Goal: Task Accomplishment & Management: Complete application form

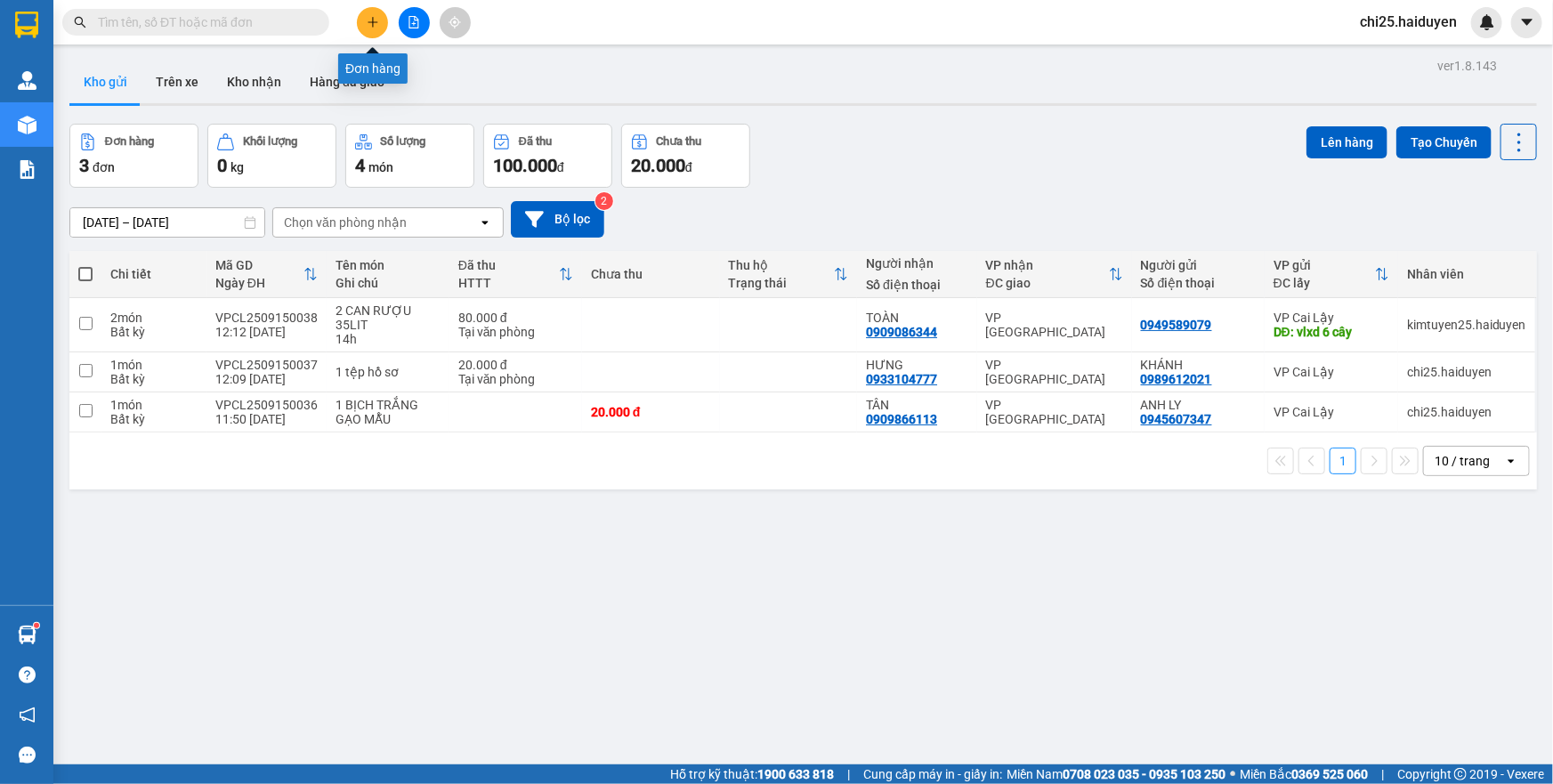
click at [358, 25] on button at bounding box center [372, 23] width 31 height 31
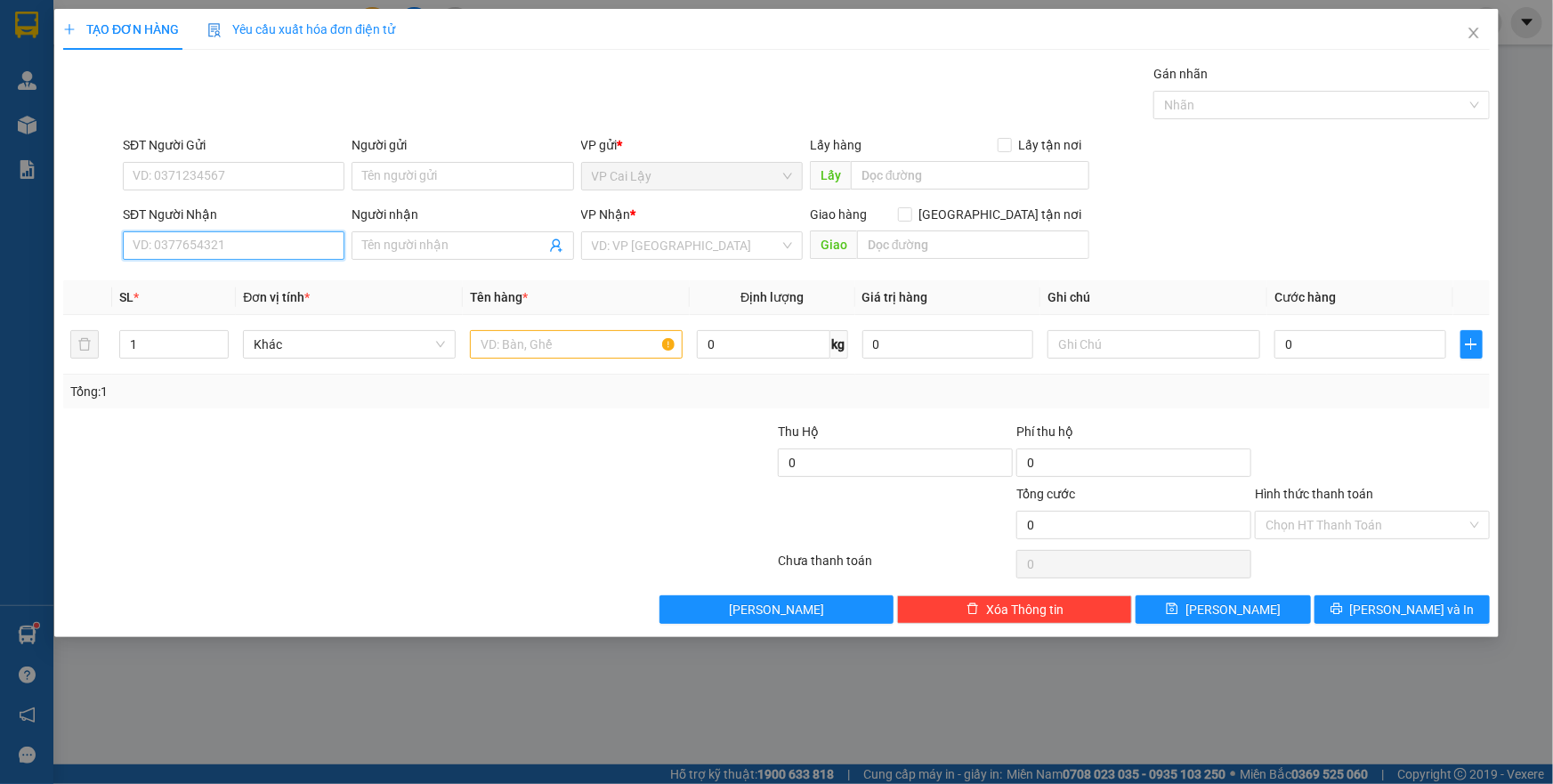
click at [338, 247] on input "SĐT Người Nhận" at bounding box center [233, 245] width 221 height 28
click at [255, 184] on input "SĐT Người Gửi" at bounding box center [233, 175] width 221 height 28
click at [259, 256] on input "SĐT Người Nhận" at bounding box center [233, 245] width 221 height 28
click at [888, 254] on input "text" at bounding box center [972, 244] width 232 height 28
click at [257, 178] on input "SĐT Người Gửi" at bounding box center [233, 175] width 221 height 28
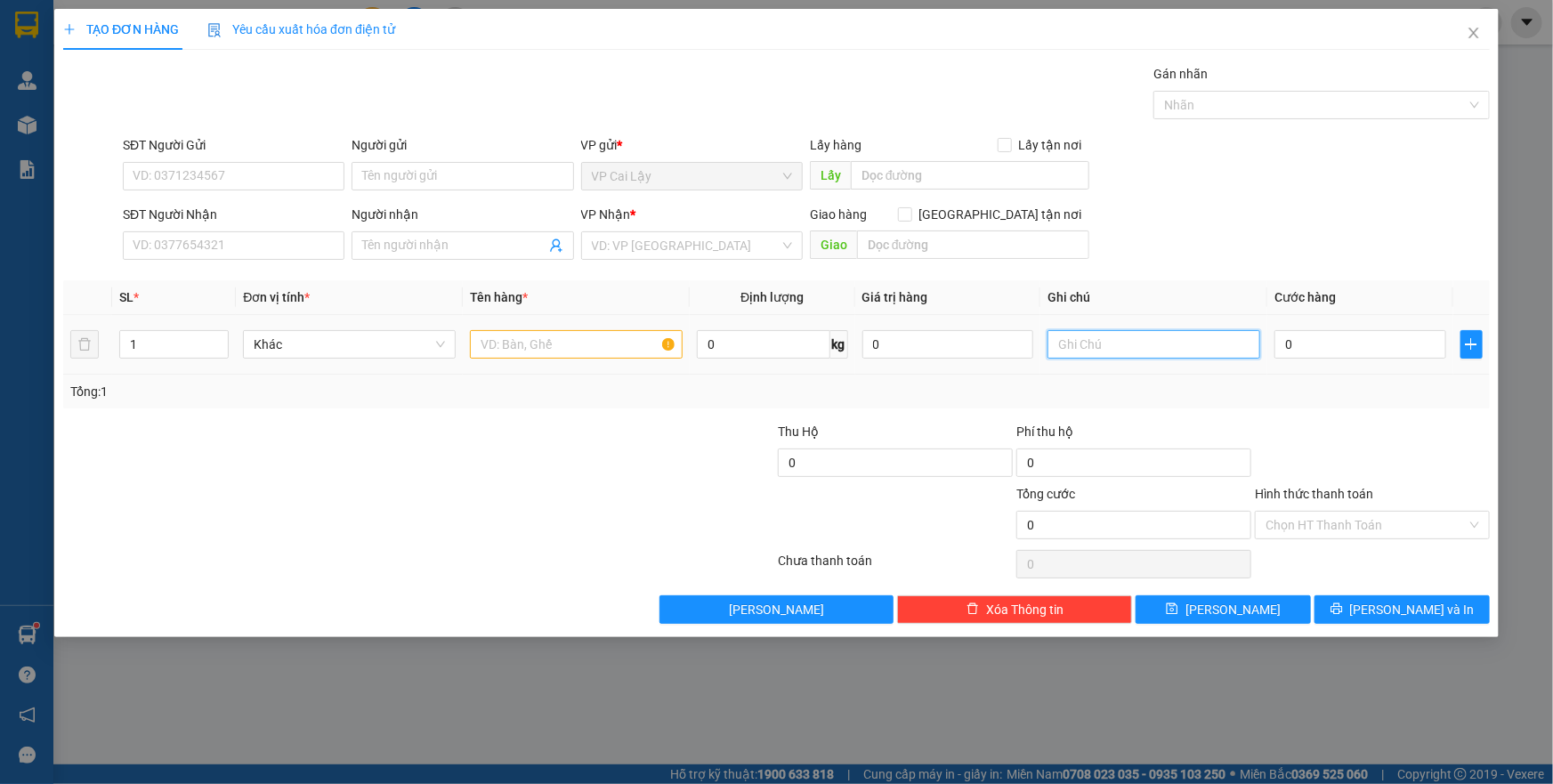
click at [1101, 347] on input "text" at bounding box center [1153, 344] width 212 height 28
type input "3"
type input "15H"
click at [248, 191] on div "SĐT Người Gửi VD: 0371234567" at bounding box center [233, 166] width 221 height 63
click at [248, 190] on div "SĐT Người Gửi VD: 0371234567" at bounding box center [233, 166] width 221 height 63
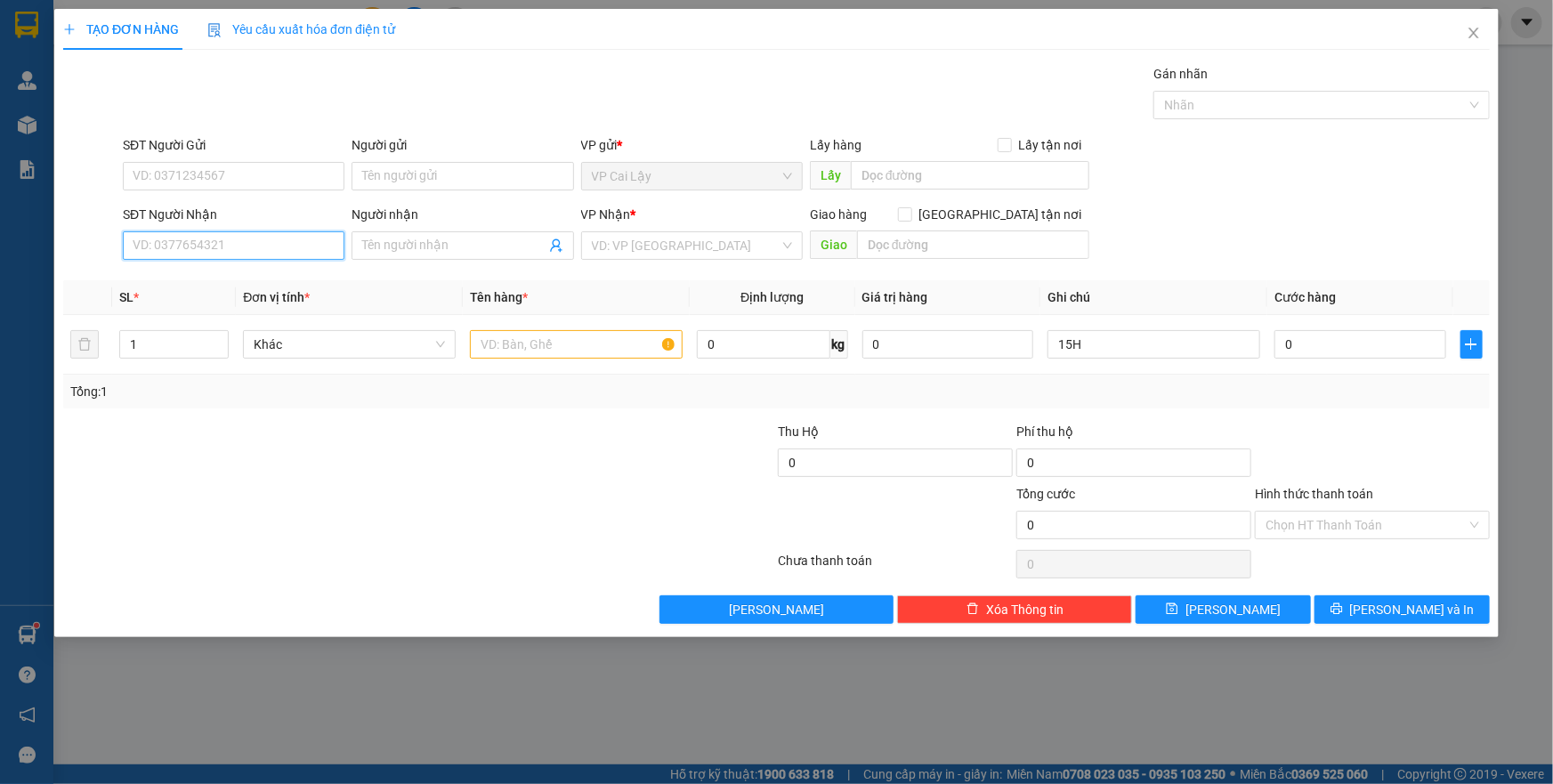
click at [186, 240] on input "SĐT Người Nhận" at bounding box center [233, 245] width 221 height 28
click at [268, 169] on input "SĐT Người Gửi" at bounding box center [233, 175] width 221 height 28
click at [268, 170] on input "SĐT Người Gửi" at bounding box center [233, 175] width 221 height 28
click at [272, 170] on input "SĐT Người Gửi" at bounding box center [233, 175] width 221 height 28
type input "0366697386"
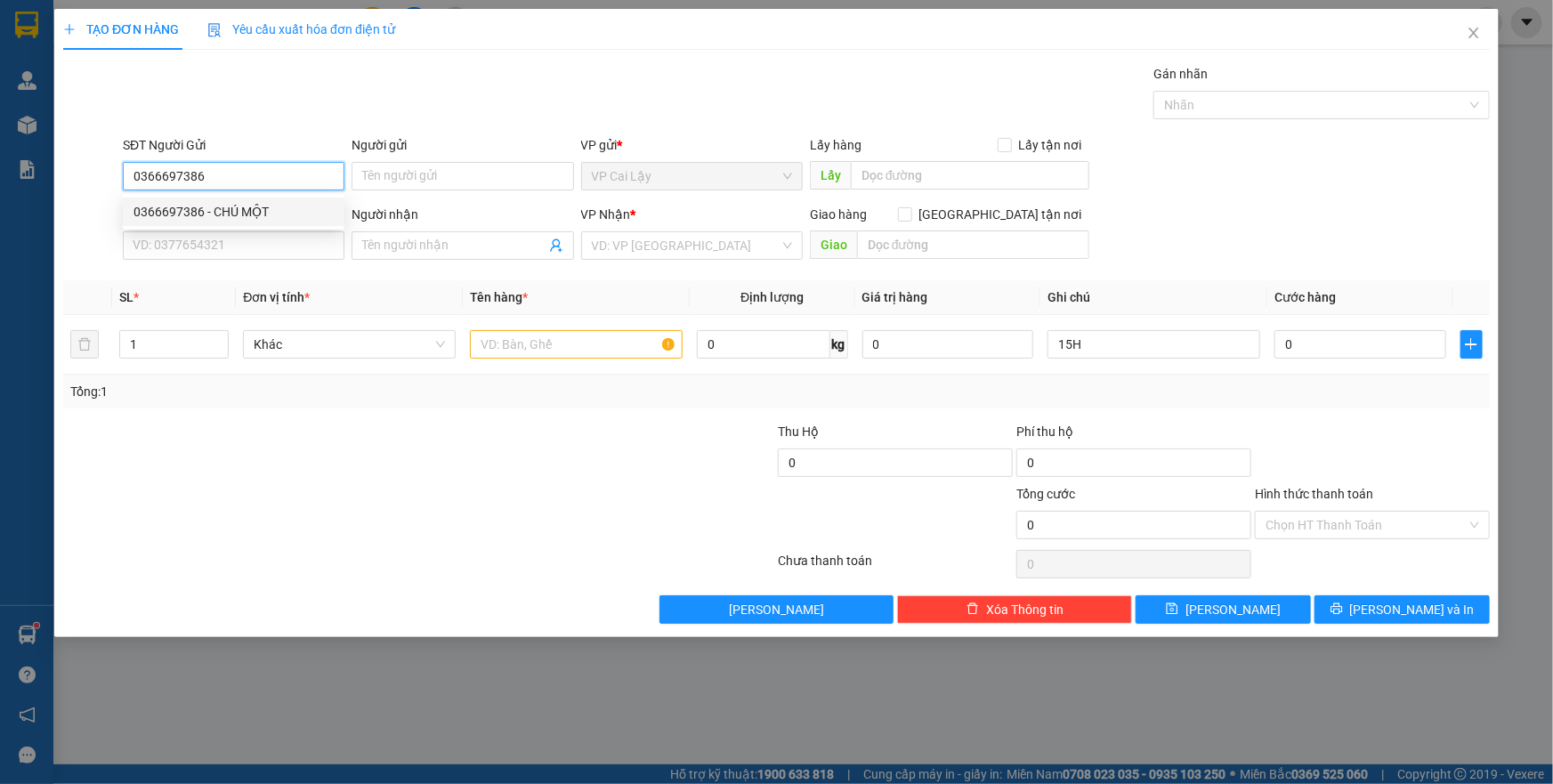
click at [228, 216] on div "0366697386 - CHÚ MỘT" at bounding box center [233, 211] width 200 height 20
type input "CHÚ MỘT"
type input "CẦU MỸ QUÝ"
type input "0899015306"
type input "Giang"
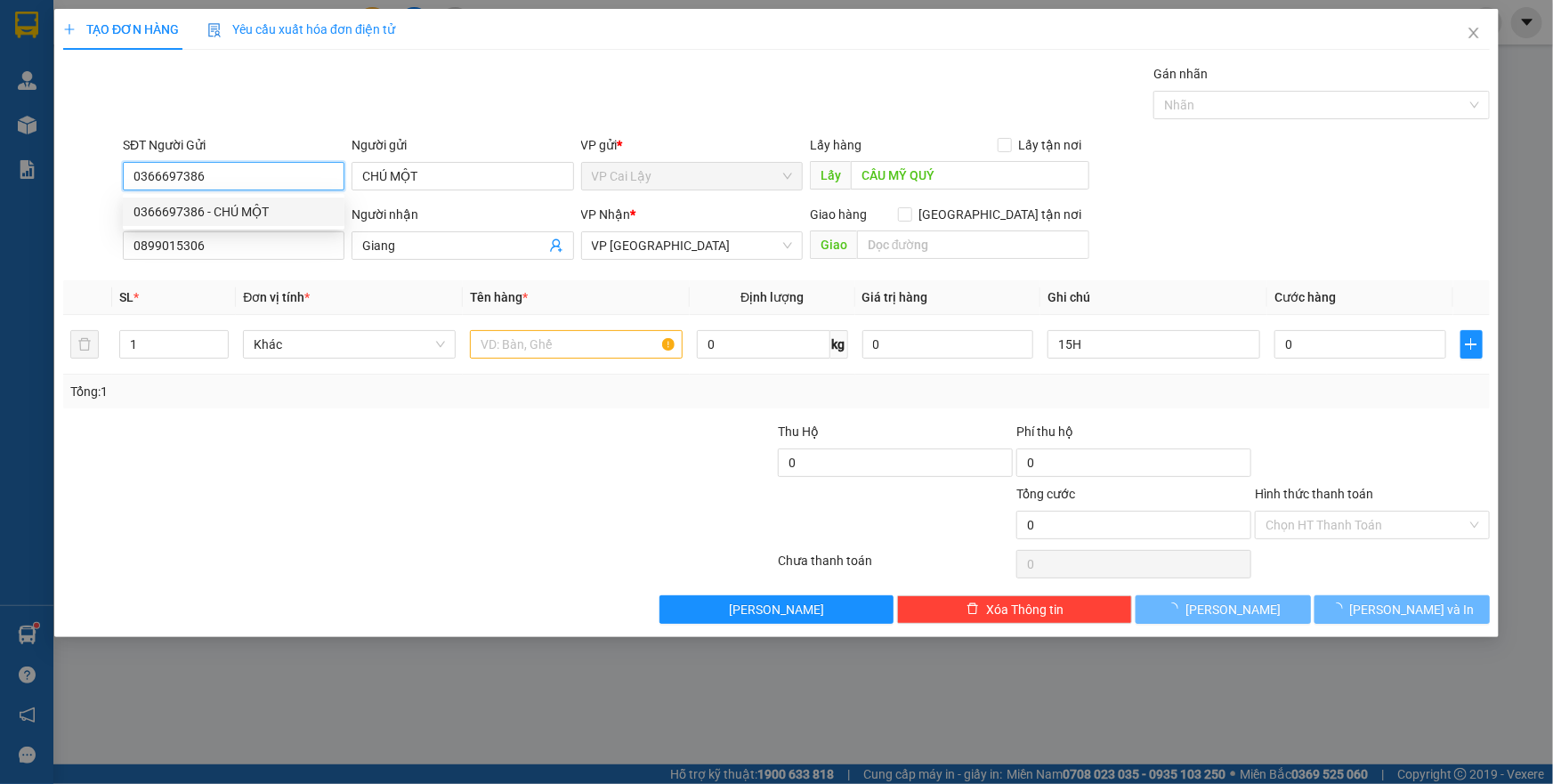
type input "30.000"
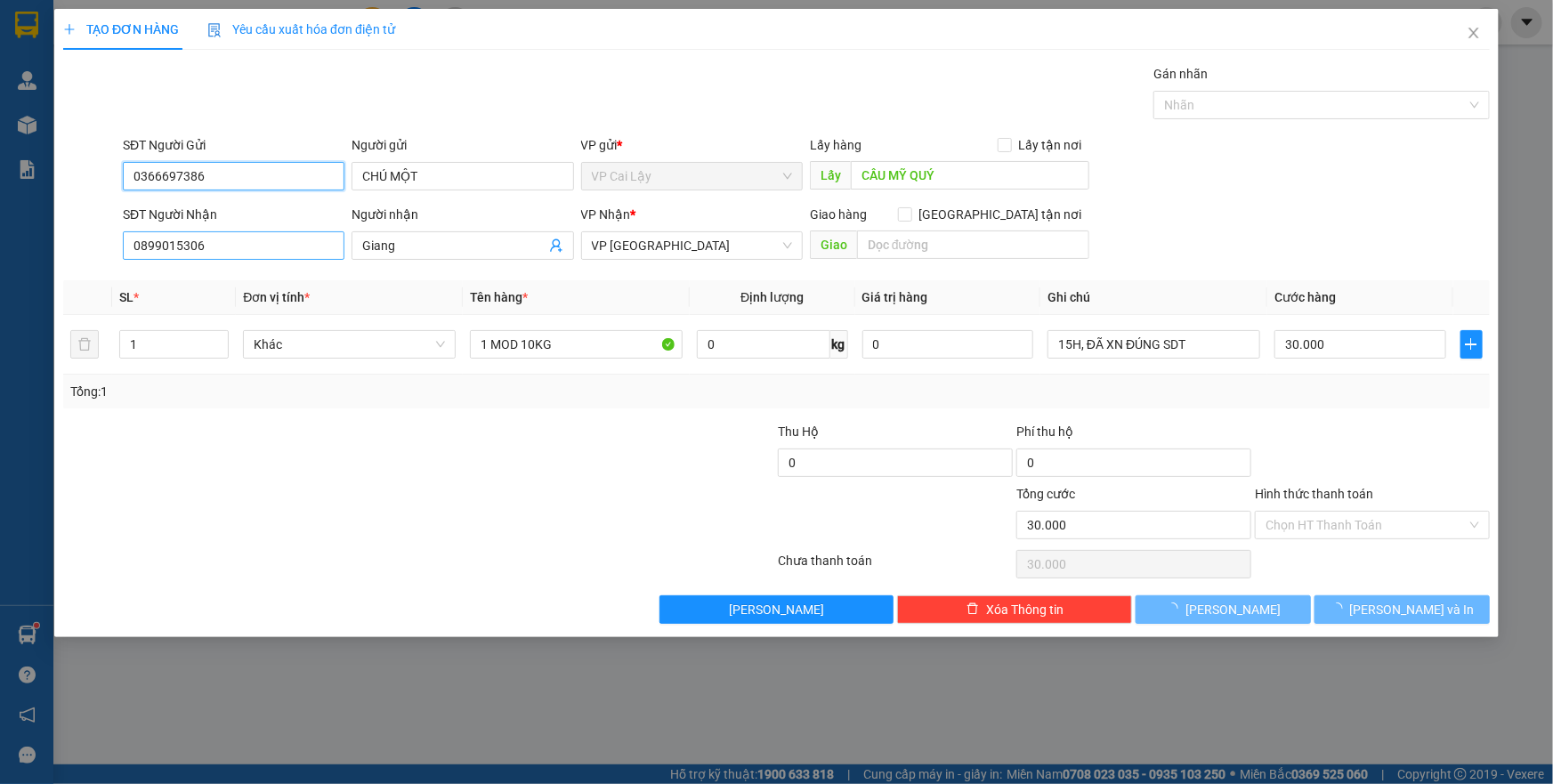
type input "0366697386"
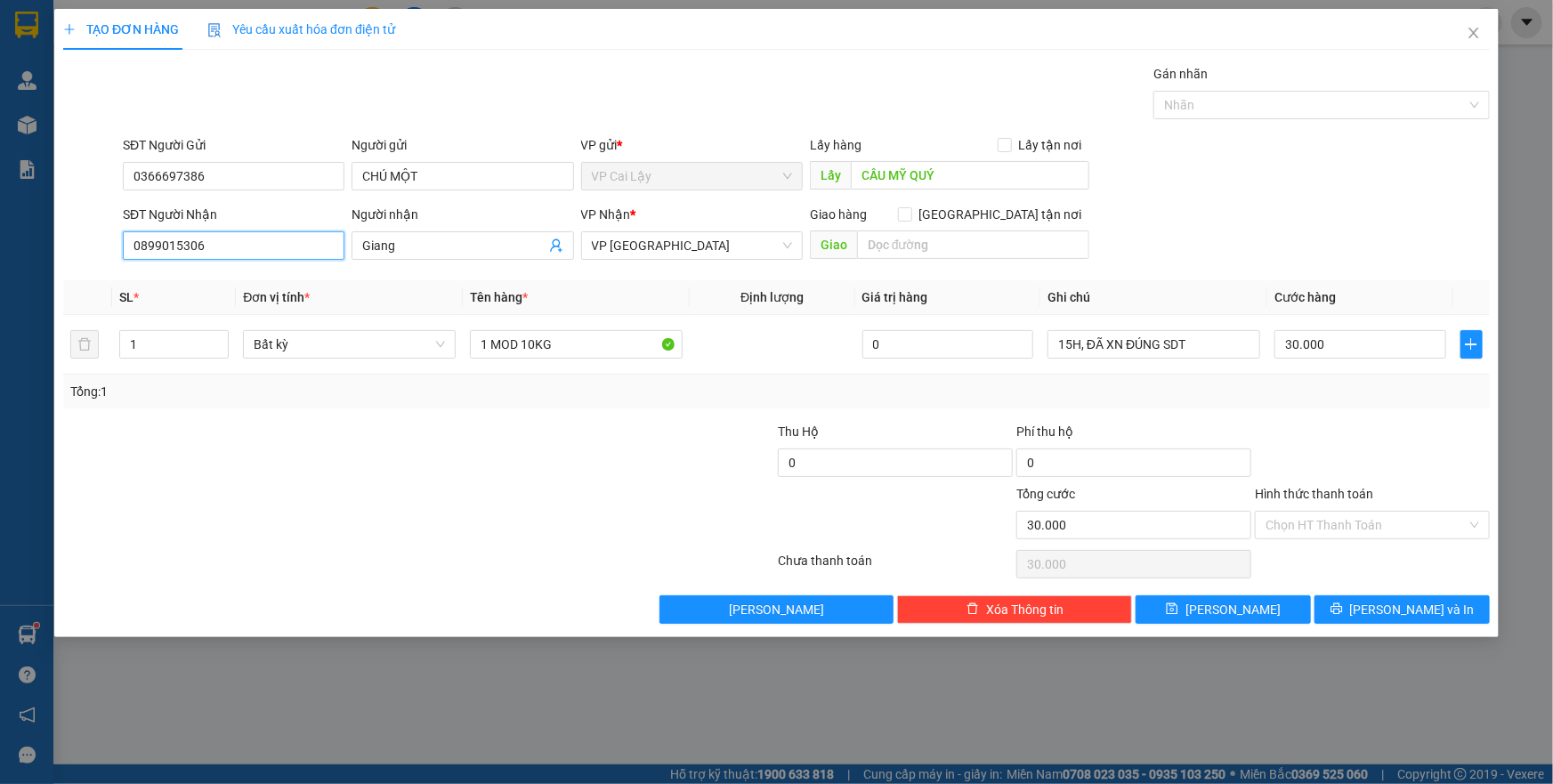
click at [239, 236] on input "0899015306" at bounding box center [233, 245] width 221 height 28
drag, startPoint x: 406, startPoint y: 242, endPoint x: 311, endPoint y: 248, distance: 95.2
click at [355, 239] on span "Giang" at bounding box center [462, 245] width 221 height 28
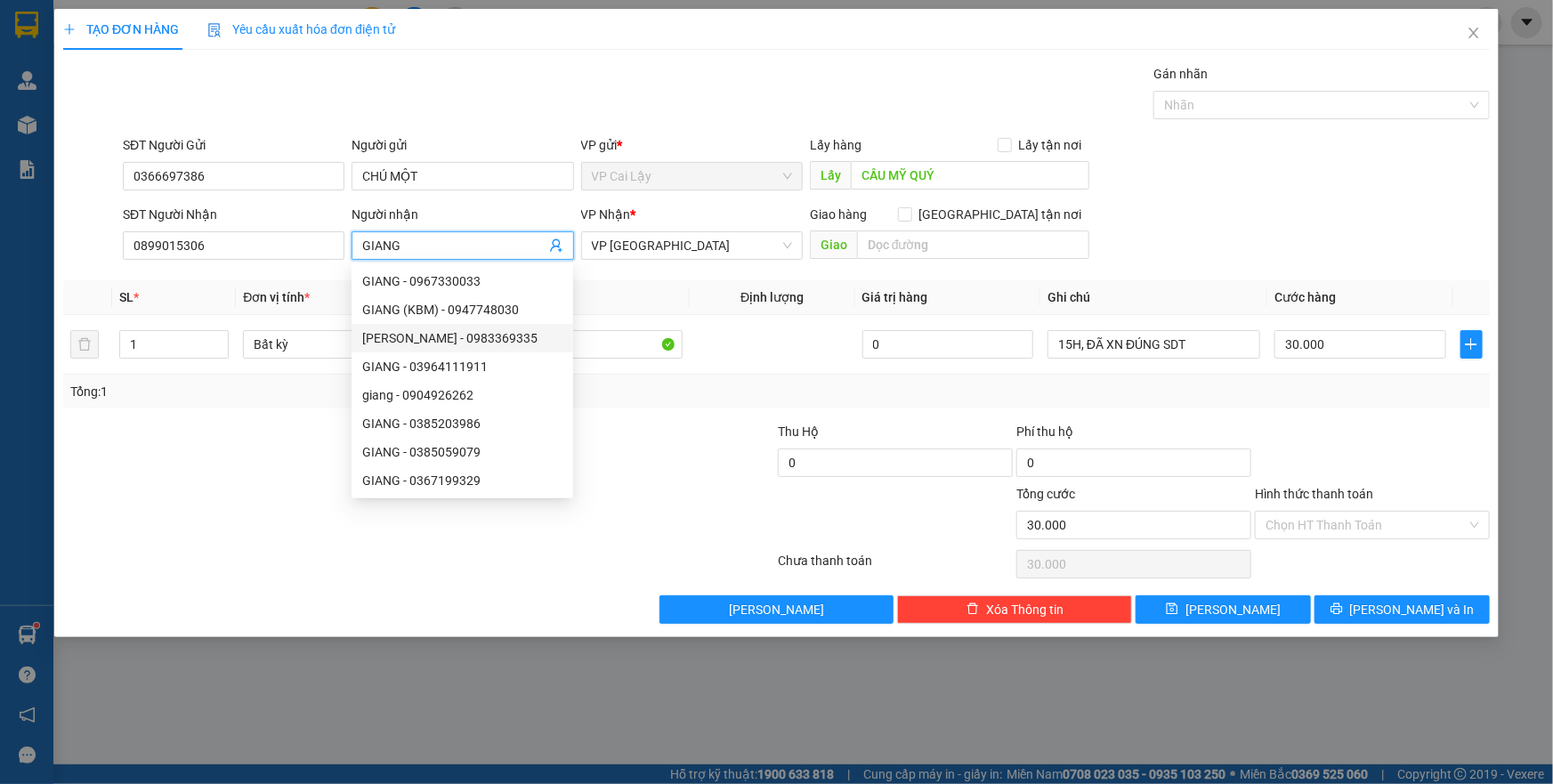
type input "GIANG"
click at [700, 446] on div at bounding box center [658, 453] width 239 height 63
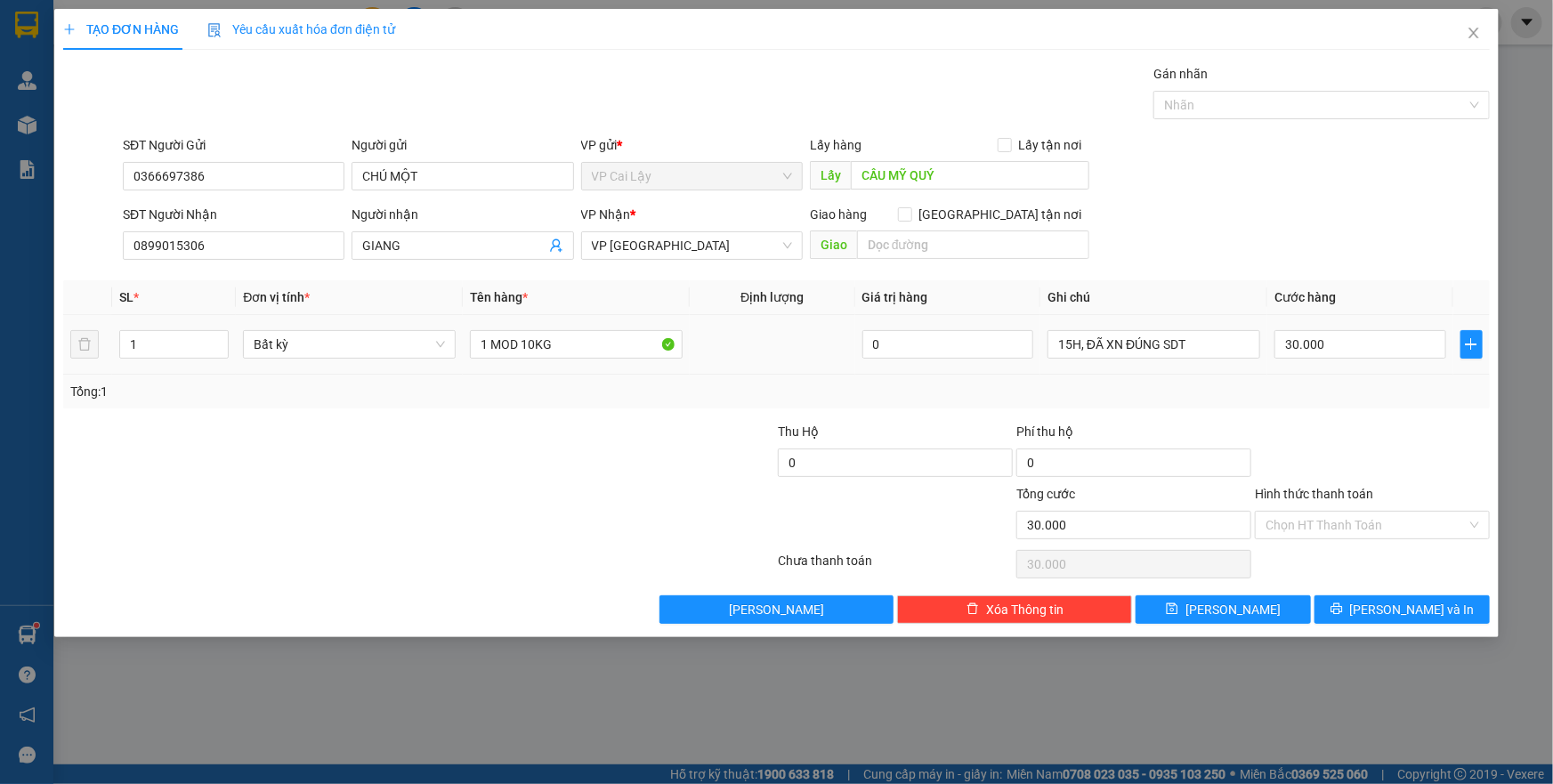
click at [730, 374] on td at bounding box center [772, 345] width 165 height 60
drag, startPoint x: 473, startPoint y: 336, endPoint x: 570, endPoint y: 349, distance: 97.9
click at [570, 349] on input "1 MOD 10KG" at bounding box center [576, 344] width 212 height 28
type input "1 BAO SẦU RIÊNG"
click at [1347, 334] on input "30.000" at bounding box center [1359, 344] width 171 height 28
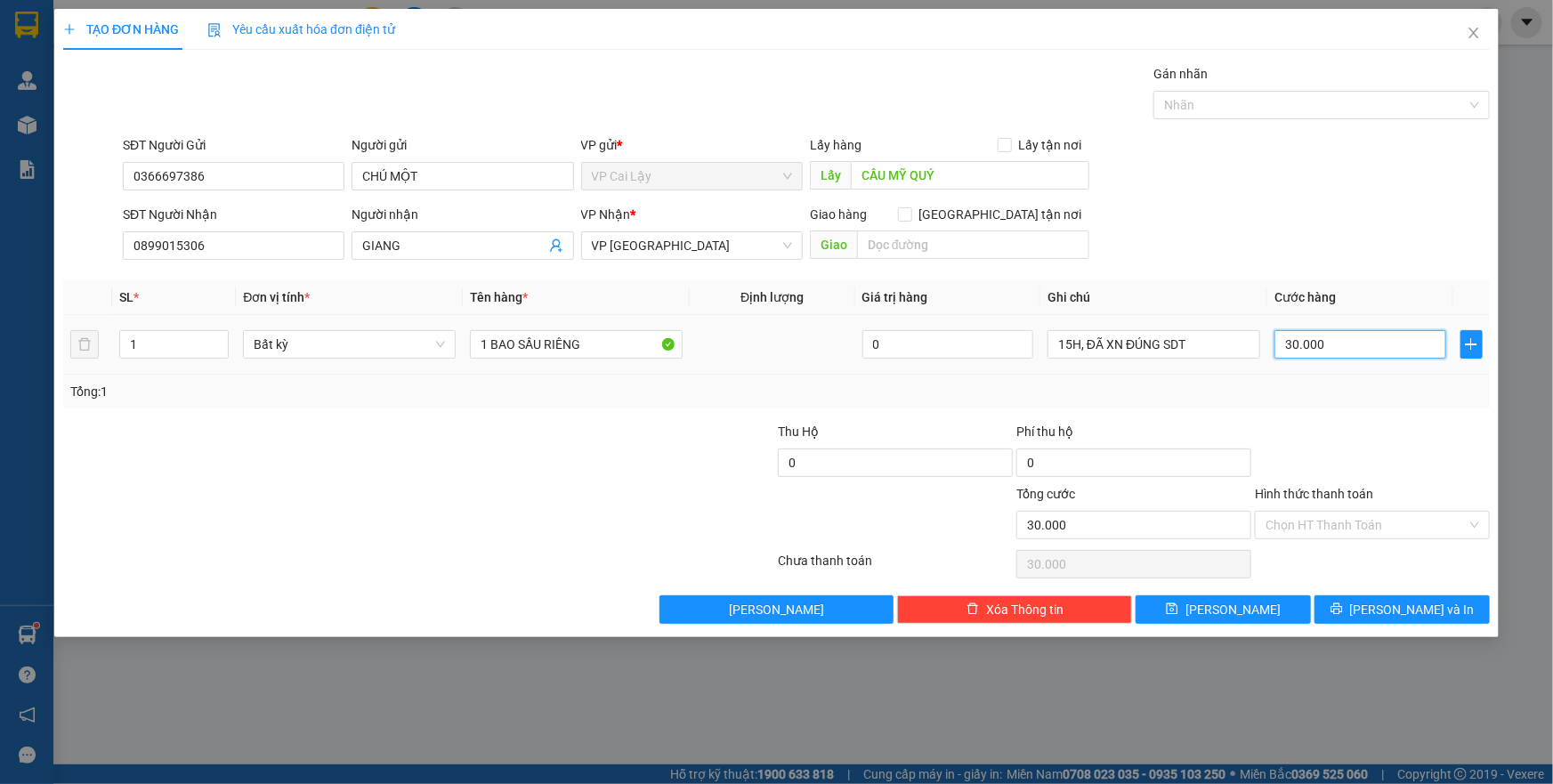
click at [1347, 334] on input "30.000" at bounding box center [1359, 344] width 171 height 28
click at [1348, 345] on input "30.000" at bounding box center [1359, 344] width 171 height 28
type input "0"
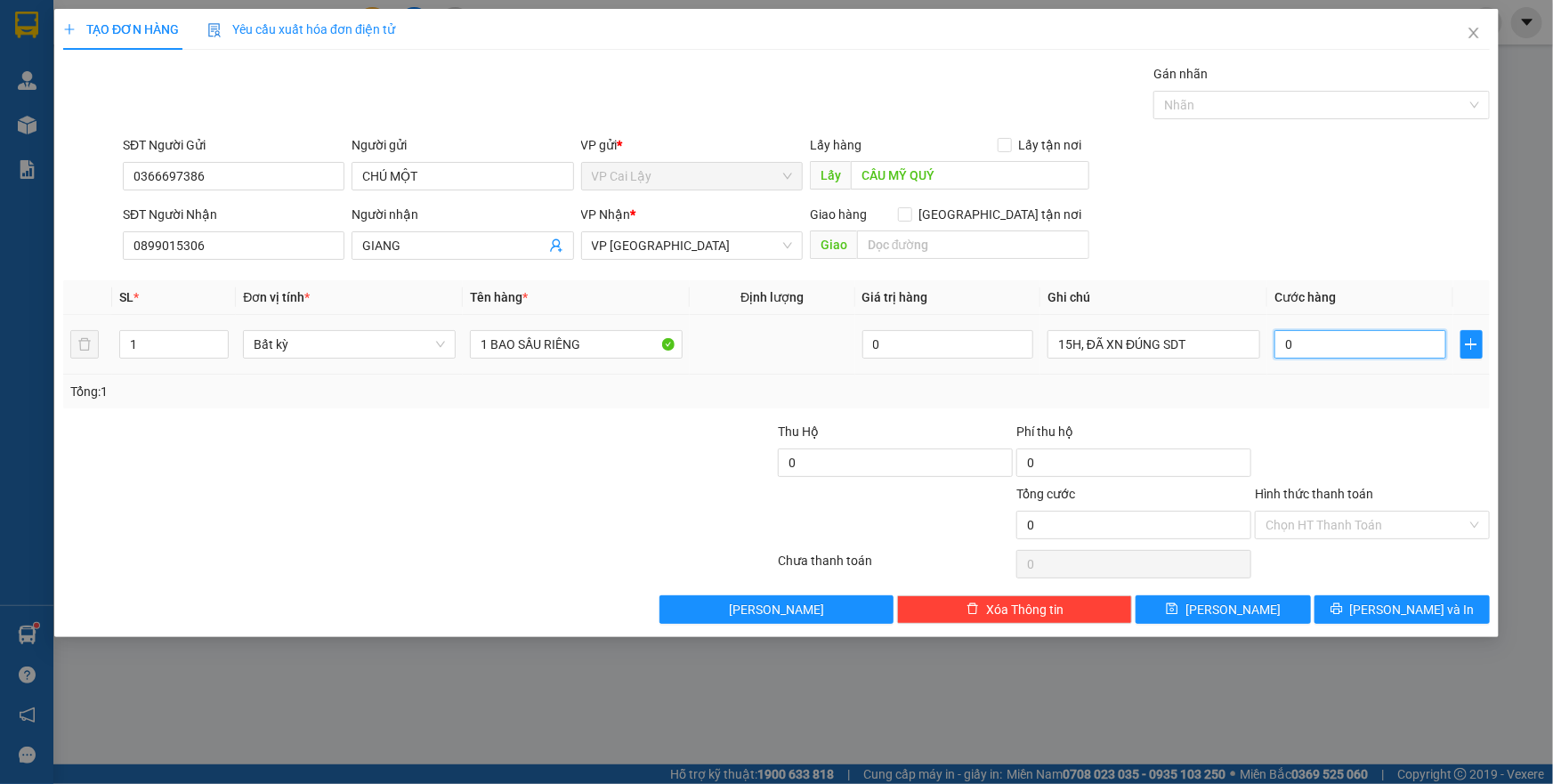
type input "0"
type input "3"
type input "03"
type input "30"
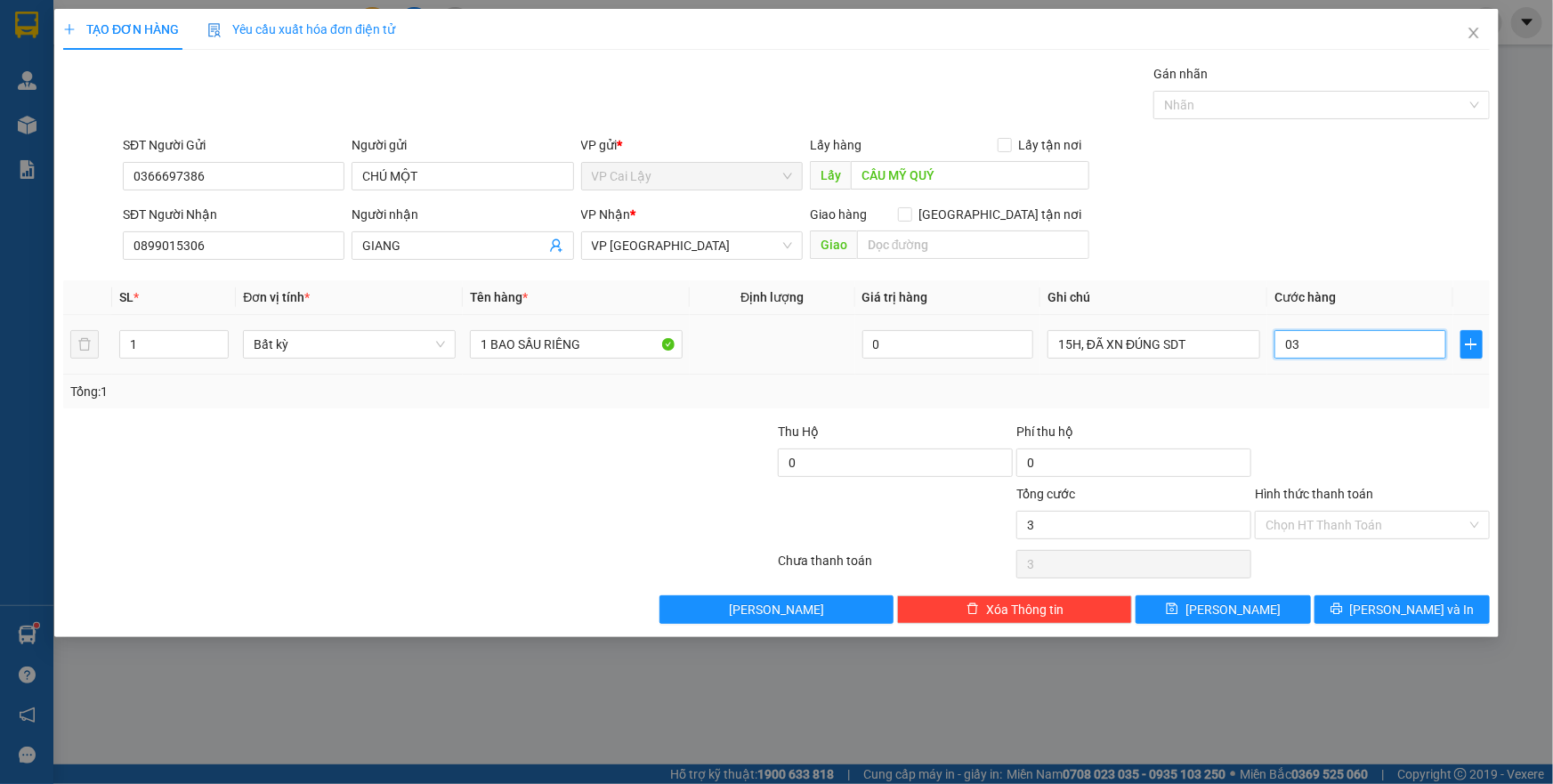
type input "30"
type input "030"
click at [1349, 345] on input "030" at bounding box center [1359, 344] width 171 height 28
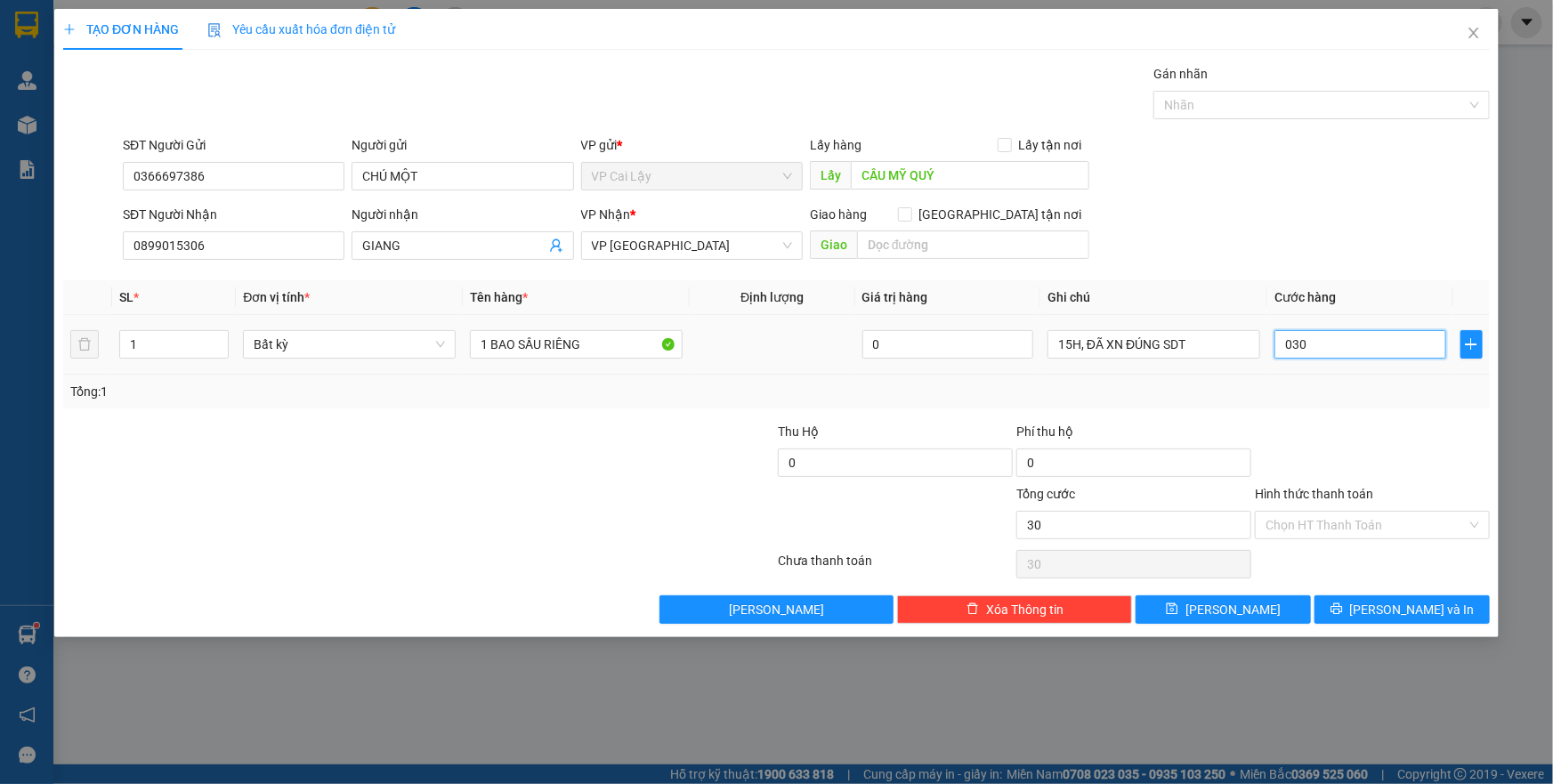
type input "3"
type input "30"
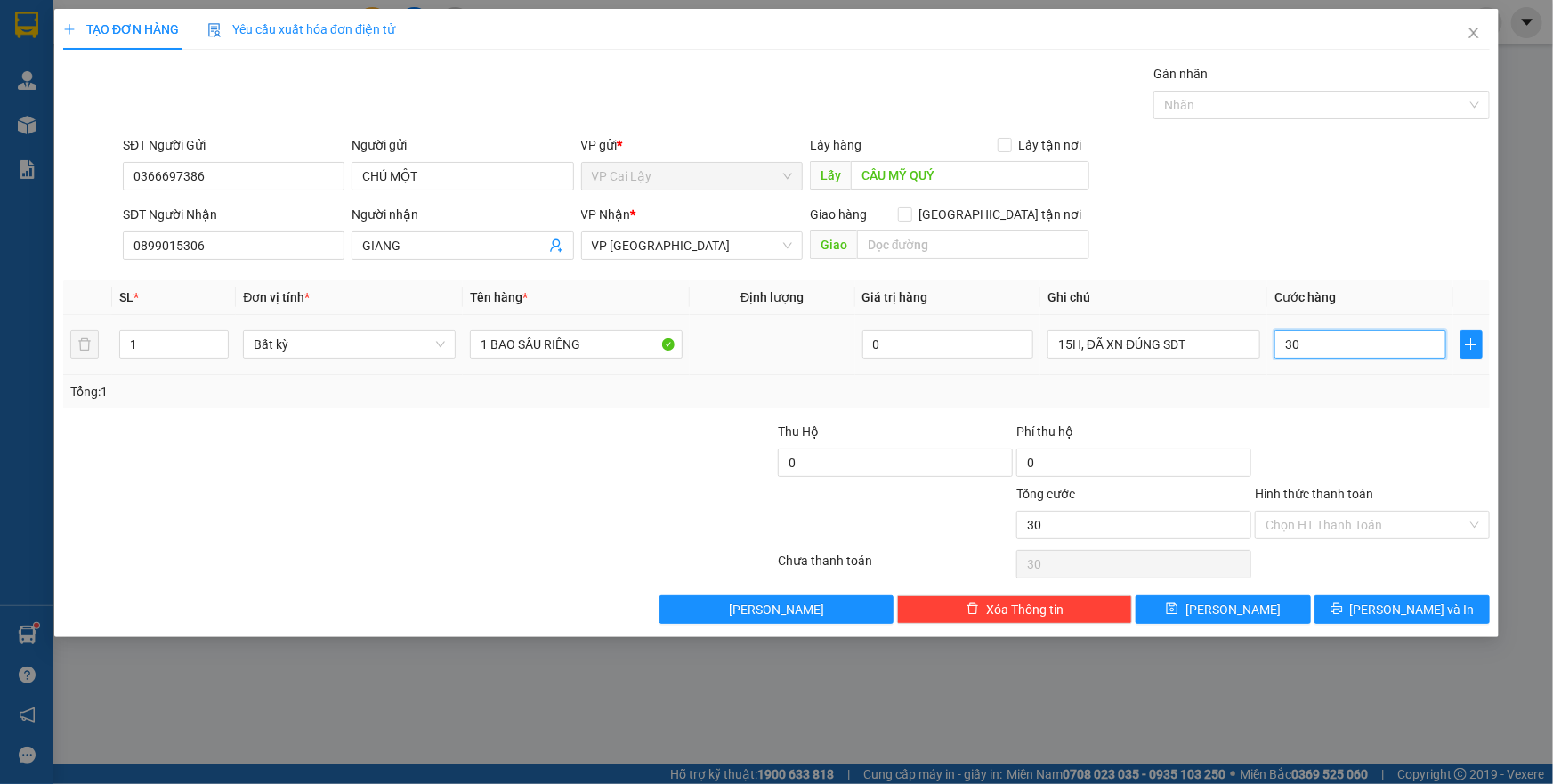
type input "30"
type input "30.000"
click at [1371, 408] on div "Transit Pickup Surcharge Ids Transit Deliver Surcharge Ids Transit Deliver Surc…" at bounding box center [776, 344] width 1427 height 560
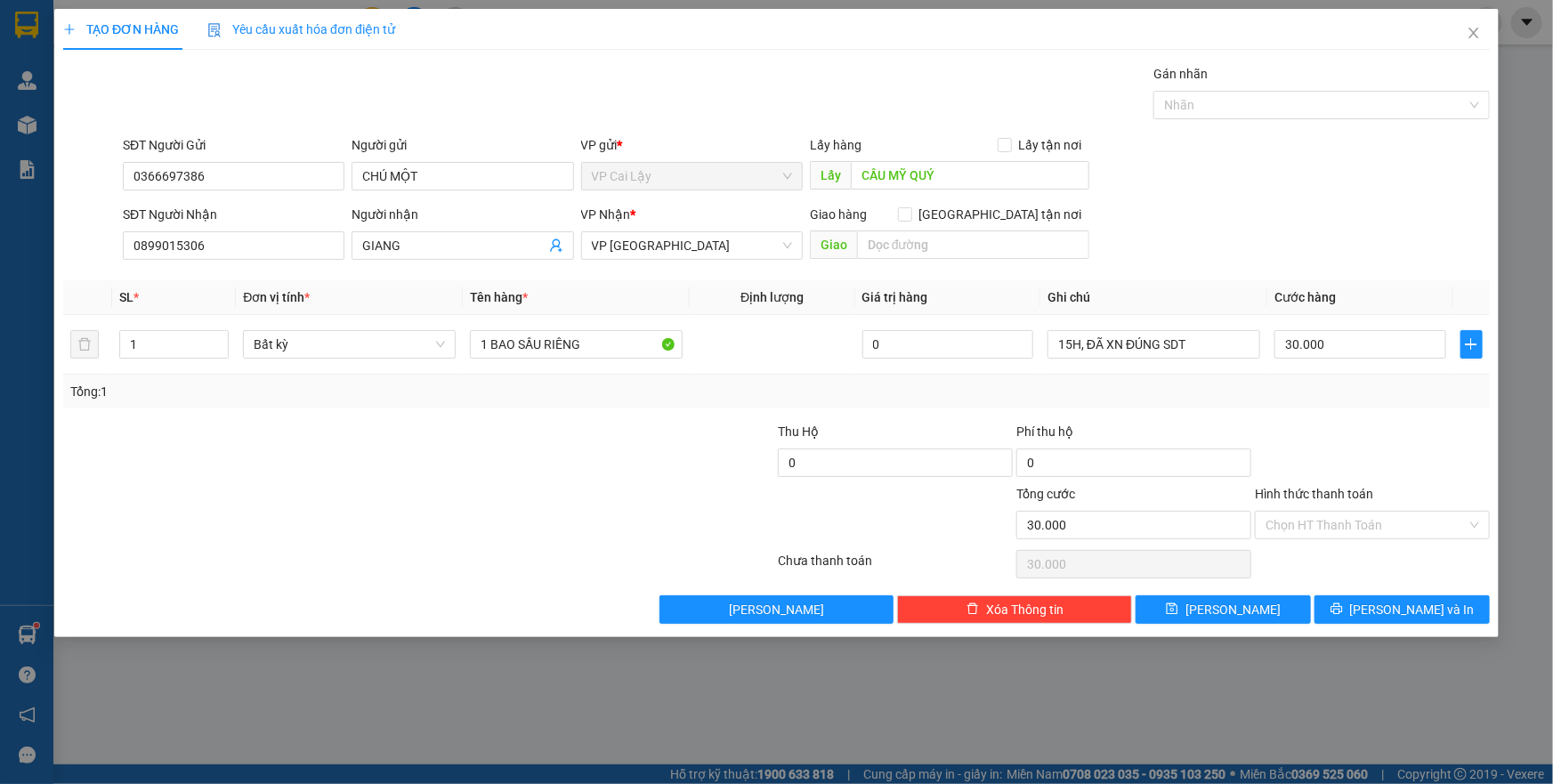
click at [1327, 428] on div at bounding box center [1372, 453] width 239 height 63
click at [969, 168] on input "CẦU MỸ QUÝ" at bounding box center [970, 174] width 239 height 28
click at [982, 177] on input "CẦU MỸ QUÝ" at bounding box center [970, 174] width 239 height 28
click at [1197, 175] on div "SĐT Người Gửi 0366697386 Người gửi CHÚ MỘT VP gửi * VP Cai Lậy Lấy hàng Lấy tận…" at bounding box center [806, 166] width 1374 height 63
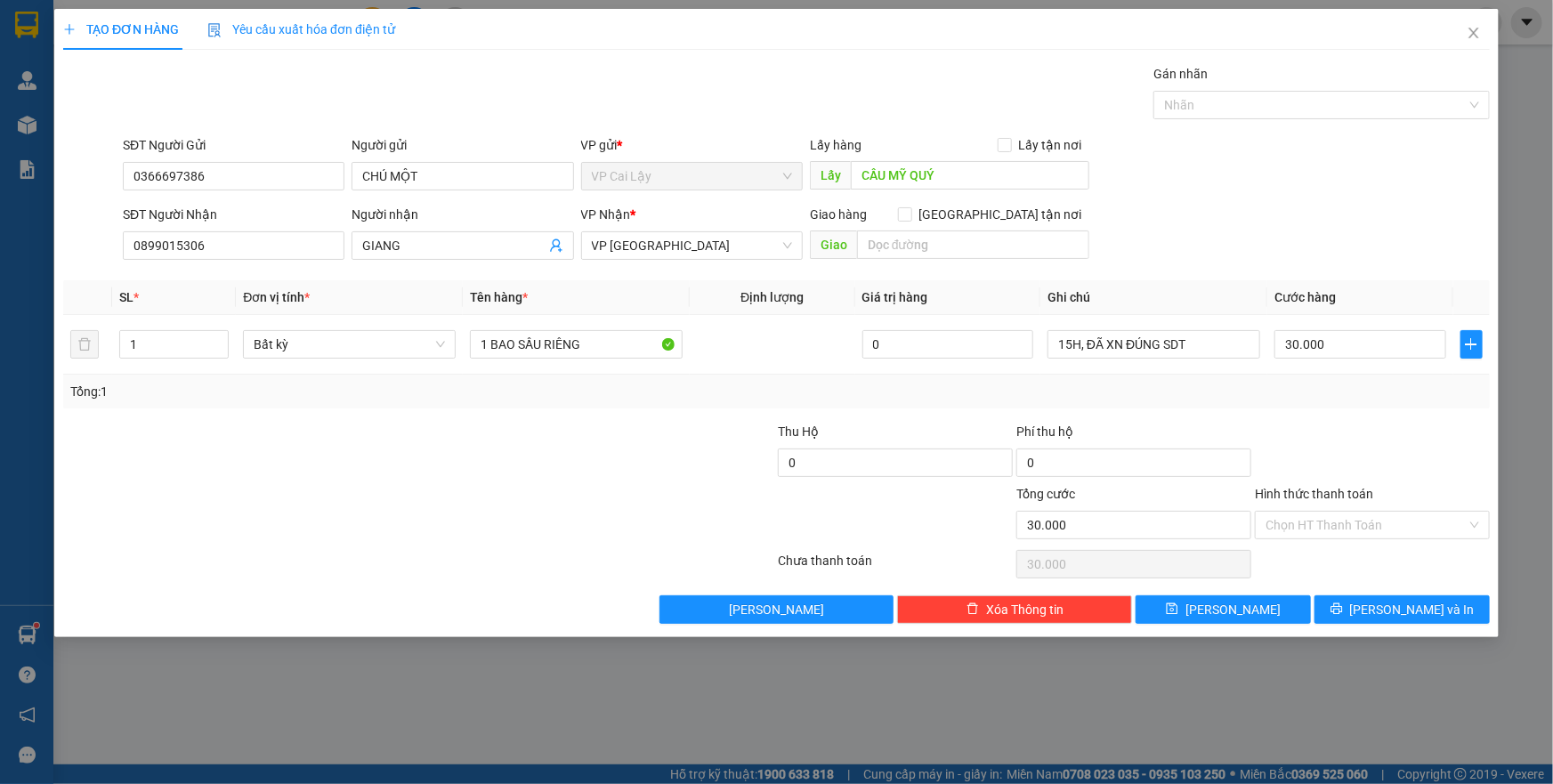
click at [1426, 442] on div at bounding box center [1372, 453] width 239 height 63
click at [1406, 605] on span "[PERSON_NAME] và In" at bounding box center [1412, 609] width 124 height 20
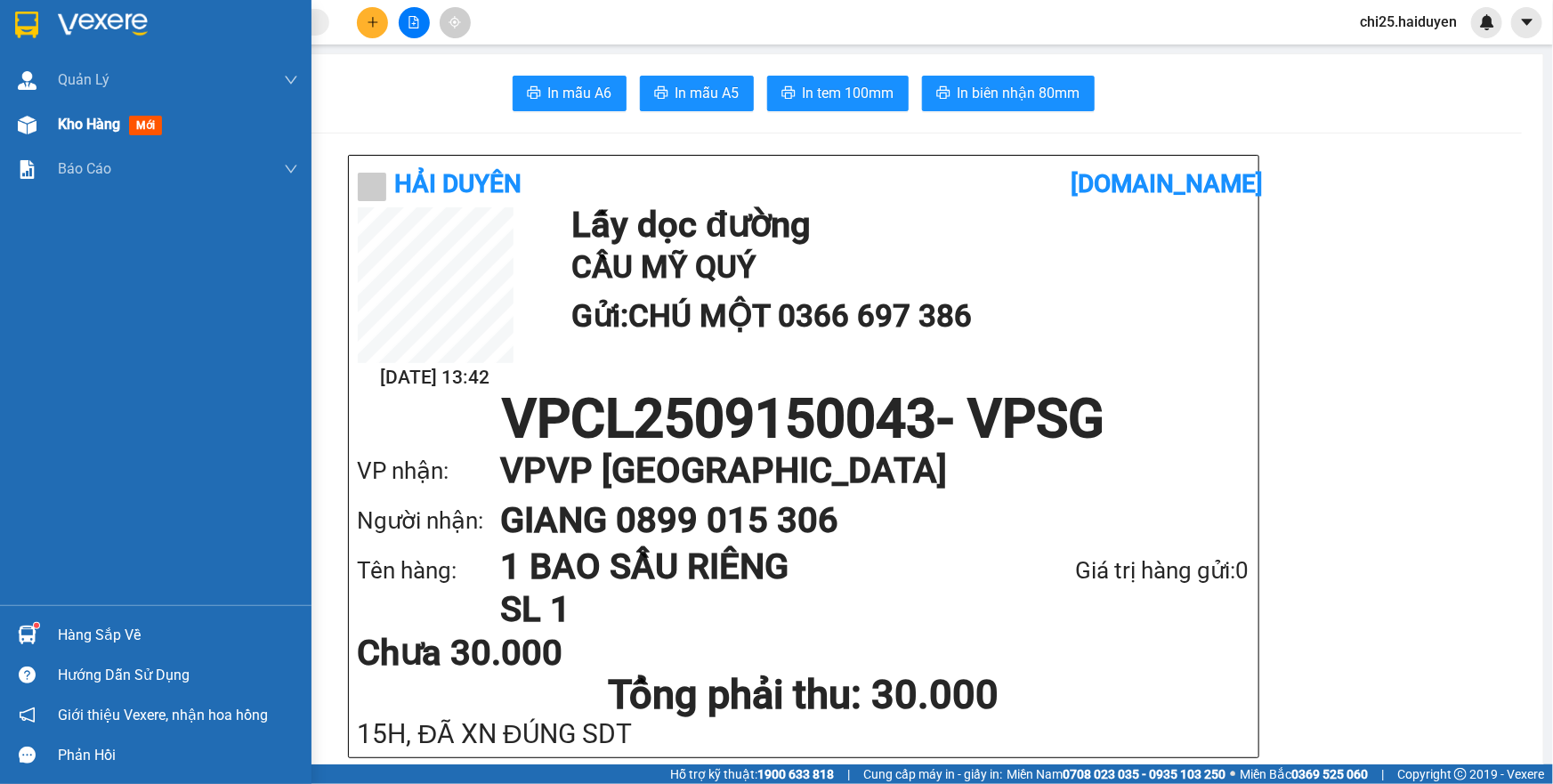
click at [97, 124] on span "Kho hàng" at bounding box center [89, 123] width 63 height 17
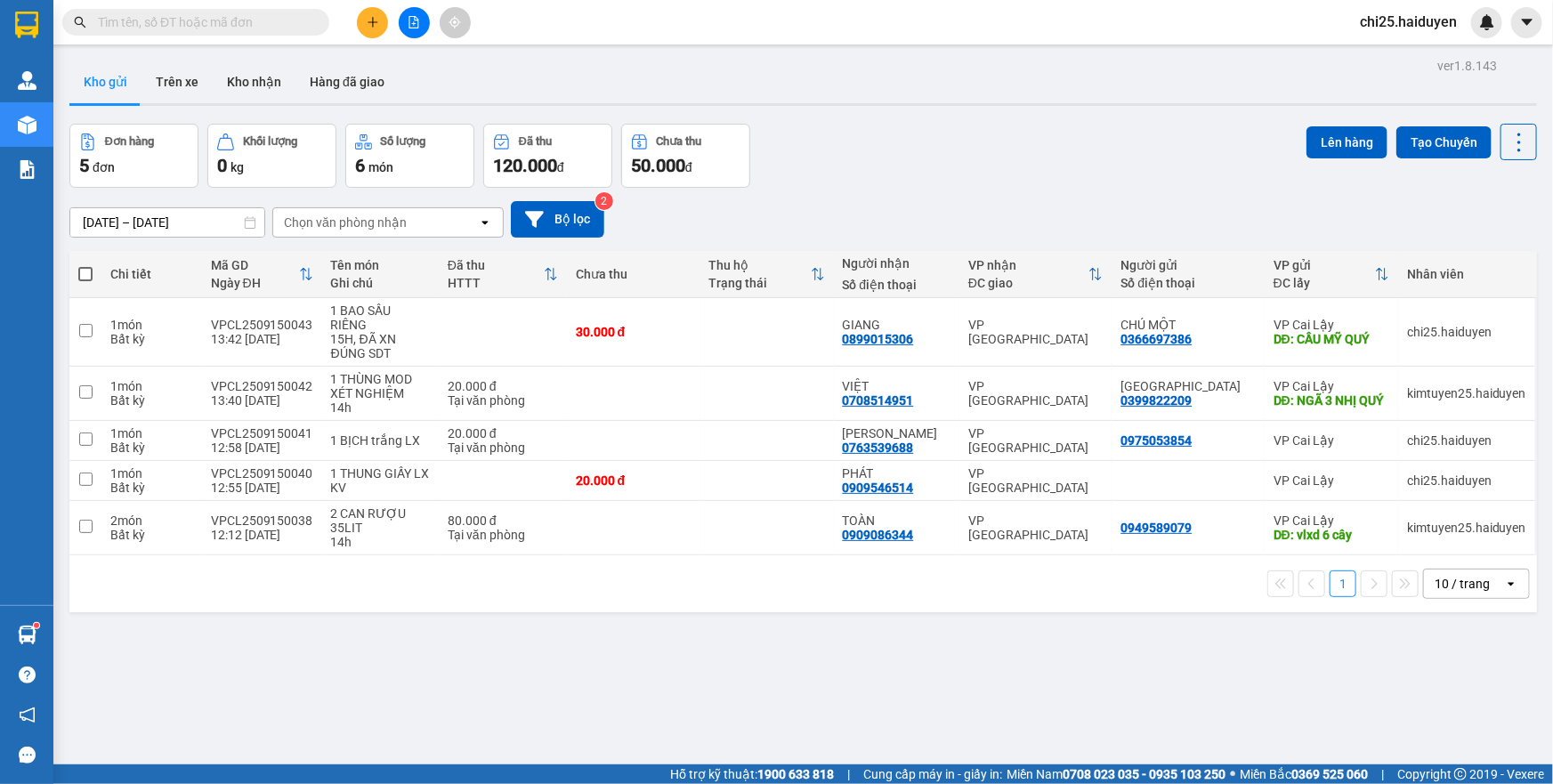
click at [943, 177] on div "Đơn hàng 5 đơn Khối lượng 0 kg Số lượng 6 món Đã thu 120.000 đ Chưa thu 50.000 …" at bounding box center [803, 155] width 1467 height 64
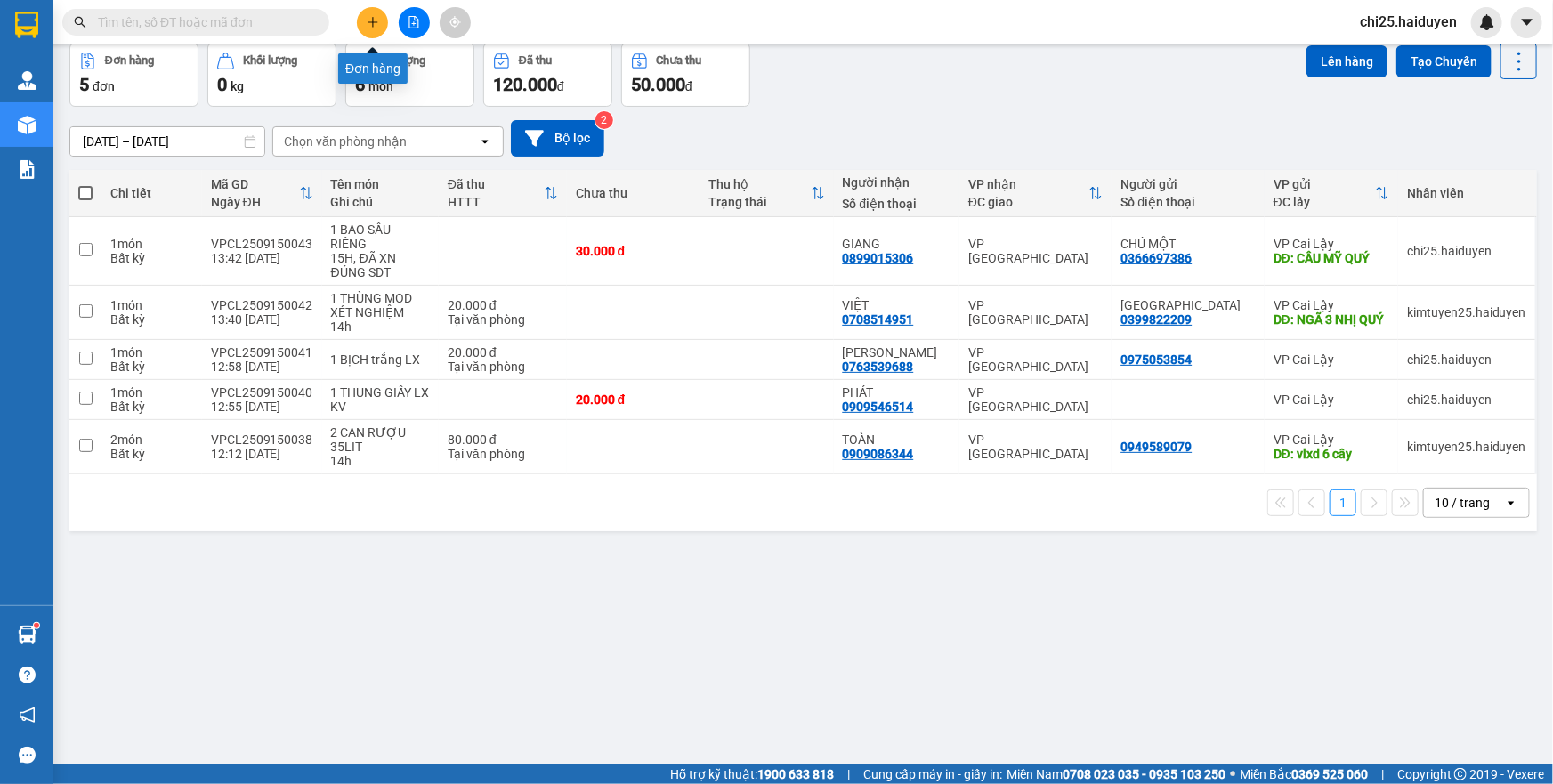
click at [368, 23] on icon "plus" at bounding box center [372, 22] width 13 height 13
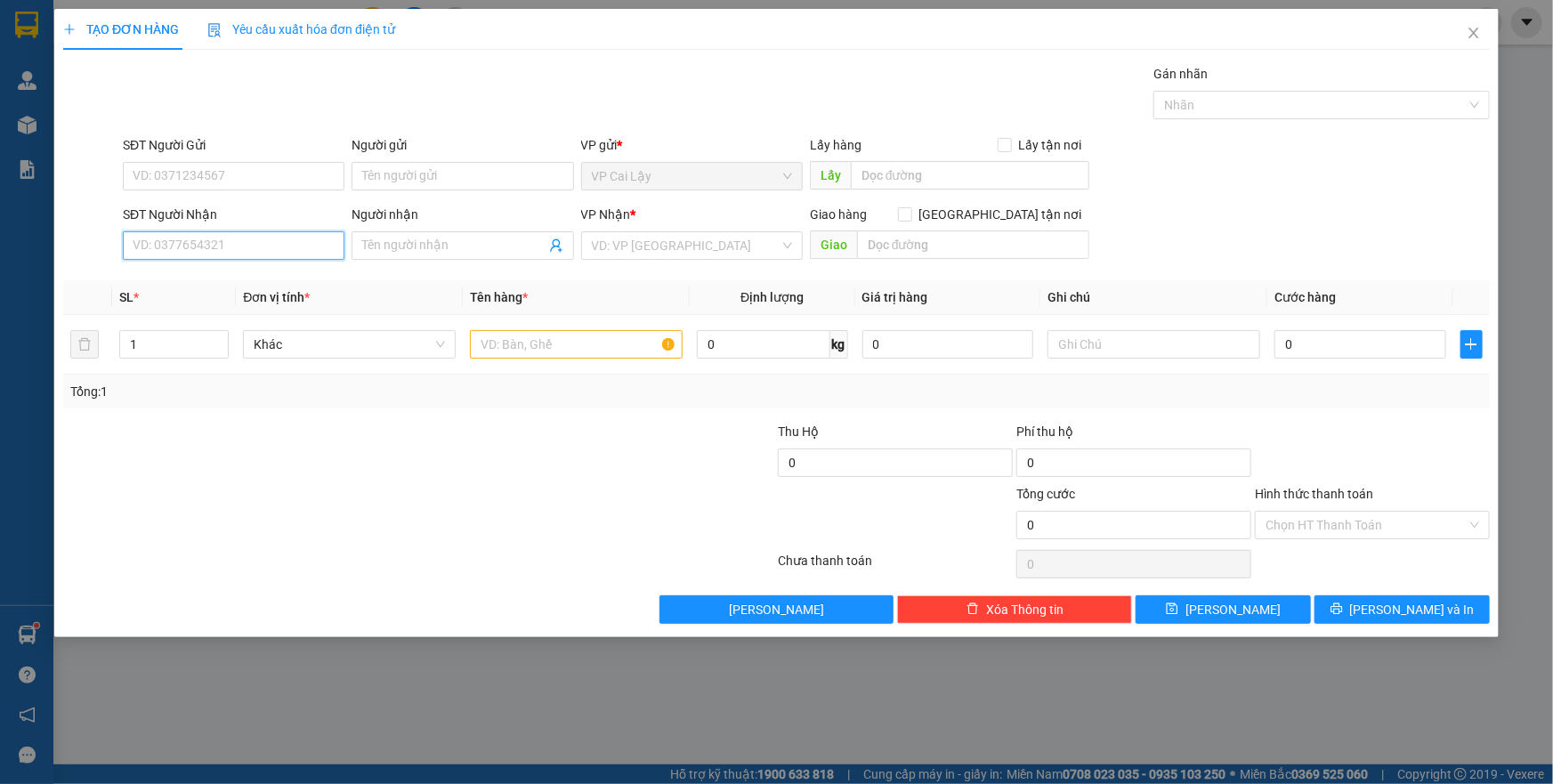
click at [237, 249] on input "SĐT Người Nhận" at bounding box center [233, 245] width 221 height 28
click at [200, 169] on input "SĐT Người Gửi" at bounding box center [233, 175] width 221 height 28
type input "0394070041"
click at [400, 177] on input "Người gửi" at bounding box center [462, 175] width 221 height 28
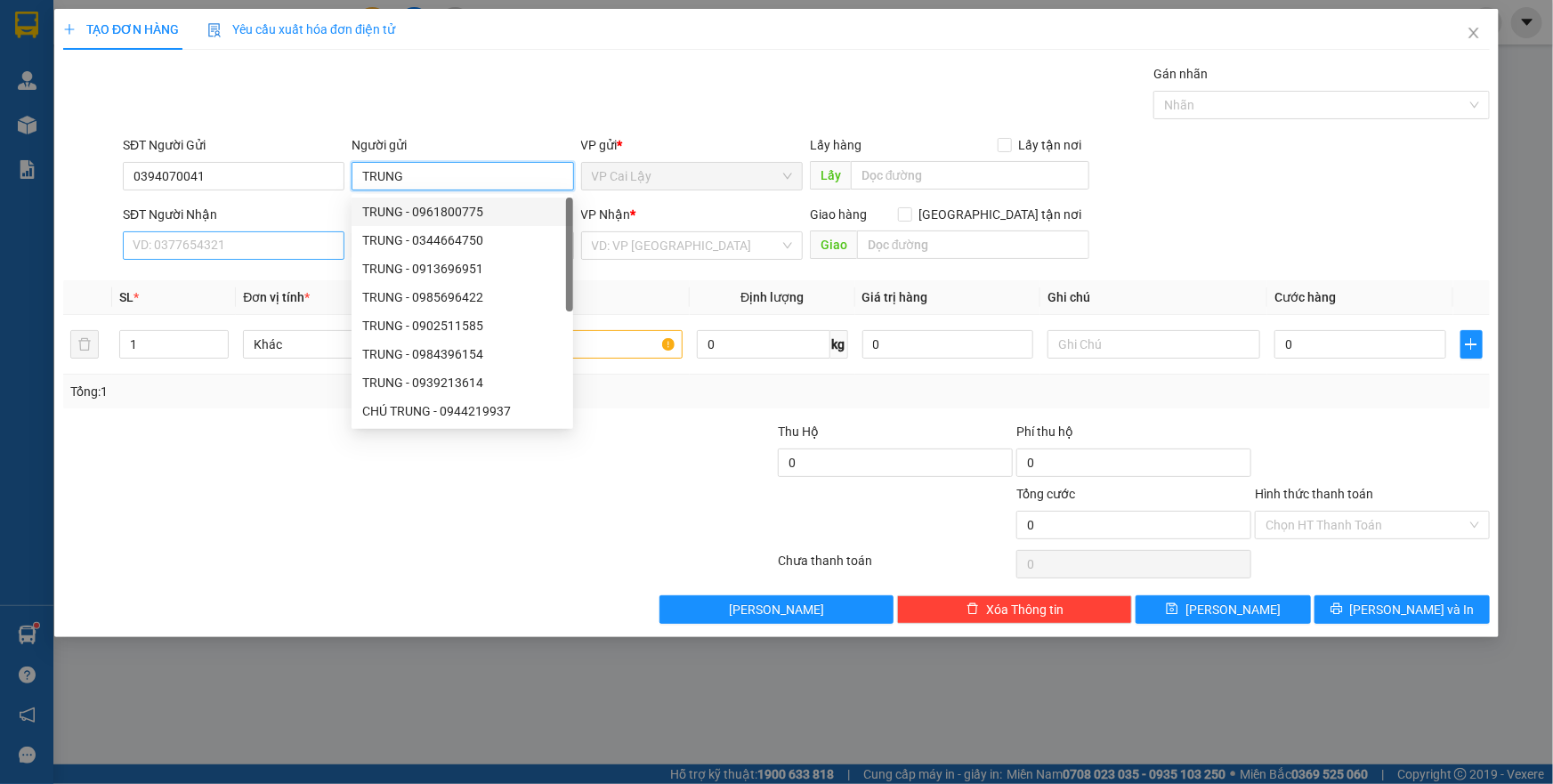
type input "TRUNG"
click at [233, 239] on input "SĐT Người Nhận" at bounding box center [233, 245] width 221 height 28
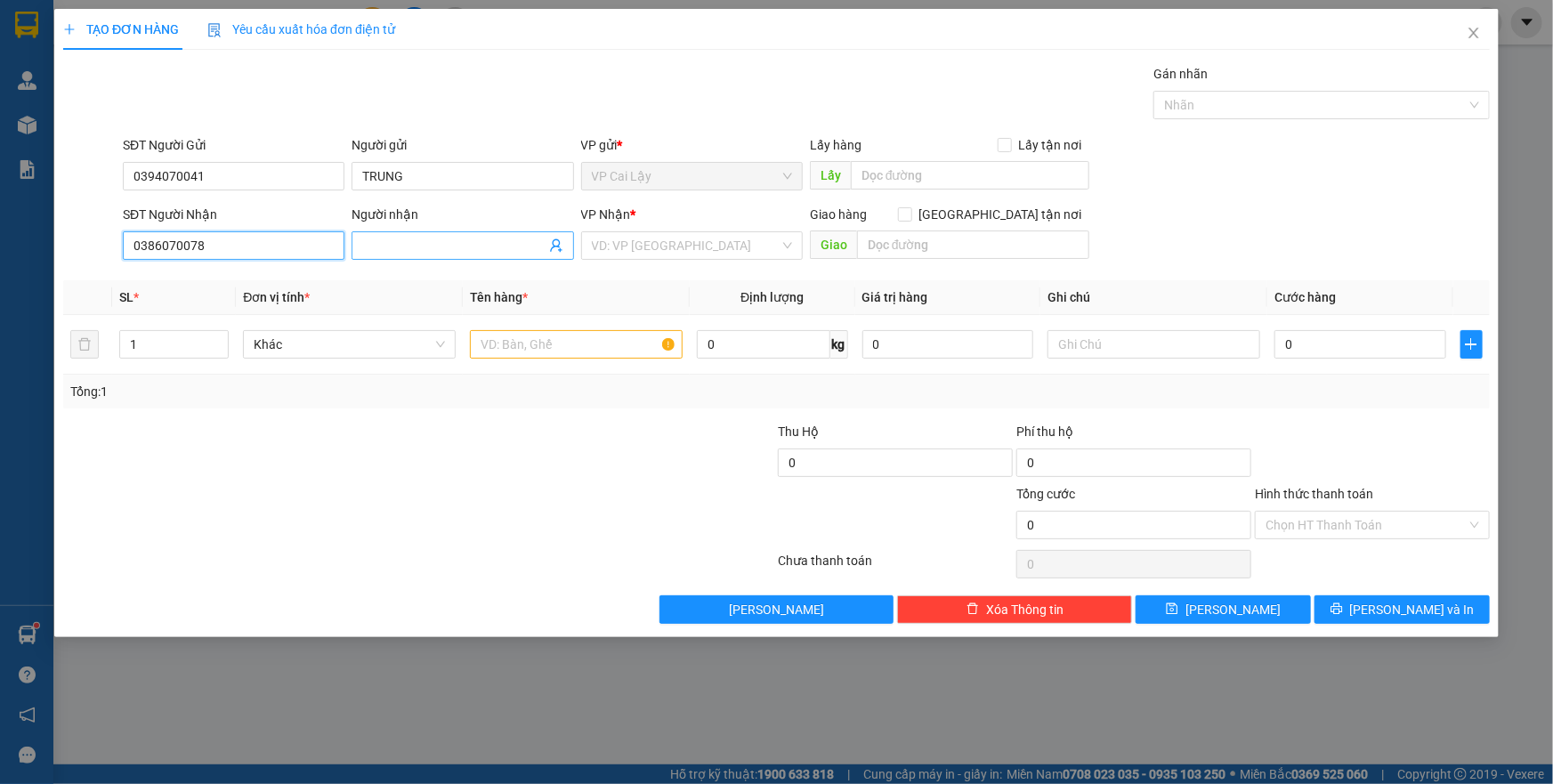
type input "0386070078"
click at [455, 239] on input "Người nhận" at bounding box center [453, 246] width 182 height 20
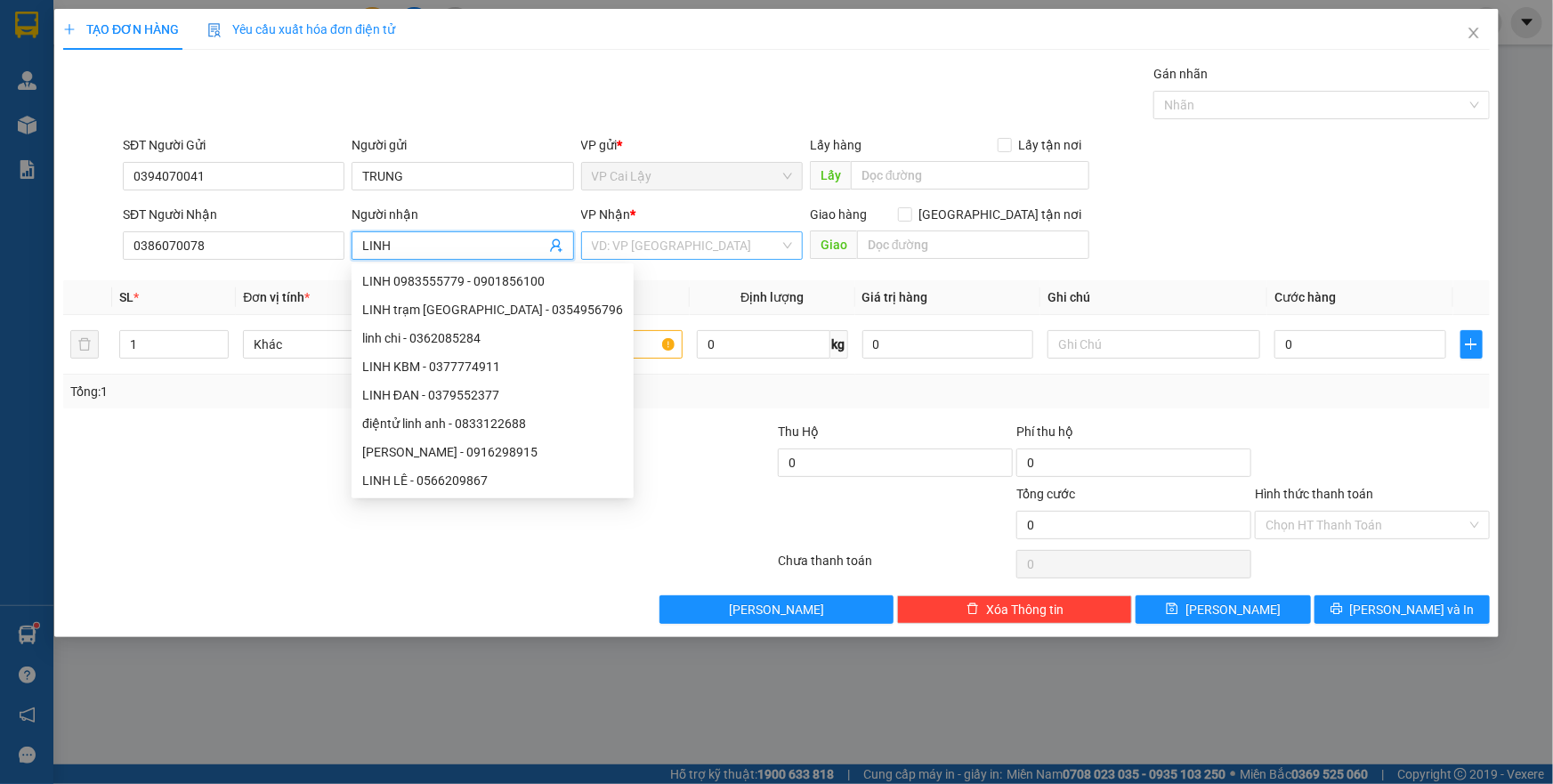
type input "LINH"
click at [638, 234] on input "search" at bounding box center [685, 245] width 188 height 26
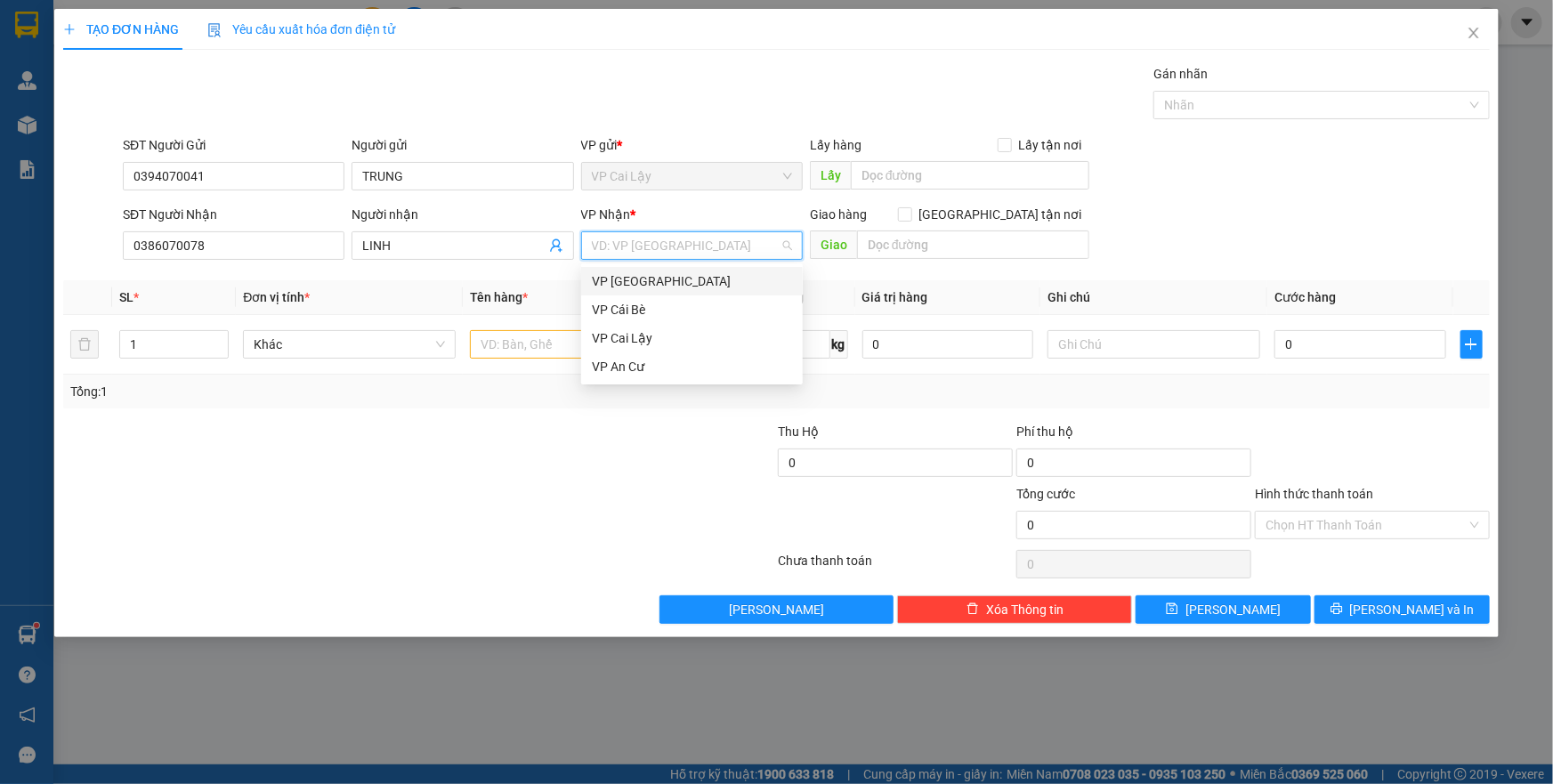
click at [635, 281] on div "VP [GEOGRAPHIC_DATA]" at bounding box center [691, 281] width 200 height 20
click at [524, 348] on input "text" at bounding box center [576, 344] width 212 height 28
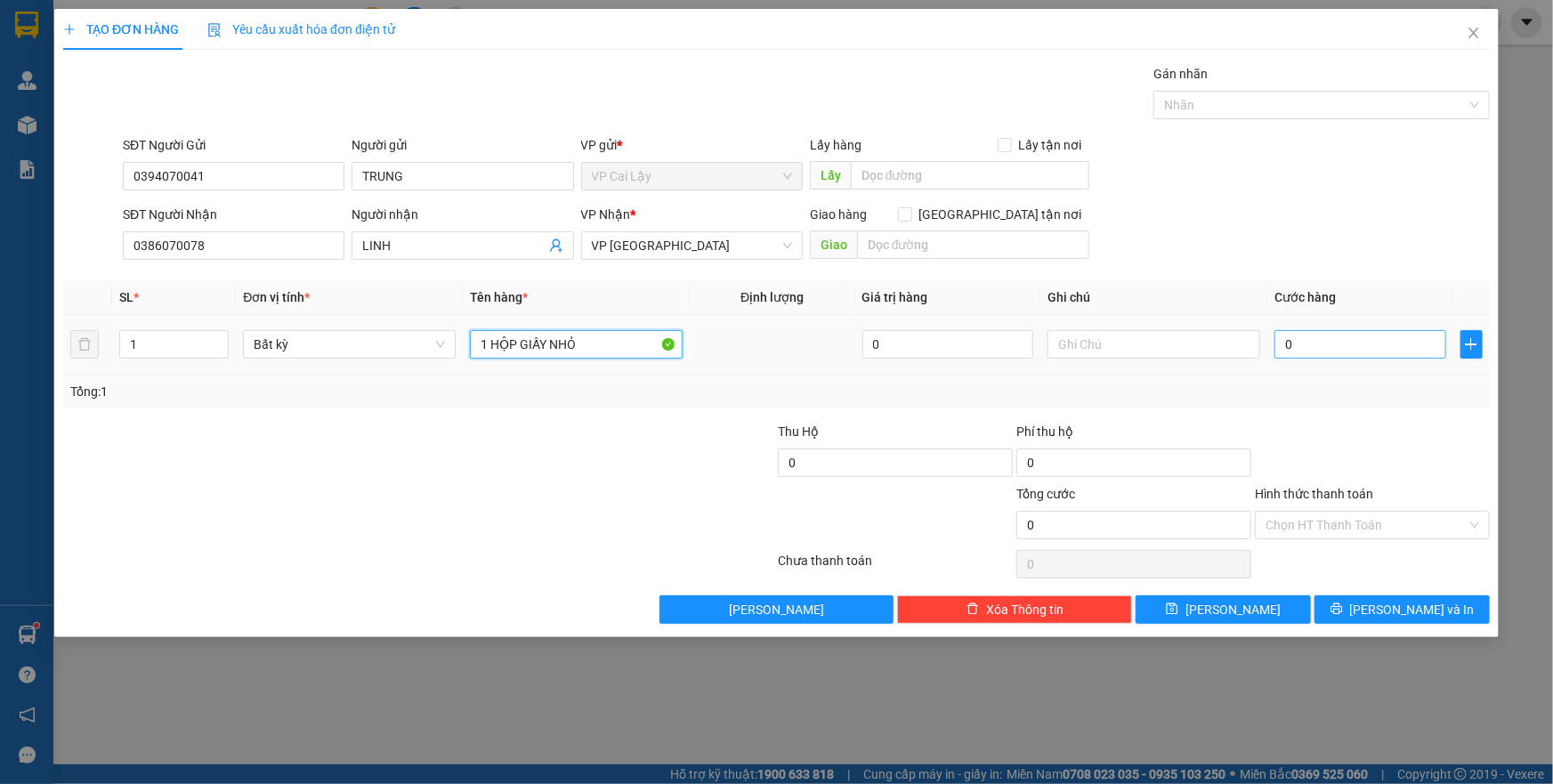
type input "1 HỘP GIẤY NHỎ"
click at [1317, 344] on input "0" at bounding box center [1359, 344] width 171 height 28
type input "2"
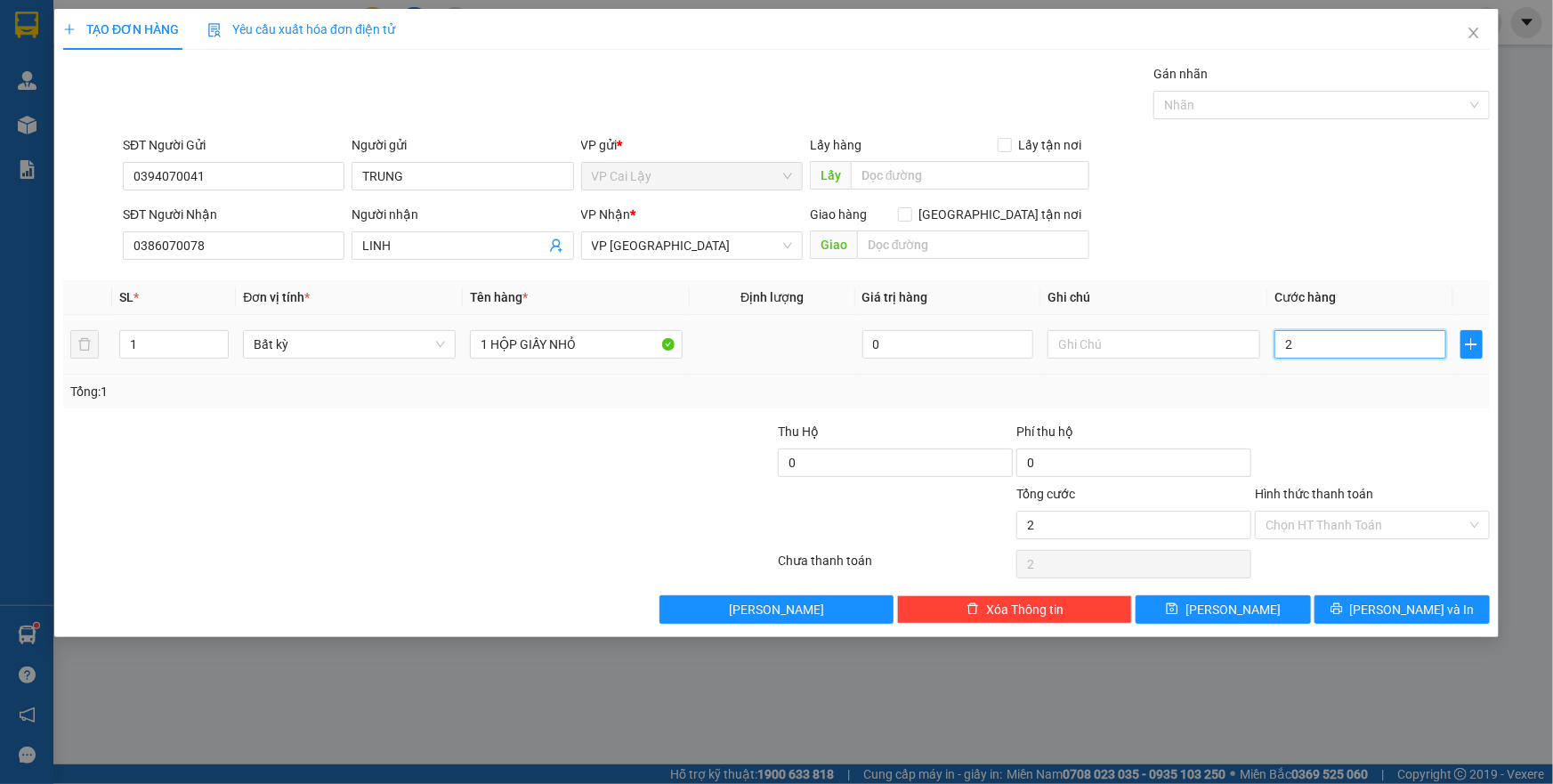
type input "20"
type input "20.000"
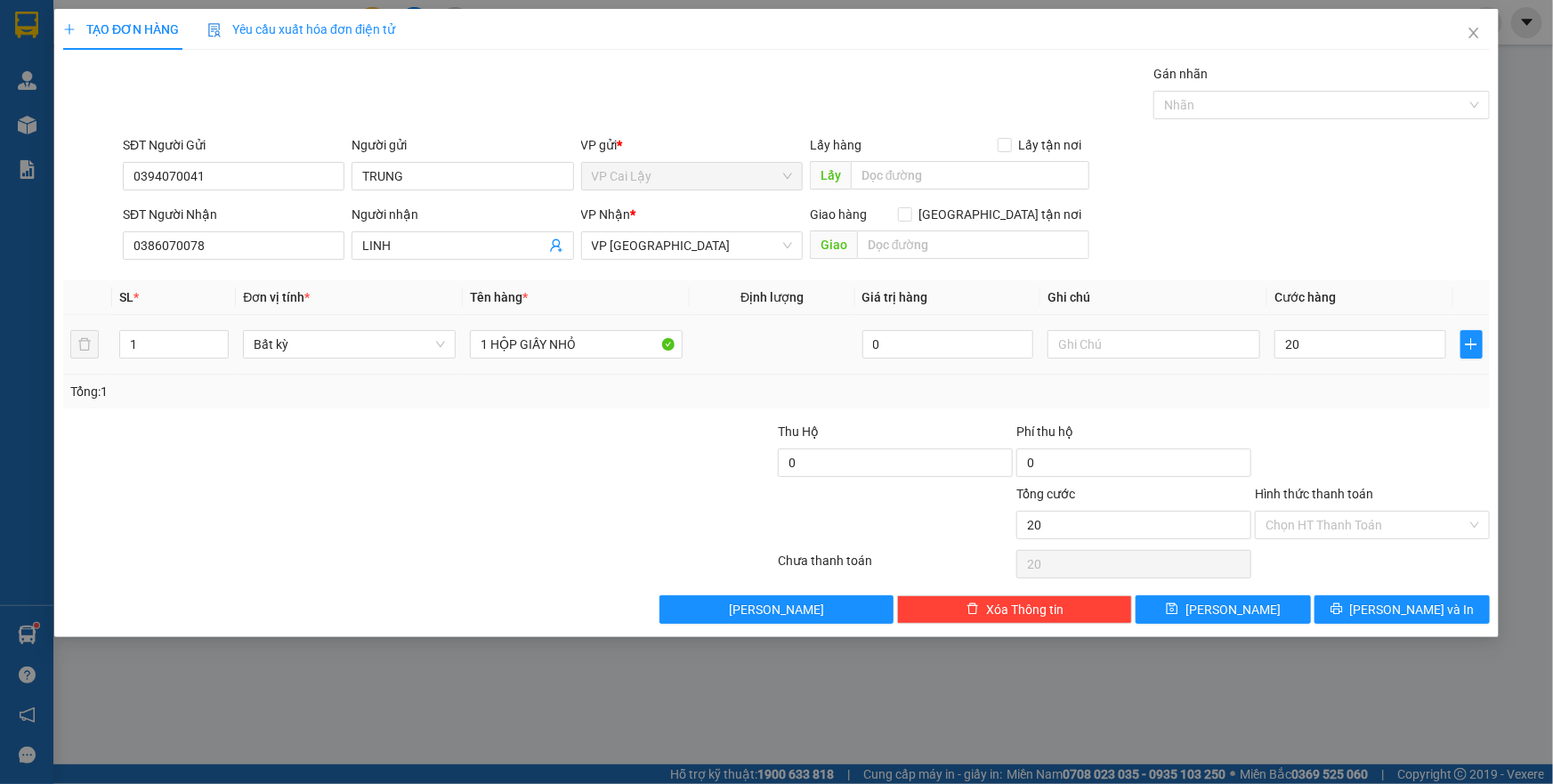
type input "20.000"
click at [1319, 435] on div at bounding box center [1372, 453] width 239 height 63
click at [1389, 613] on span "[PERSON_NAME] và In" at bounding box center [1412, 609] width 124 height 20
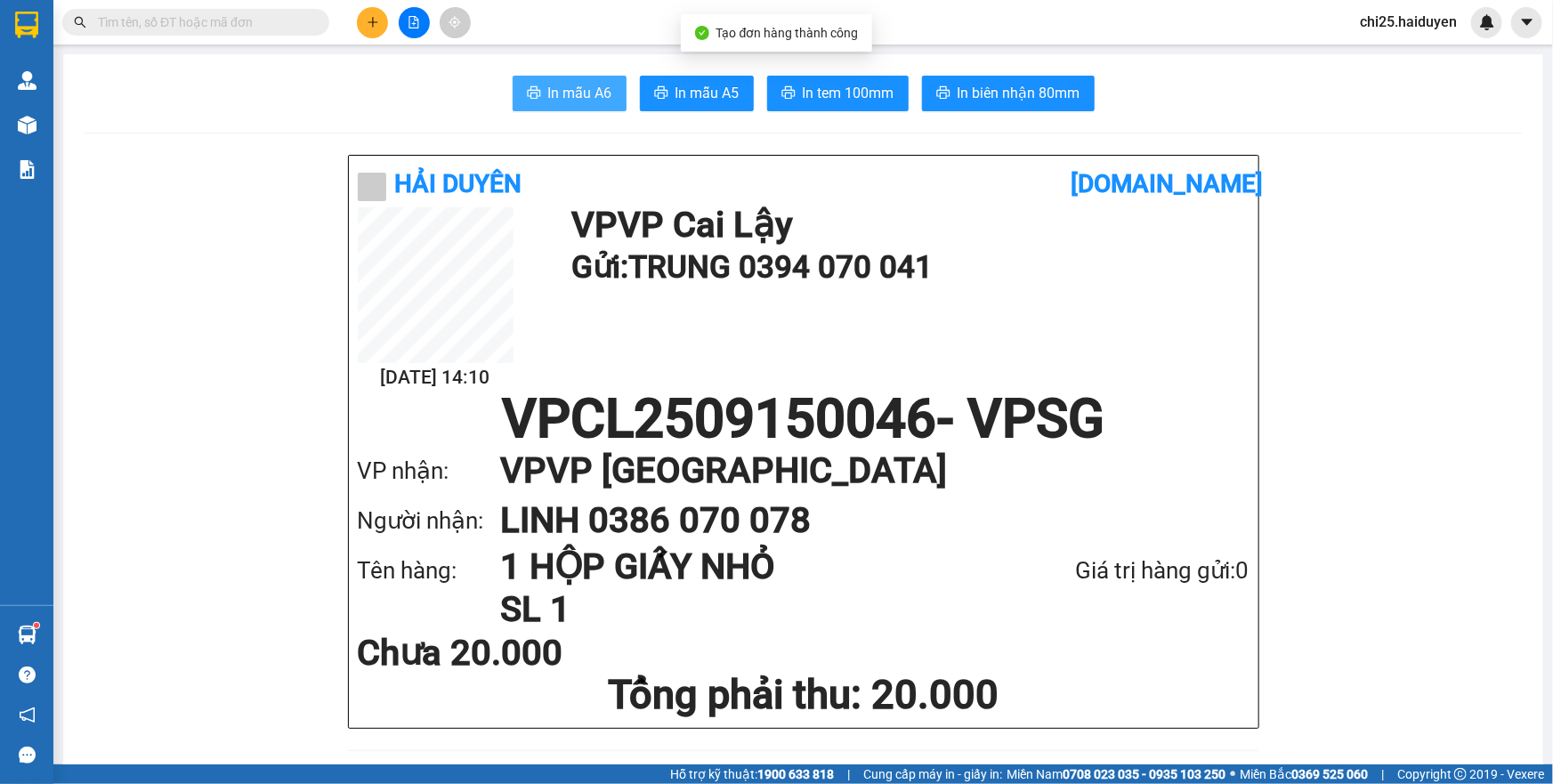
click at [589, 104] on span "In mẫu A6" at bounding box center [580, 93] width 64 height 23
drag, startPoint x: 562, startPoint y: 142, endPoint x: 597, endPoint y: 117, distance: 43.0
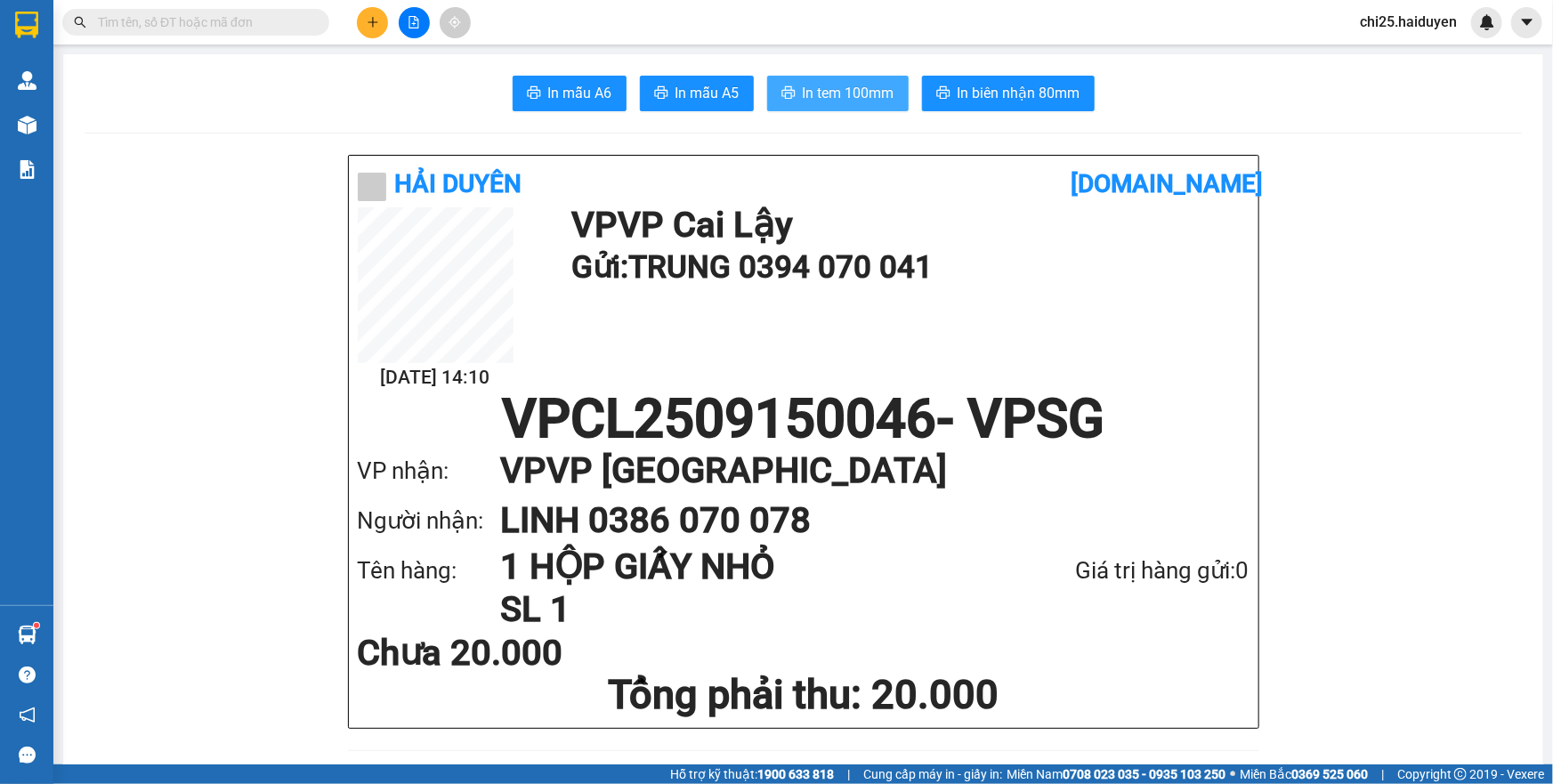
click at [892, 94] on button "In tem 100mm" at bounding box center [837, 93] width 141 height 35
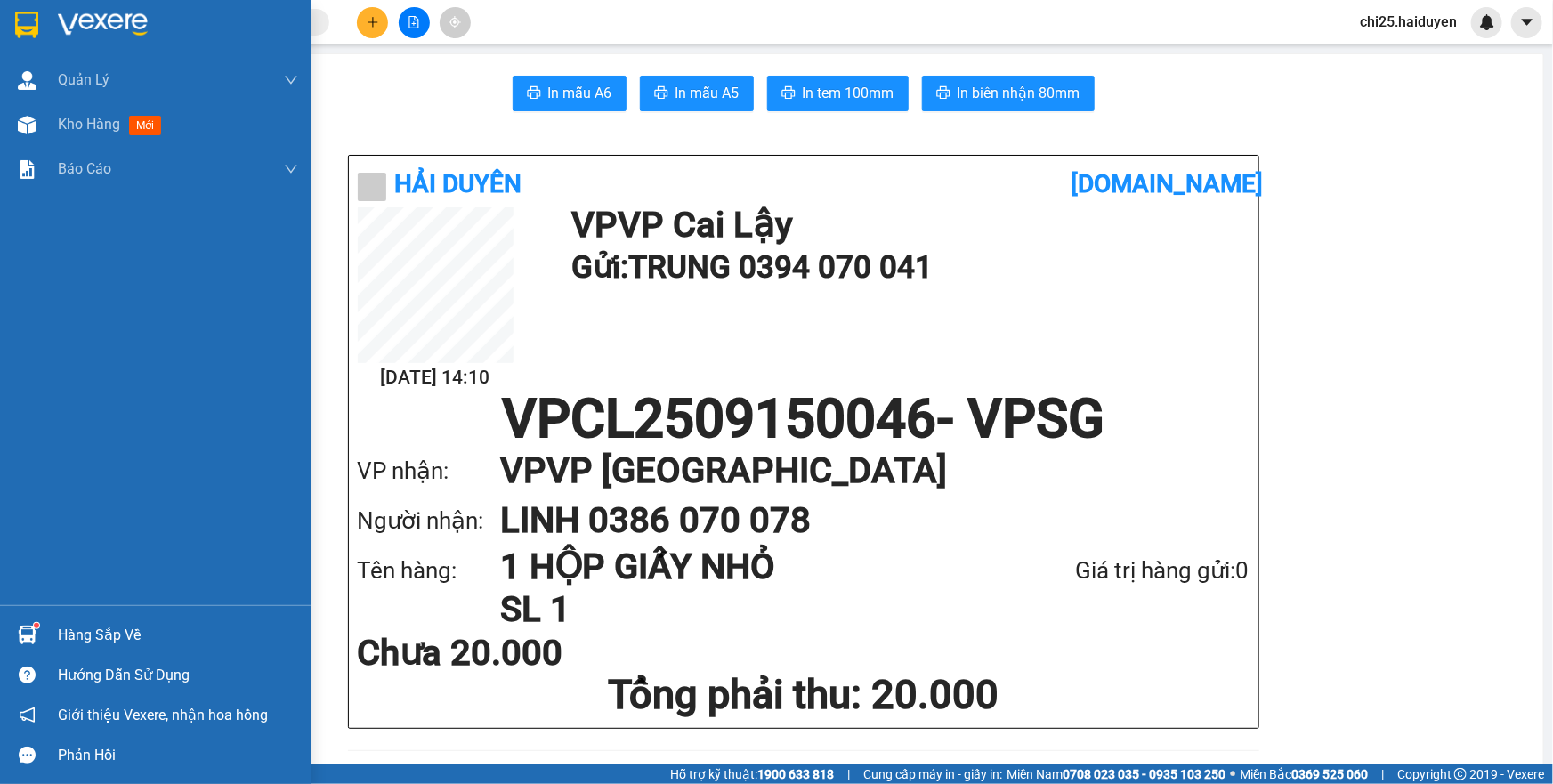
click at [0, 704] on div "Giới thiệu Vexere, nhận hoa hồng" at bounding box center [156, 715] width 311 height 40
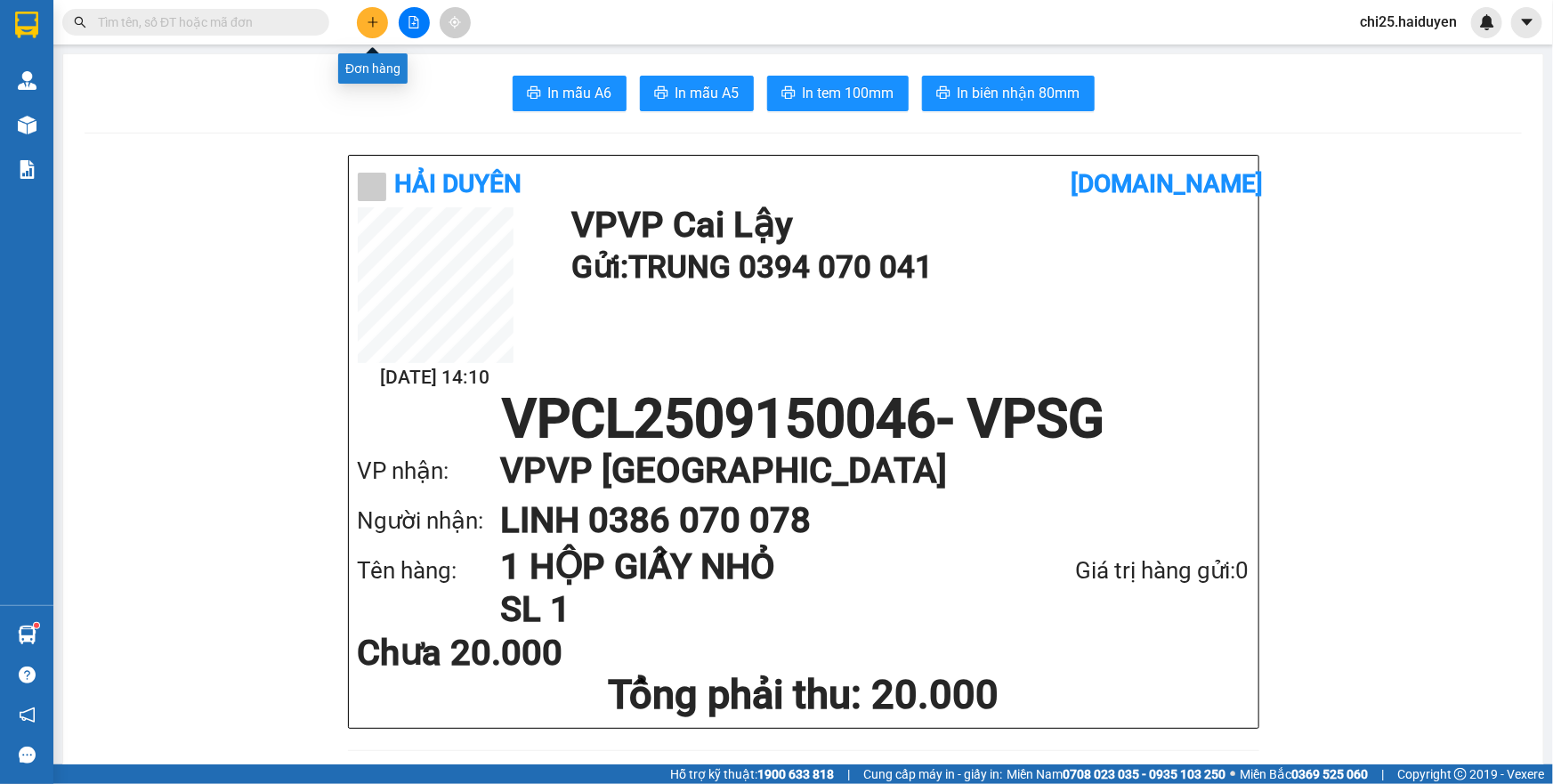
click at [372, 21] on icon "plus" at bounding box center [372, 22] width 1 height 10
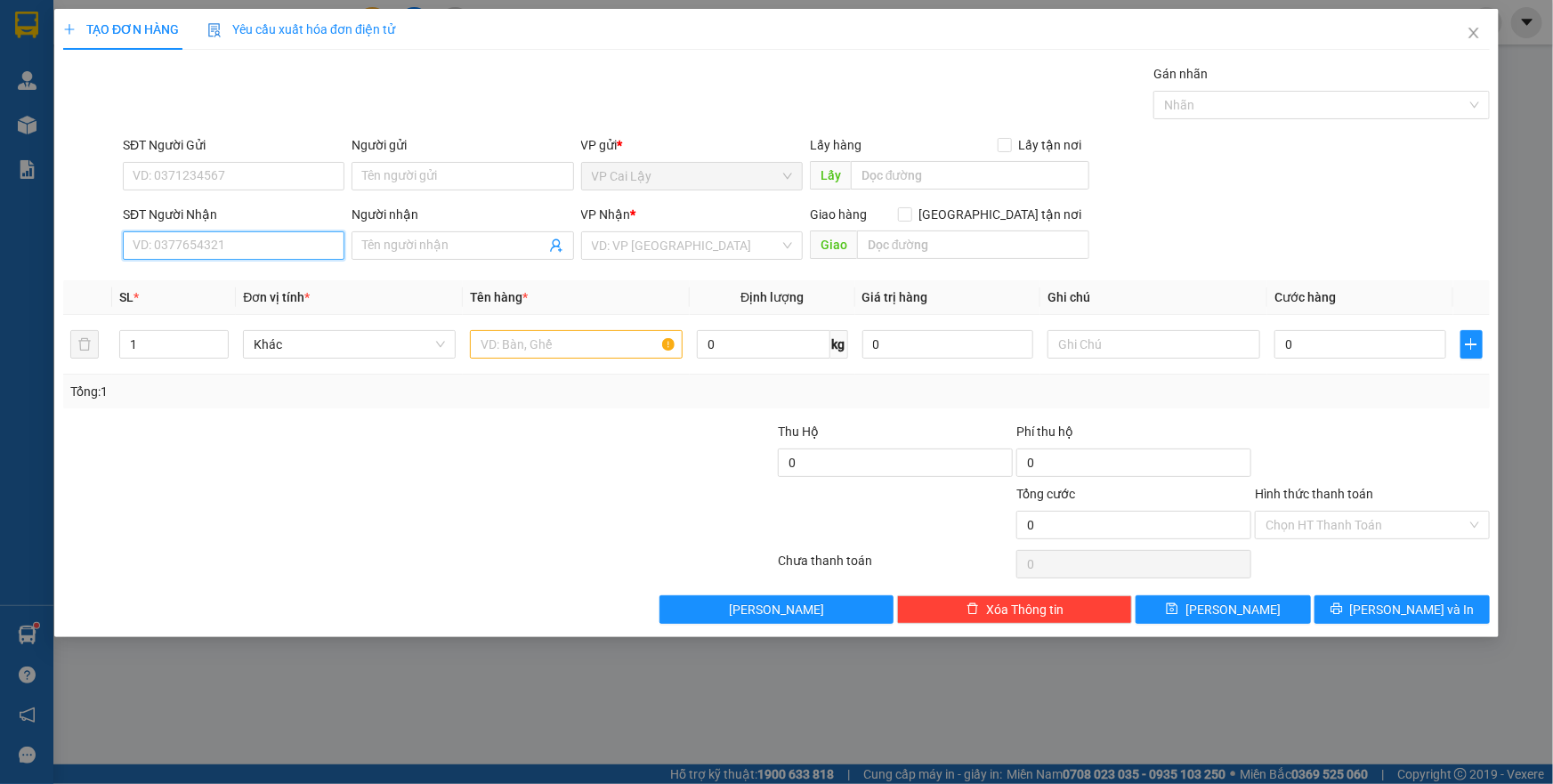
click at [238, 244] on input "SĐT Người Nhận" at bounding box center [233, 245] width 221 height 28
click at [258, 178] on input "SĐT Người Gửi" at bounding box center [233, 175] width 221 height 28
type input "0332936577"
click at [391, 172] on input "Người gửi" at bounding box center [462, 175] width 221 height 28
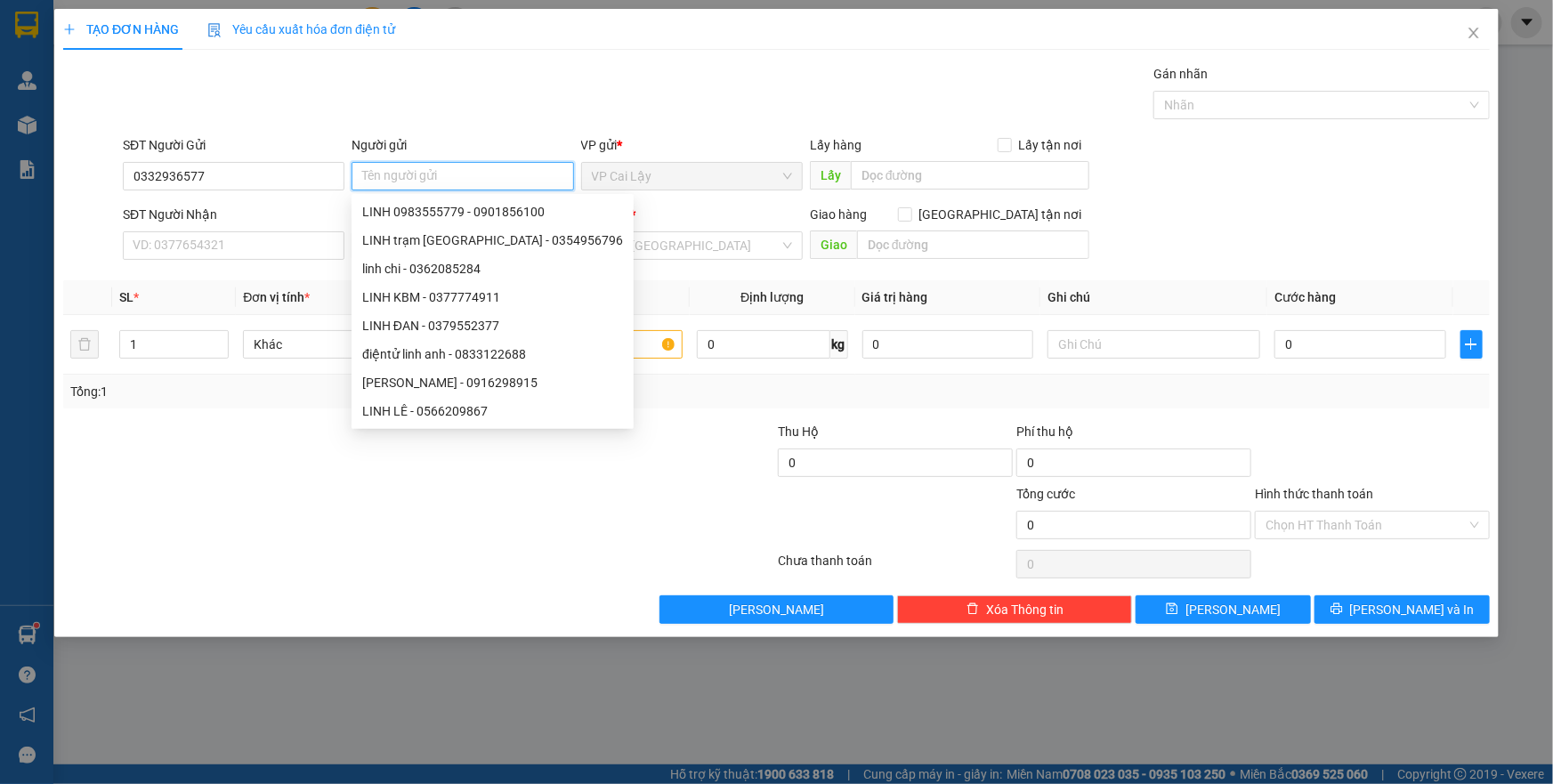
type input "J"
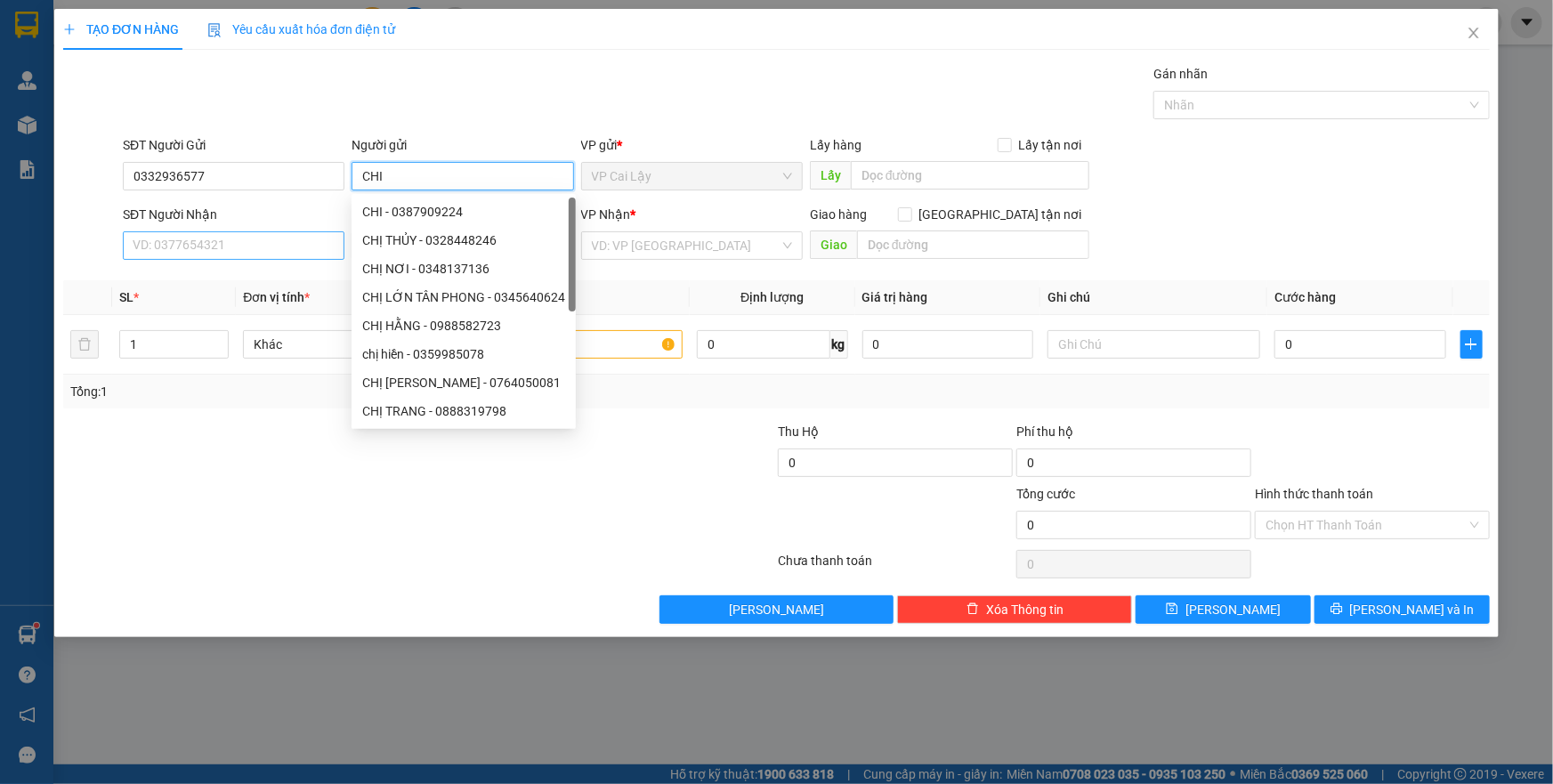
type input "CHI"
click at [237, 251] on input "SĐT Người Nhận" at bounding box center [233, 245] width 221 height 28
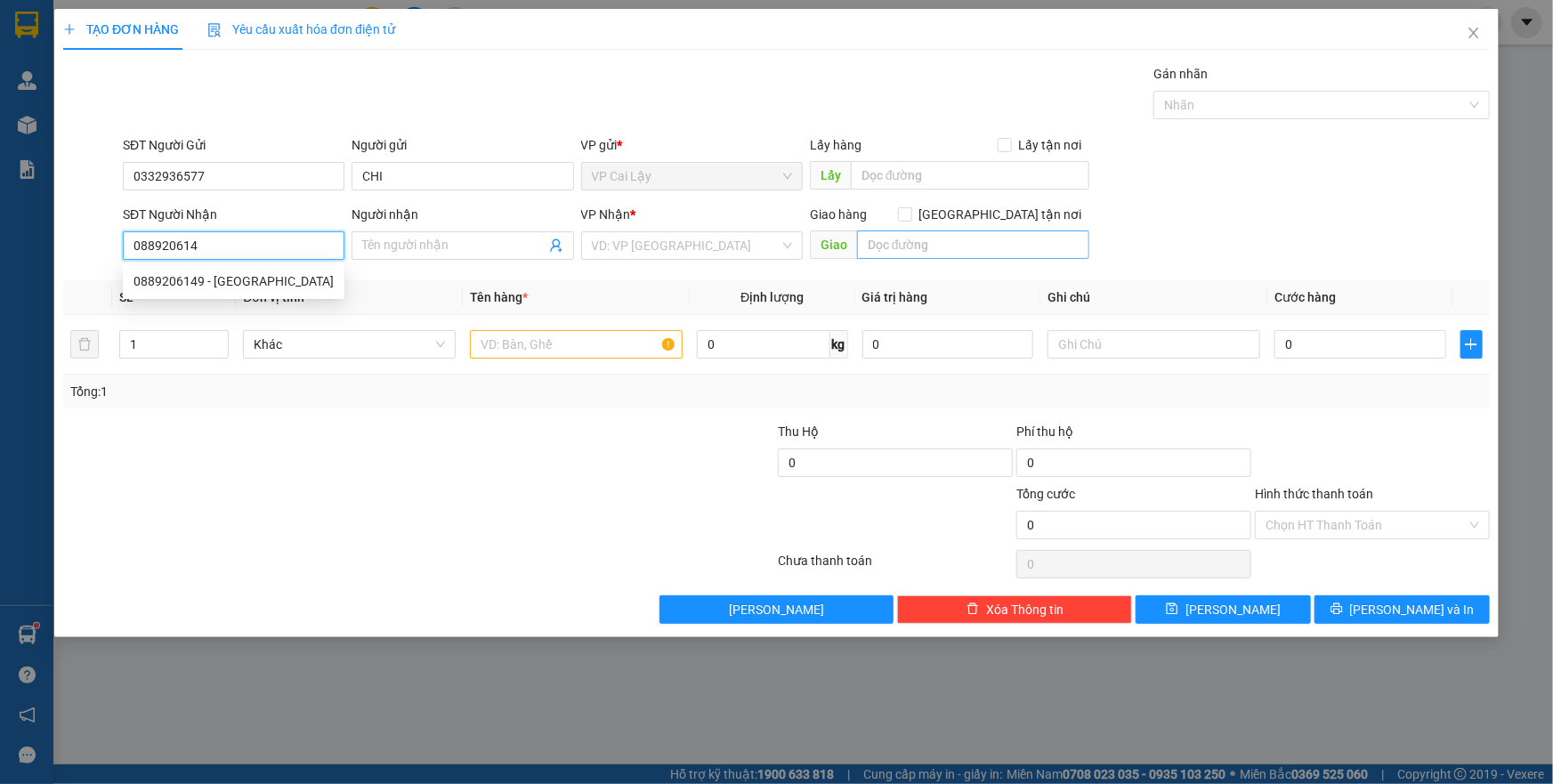
type input "0889206149"
click at [274, 277] on div "0889206149 - HỒNG MINH" at bounding box center [233, 281] width 200 height 20
type input "[PERSON_NAME]"
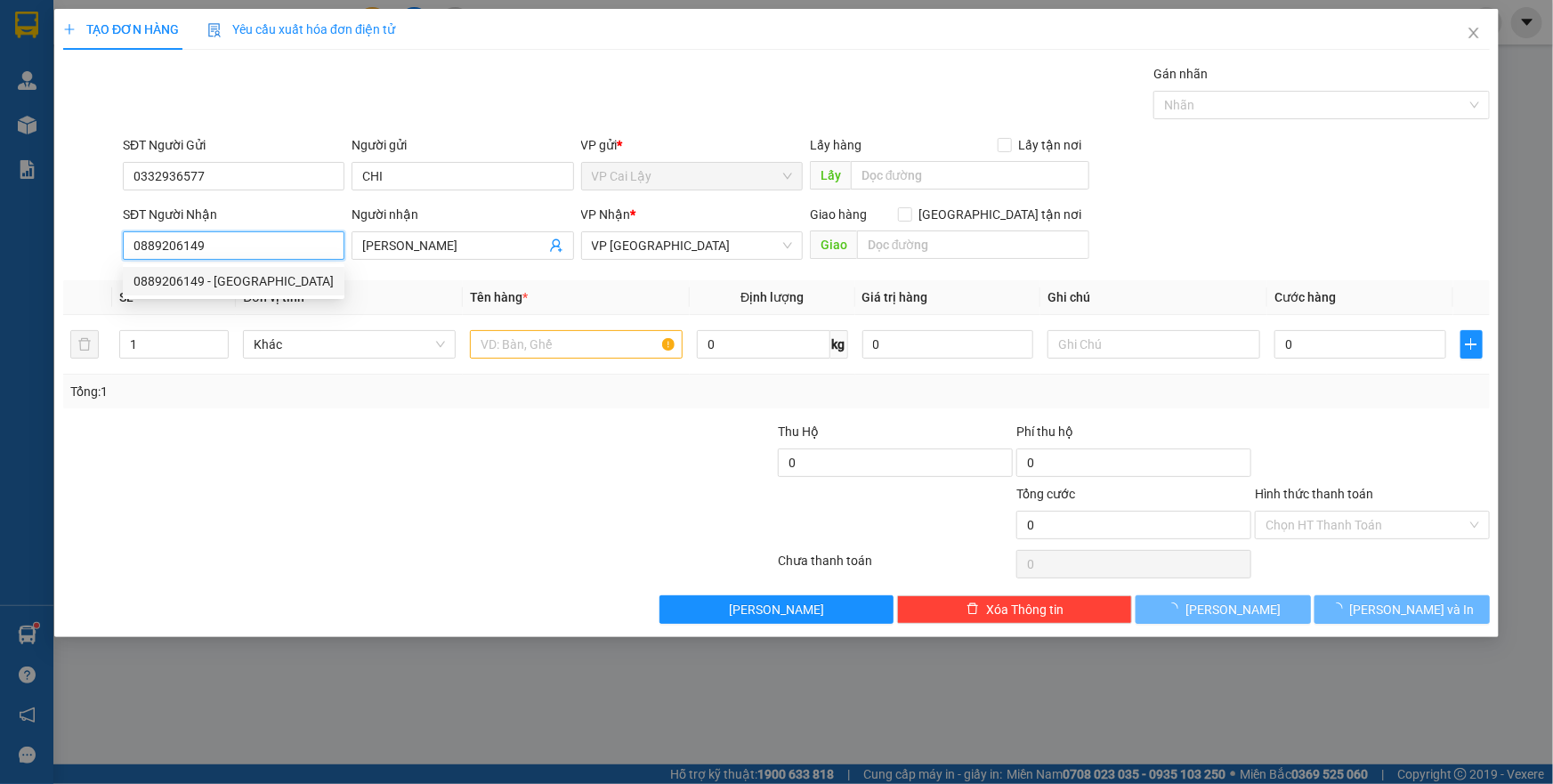
type input "20.000"
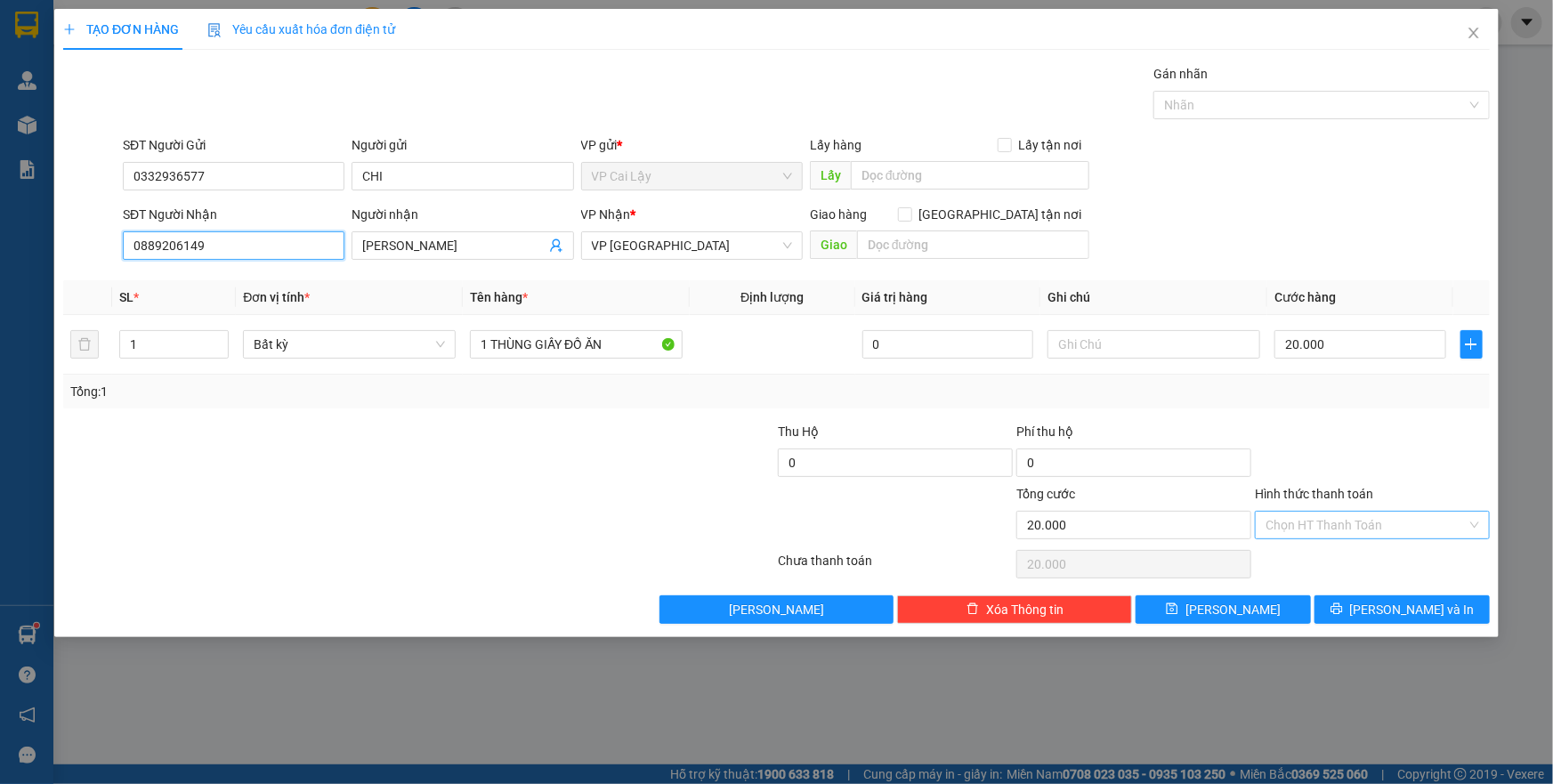
type input "0889206149"
click at [1324, 522] on input "Hình thức thanh toán" at bounding box center [1365, 525] width 201 height 26
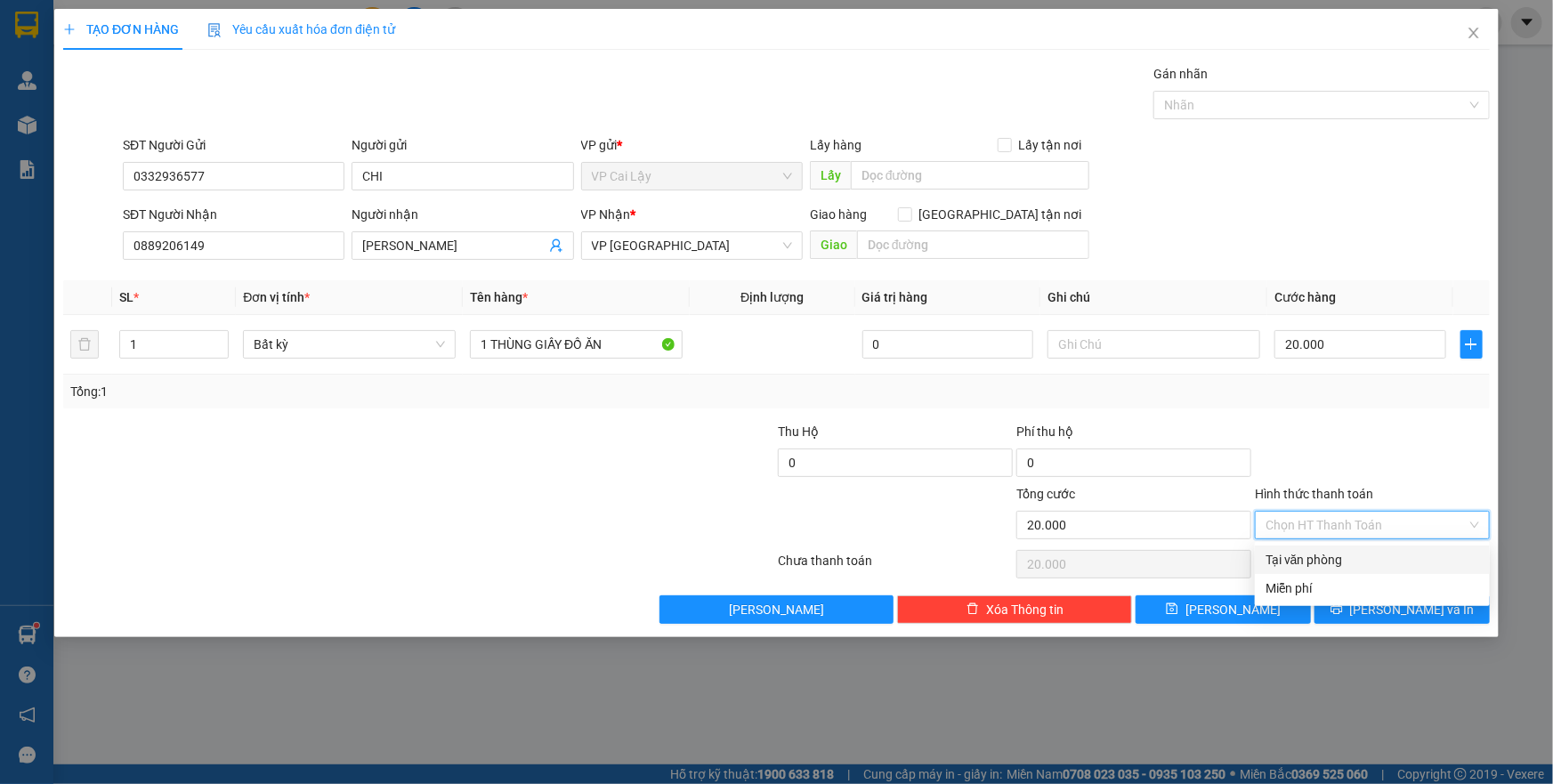
click at [1324, 563] on div "Tại văn phòng" at bounding box center [1372, 560] width 213 height 20
type input "0"
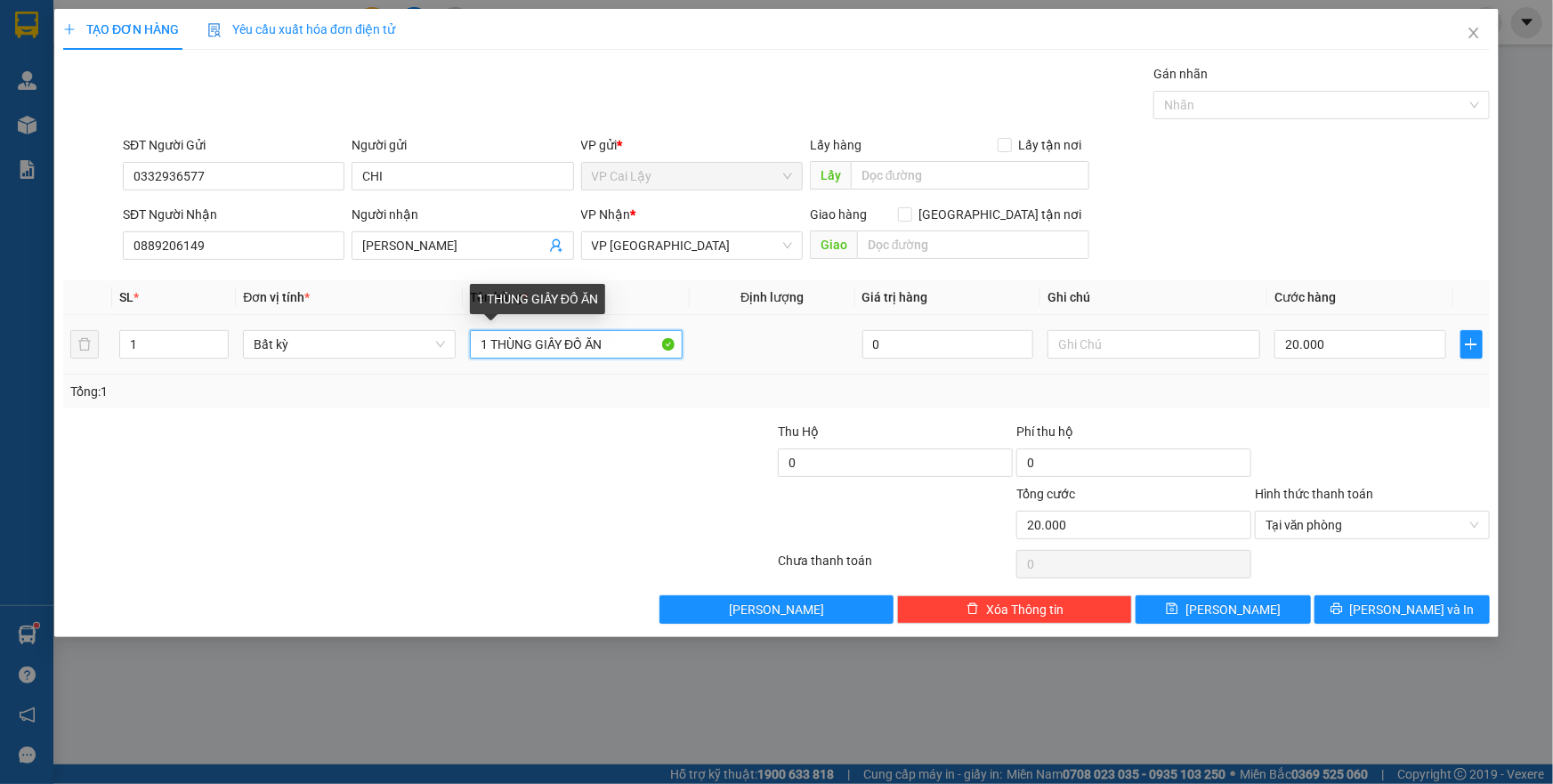
click at [561, 341] on input "1 THÙNG GIẤY ĐỒ ĂN" at bounding box center [576, 344] width 212 height 28
type input "1 THÙNG GIẤY ĐỎ ĐỒ ĂN"
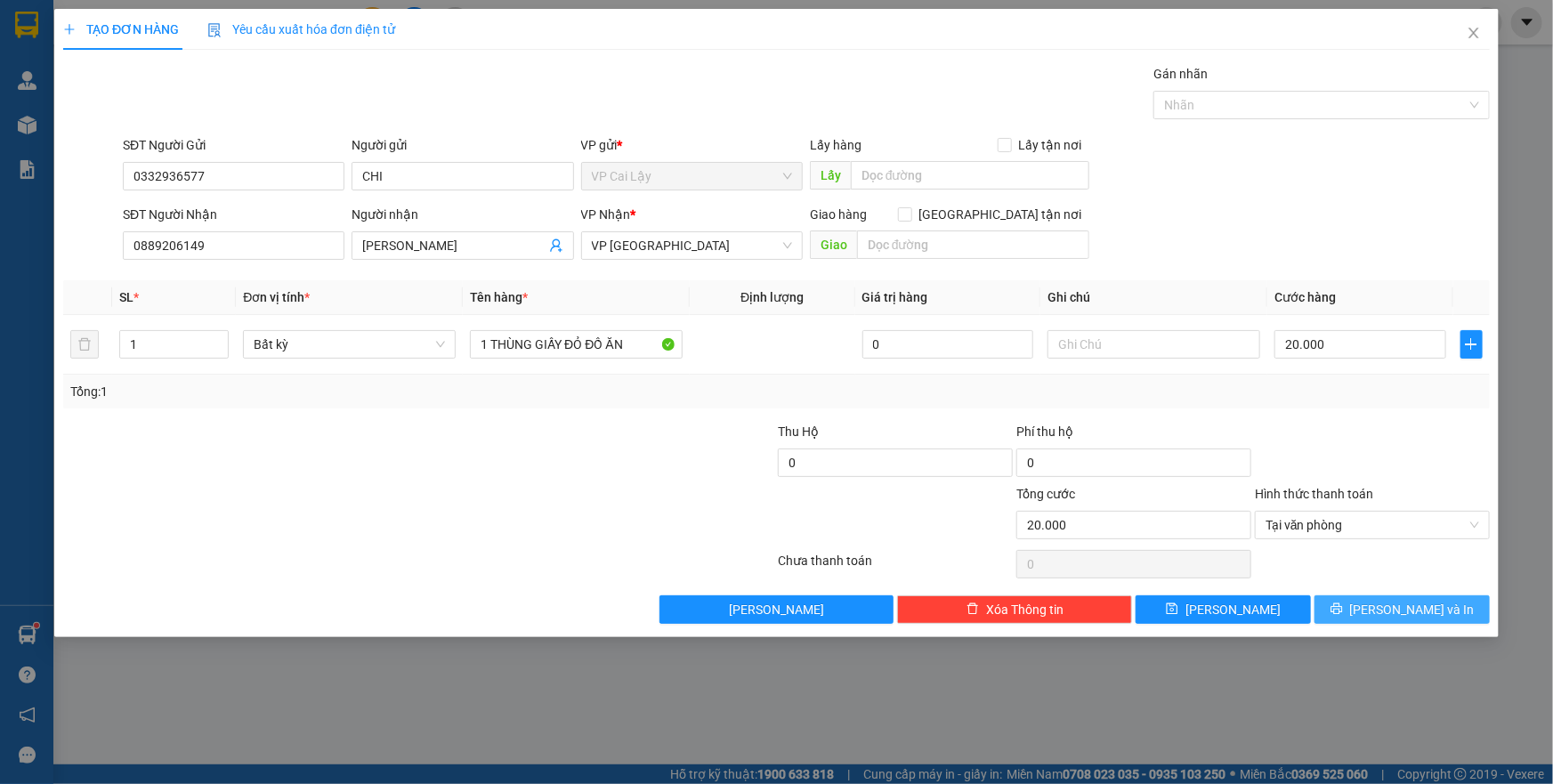
click at [1391, 611] on span "[PERSON_NAME] và In" at bounding box center [1412, 609] width 124 height 20
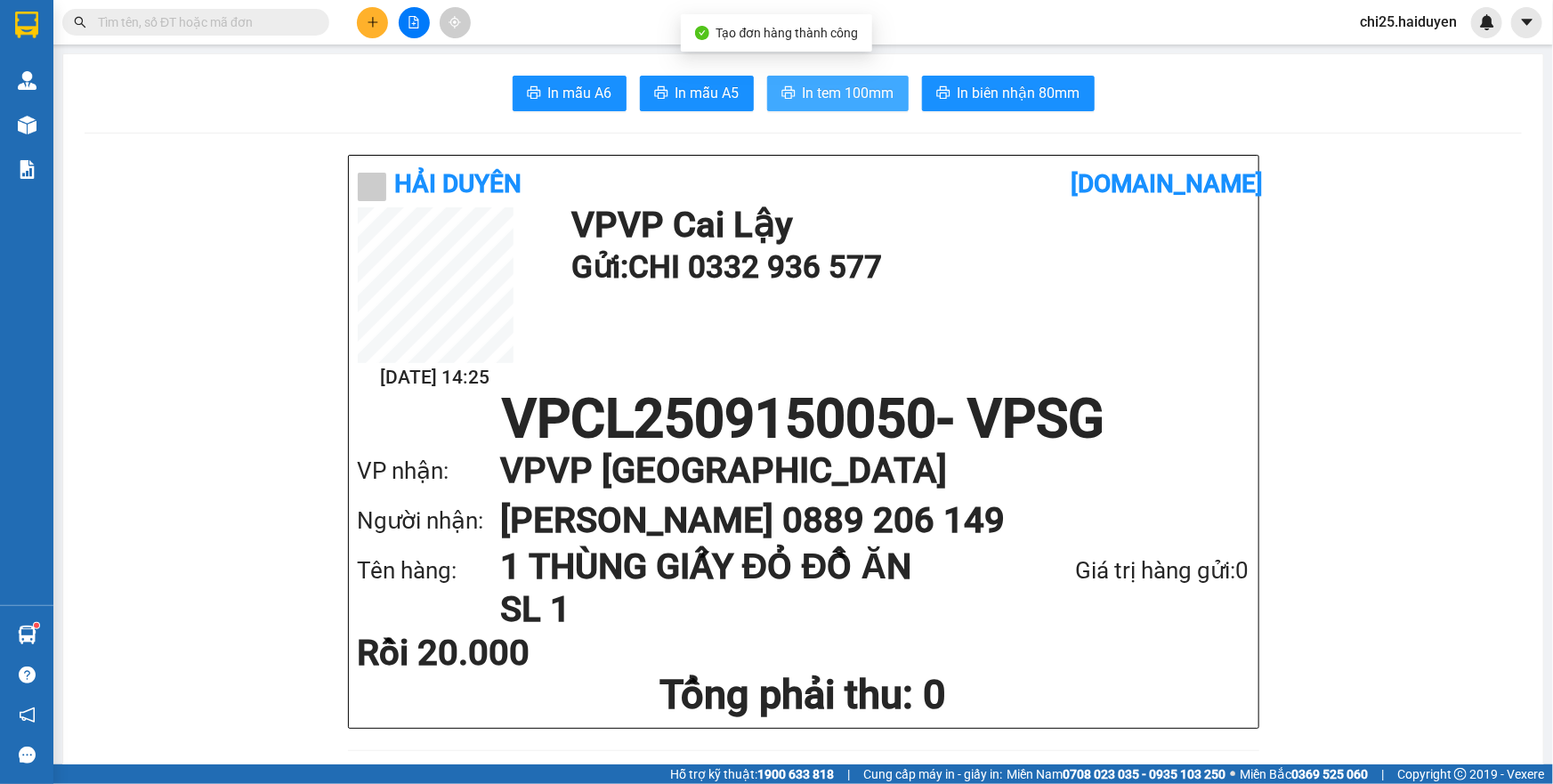
click at [853, 97] on span "In tem 100mm" at bounding box center [849, 93] width 92 height 23
click at [164, 28] on input "text" at bounding box center [203, 23] width 210 height 20
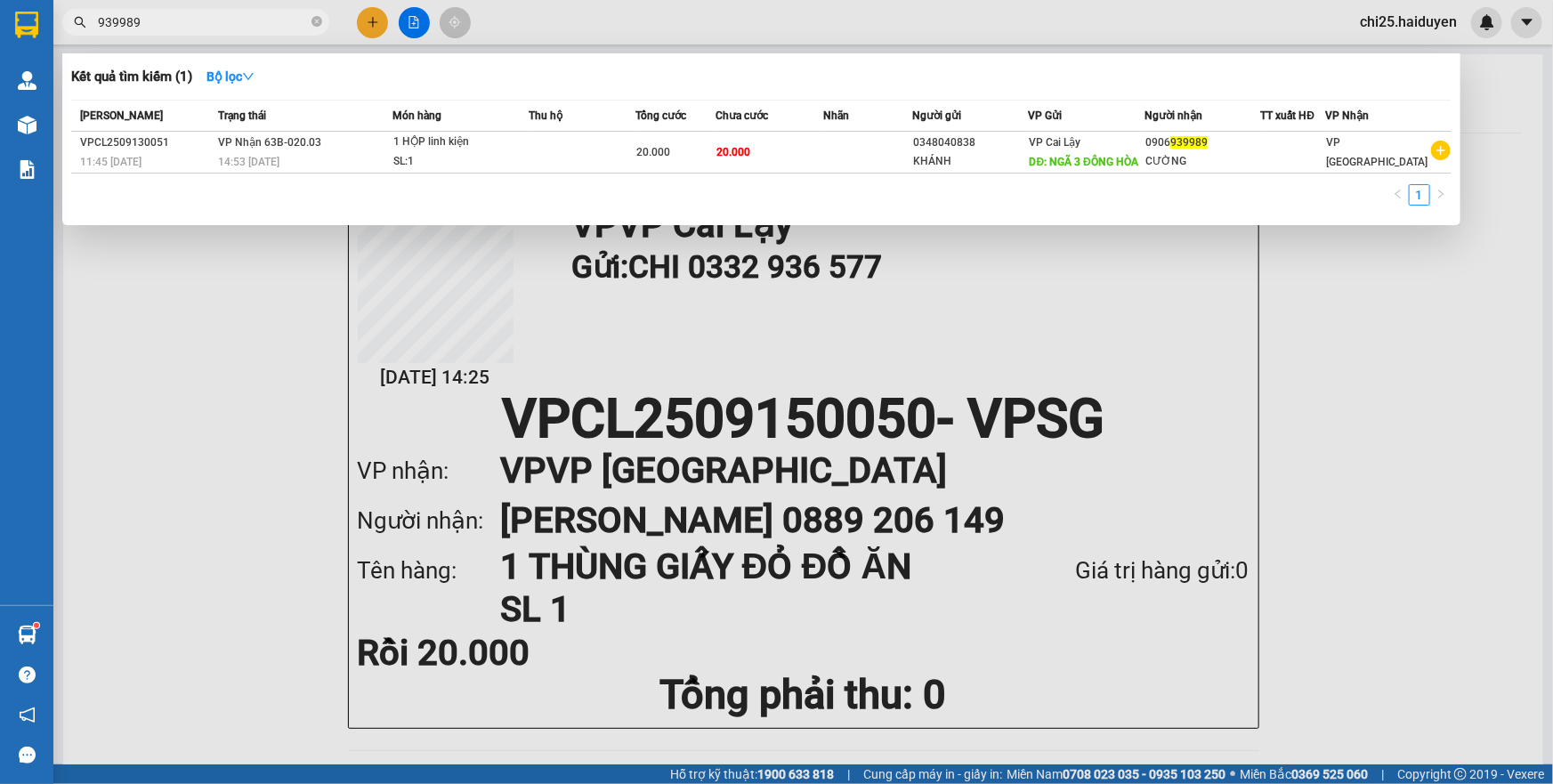
click at [253, 335] on div at bounding box center [776, 392] width 1553 height 784
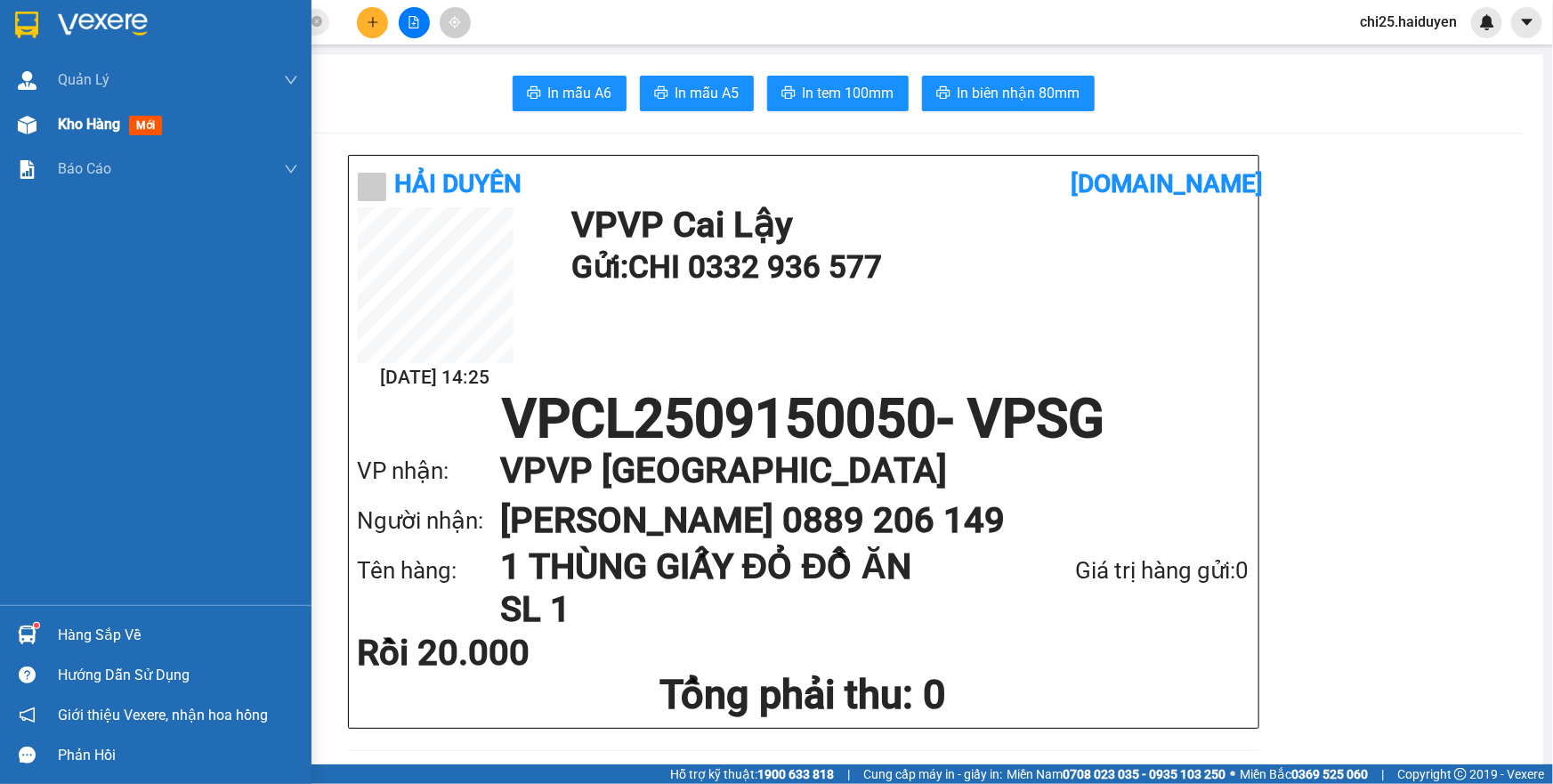
click at [129, 134] on div "Kho hàng mới" at bounding box center [114, 123] width 112 height 23
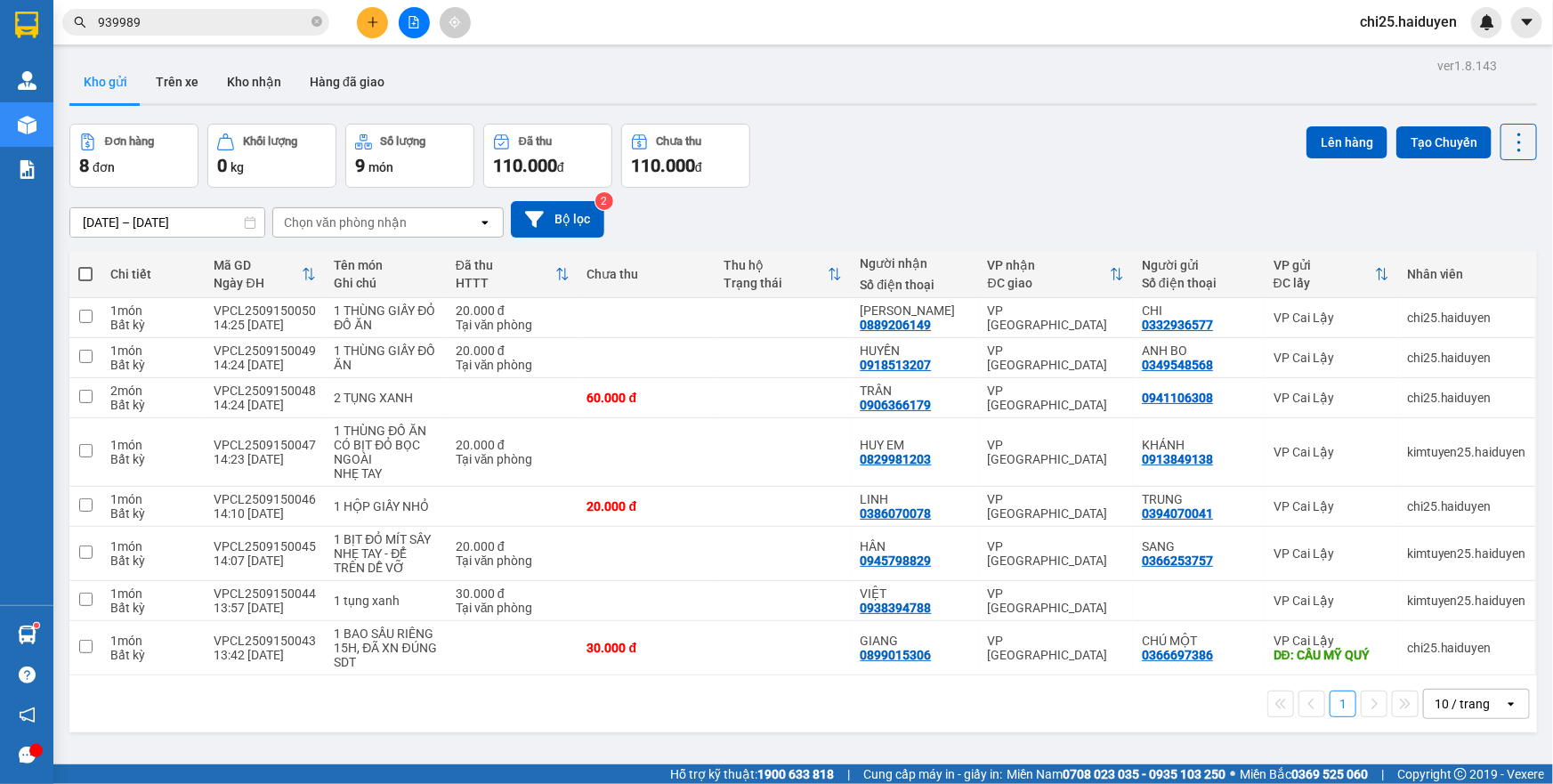
click at [198, 18] on input "939989" at bounding box center [203, 23] width 210 height 20
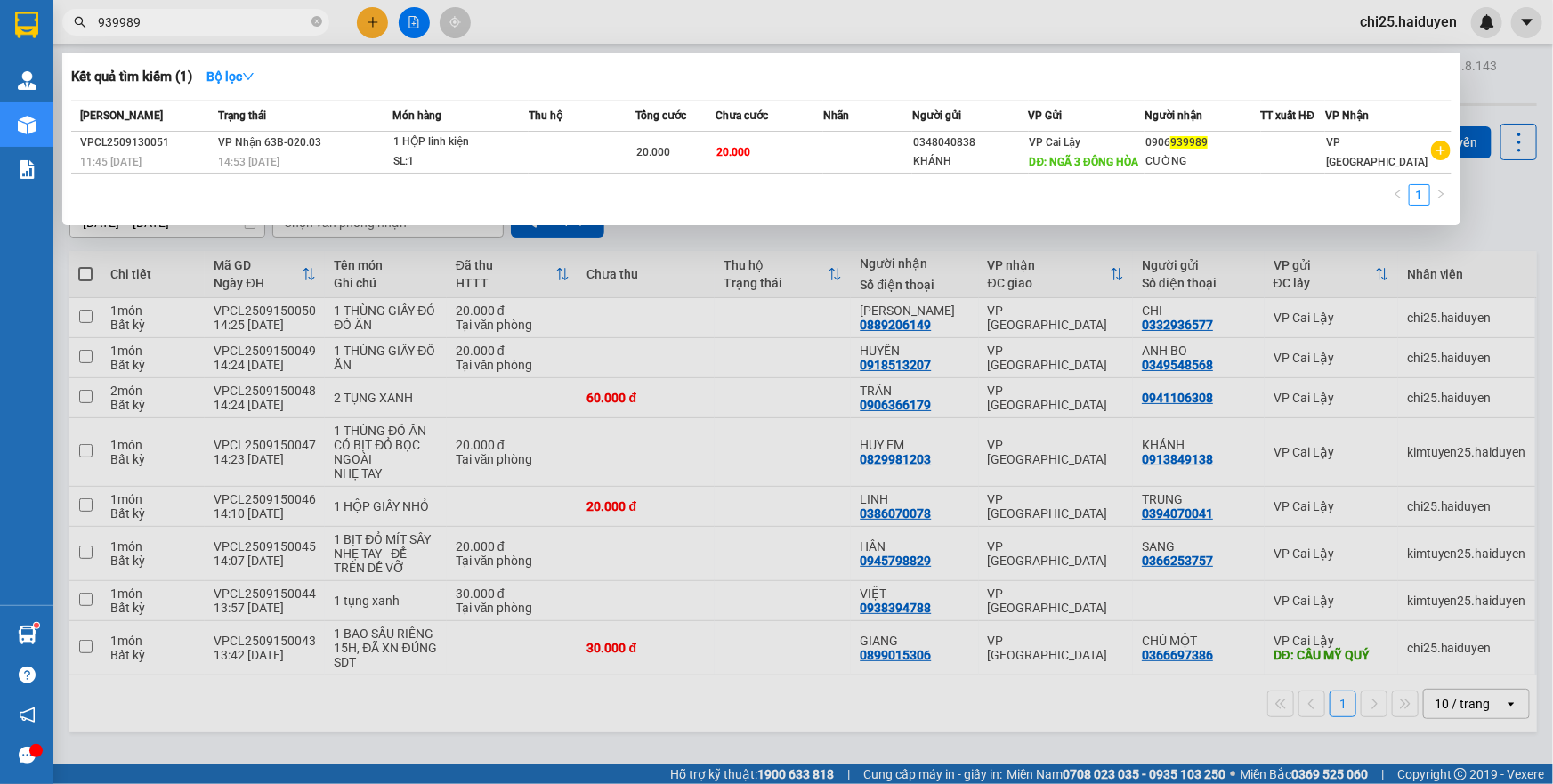
click at [198, 18] on input "939989" at bounding box center [203, 23] width 210 height 20
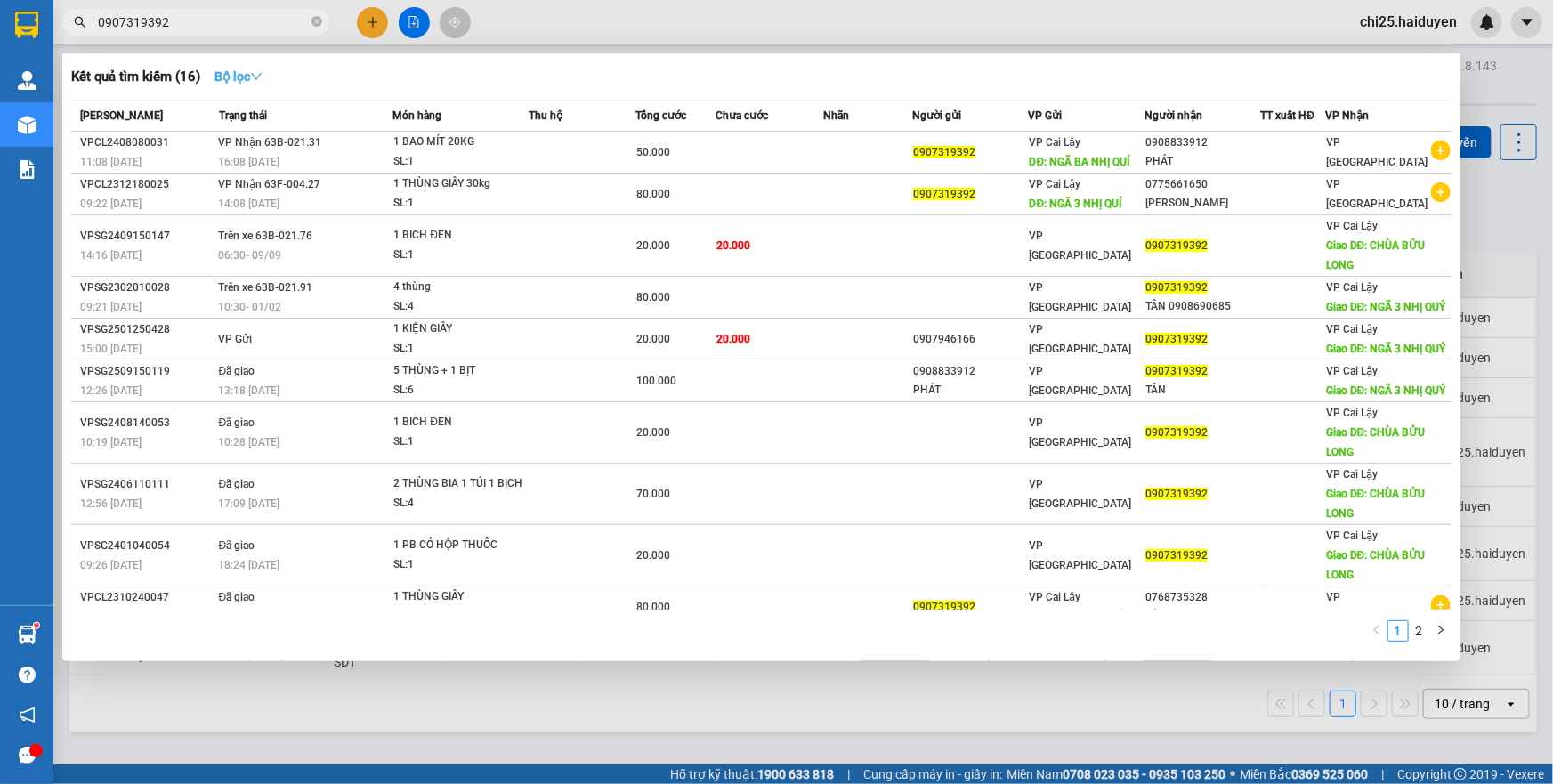
type input "0907319392"
click at [239, 79] on strong "Bộ lọc" at bounding box center [238, 76] width 48 height 15
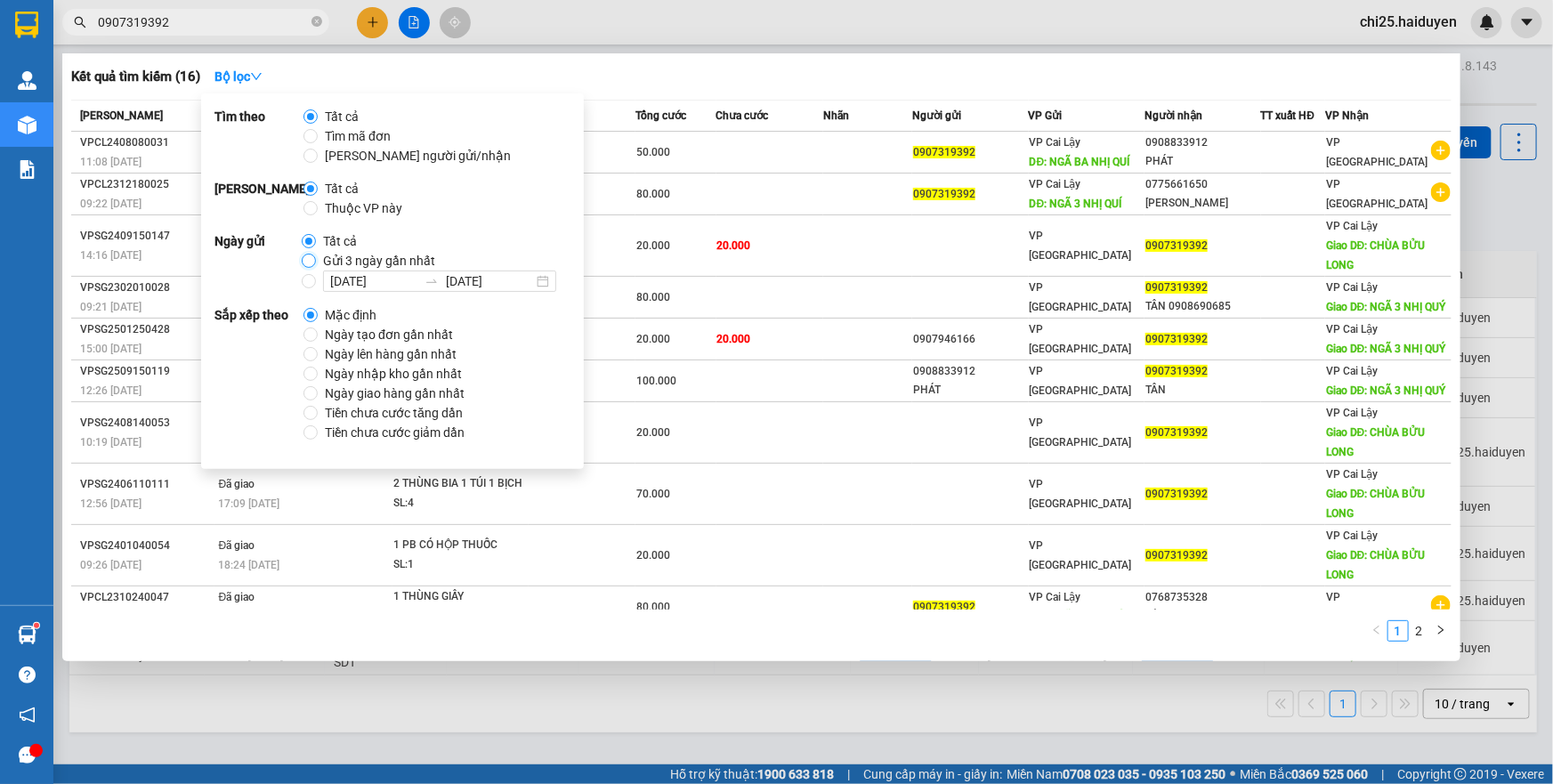
click at [308, 258] on input "Gửi 3 ngày gần nhất" at bounding box center [308, 260] width 15 height 15
radio input "true"
radio input "false"
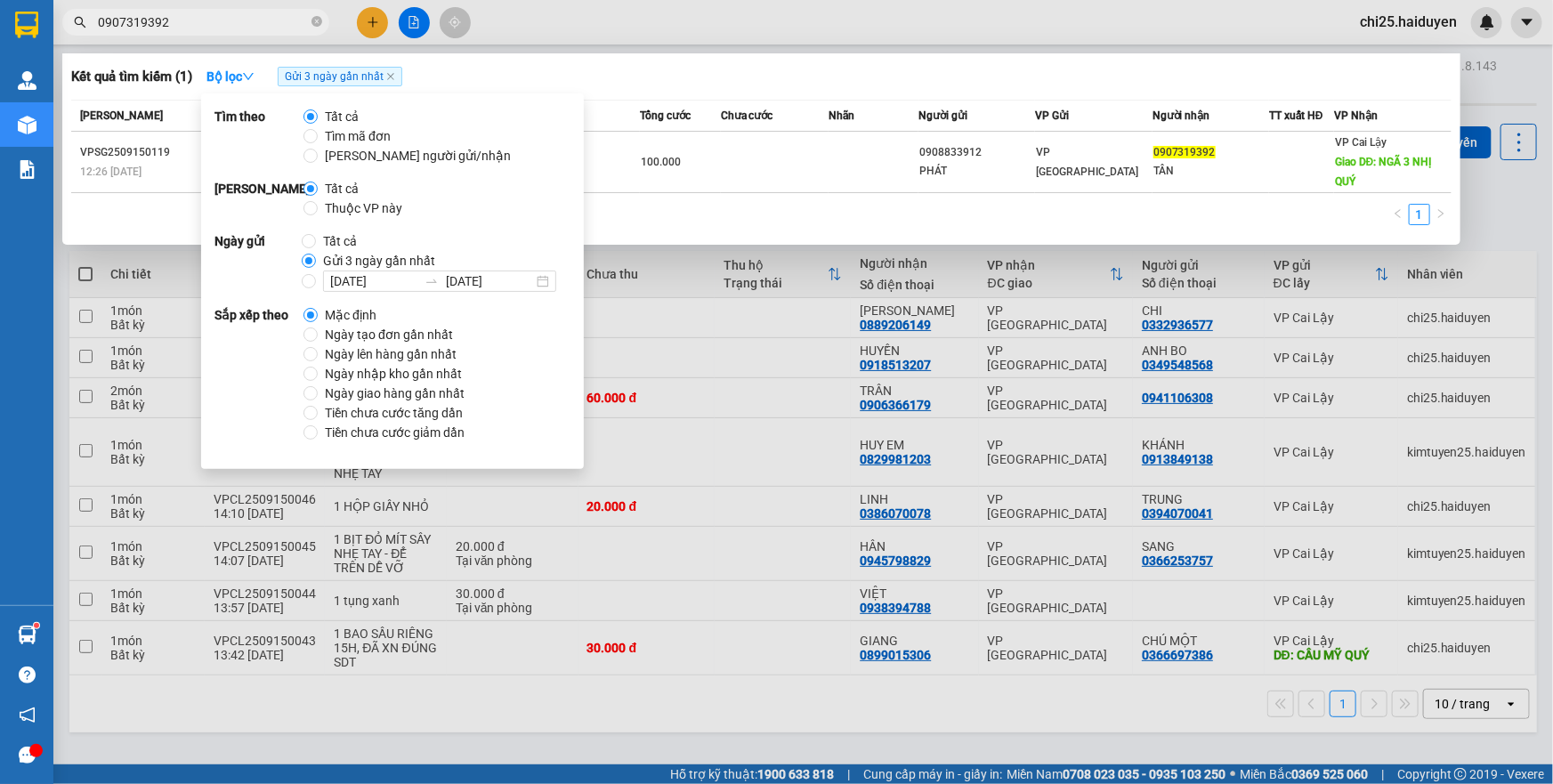
click at [787, 74] on div "Kết quả tìm kiếm ( 1 ) Bộ lọc Gửi 3 ngày gần nhất" at bounding box center [761, 76] width 1380 height 28
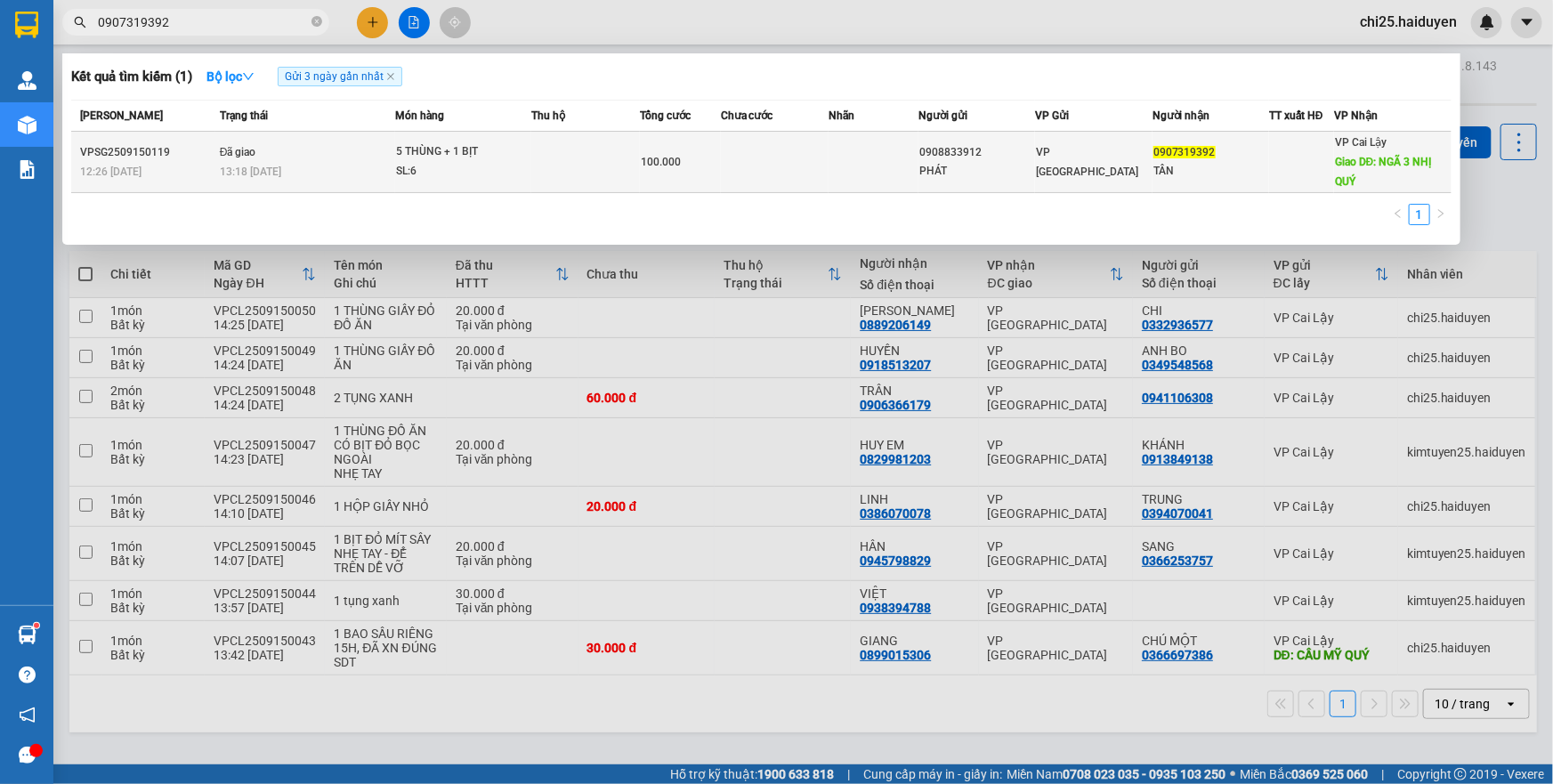
click at [867, 161] on td at bounding box center [873, 161] width 90 height 62
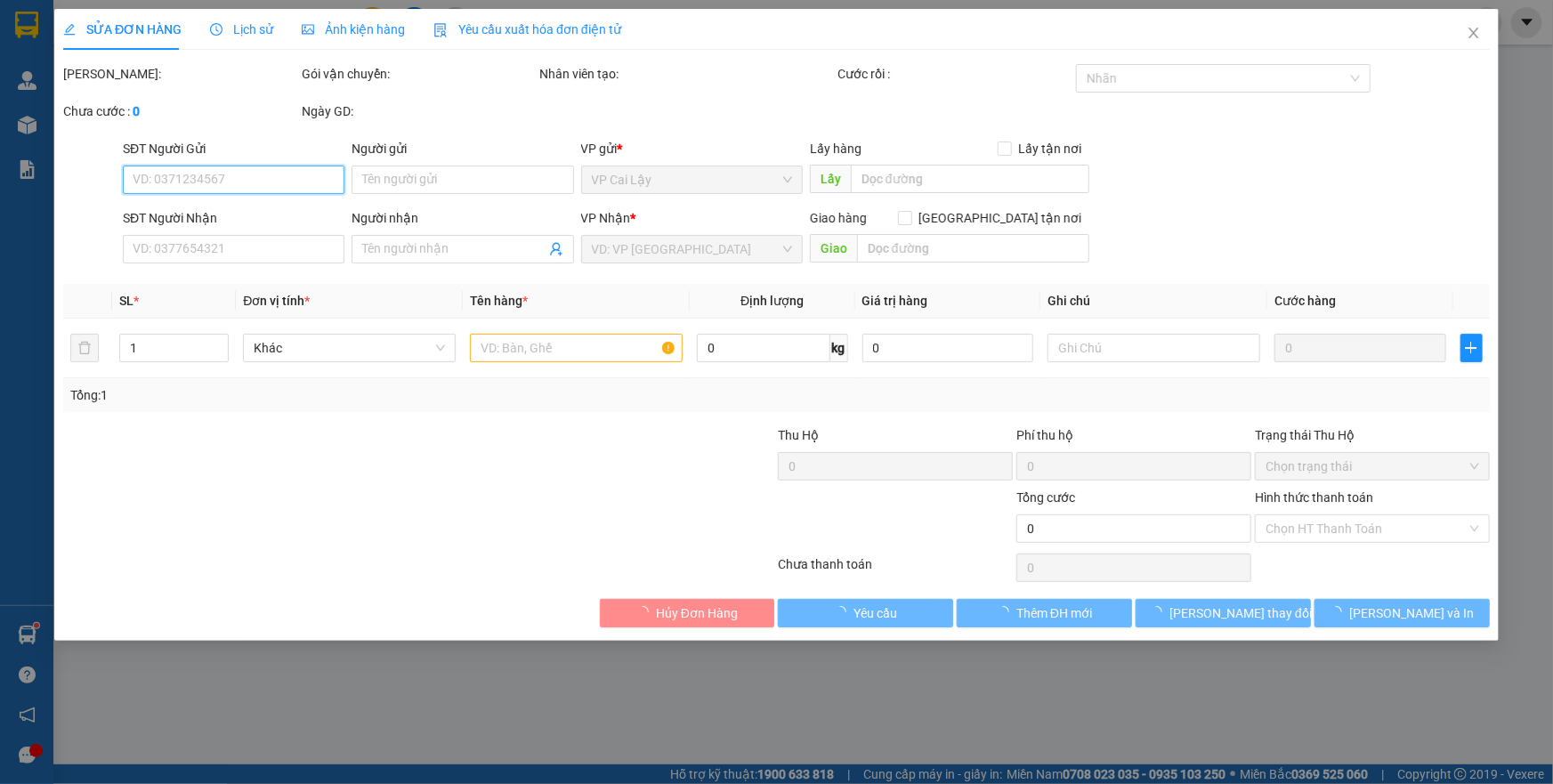
type input "0908833912"
type input "PHÁT"
type input "0907319392"
type input "TÂN"
type input "NGÃ 3 NHỊ QUÝ"
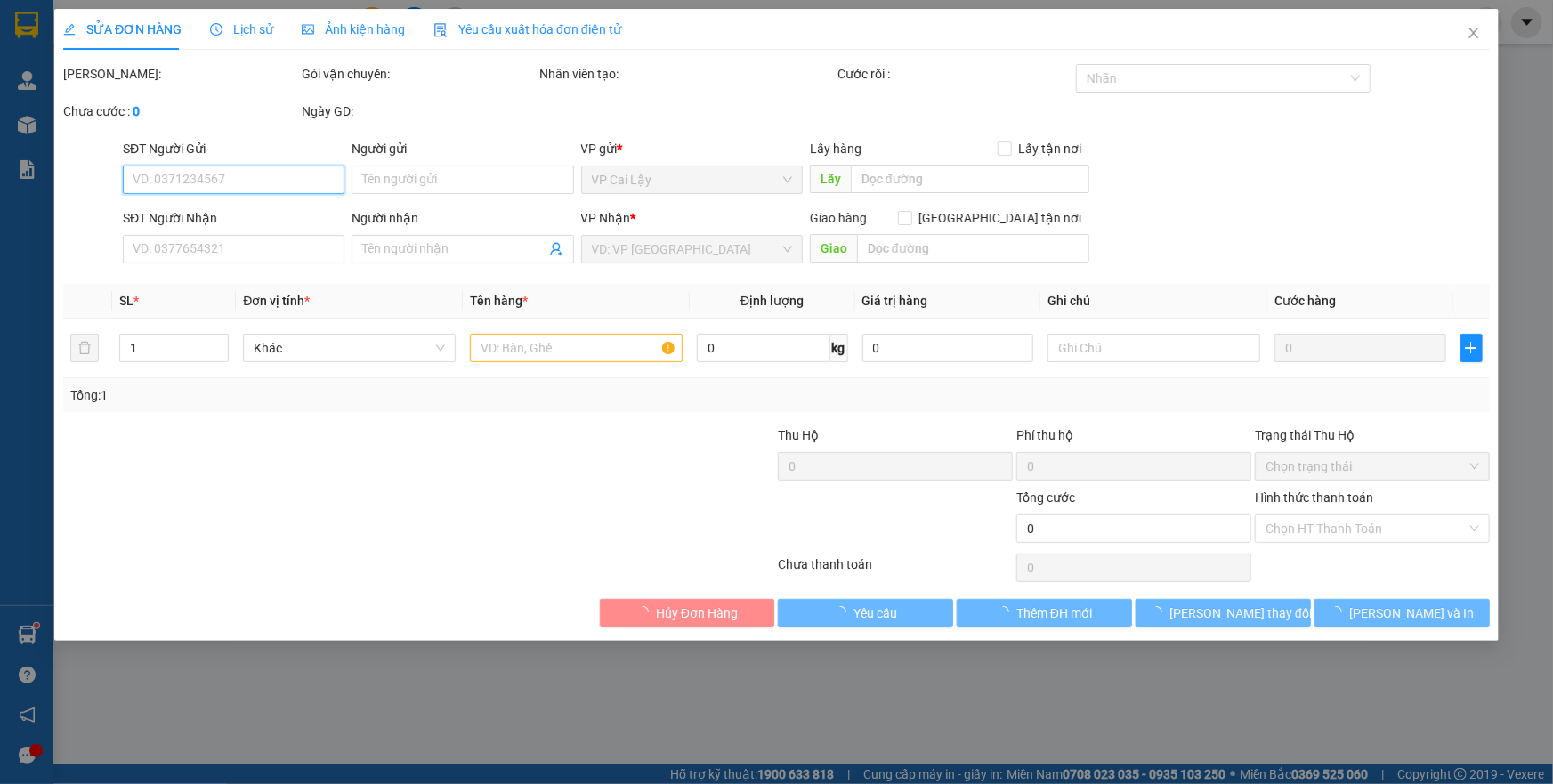
type input "100.000"
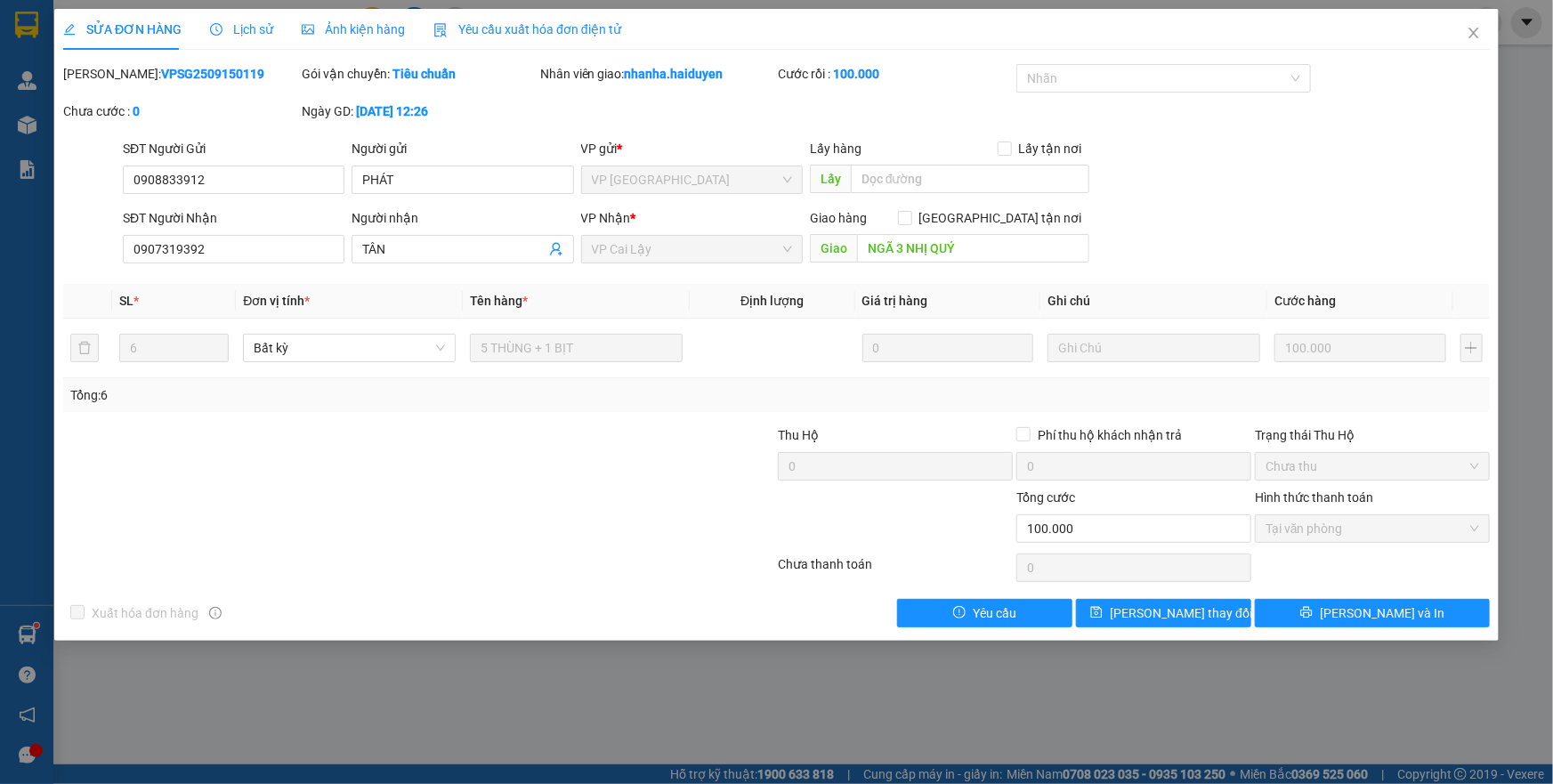
drag, startPoint x: 217, startPoint y: 71, endPoint x: 105, endPoint y: 79, distance: 112.3
click at [105, 79] on div "Mã ĐH: VPSG2509150119" at bounding box center [181, 73] width 235 height 20
click at [1469, 34] on icon "close" at bounding box center [1474, 32] width 15 height 15
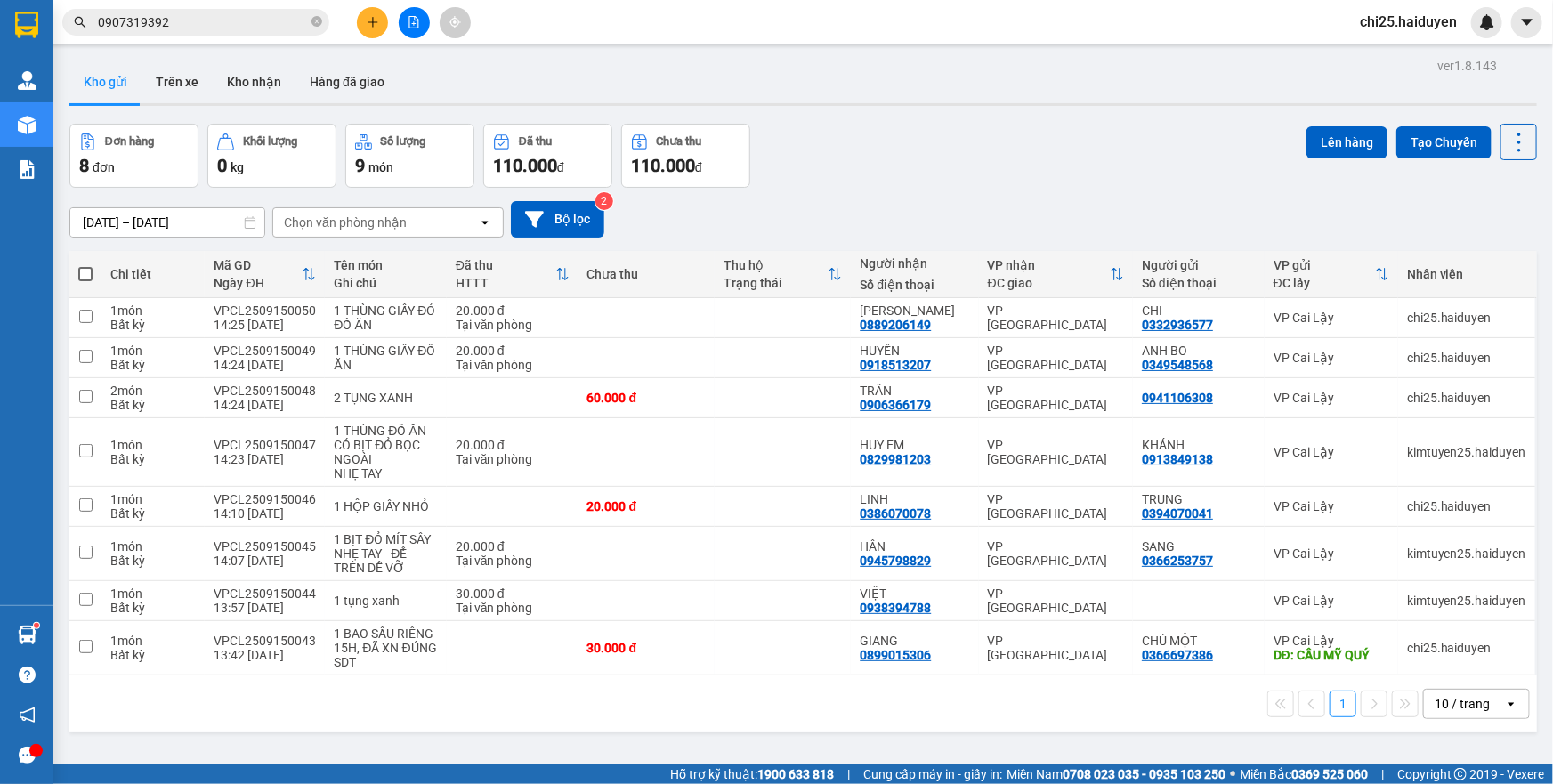
click at [254, 15] on input "0907319392" at bounding box center [203, 23] width 210 height 20
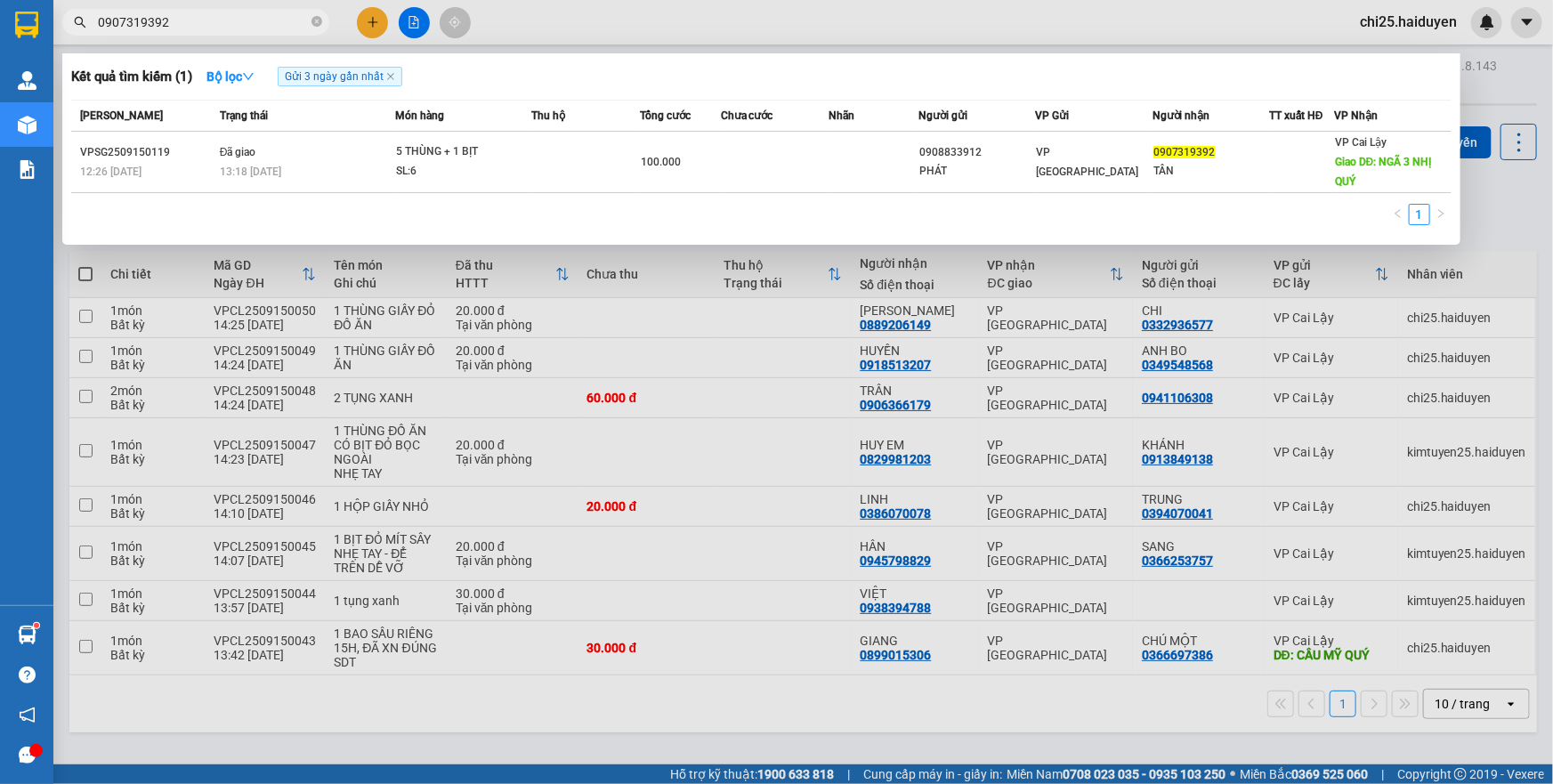
click at [121, 23] on input "0907319392" at bounding box center [203, 23] width 210 height 20
click at [144, 20] on input "0907319392" at bounding box center [203, 23] width 210 height 20
click at [170, 19] on input "0907319392" at bounding box center [203, 23] width 210 height 20
click at [363, 20] on div at bounding box center [776, 392] width 1553 height 784
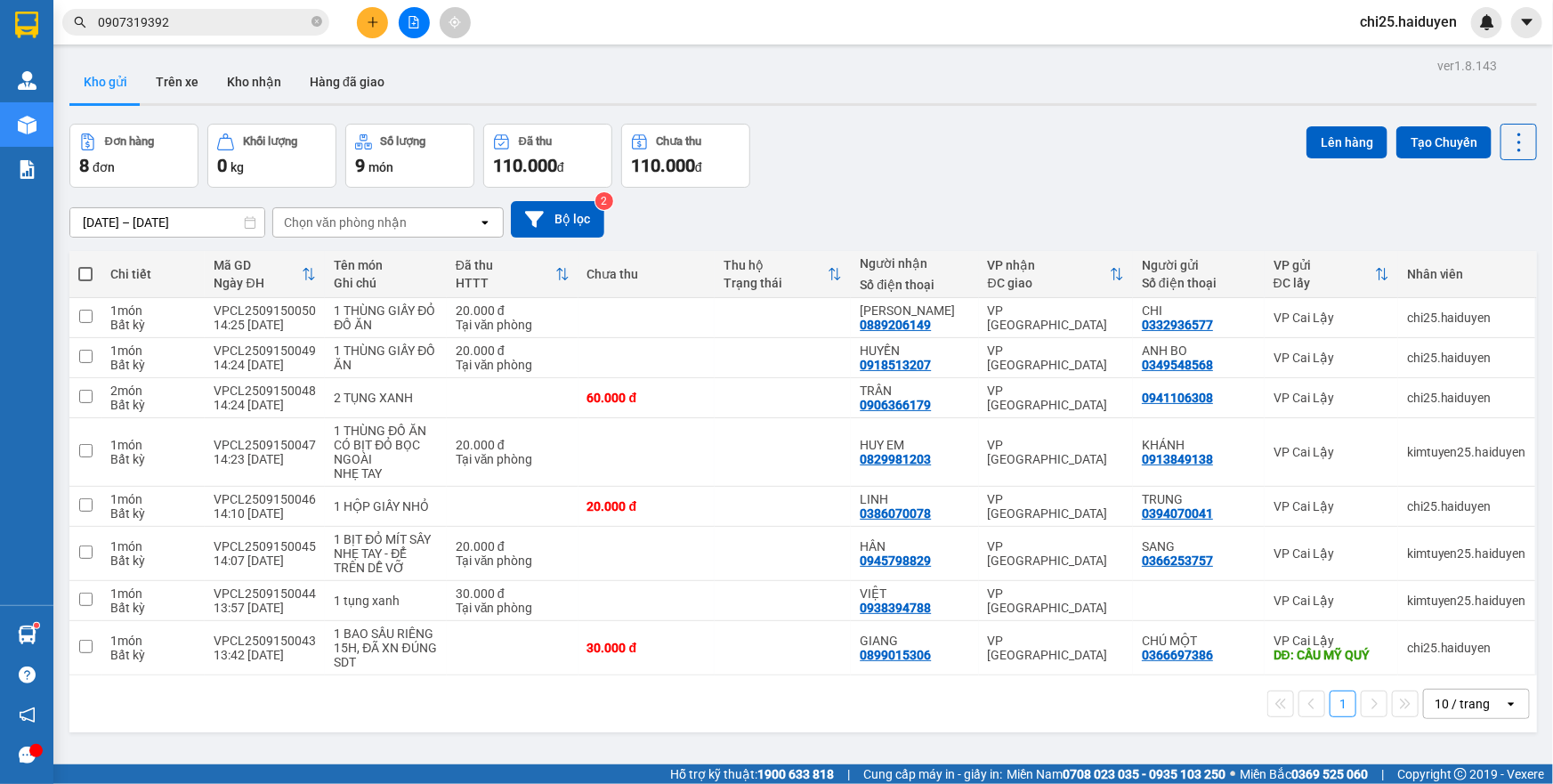
click at [368, 21] on icon "plus" at bounding box center [372, 22] width 13 height 13
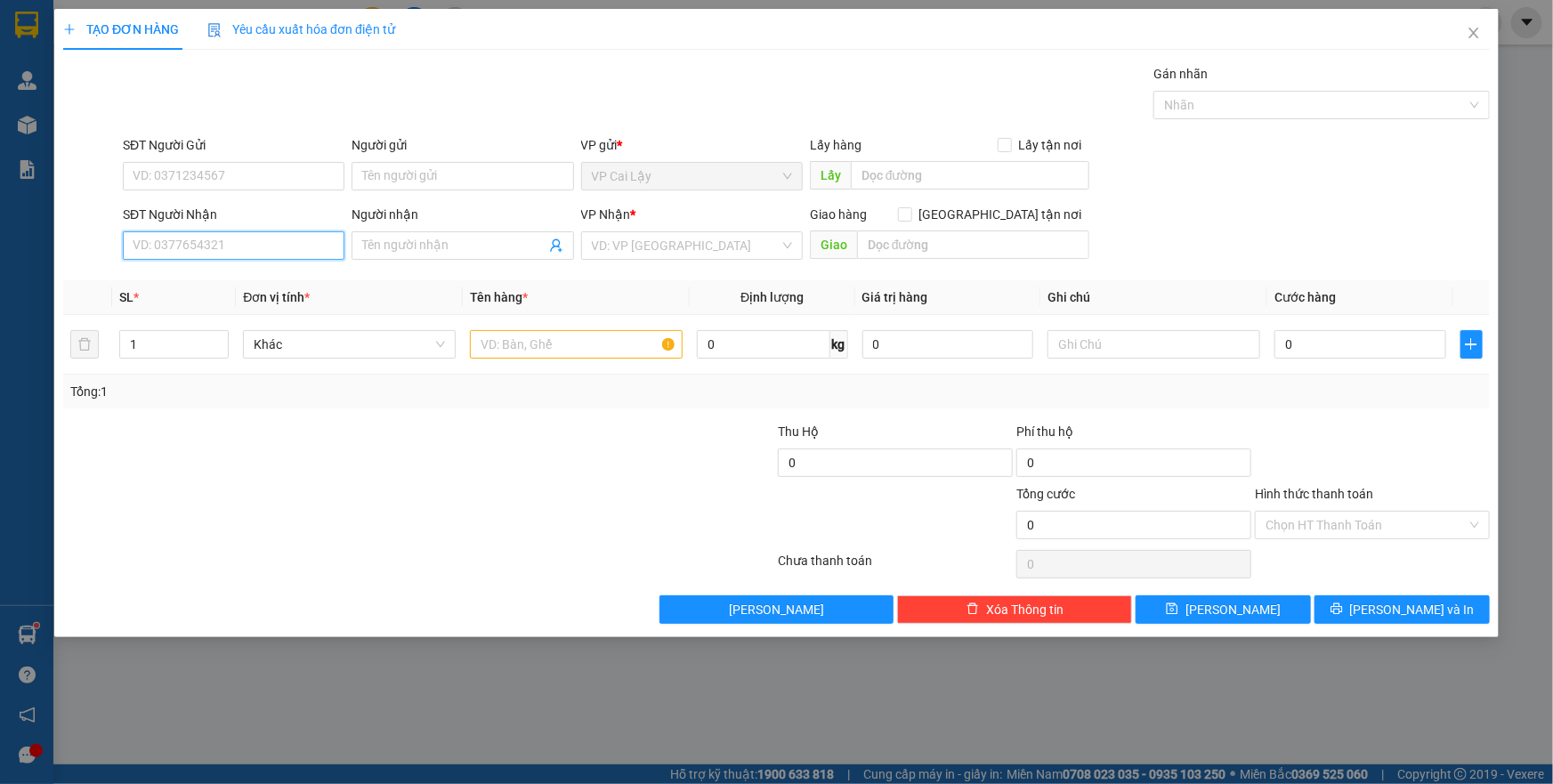
click at [207, 245] on input "SĐT Người Nhận" at bounding box center [233, 245] width 221 height 28
type input "0945249492"
click at [480, 245] on input "Người nhận" at bounding box center [453, 246] width 182 height 20
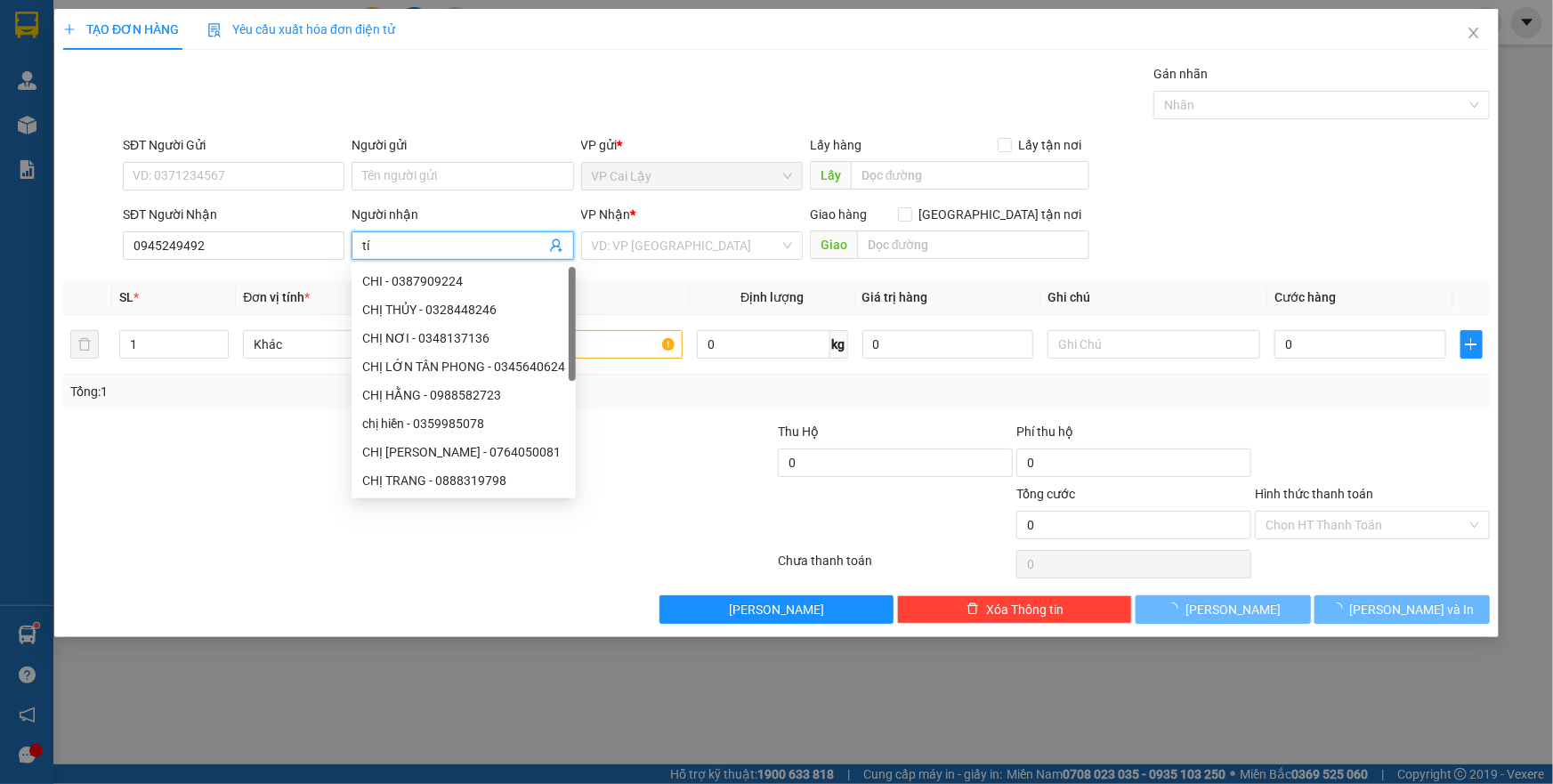
type input "t"
type input "TÍN"
click at [216, 171] on input "SĐT Người Gửi" at bounding box center [233, 175] width 221 height 28
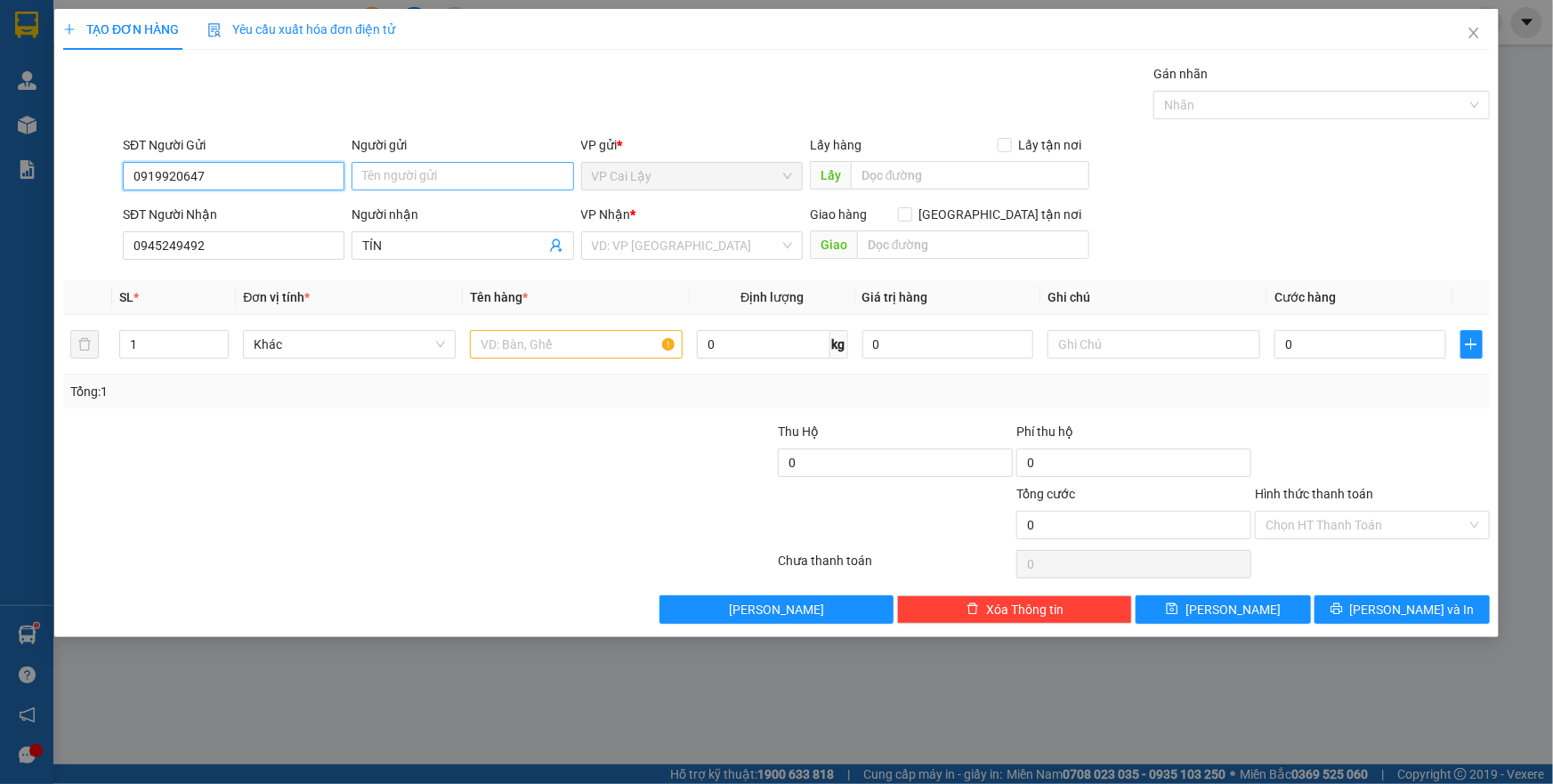
type input "0919920647"
click at [508, 179] on input "Người gửi" at bounding box center [462, 175] width 221 height 28
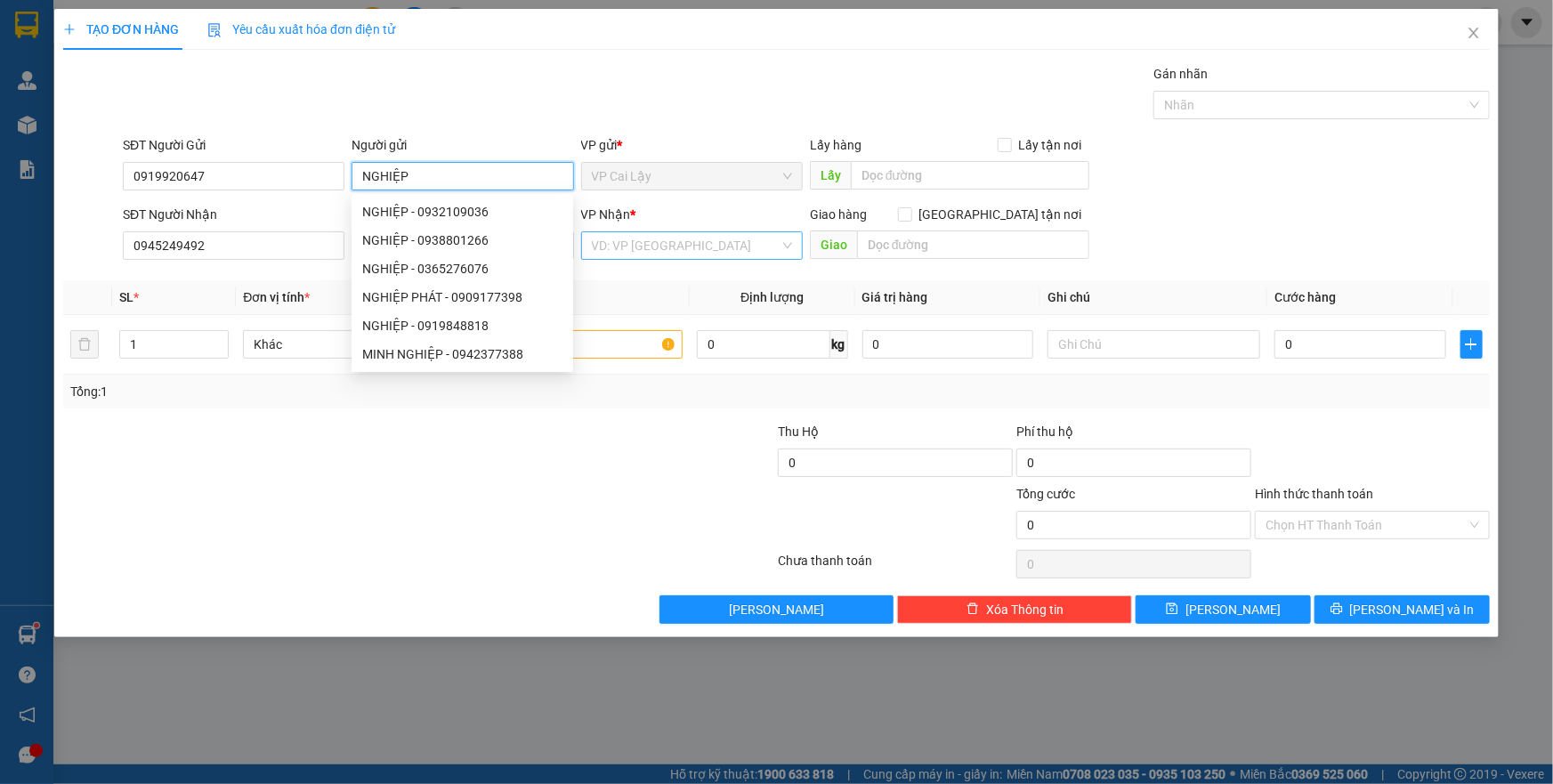
type input "NGHIỆP"
click at [705, 241] on input "search" at bounding box center [685, 245] width 188 height 26
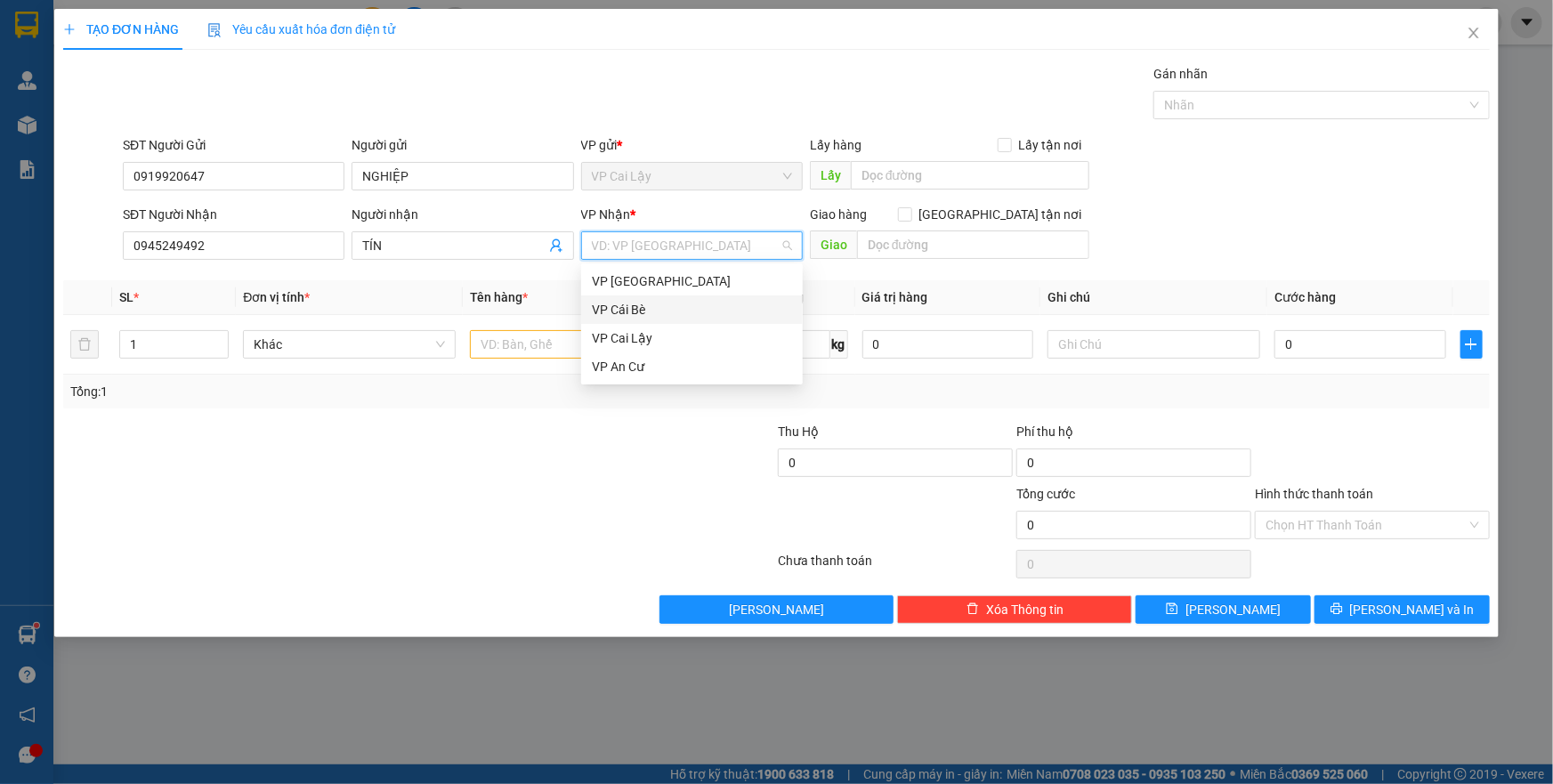
click at [676, 312] on div "VP Cái Bè" at bounding box center [691, 309] width 200 height 20
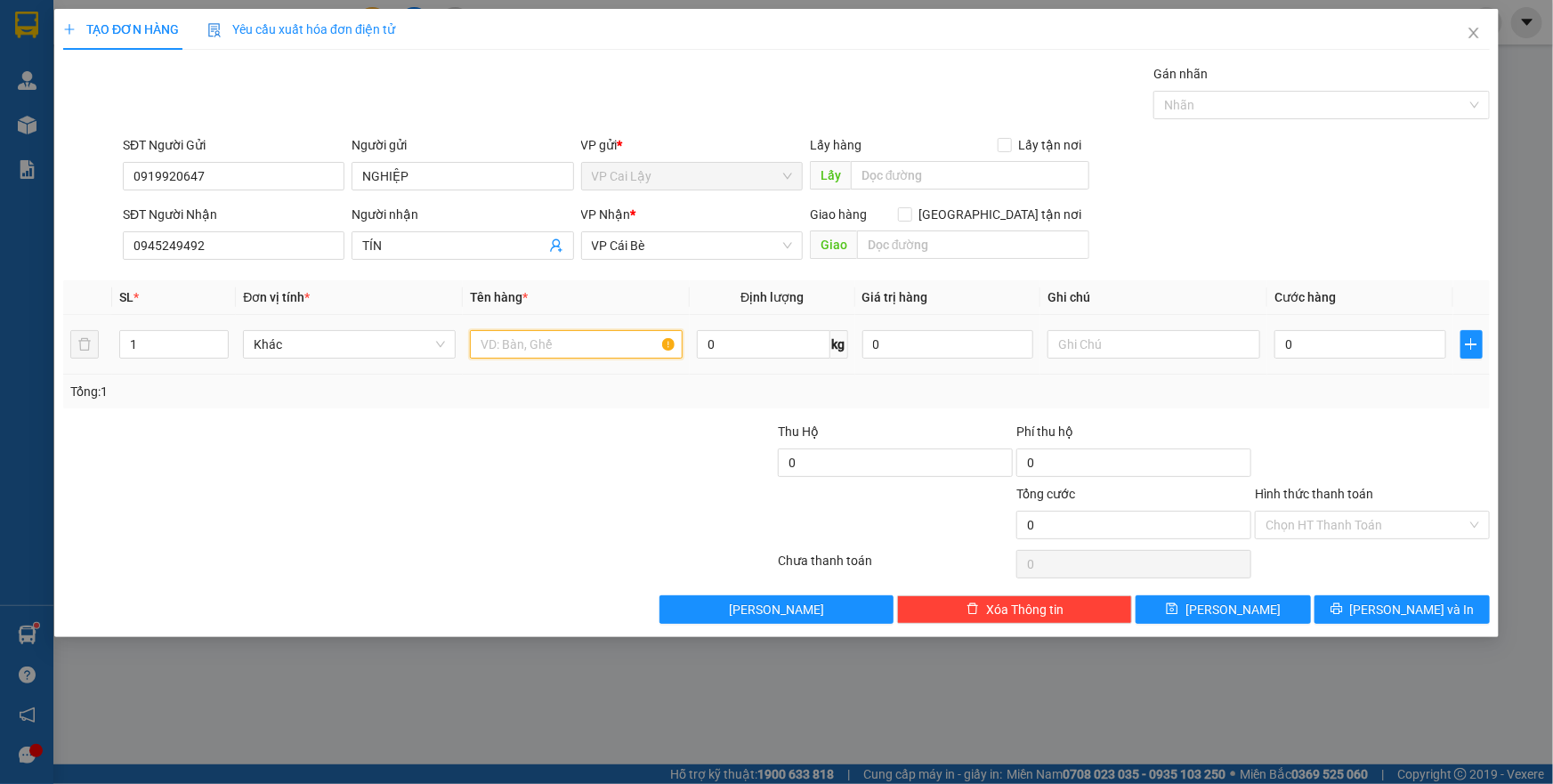
click at [557, 346] on input "text" at bounding box center [576, 344] width 212 height 28
type input "1 KIỆN THÙNG GIẤY CÓ DÁN BỊT XANH"
click at [1365, 344] on input "0" at bounding box center [1359, 344] width 171 height 28
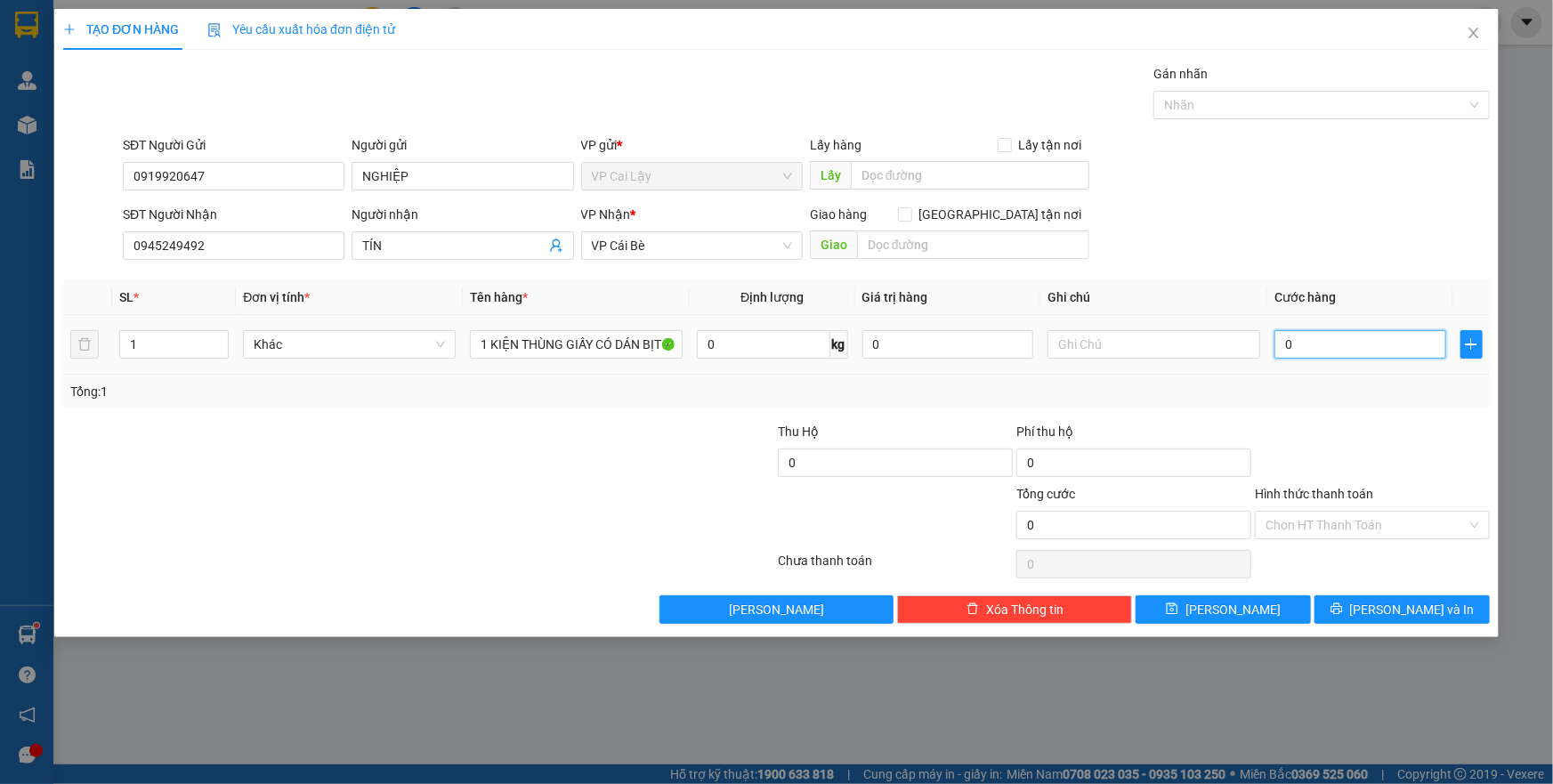
type input "1"
type input "10"
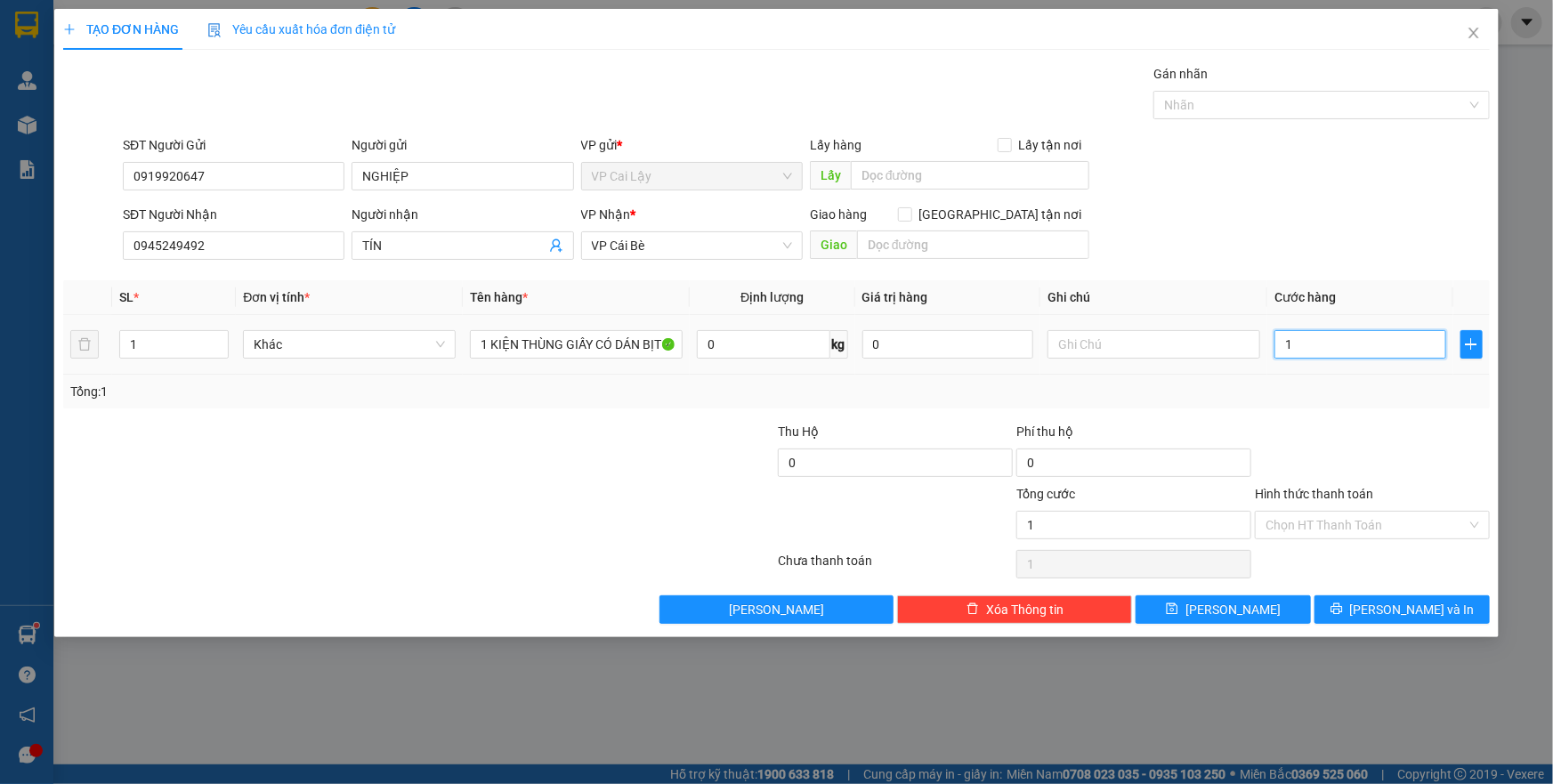
type input "10"
type input "10.000"
click at [1354, 404] on div "Tổng: 1" at bounding box center [776, 392] width 1427 height 34
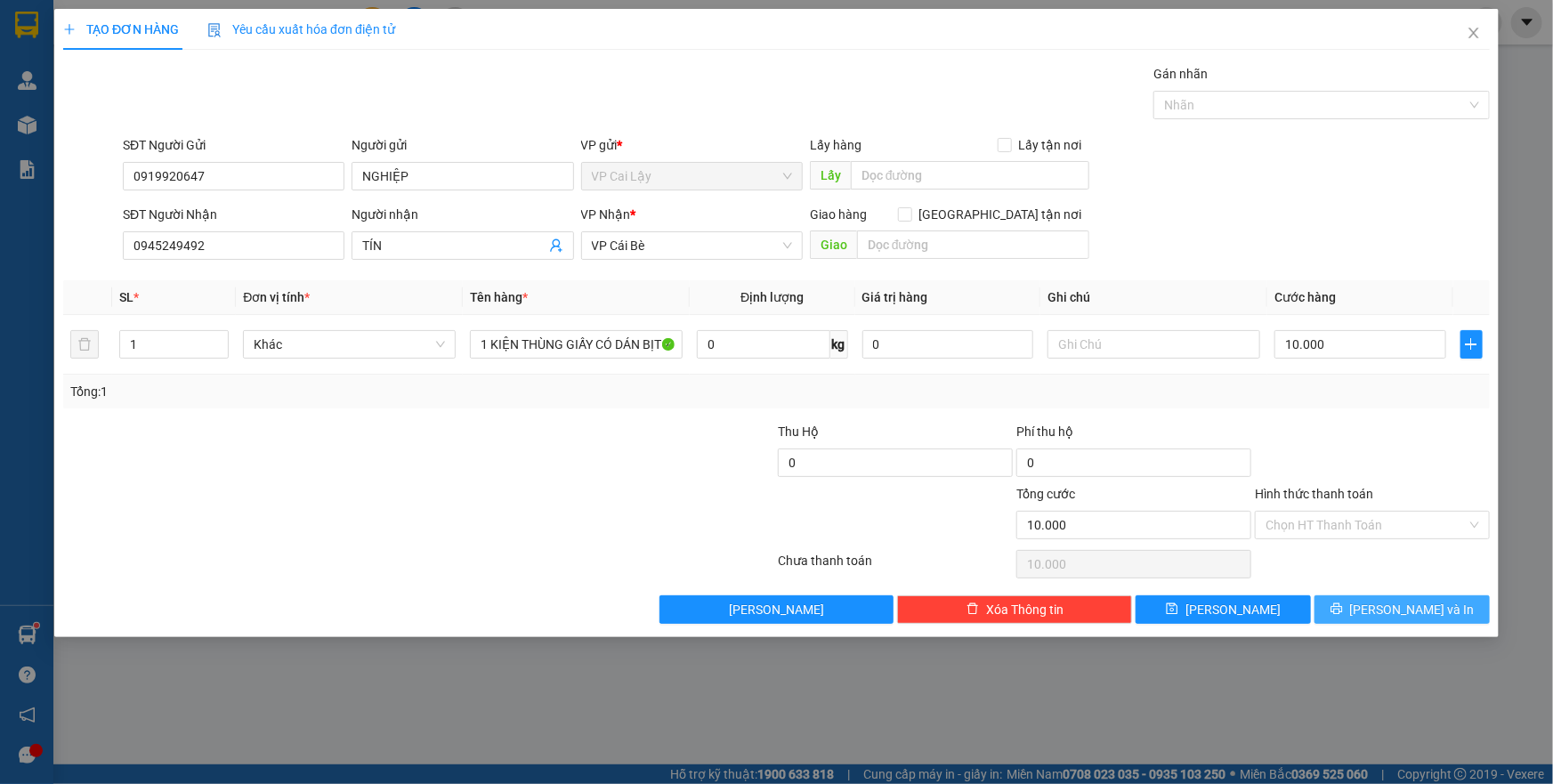
click at [1341, 606] on icon "printer" at bounding box center [1337, 609] width 12 height 12
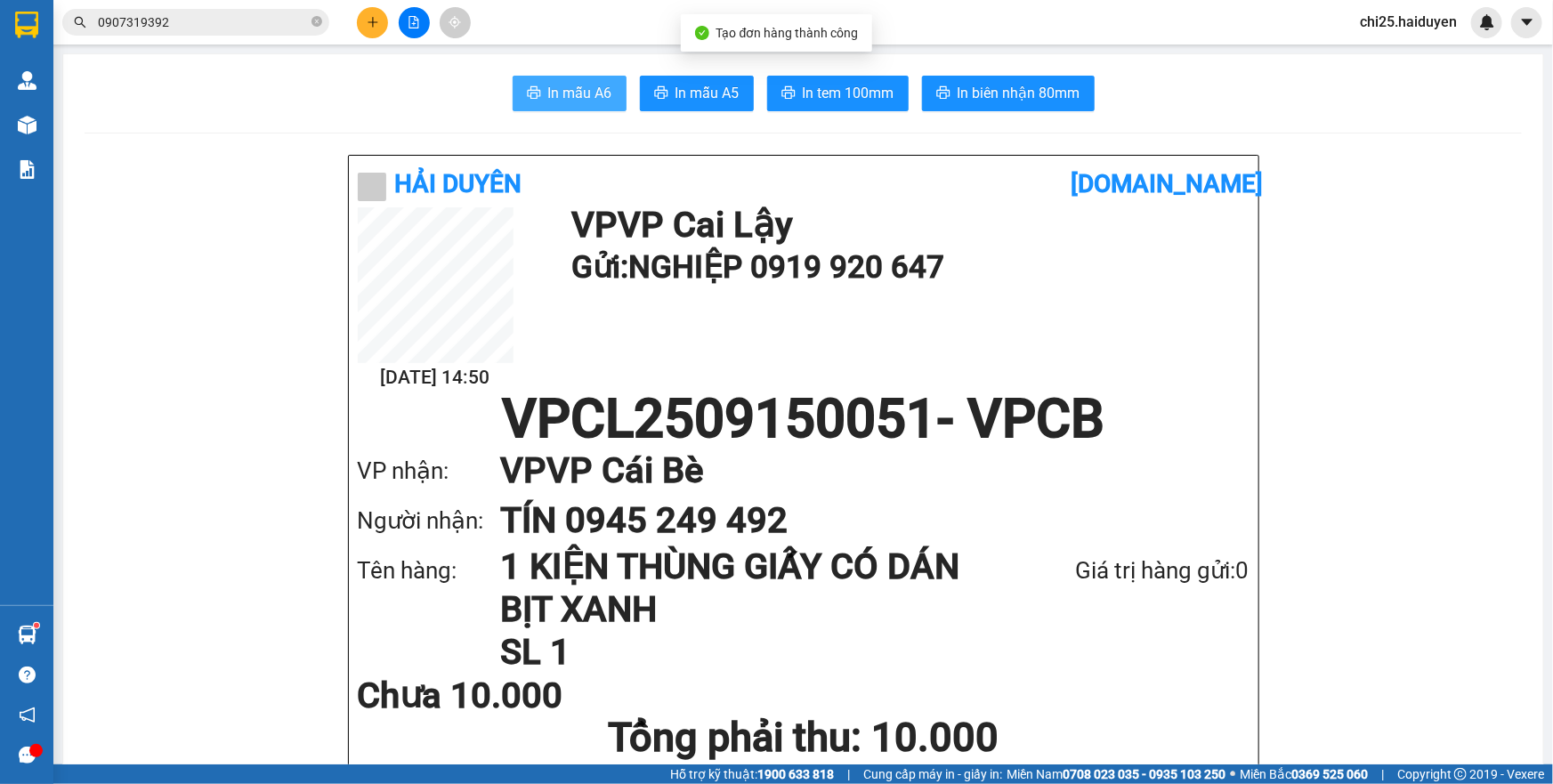
click at [588, 102] on span "In mẫu A6" at bounding box center [580, 93] width 64 height 23
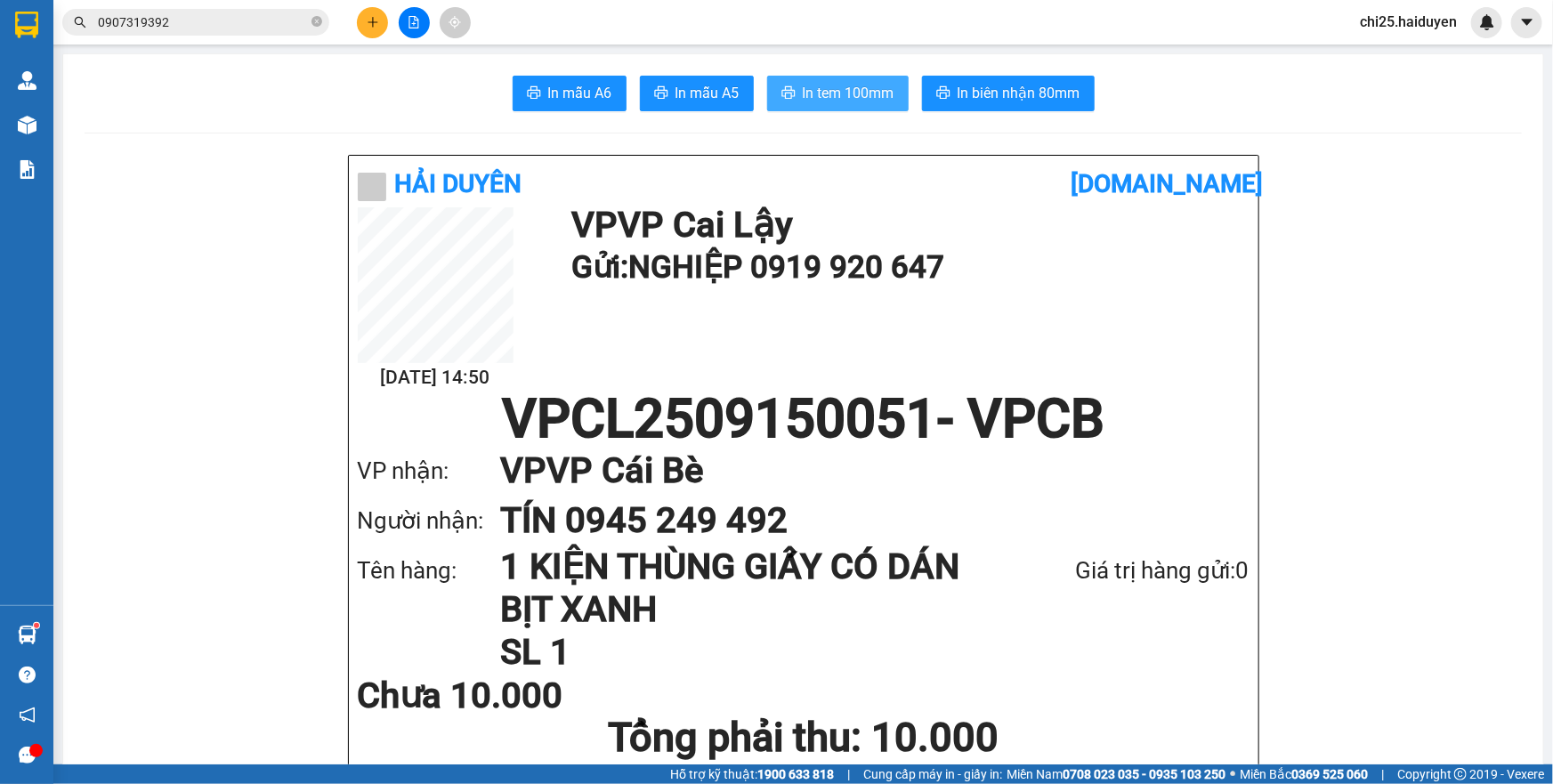
click at [853, 91] on span "In tem 100mm" at bounding box center [849, 93] width 92 height 23
click at [365, 30] on button at bounding box center [372, 23] width 31 height 31
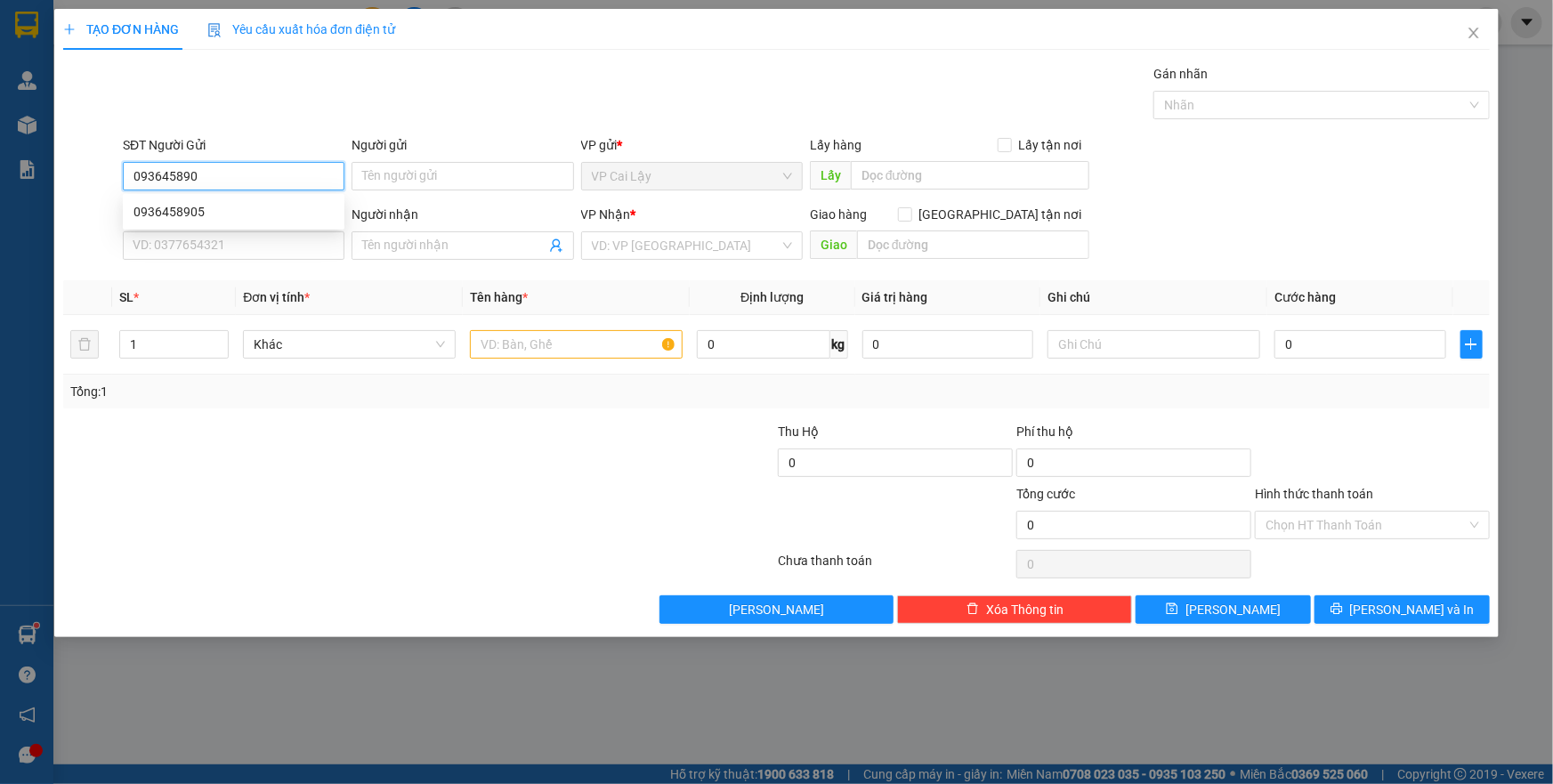
type input "0936458905"
click at [306, 210] on div "0936458905" at bounding box center [233, 211] width 200 height 20
type input "0969377881"
type input "NHƯ"
type input "290.000"
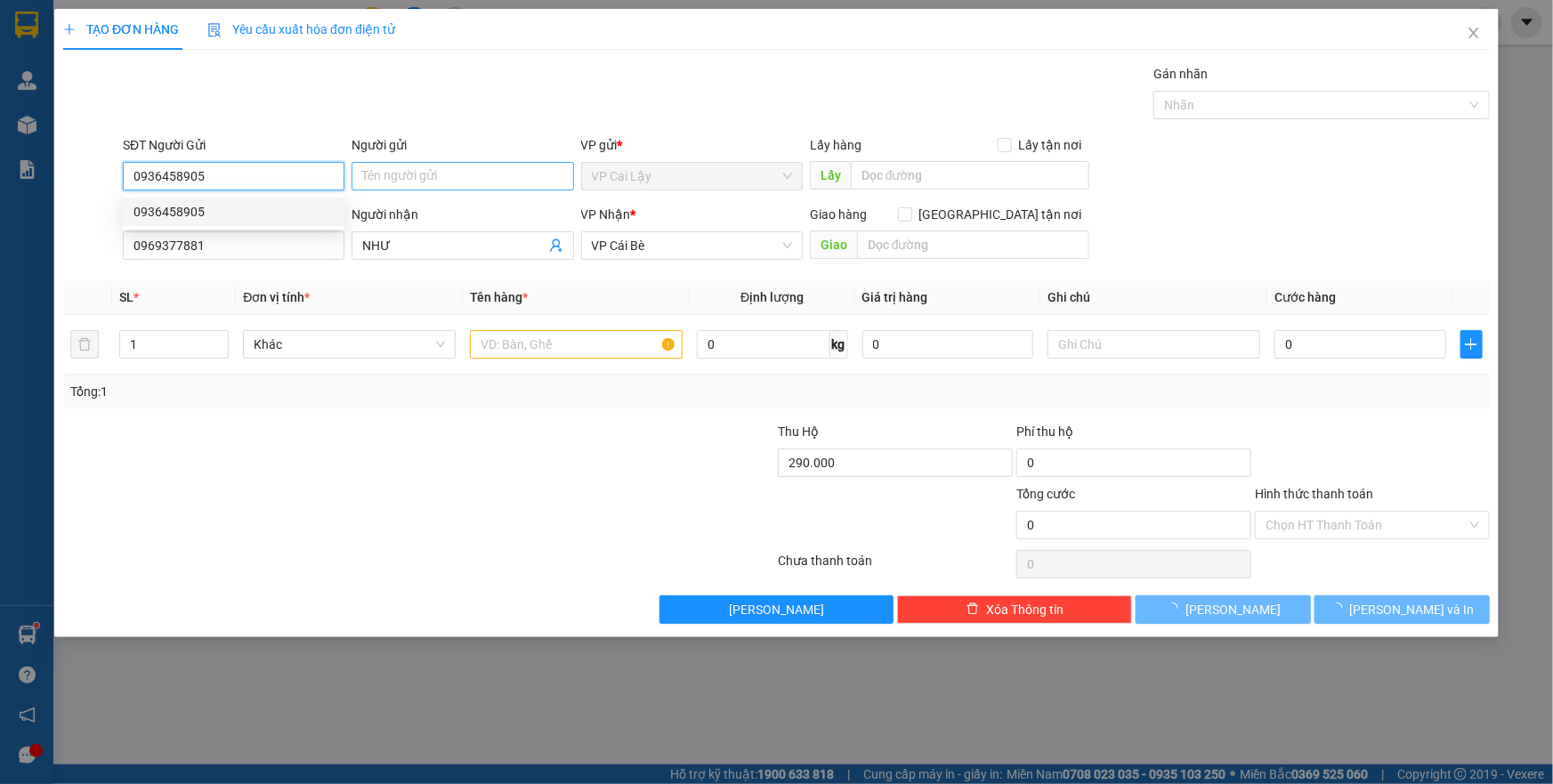
type input "10.000"
type input "0936458905"
click at [399, 165] on input "Người gửi" at bounding box center [462, 175] width 221 height 28
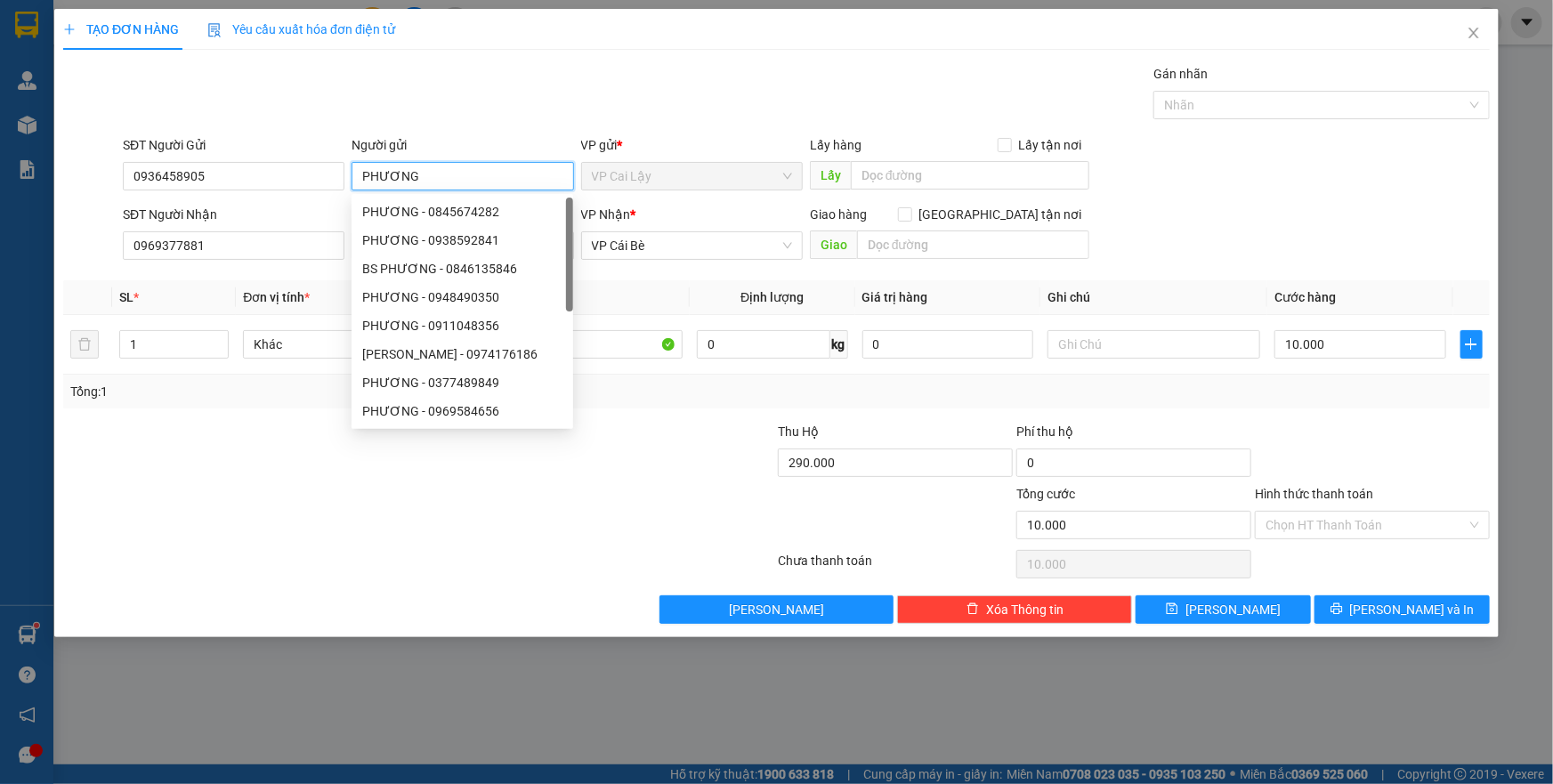
type input "PHƯƠNG"
click at [280, 135] on div "SĐT Người Gửi" at bounding box center [233, 145] width 221 height 20
click at [280, 161] on input "0936458905" at bounding box center [233, 175] width 221 height 28
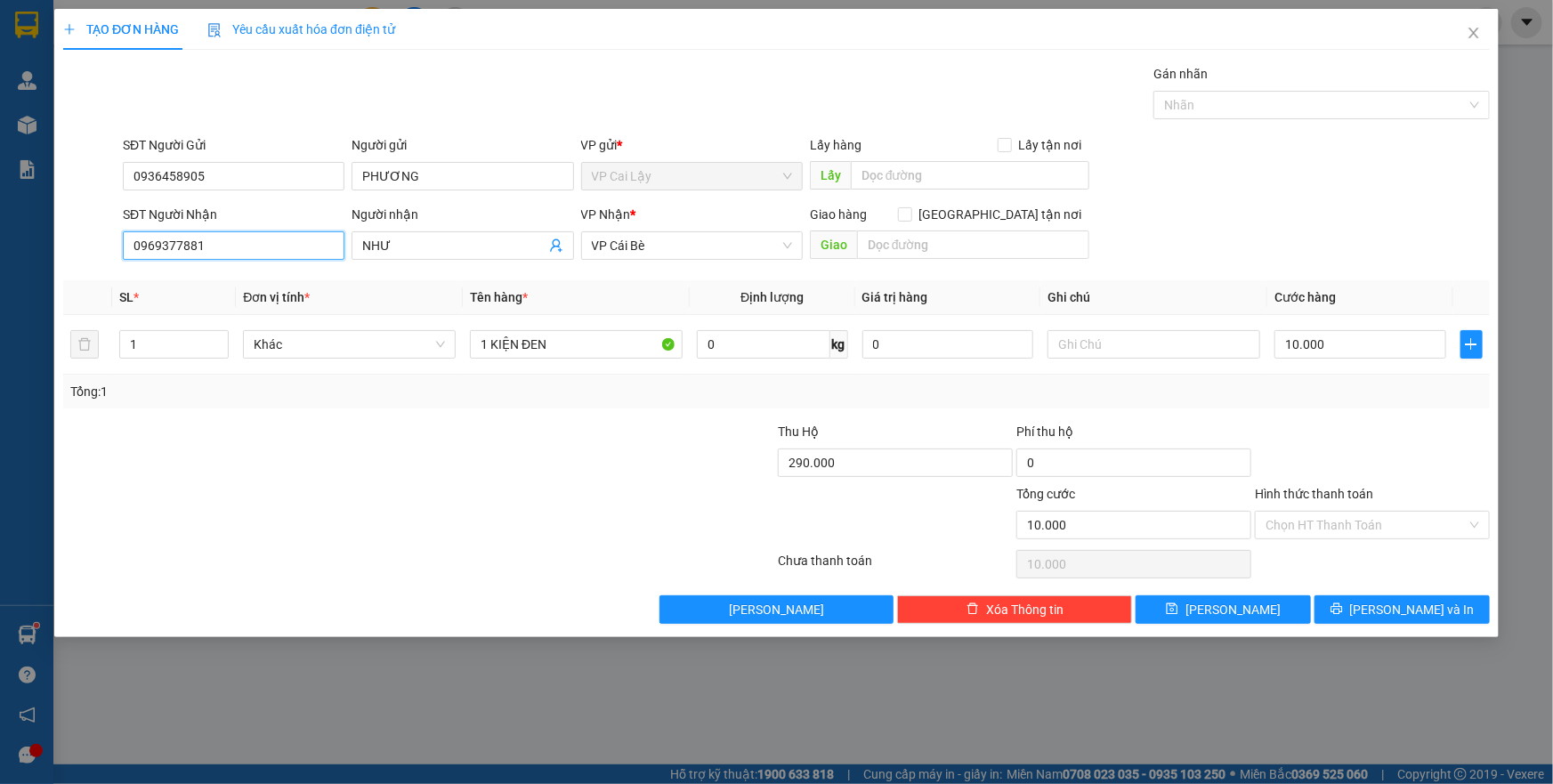
click at [226, 247] on input "0969377881" at bounding box center [233, 245] width 221 height 28
type input "0"
click at [226, 247] on input "097" at bounding box center [233, 245] width 221 height 28
type input "0977295567"
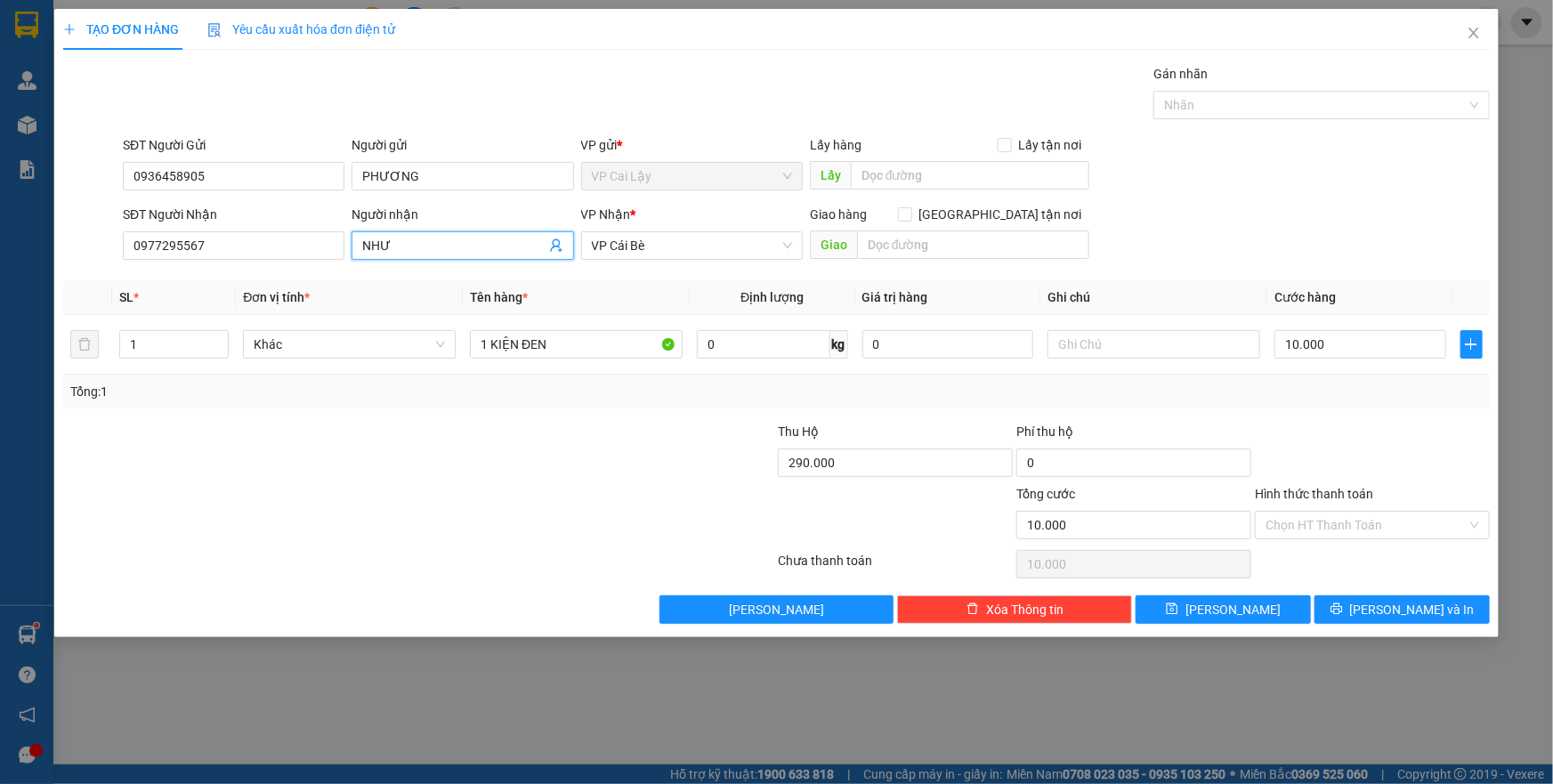
click at [496, 249] on input "NHƯ" at bounding box center [453, 246] width 182 height 20
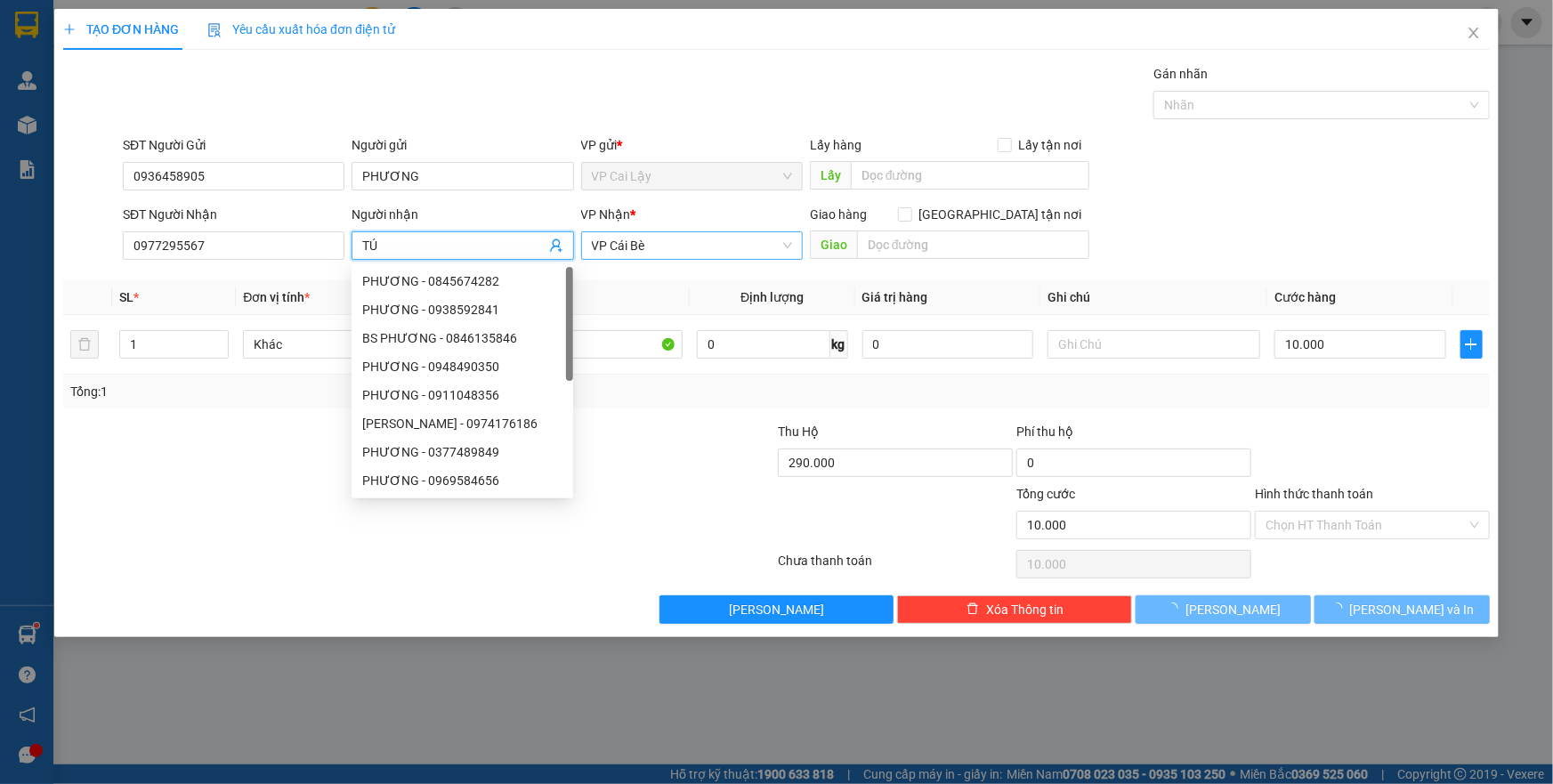
click at [675, 242] on span "VP Cái Bè" at bounding box center [691, 245] width 200 height 26
type input "TÚ"
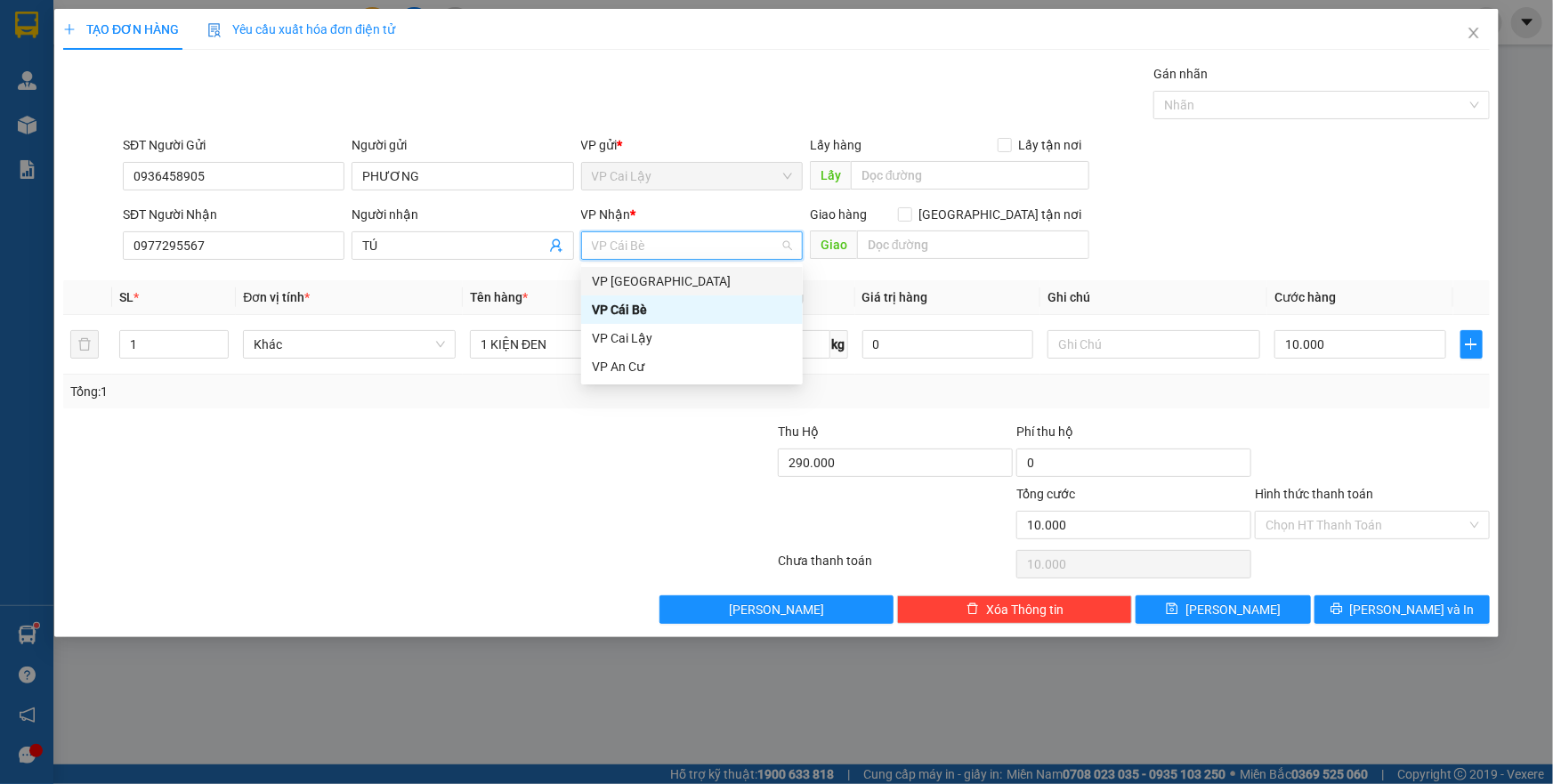
click at [680, 284] on div "VP [GEOGRAPHIC_DATA]" at bounding box center [691, 281] width 200 height 20
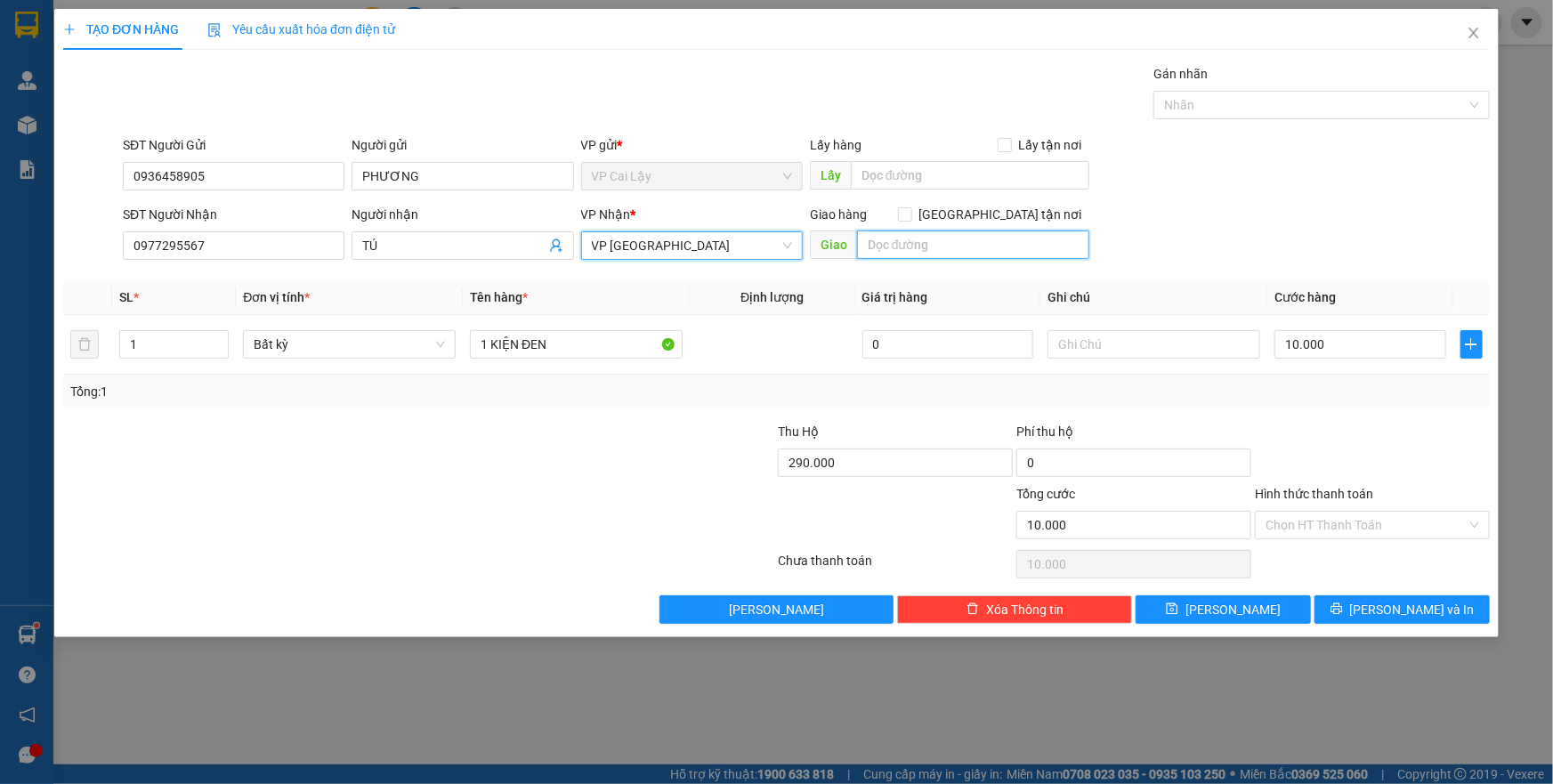
click at [929, 244] on input "text" at bounding box center [972, 244] width 232 height 28
type input "170 TÂN SƠN NHÌ, PHƯỜNG TÂN SƠN NHÌ, Q TÂN PHÚ"
click at [1370, 346] on input "10.000" at bounding box center [1359, 344] width 171 height 28
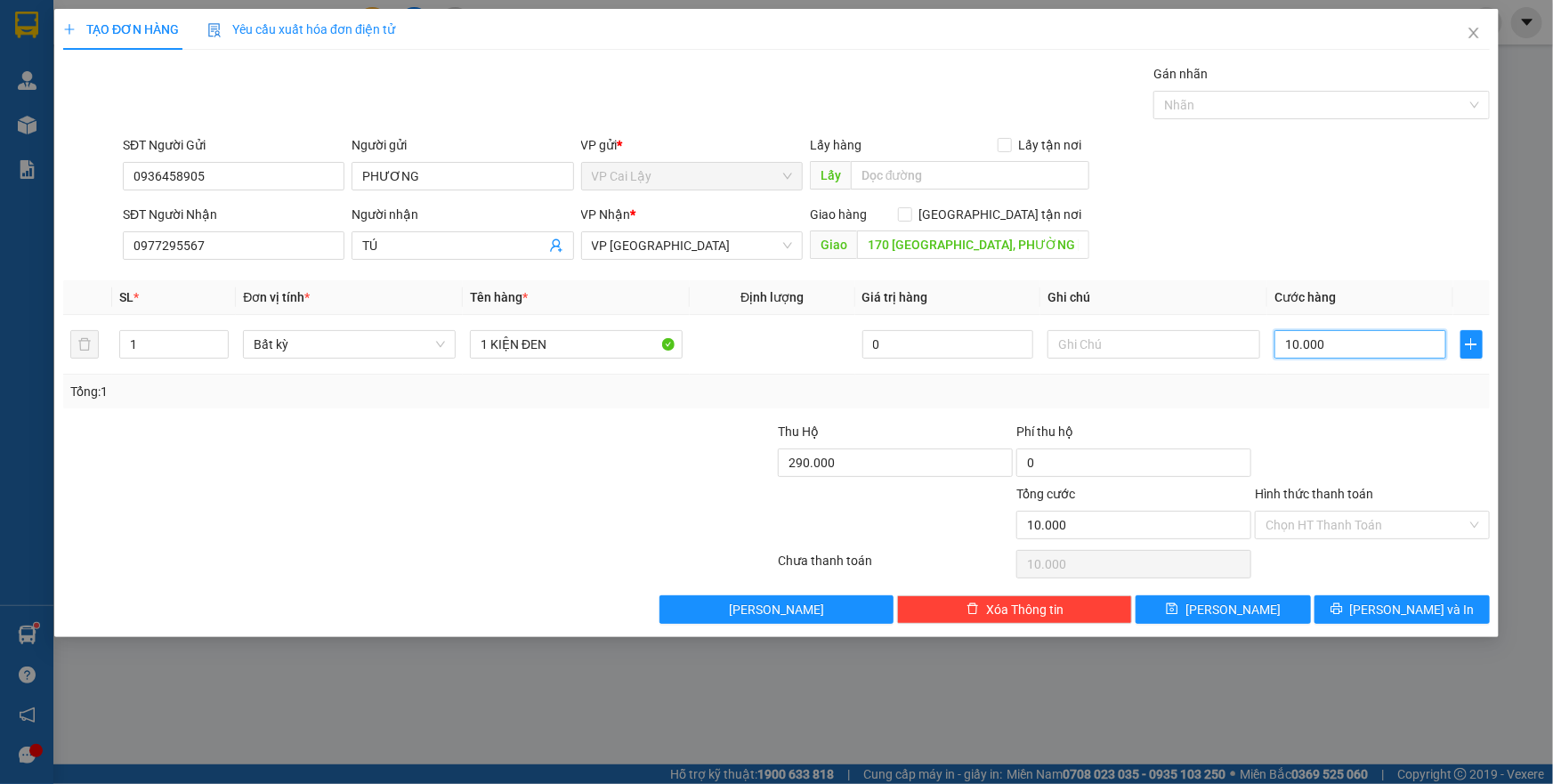
type input "6"
type input "60"
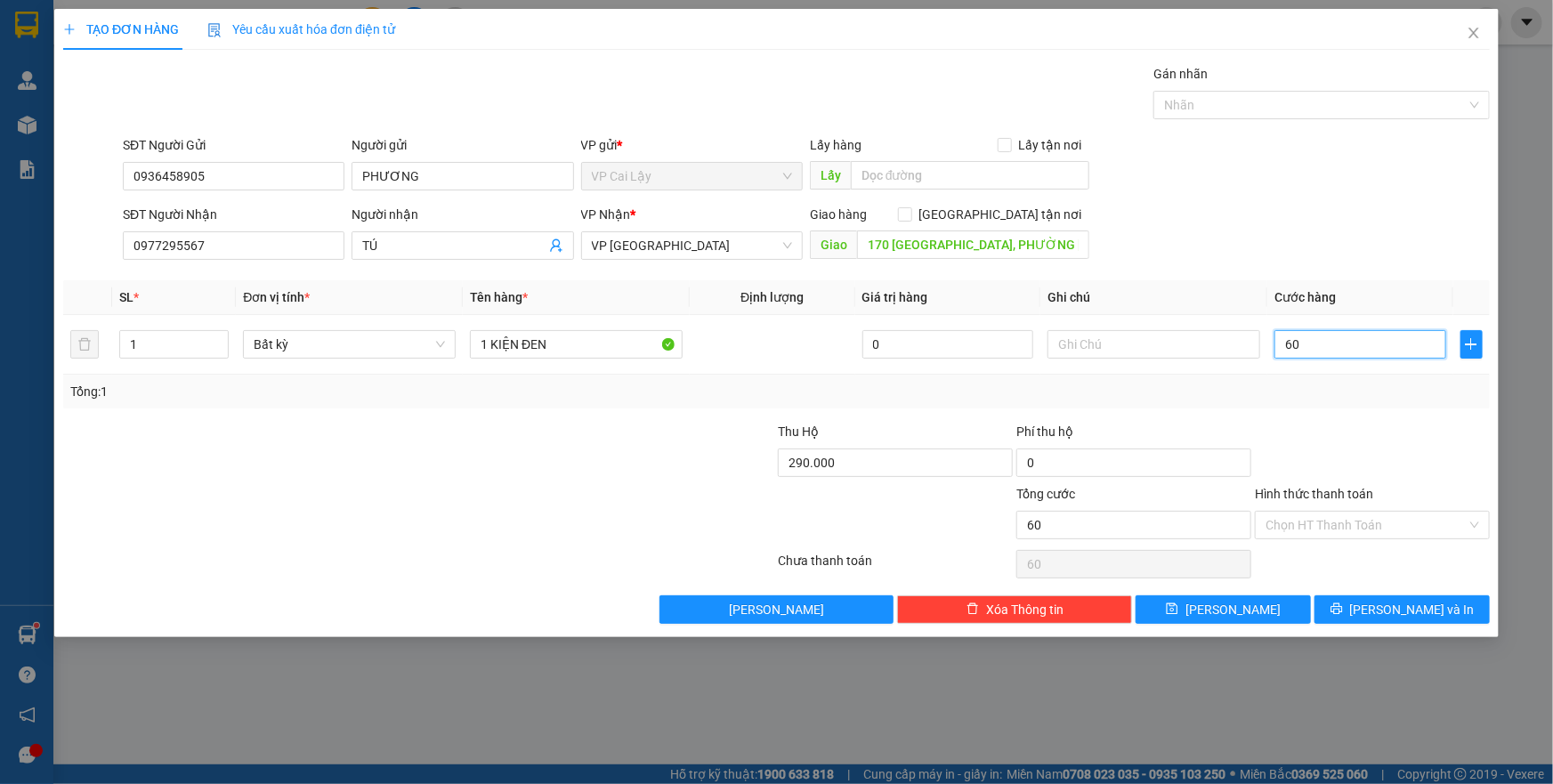
type input "60"
type input "60.000"
click at [1388, 443] on div at bounding box center [1372, 453] width 239 height 63
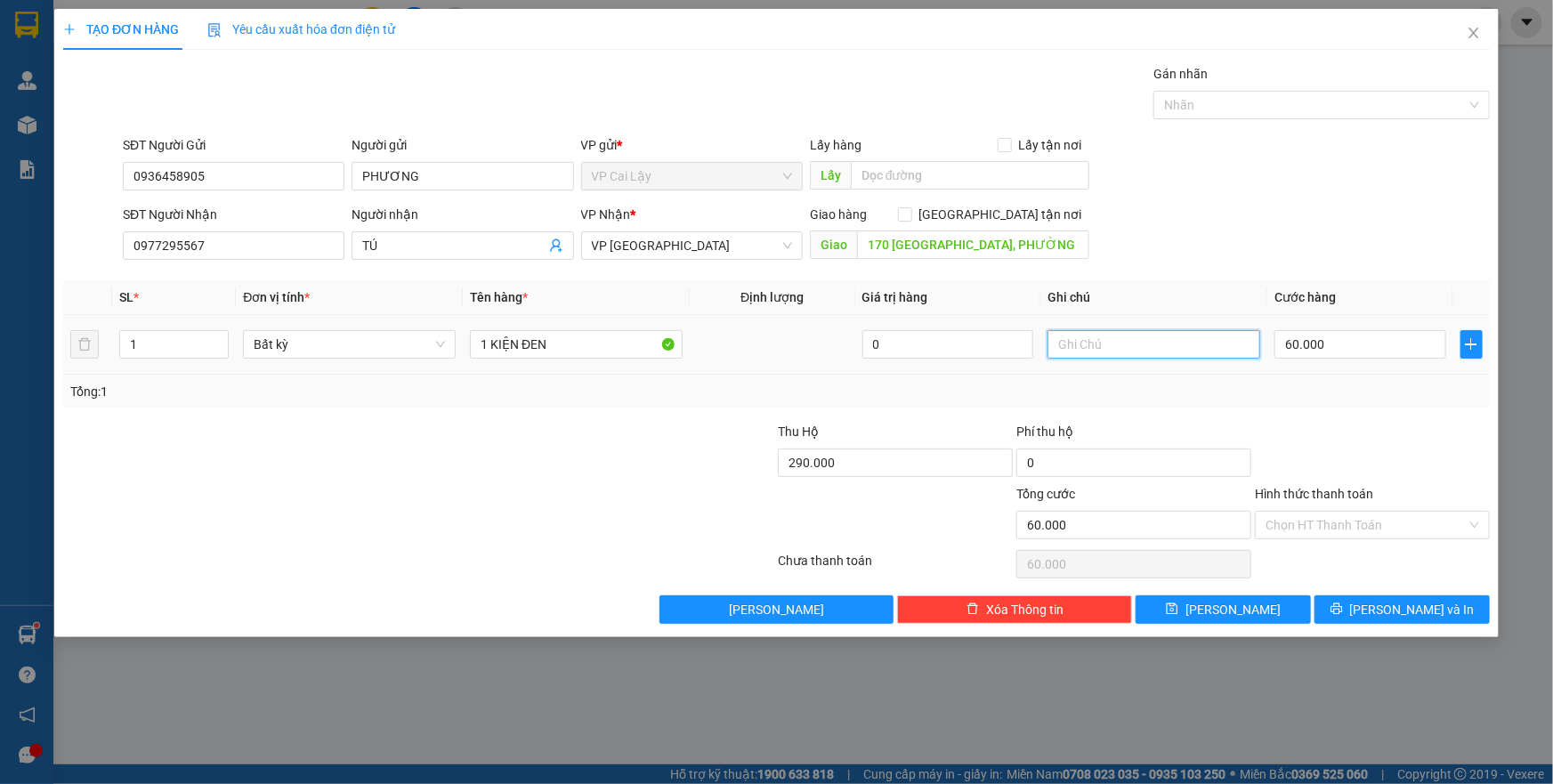
click at [1203, 354] on input "text" at bounding box center [1153, 344] width 212 height 28
type input "D"
type input "ĐÃ THU SHIP 40K"
click at [1341, 528] on input "Hình thức thanh toán" at bounding box center [1365, 525] width 201 height 26
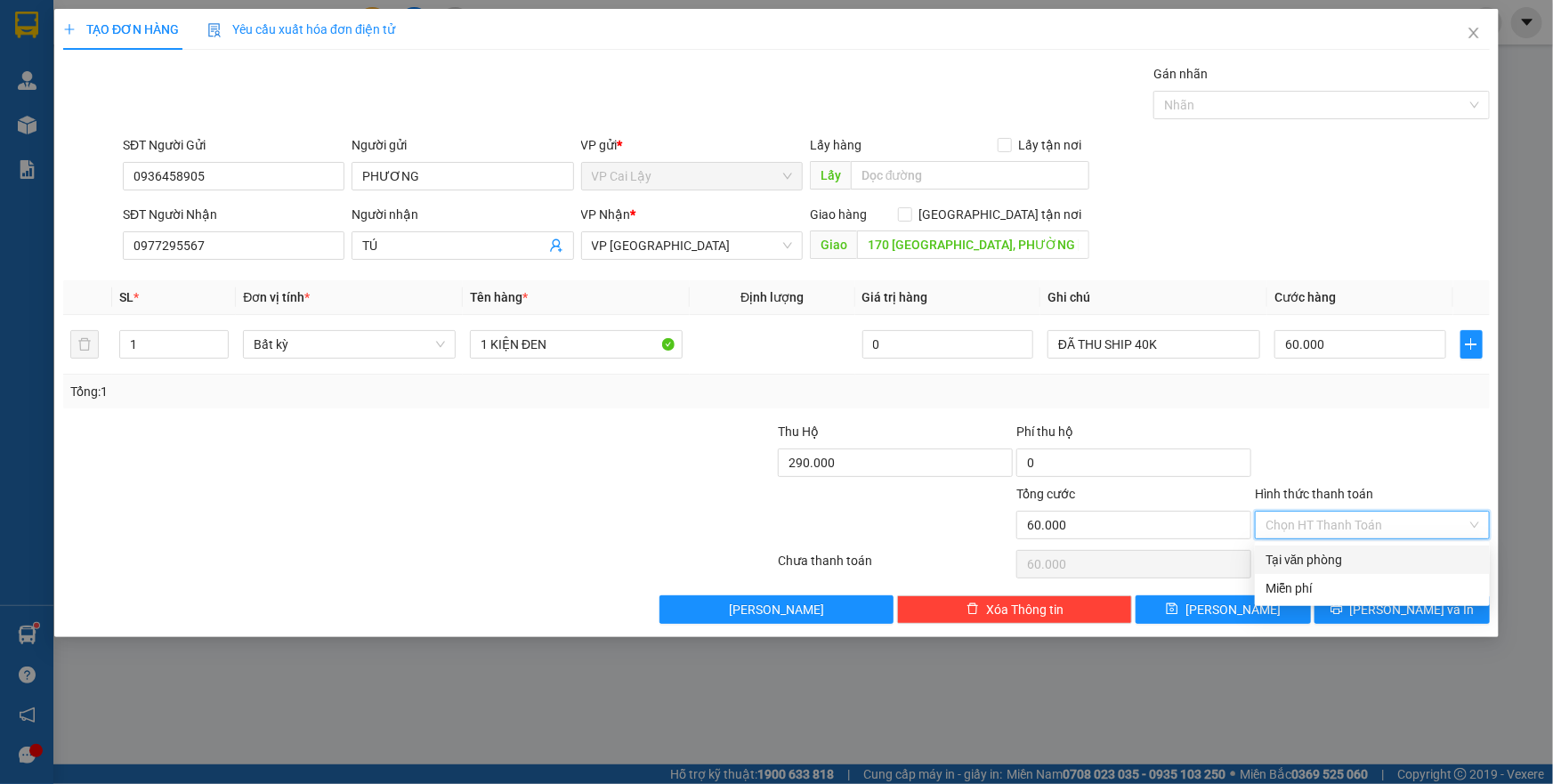
click at [1339, 560] on div "Tại văn phòng" at bounding box center [1372, 560] width 213 height 20
type input "0"
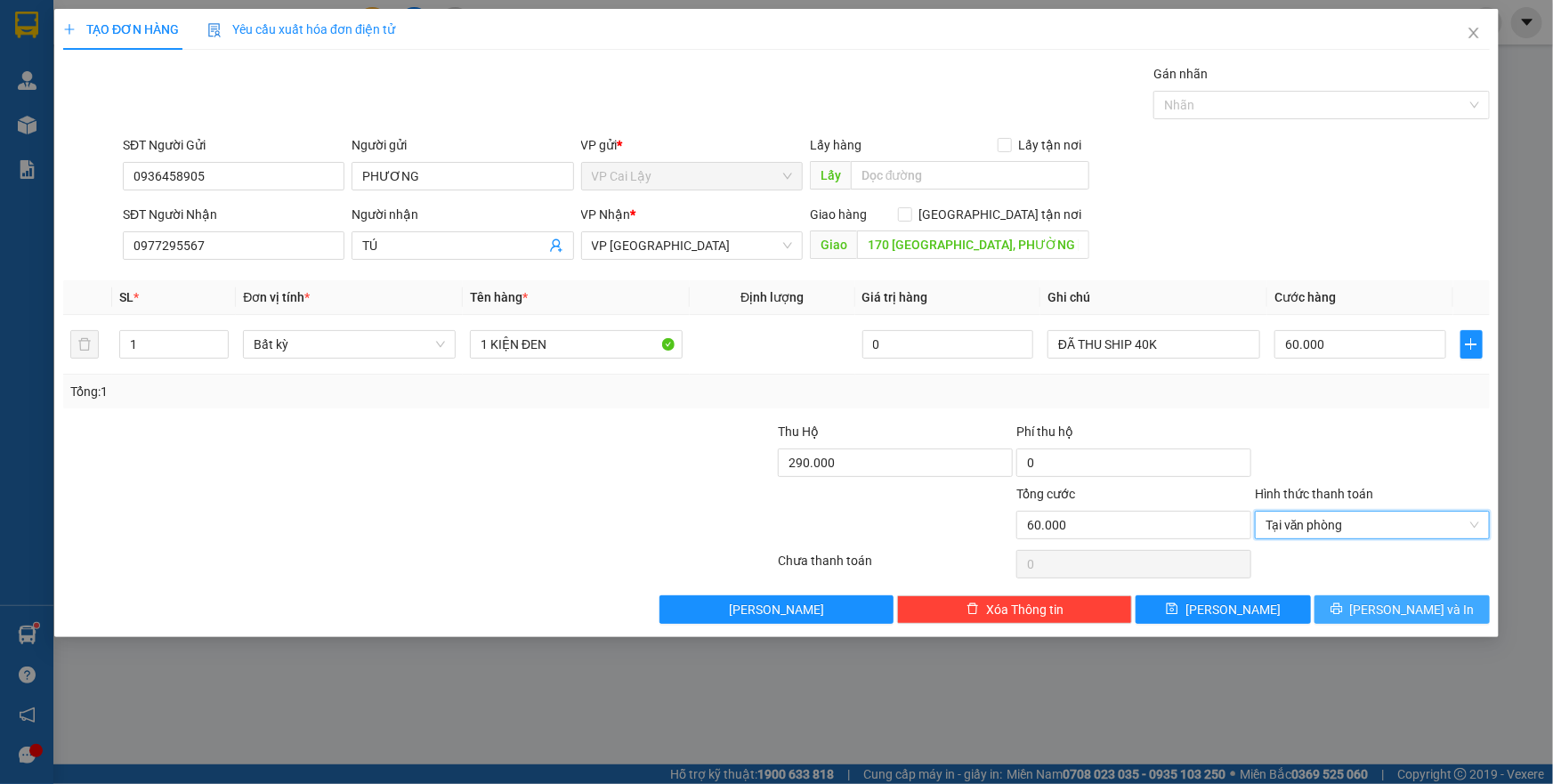
click at [1388, 609] on span "[PERSON_NAME] và In" at bounding box center [1412, 609] width 124 height 20
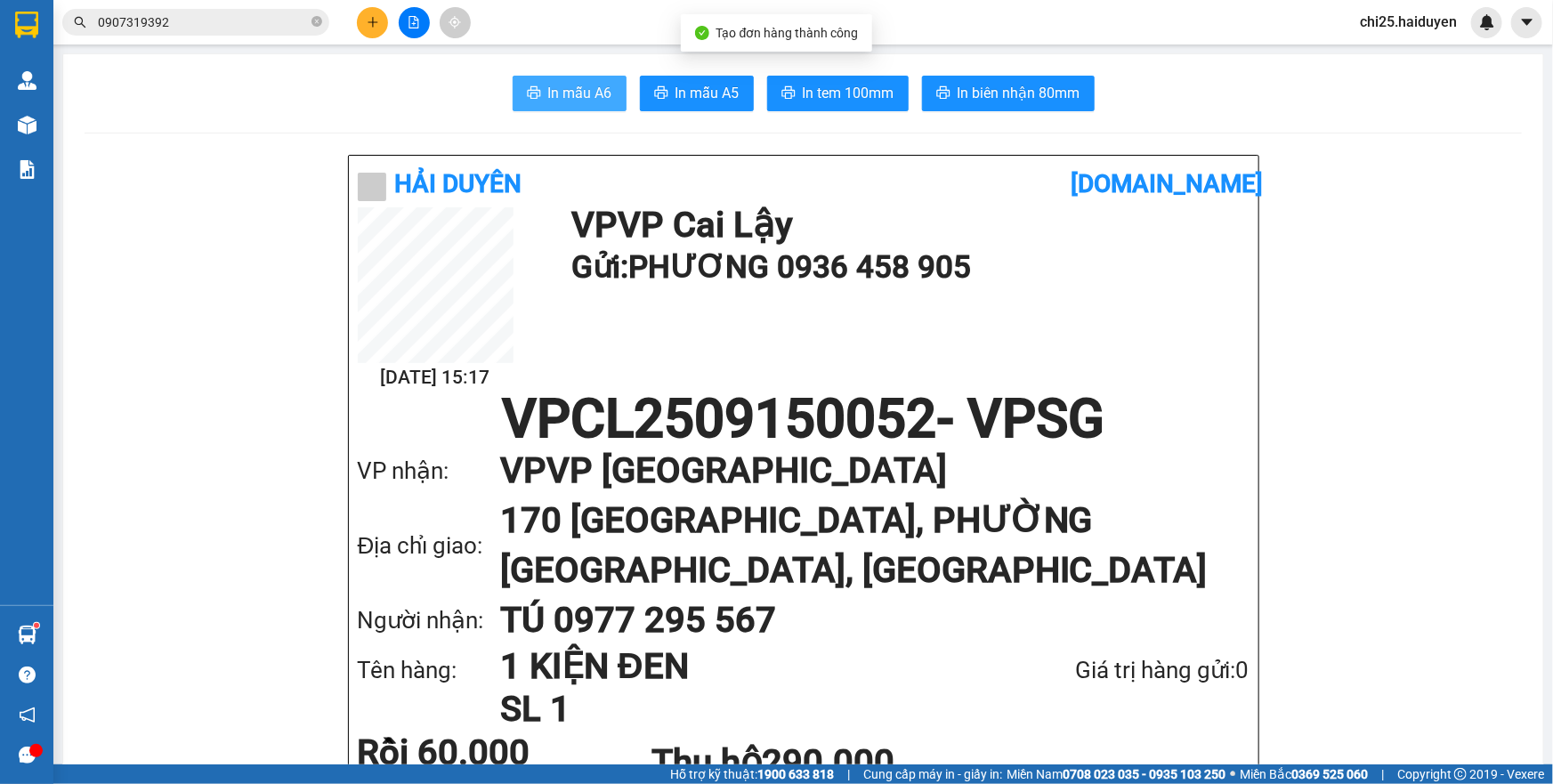
click at [548, 87] on span "In mẫu A6" at bounding box center [580, 93] width 64 height 23
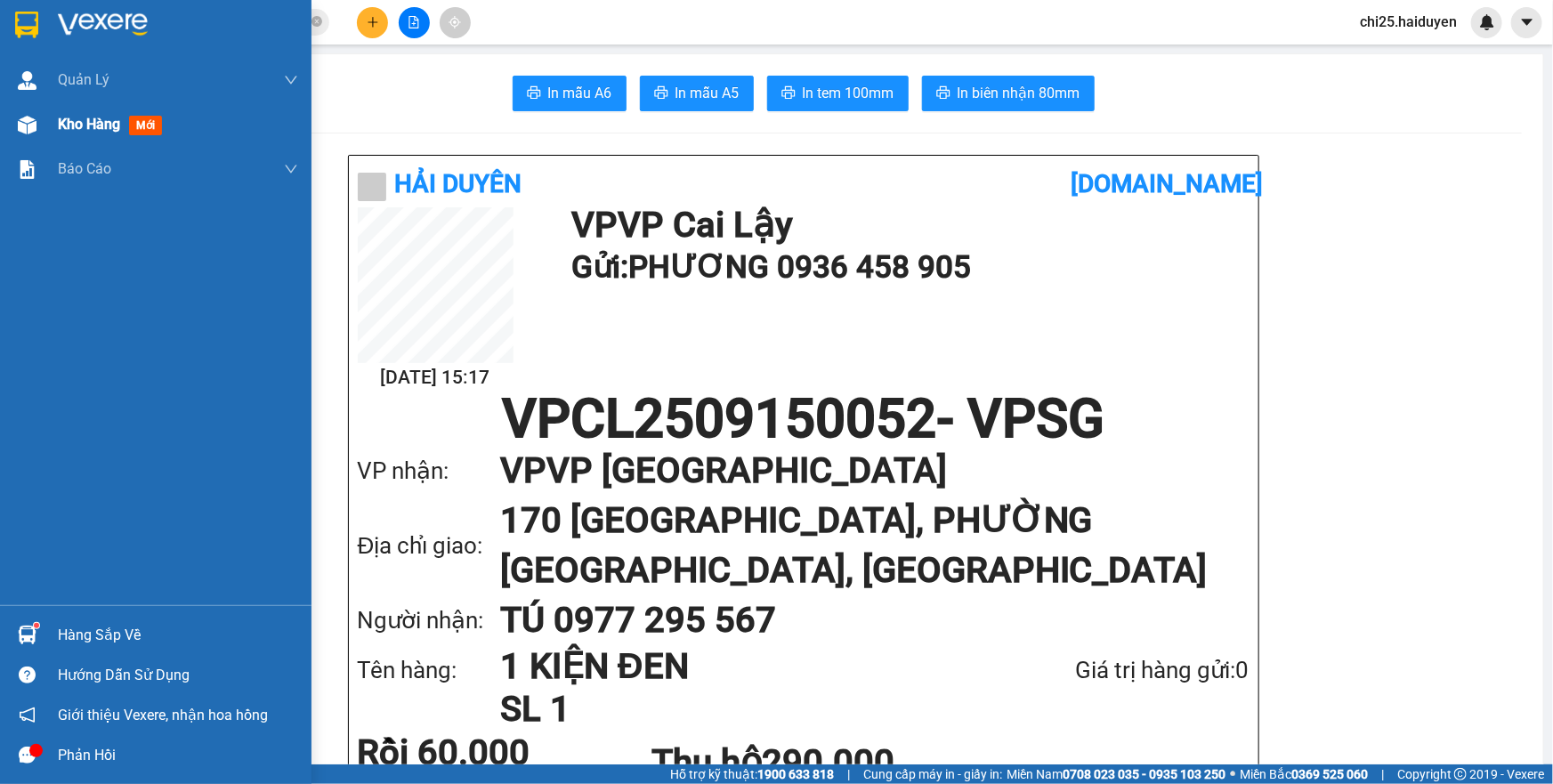
click at [96, 132] on span "Kho hàng" at bounding box center [89, 123] width 63 height 17
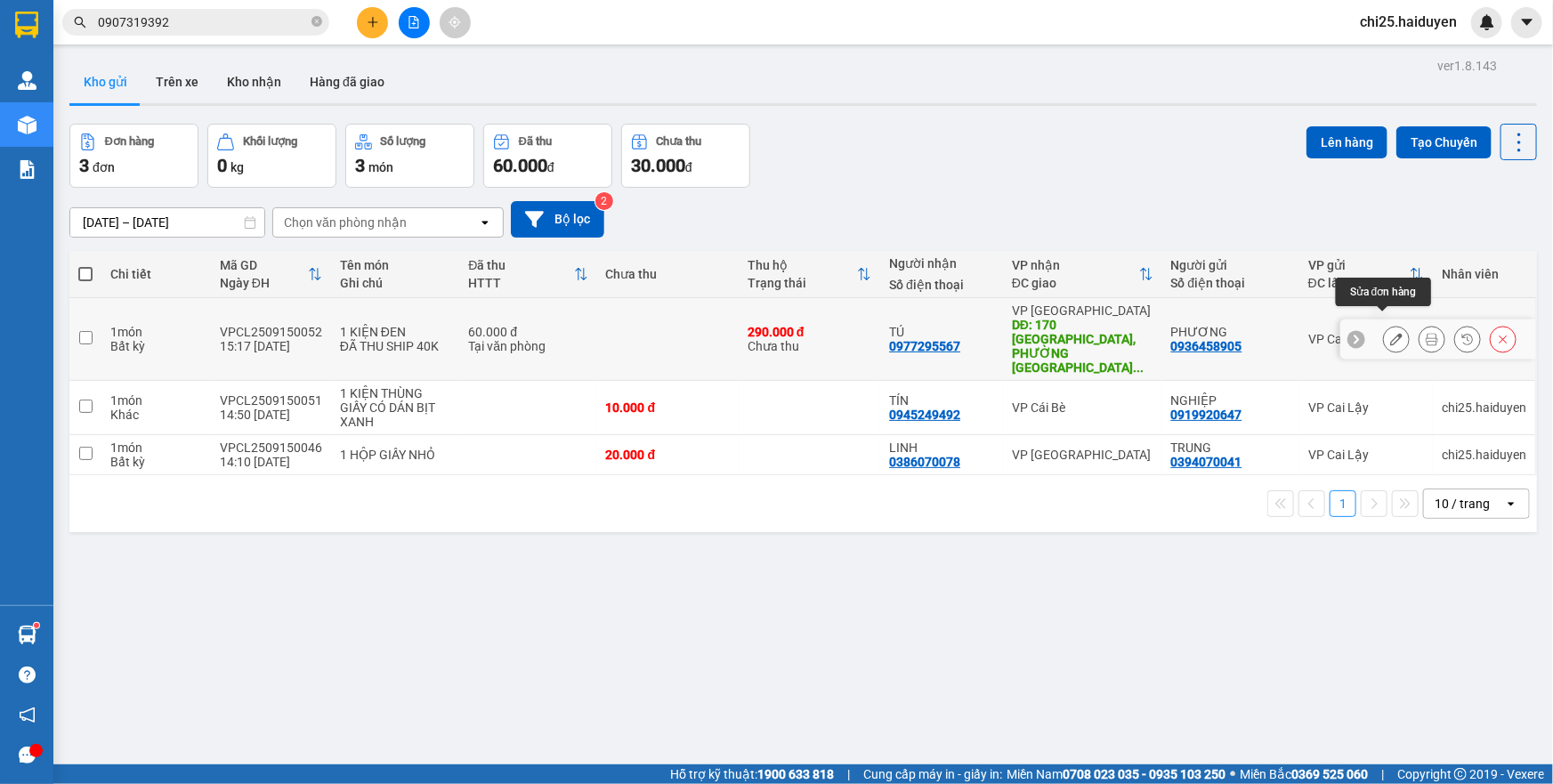
click at [1389, 333] on icon at bounding box center [1395, 339] width 13 height 13
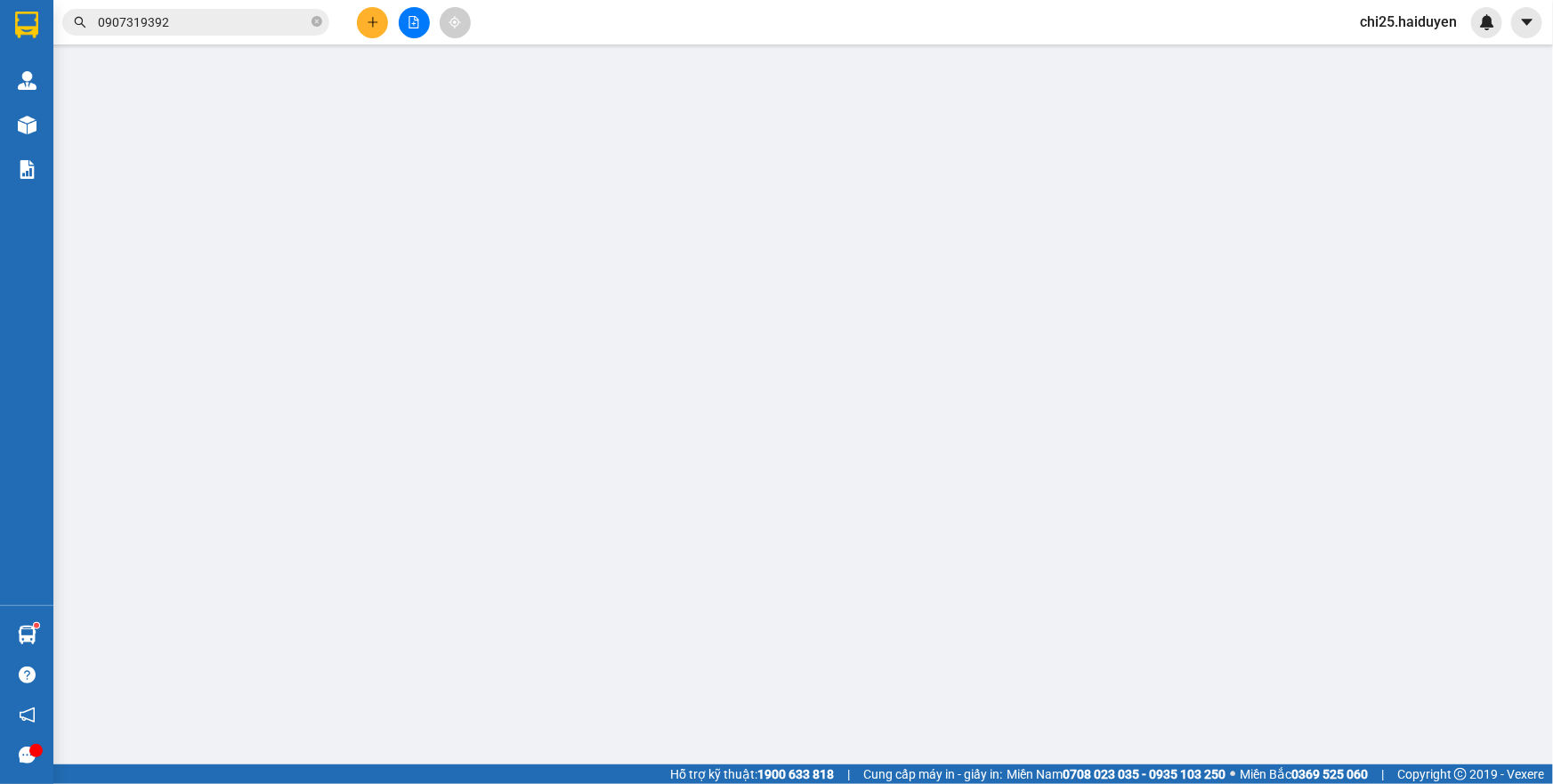
type input "0936458905"
type input "PHƯƠNG"
type input "0977295567"
type input "TÚ"
type input "170 TÂN SƠN NHÌ, PHƯỜNG TÂN SƠN NHÌ, Q TÂN PHÚ"
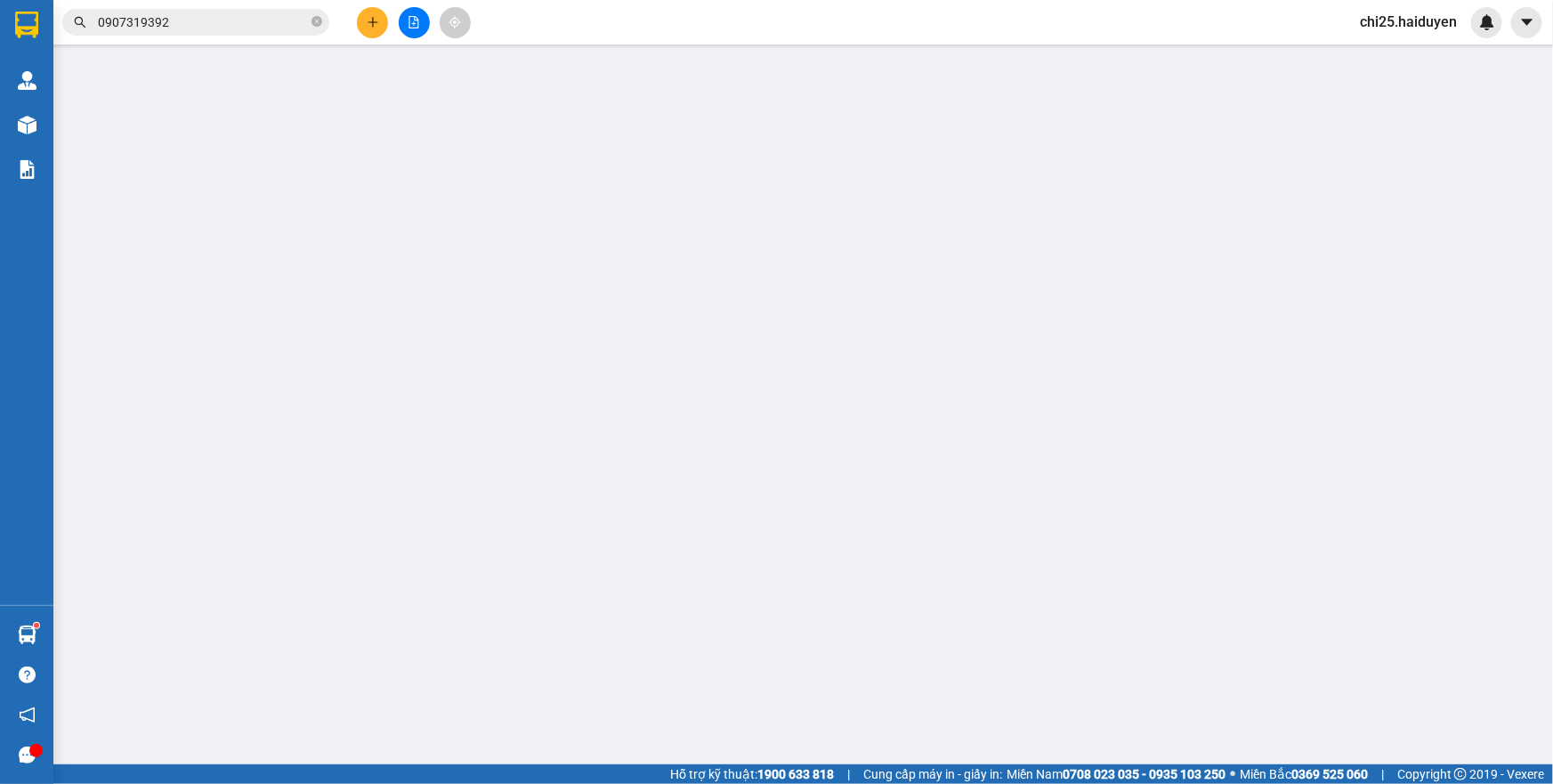
type input "290.000"
type input "60.000"
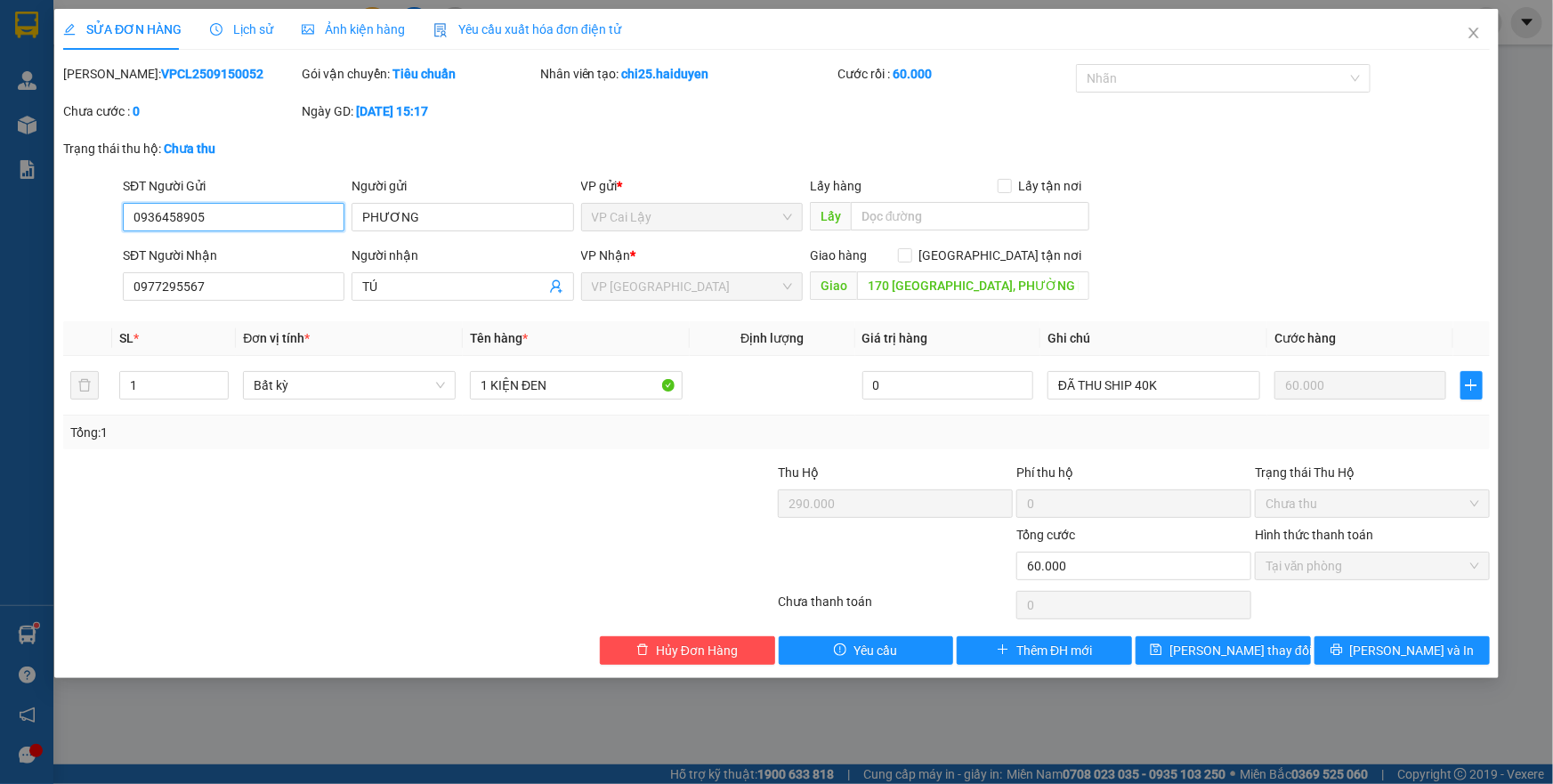
drag, startPoint x: 219, startPoint y: 217, endPoint x: 122, endPoint y: 211, distance: 97.2
click at [122, 211] on input "0936458905" at bounding box center [233, 216] width 221 height 28
click at [220, 285] on input "0977295567" at bounding box center [233, 286] width 221 height 28
click at [734, 657] on span "Hủy Đơn Hàng" at bounding box center [697, 650] width 82 height 20
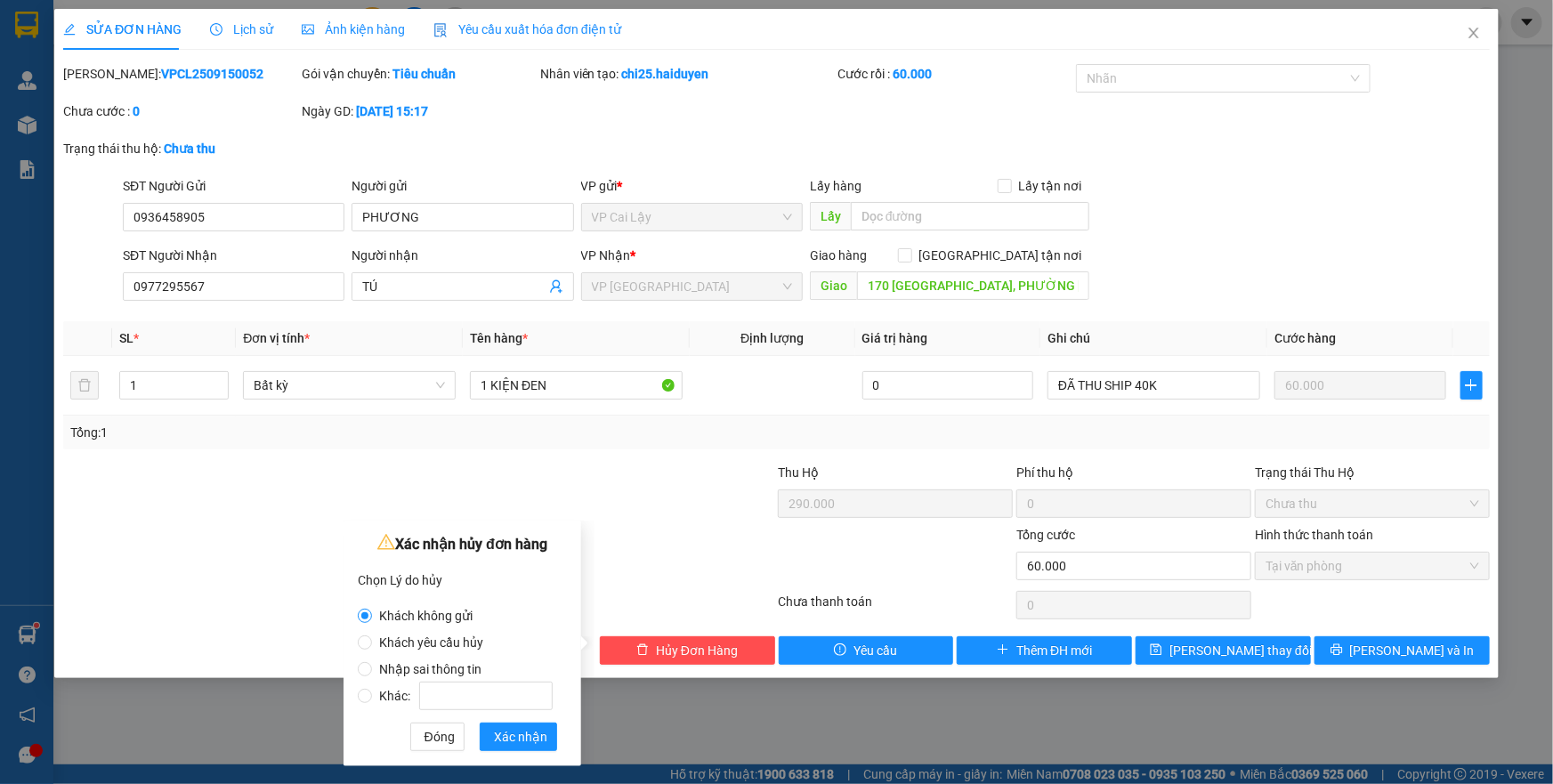
click at [388, 671] on span "Nhập sai thông tin" at bounding box center [430, 669] width 117 height 15
click at [372, 671] on input "Nhập sai thông tin" at bounding box center [364, 669] width 15 height 15
radio input "true"
radio input "false"
click at [502, 729] on span "Xác nhận" at bounding box center [520, 736] width 54 height 20
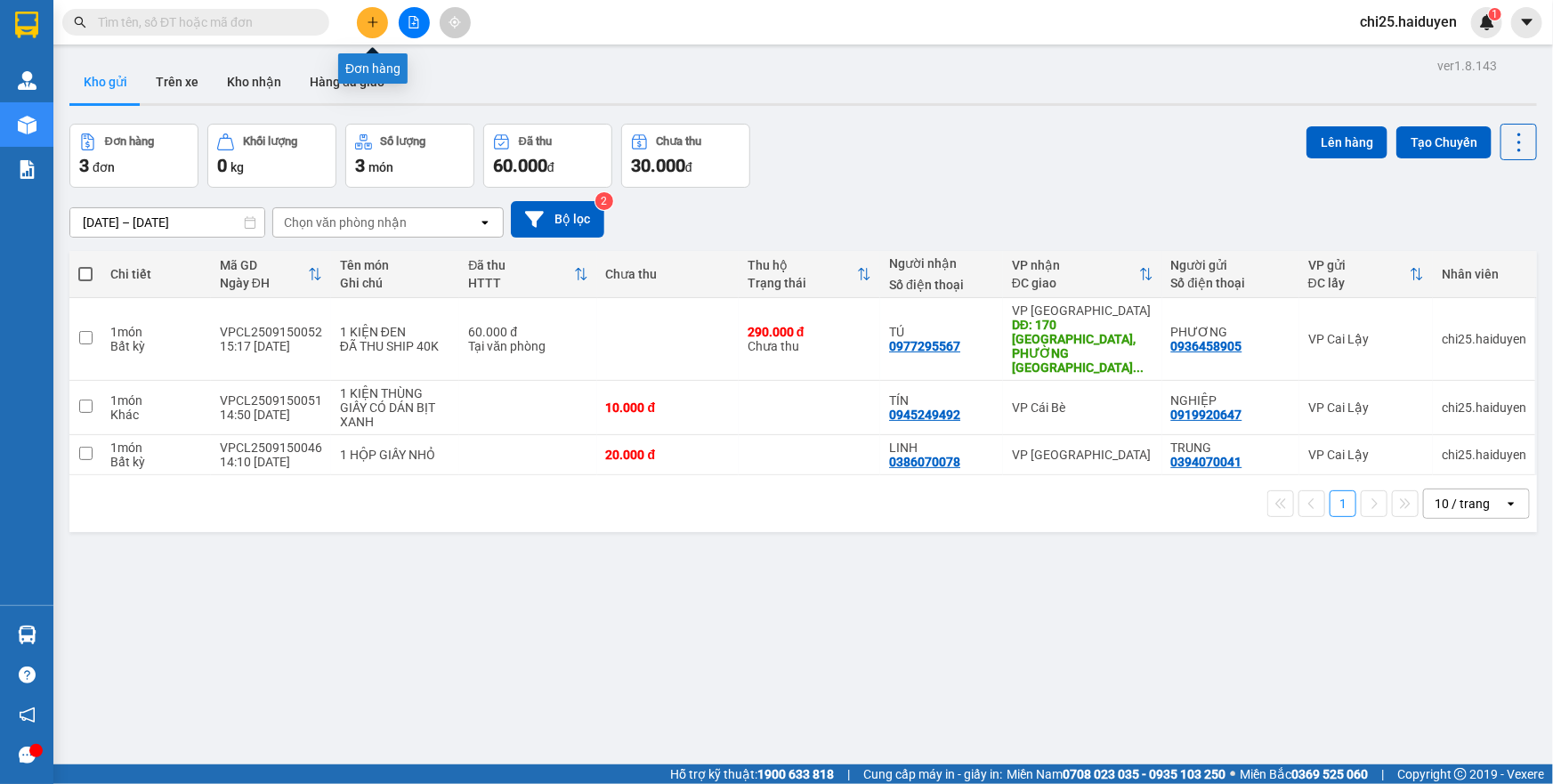
click at [377, 29] on button at bounding box center [372, 23] width 31 height 31
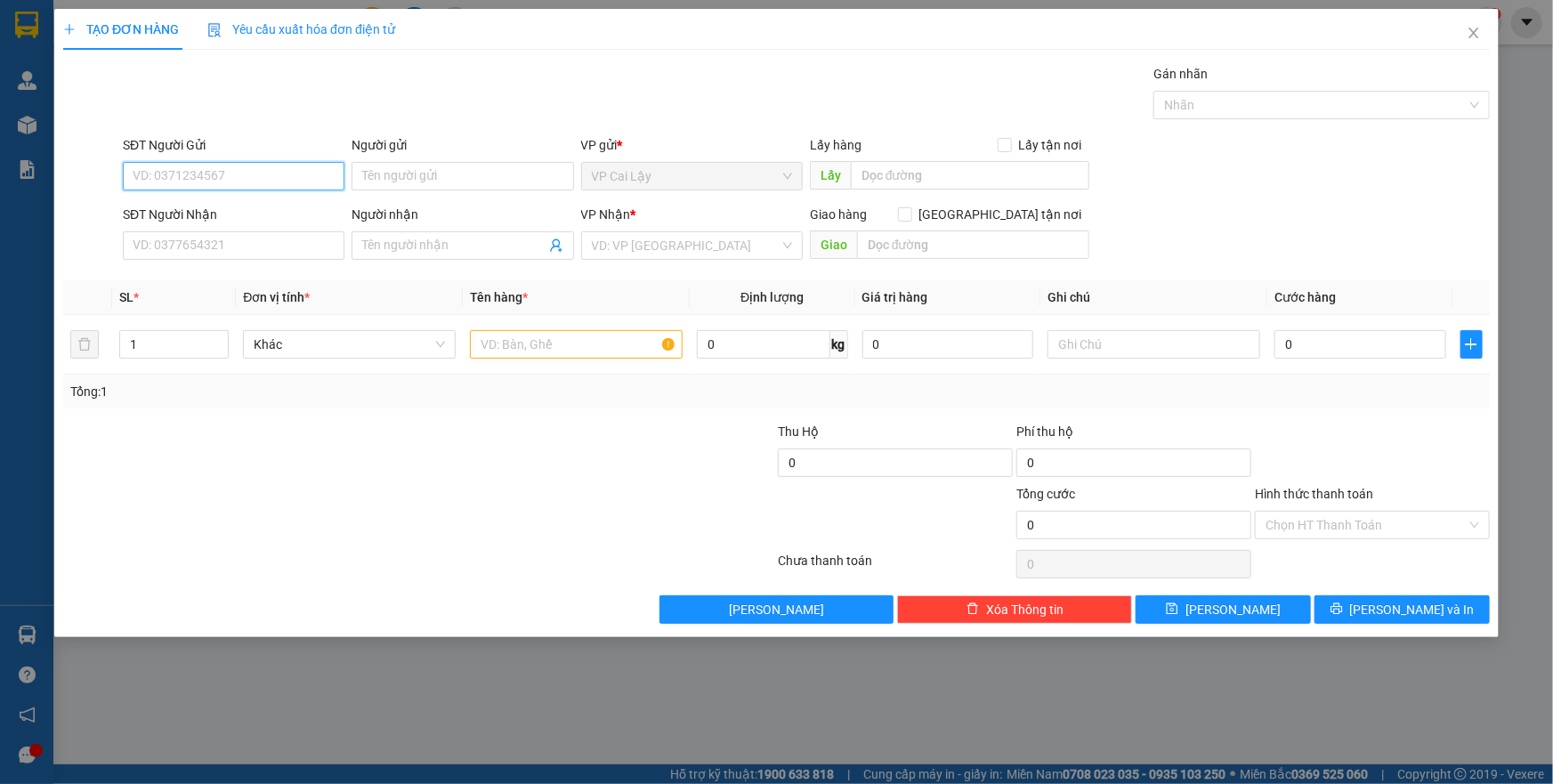
paste input "0936458905"
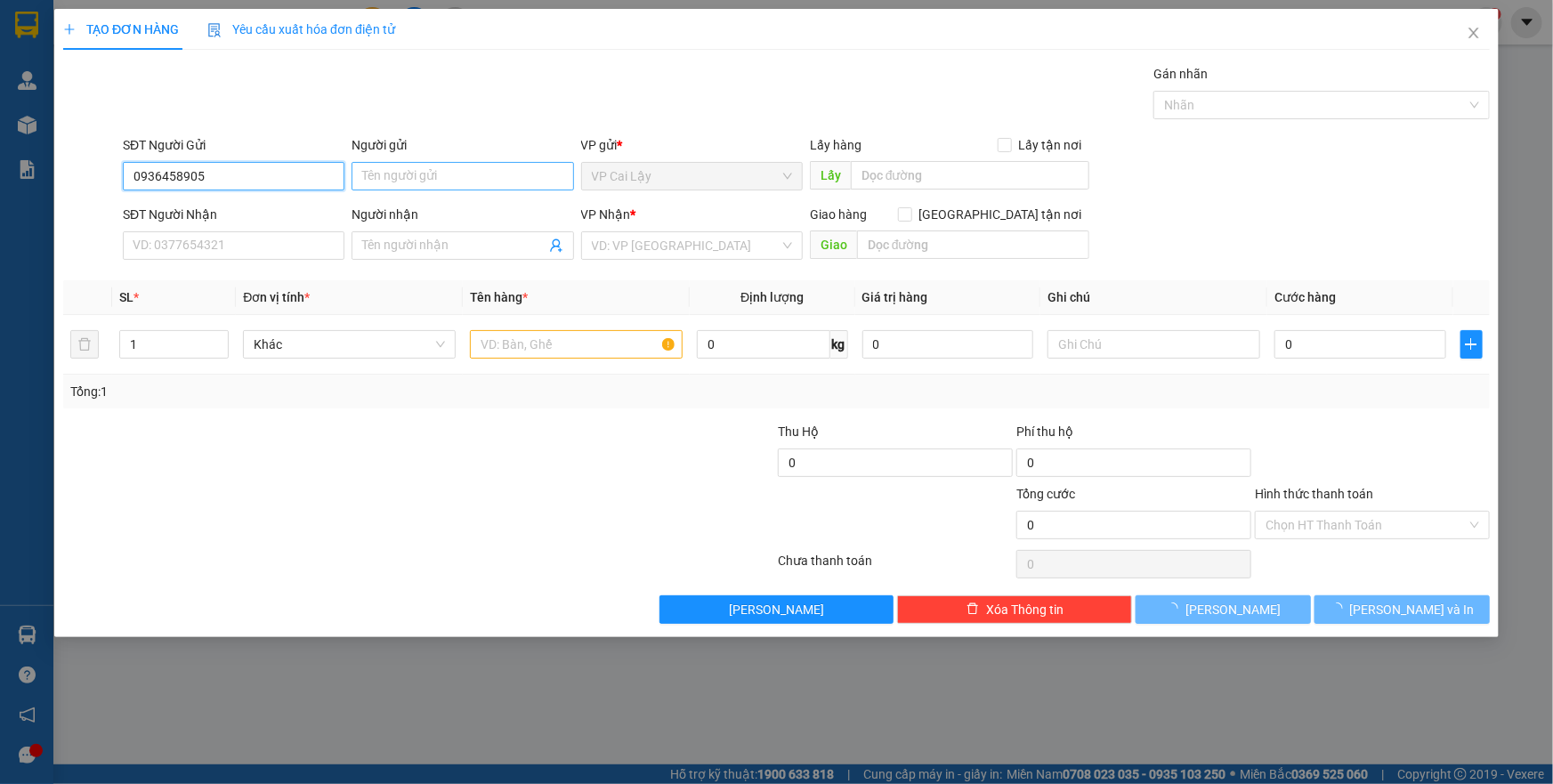
type input "0936458905"
click at [422, 170] on input "Người gửi" at bounding box center [462, 175] width 221 height 28
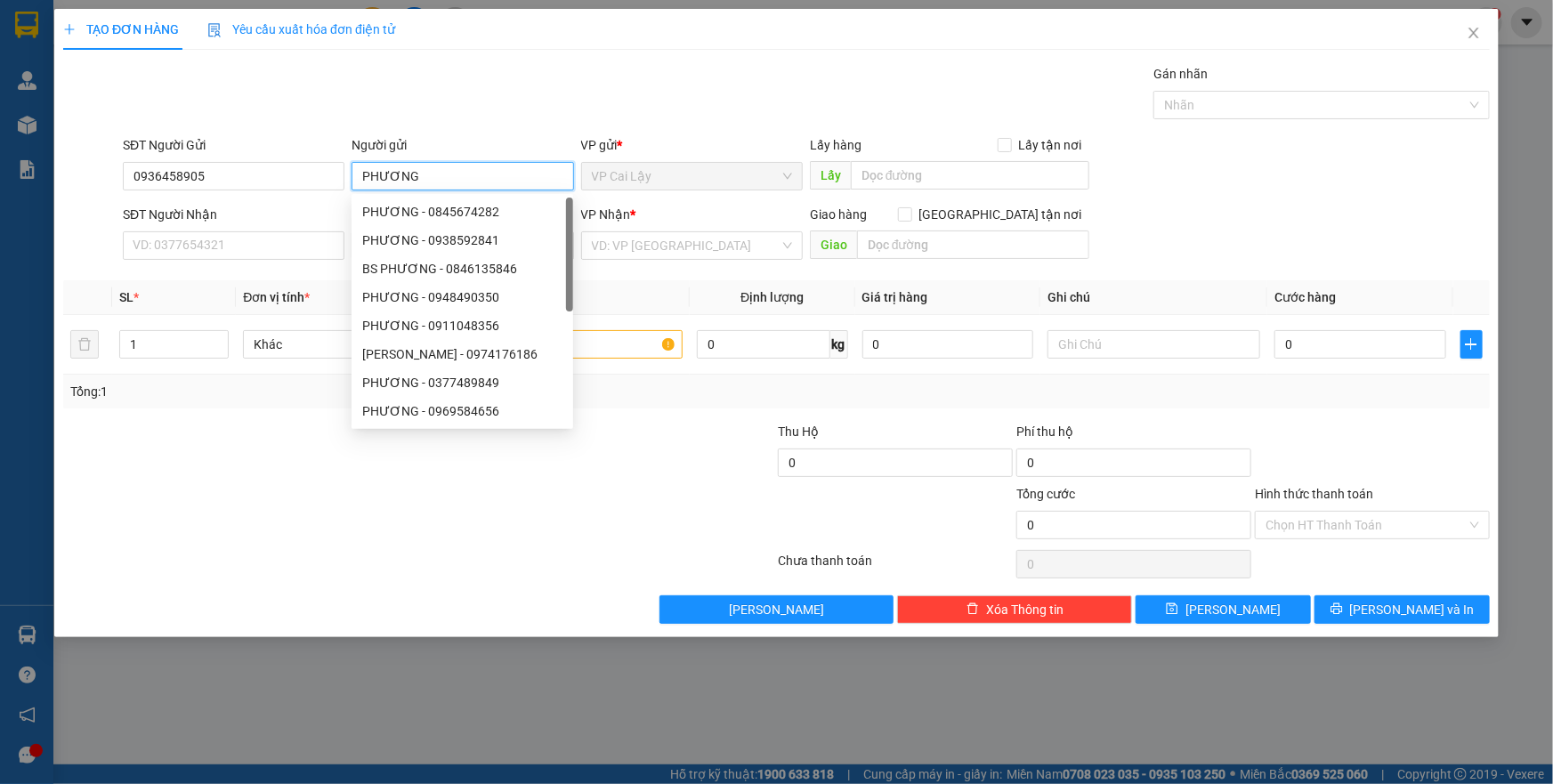
type input "PHƯƠNG"
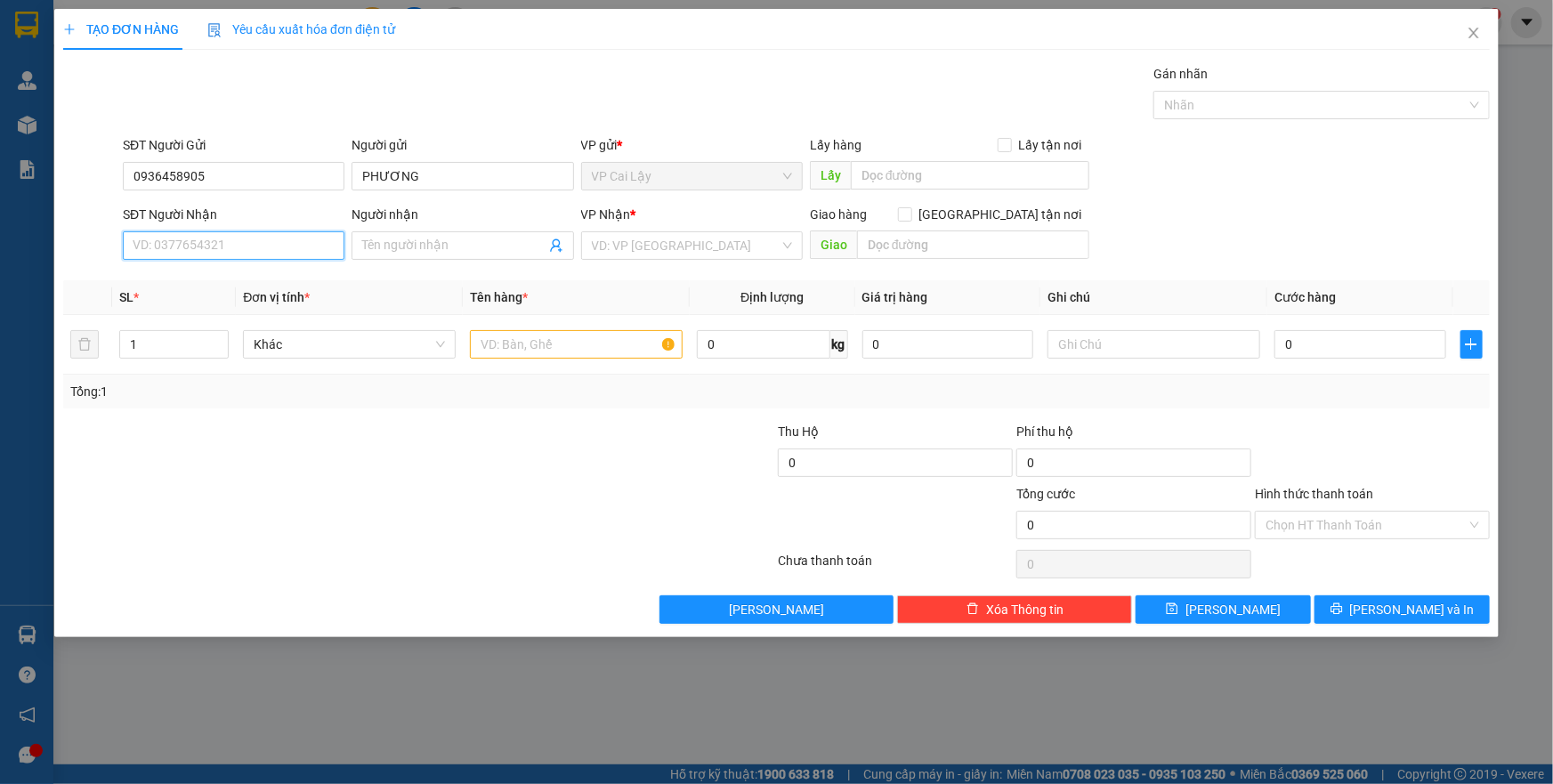
click at [200, 245] on input "SĐT Người Nhận" at bounding box center [233, 245] width 221 height 28
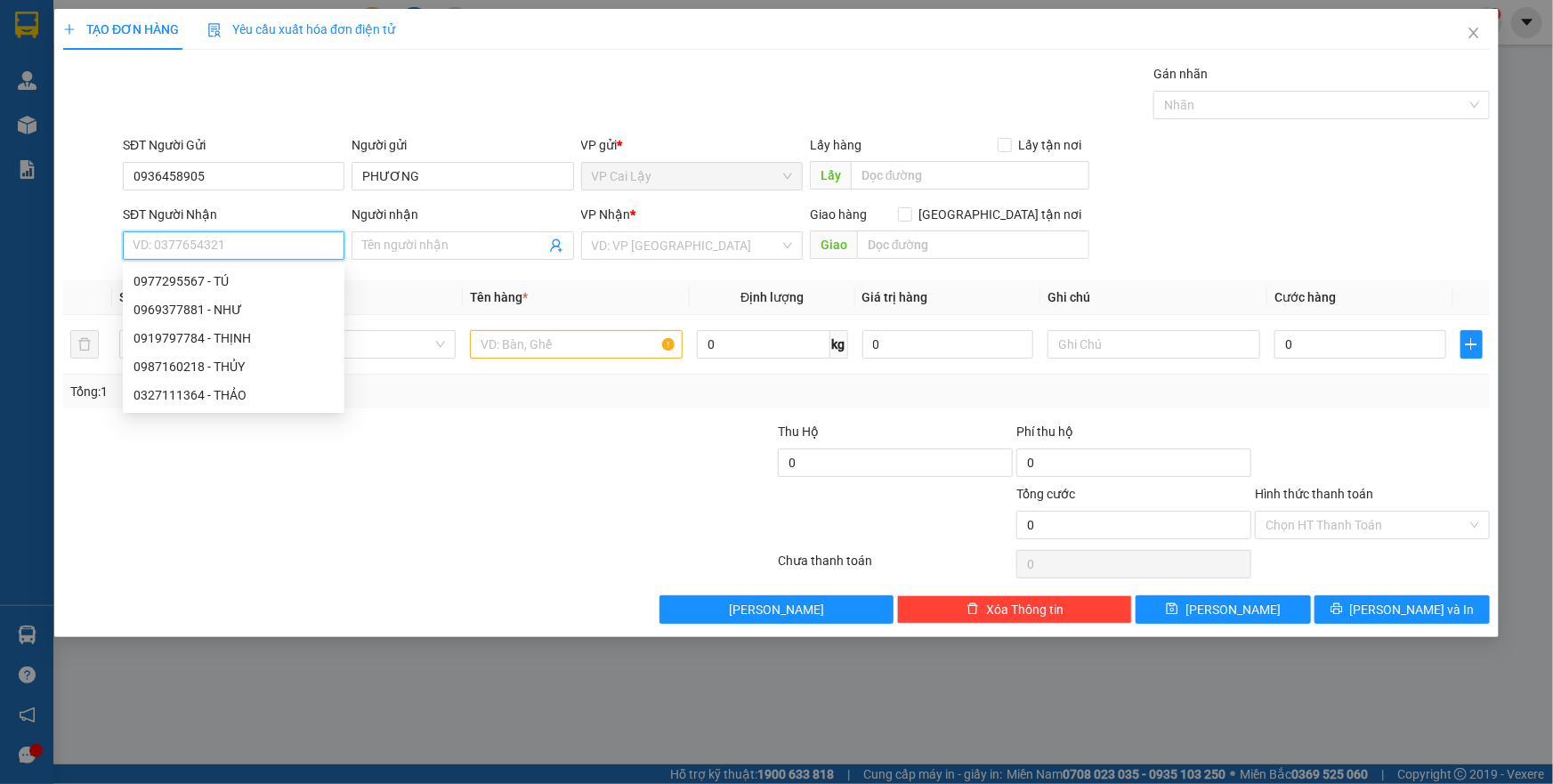
paste input "0977295567"
type input "0977295567"
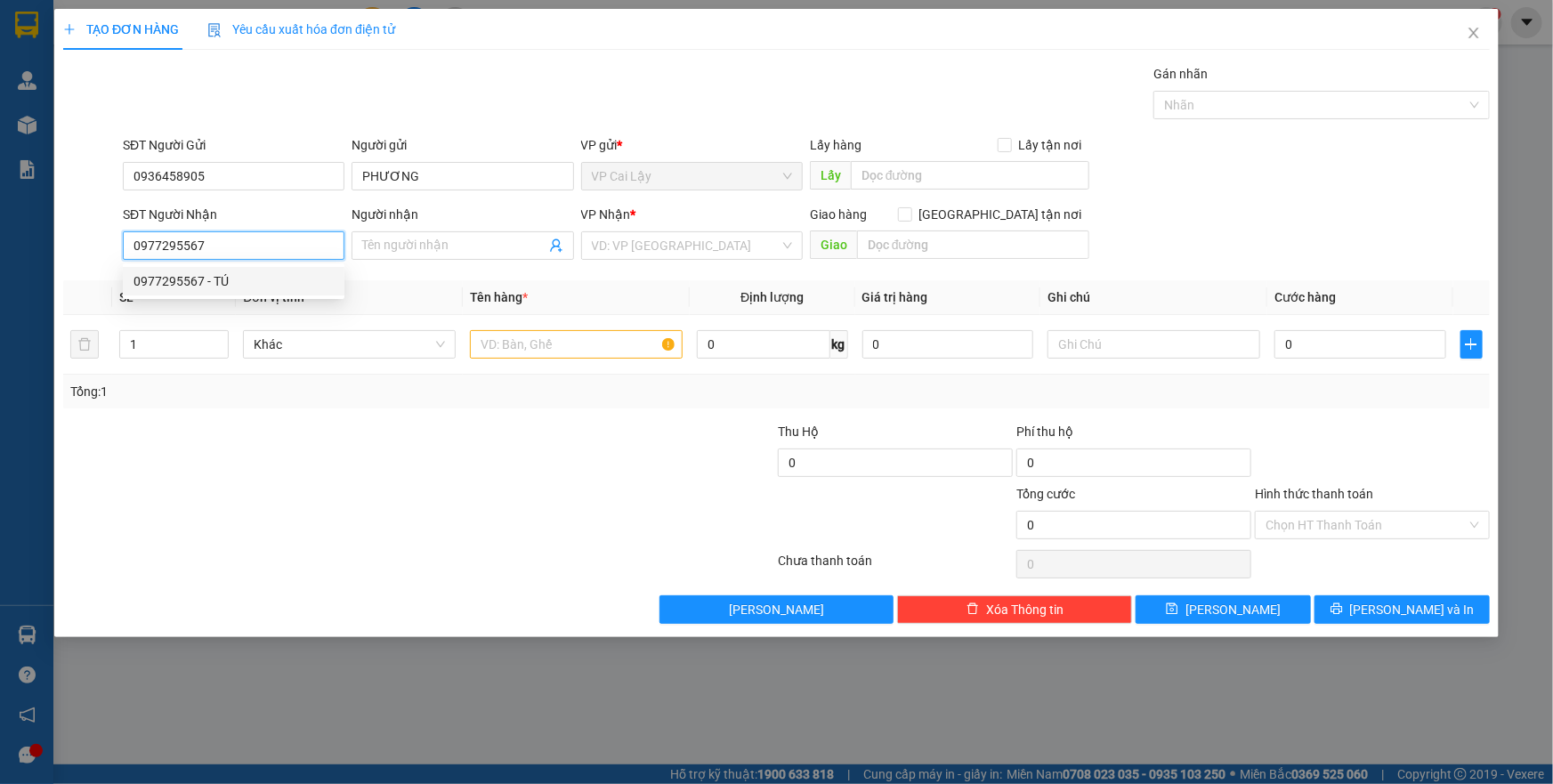
click at [271, 287] on div "0977295567 - TÚ" at bounding box center [233, 281] width 200 height 20
type input "TÚ"
type input "170 TÂN SƠN NHÌ, PHƯỜNG TÂN SƠN NHÌ, Q TÂN PHÚ"
type input "290.000"
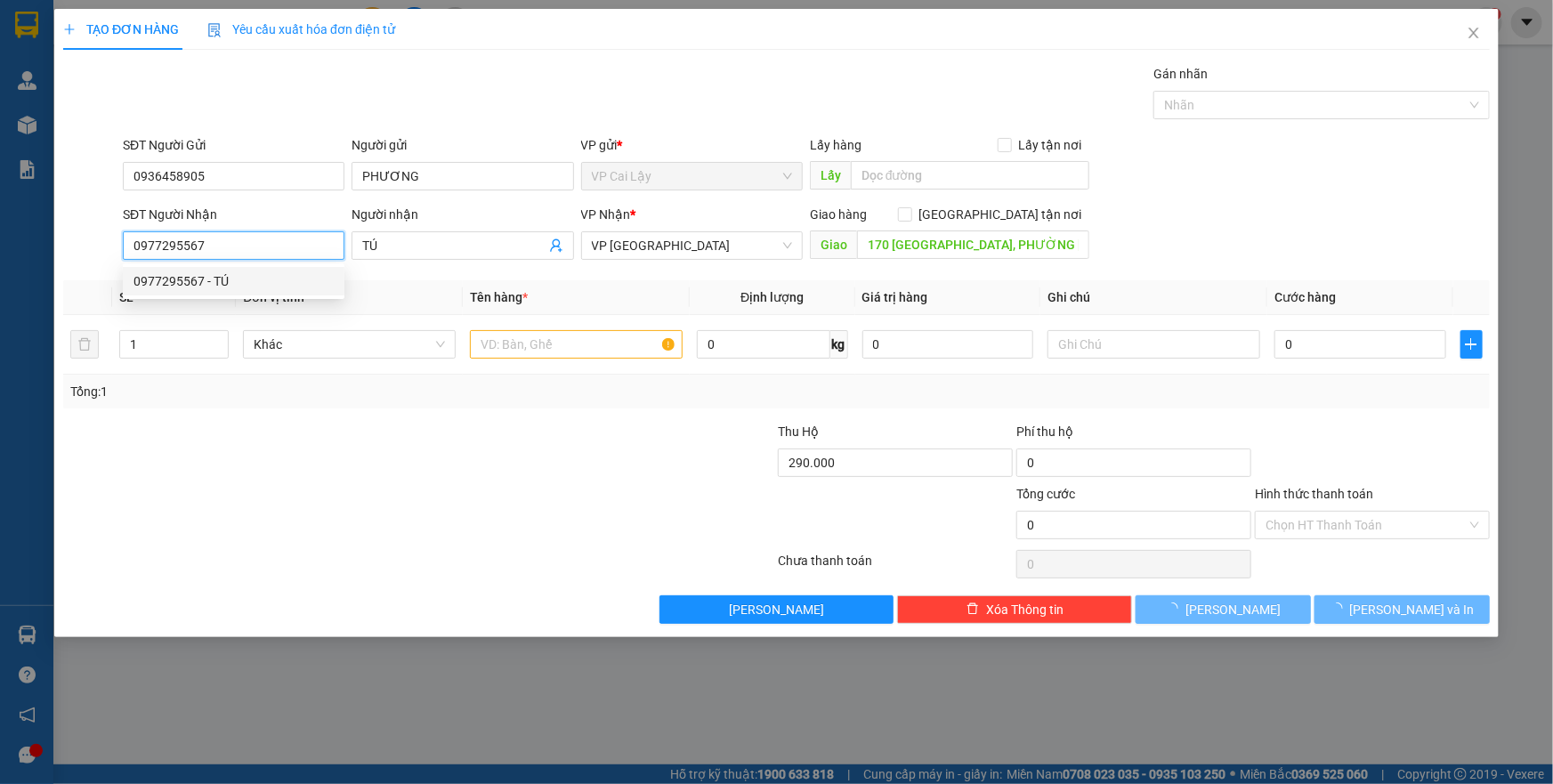
type input "60.000"
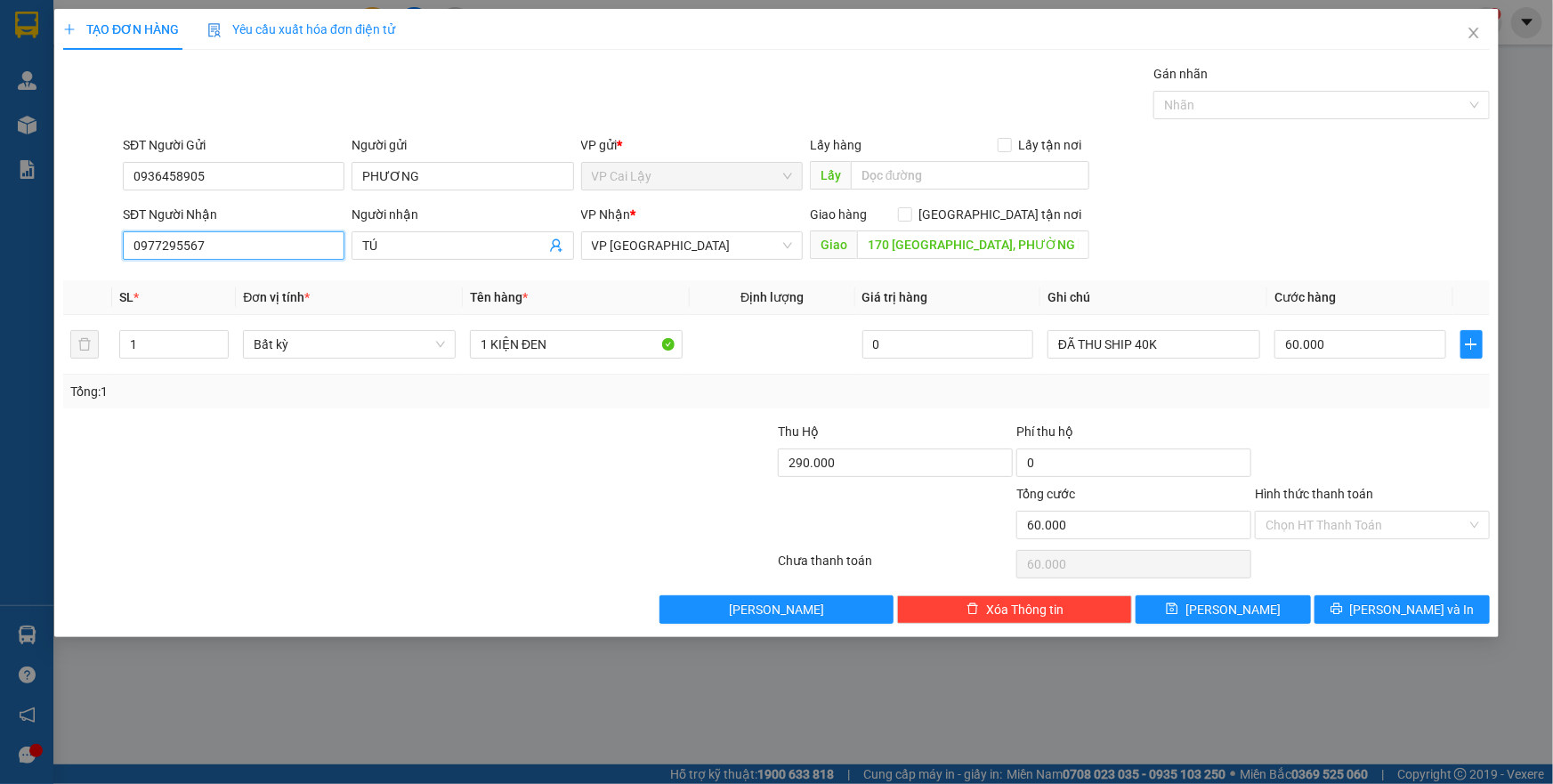
type input "0977295567"
click at [565, 344] on input "1 KIỆN ĐEN" at bounding box center [576, 344] width 212 height 28
type input "1 KIỆN TRẮNG DẸP"
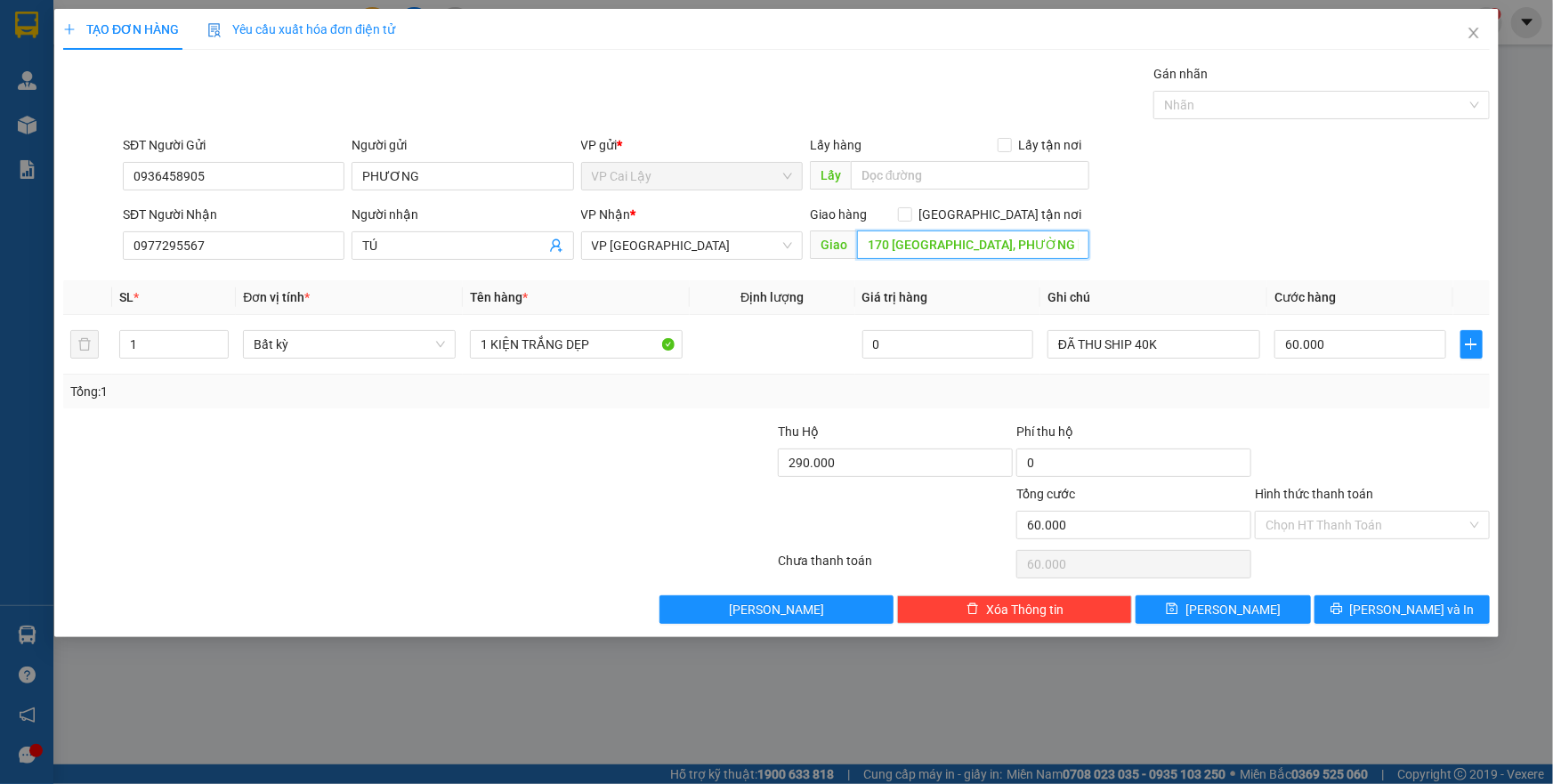
click at [926, 242] on input "170 TÂN SƠN NHÌ, PHƯỜNG TÂN SƠN NHÌ, Q TÂN PHÚ" at bounding box center [972, 244] width 232 height 28
click at [909, 472] on input "290.000" at bounding box center [895, 462] width 235 height 28
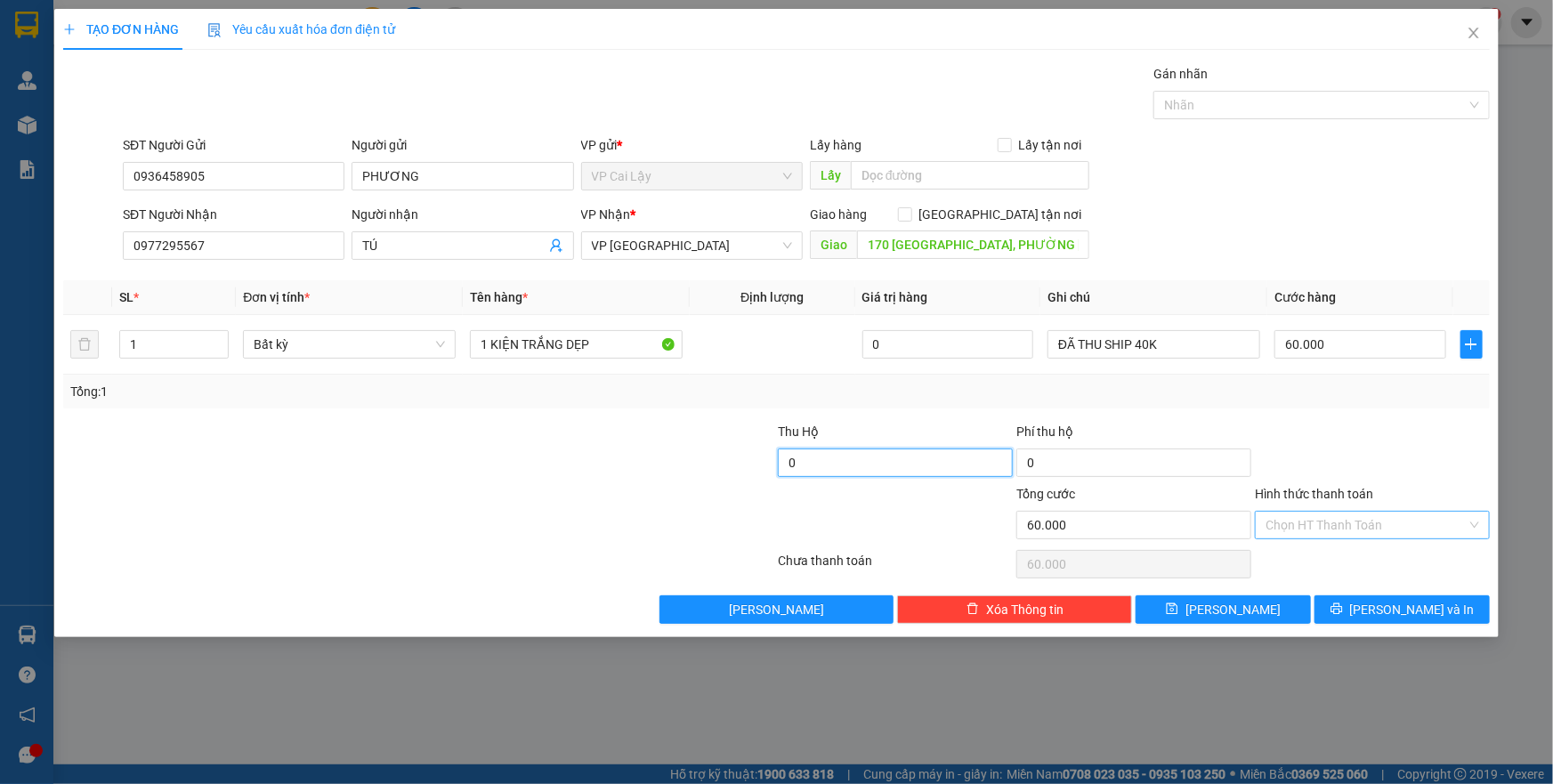
type input "0"
click at [1317, 530] on input "Hình thức thanh toán" at bounding box center [1365, 525] width 201 height 26
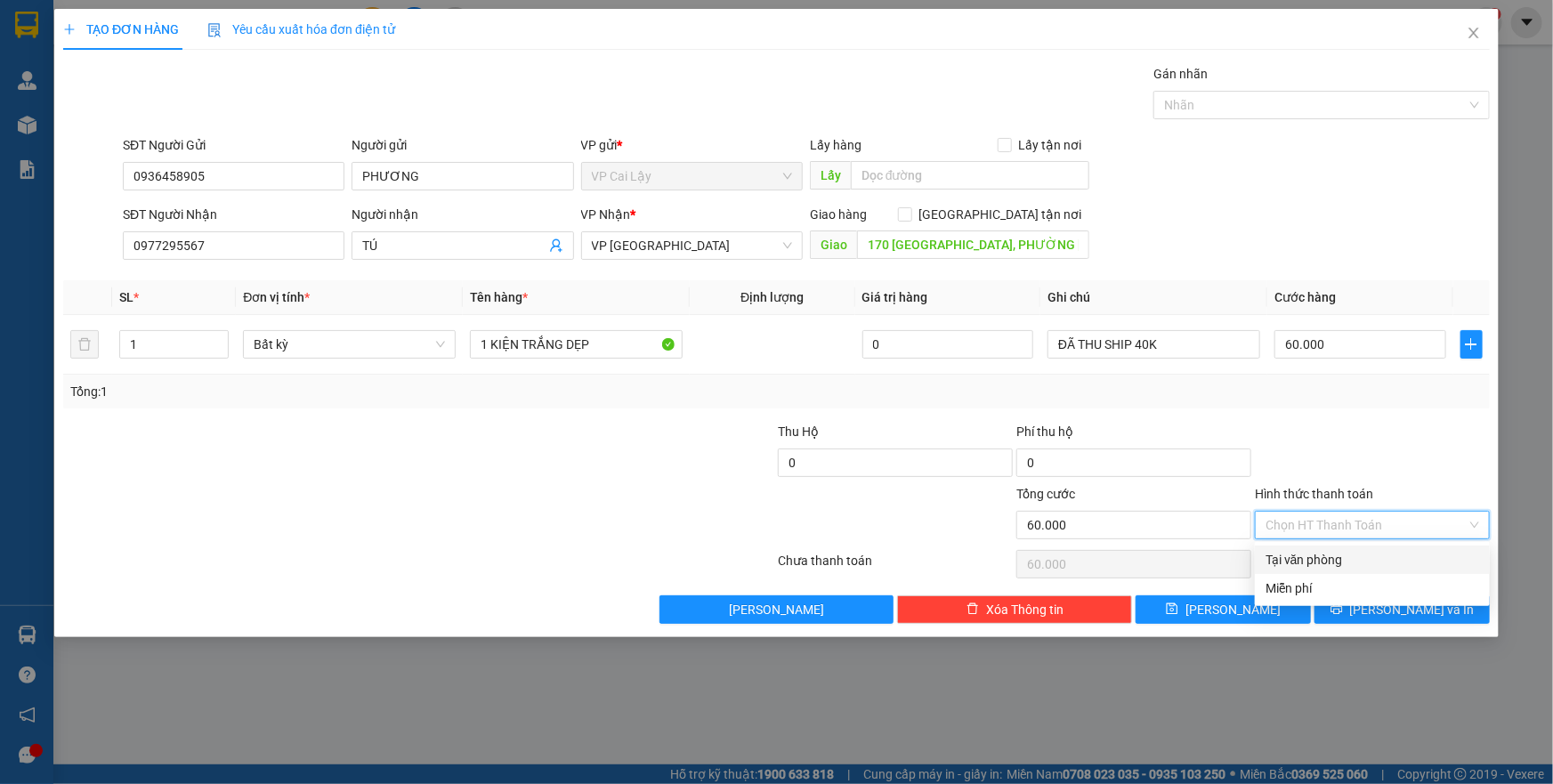
click at [1314, 561] on div "Tại văn phòng" at bounding box center [1372, 560] width 213 height 20
type input "0"
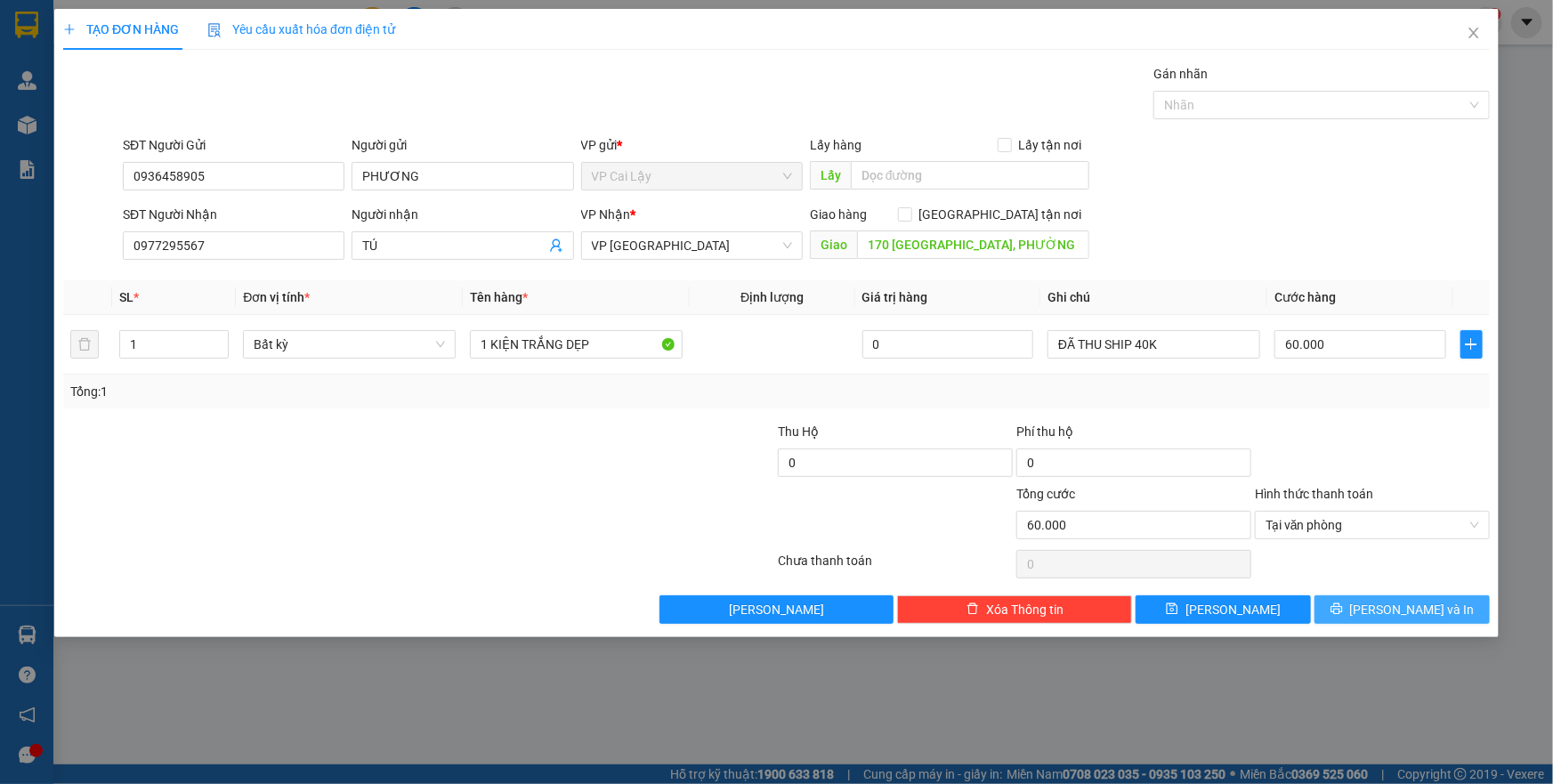
click at [1388, 610] on span "[PERSON_NAME] và In" at bounding box center [1412, 609] width 124 height 20
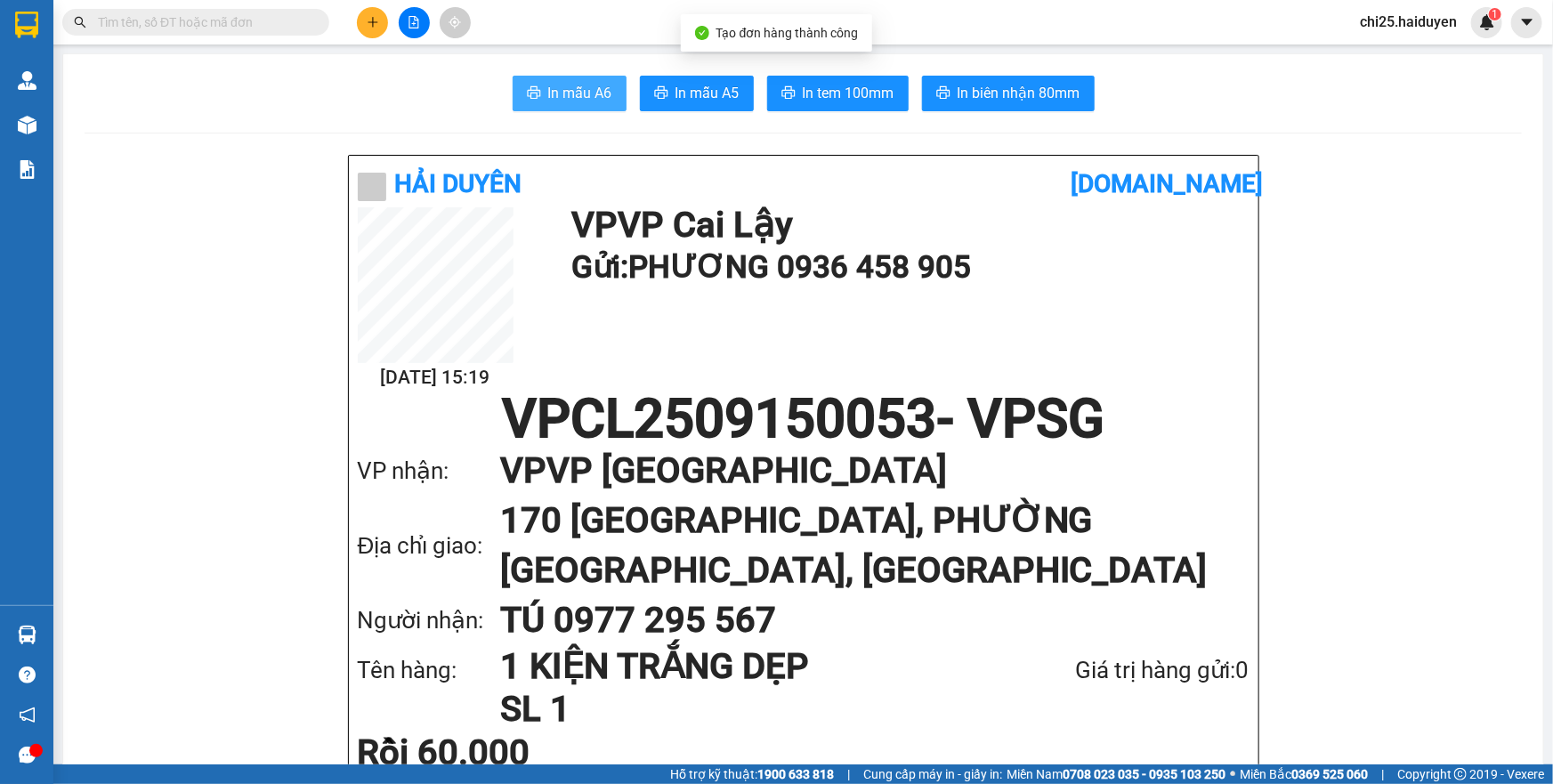
click at [554, 94] on span "In mẫu A6" at bounding box center [580, 93] width 64 height 23
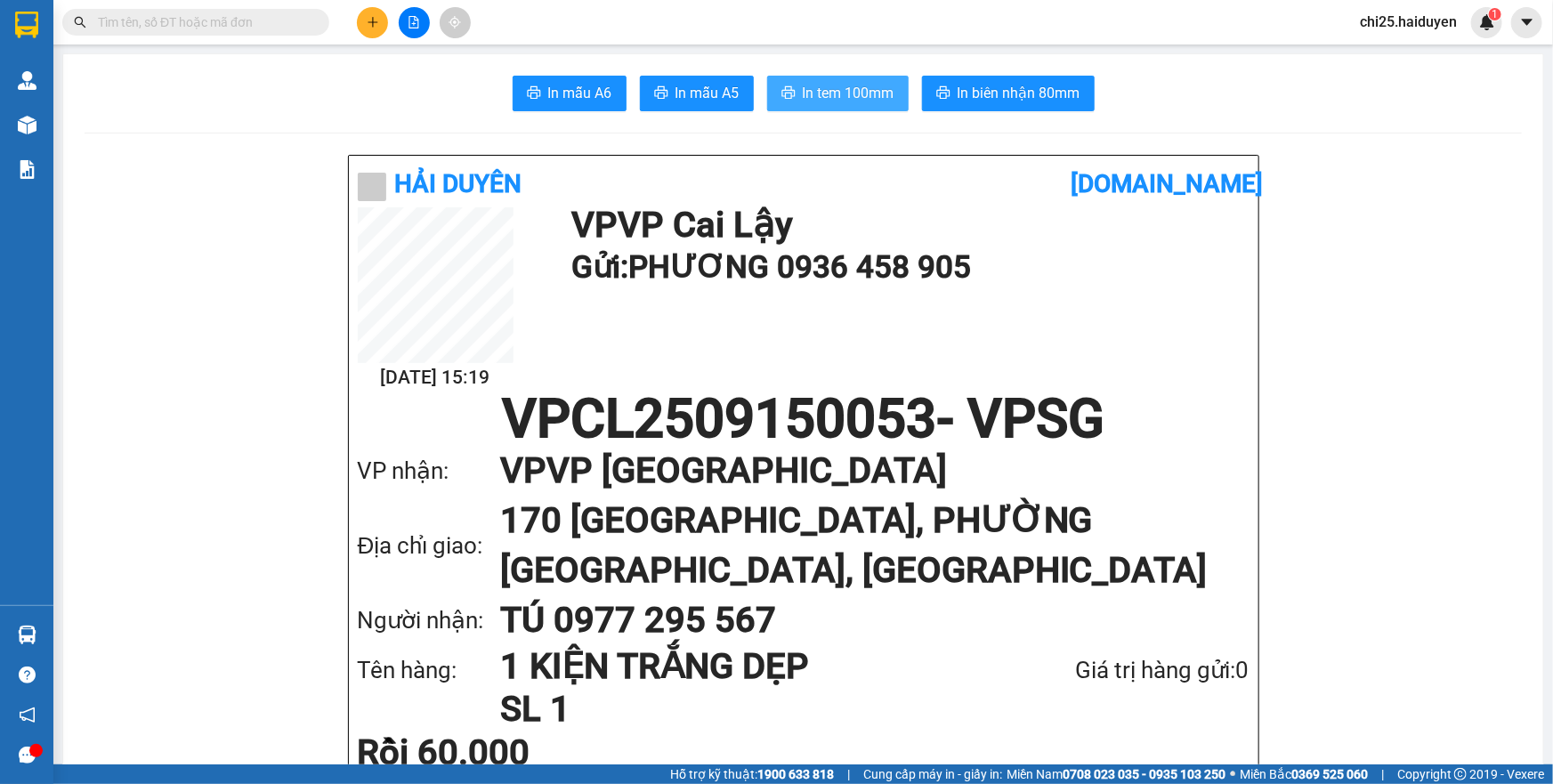
click at [825, 89] on span "In tem 100mm" at bounding box center [849, 93] width 92 height 23
click at [804, 97] on span "In tem 100mm" at bounding box center [849, 93] width 92 height 23
click at [375, 25] on icon "plus" at bounding box center [372, 22] width 13 height 13
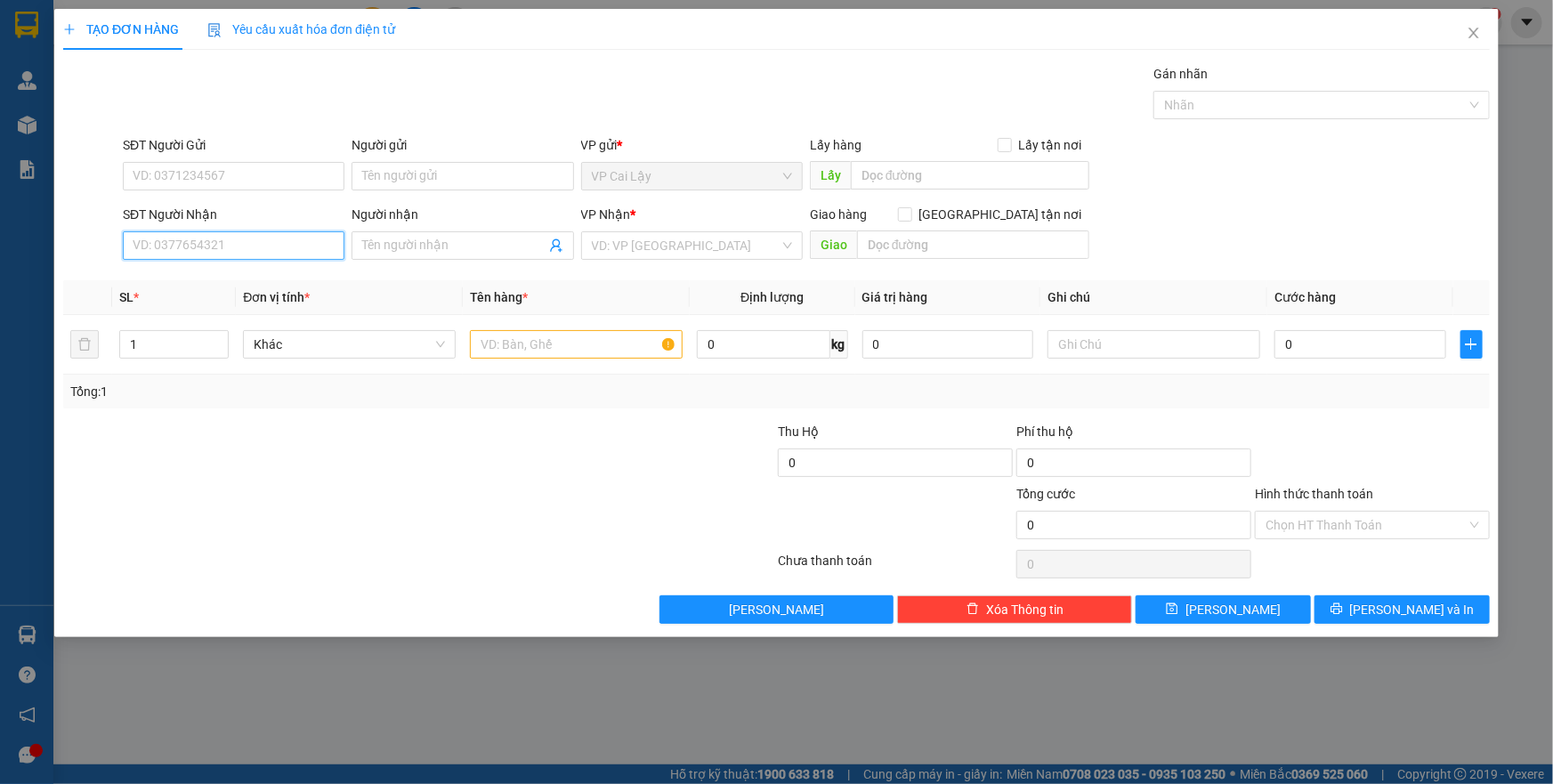
click at [258, 253] on input "SĐT Người Nhận" at bounding box center [233, 245] width 221 height 28
type input "0"
click at [235, 174] on input "SĐT Người Gửi" at bounding box center [233, 175] width 221 height 28
type input "0389897962"
type input "ĐÔNG"
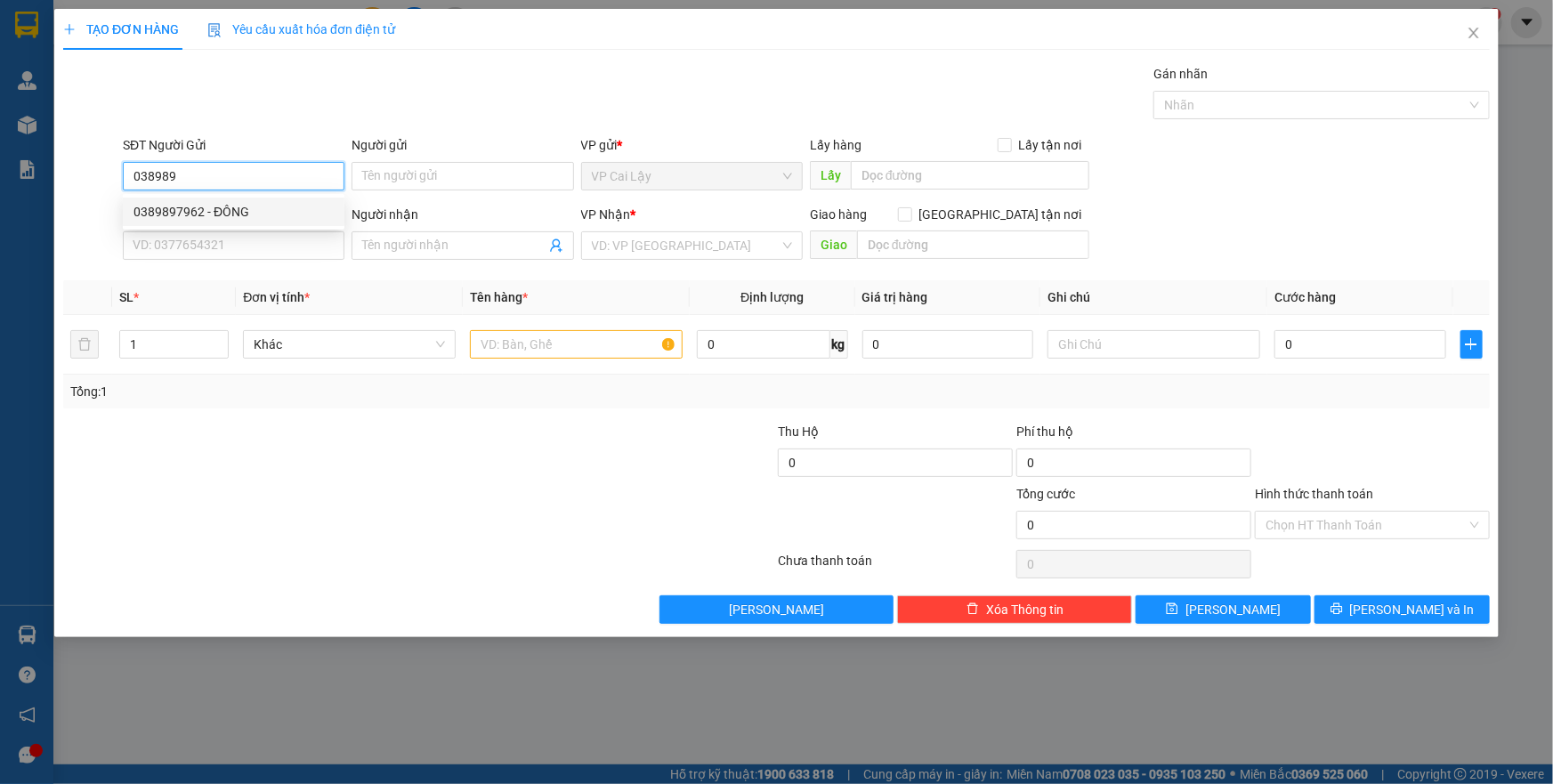
type input "0706783425"
type input "TẤN"
type input "TRẠI CƯ LÊ QUANG HỒNG"
type input "20.000"
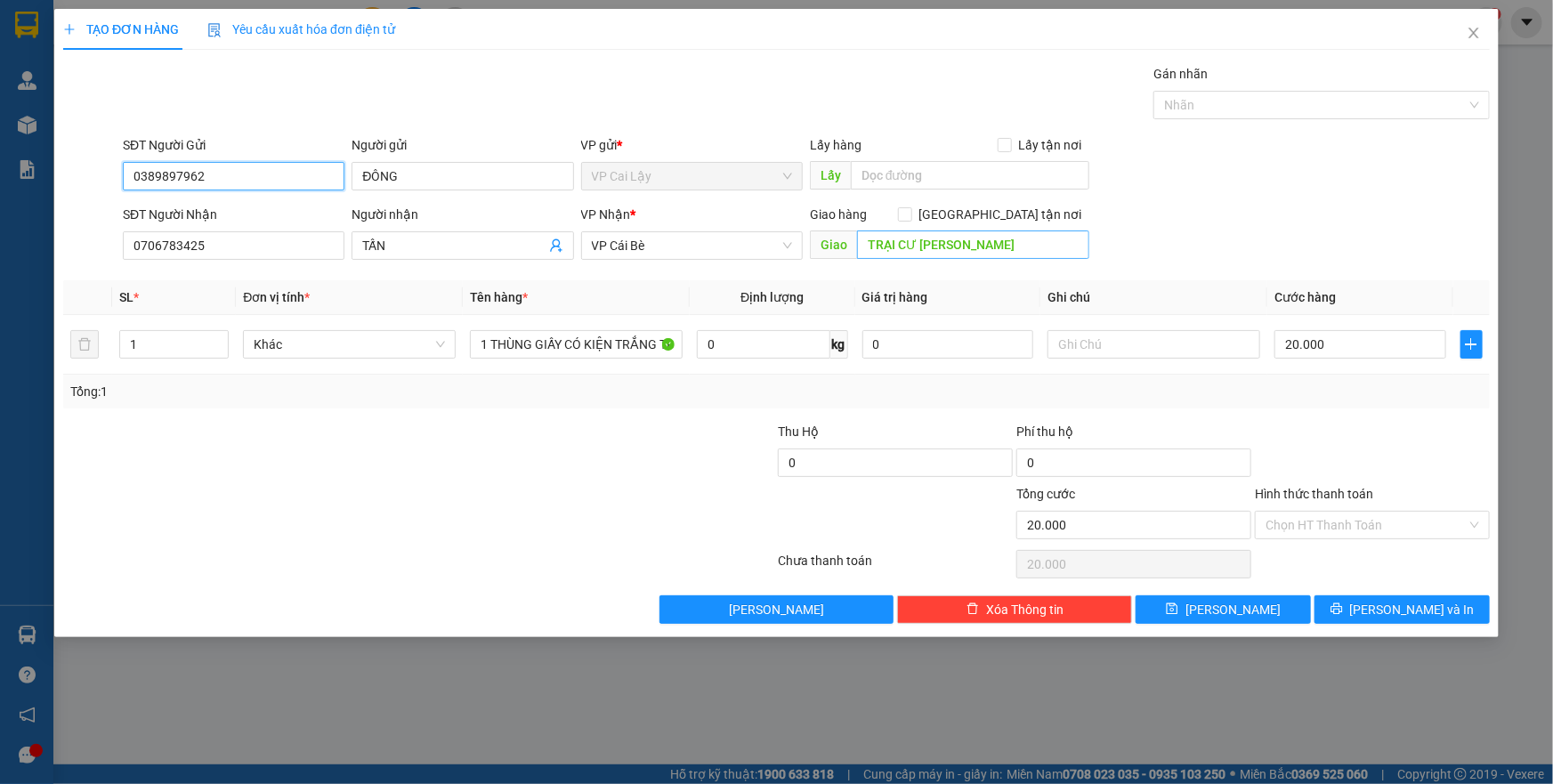
type input "0389897962"
click at [912, 245] on input "TRẠI CƯ LÊ QUANG HỒNG" at bounding box center [972, 244] width 232 height 28
click at [917, 241] on input "TRẠI CƯ LÊ QUANG HỒNG" at bounding box center [972, 244] width 232 height 28
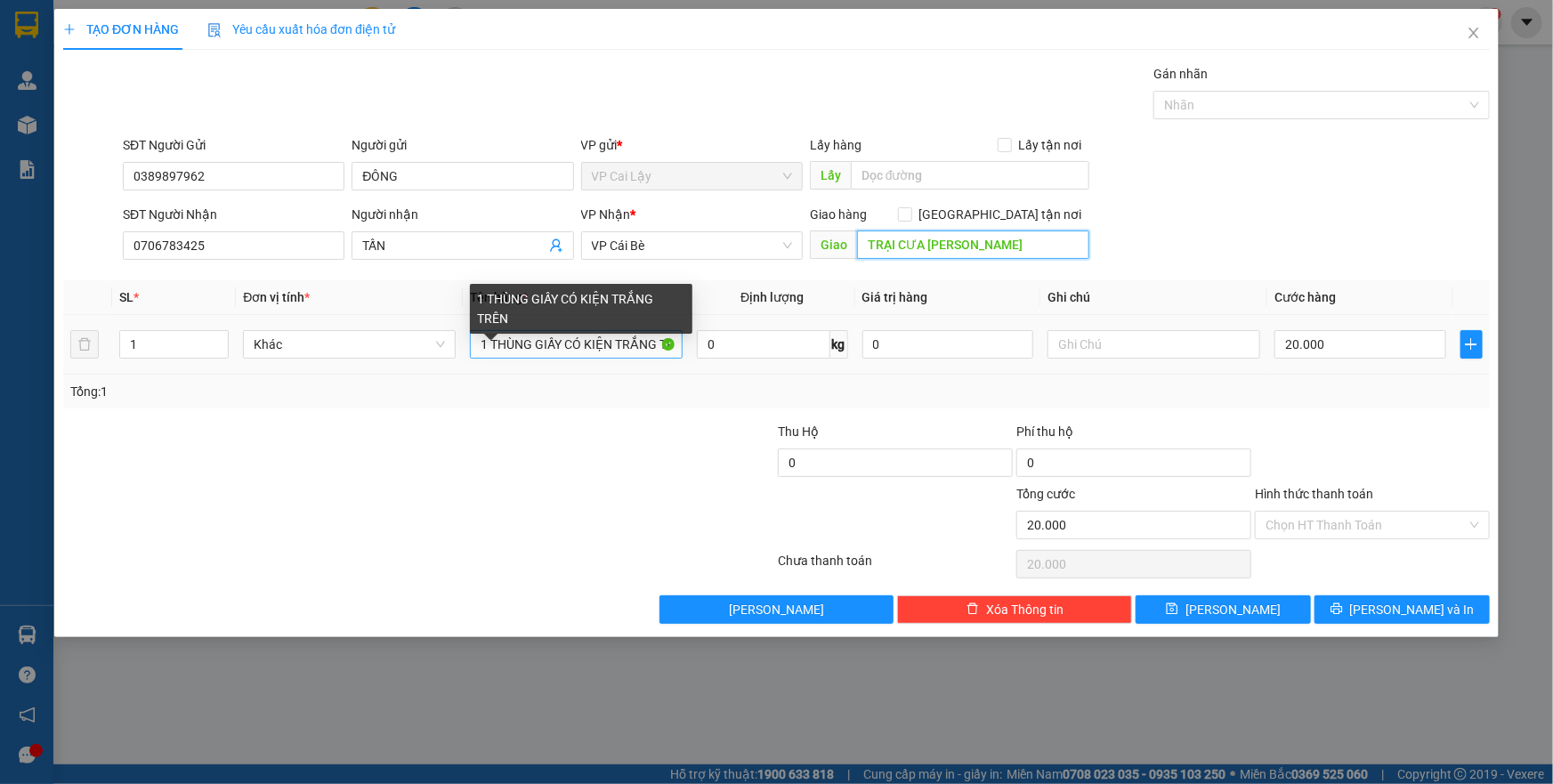
type input "TRẠI CƯA LÊ QUANG HỒNG"
click at [622, 342] on input "1 THÙNG GIẤY CÓ KIỆN TRẮNG TRÊN" at bounding box center [576, 344] width 212 height 28
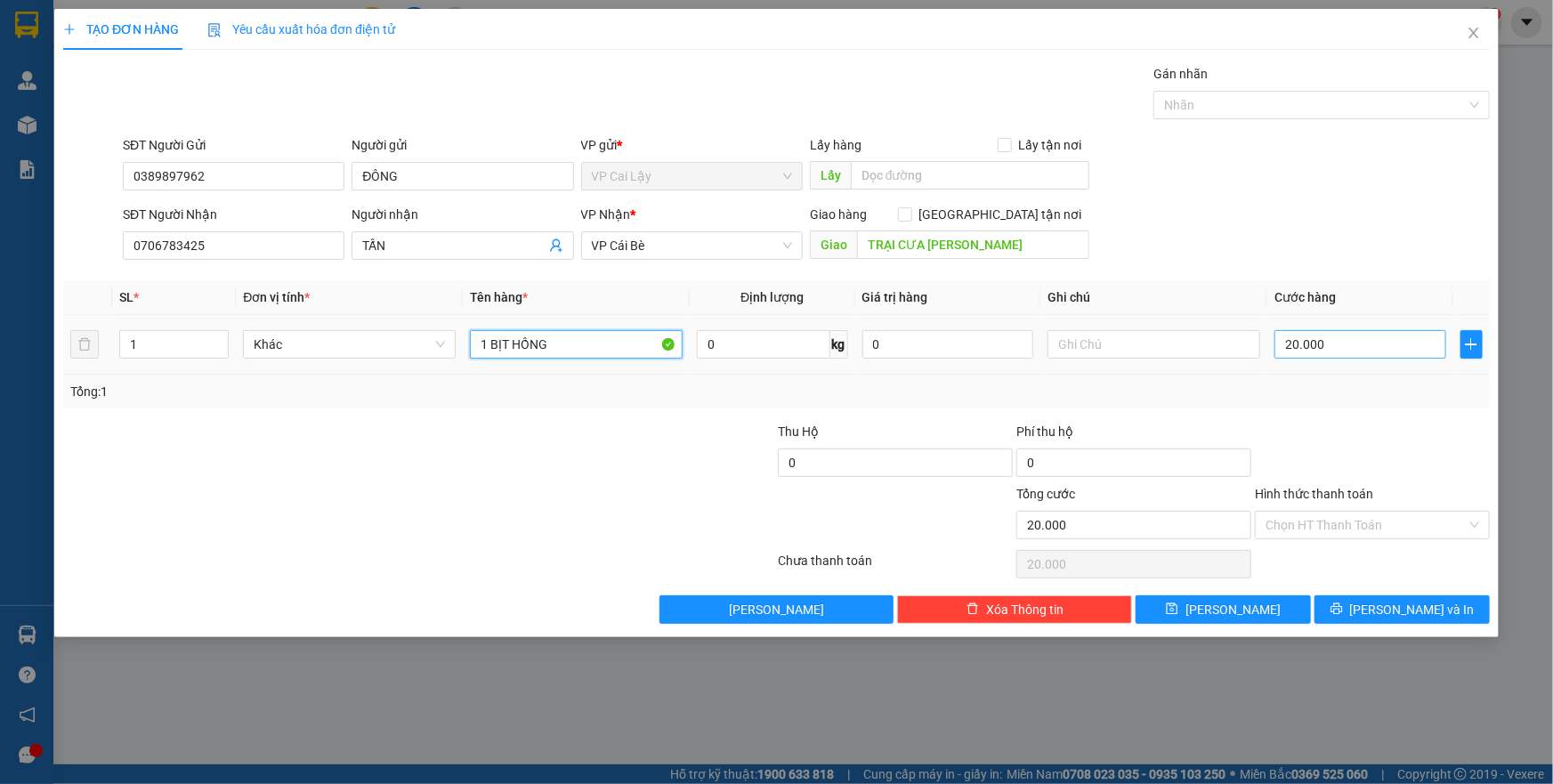
type input "1 BỊT HỒNG"
click at [1322, 350] on input "20.000" at bounding box center [1359, 344] width 171 height 28
click at [1338, 426] on div at bounding box center [1372, 453] width 239 height 63
click at [1341, 519] on input "Hình thức thanh toán" at bounding box center [1365, 525] width 201 height 26
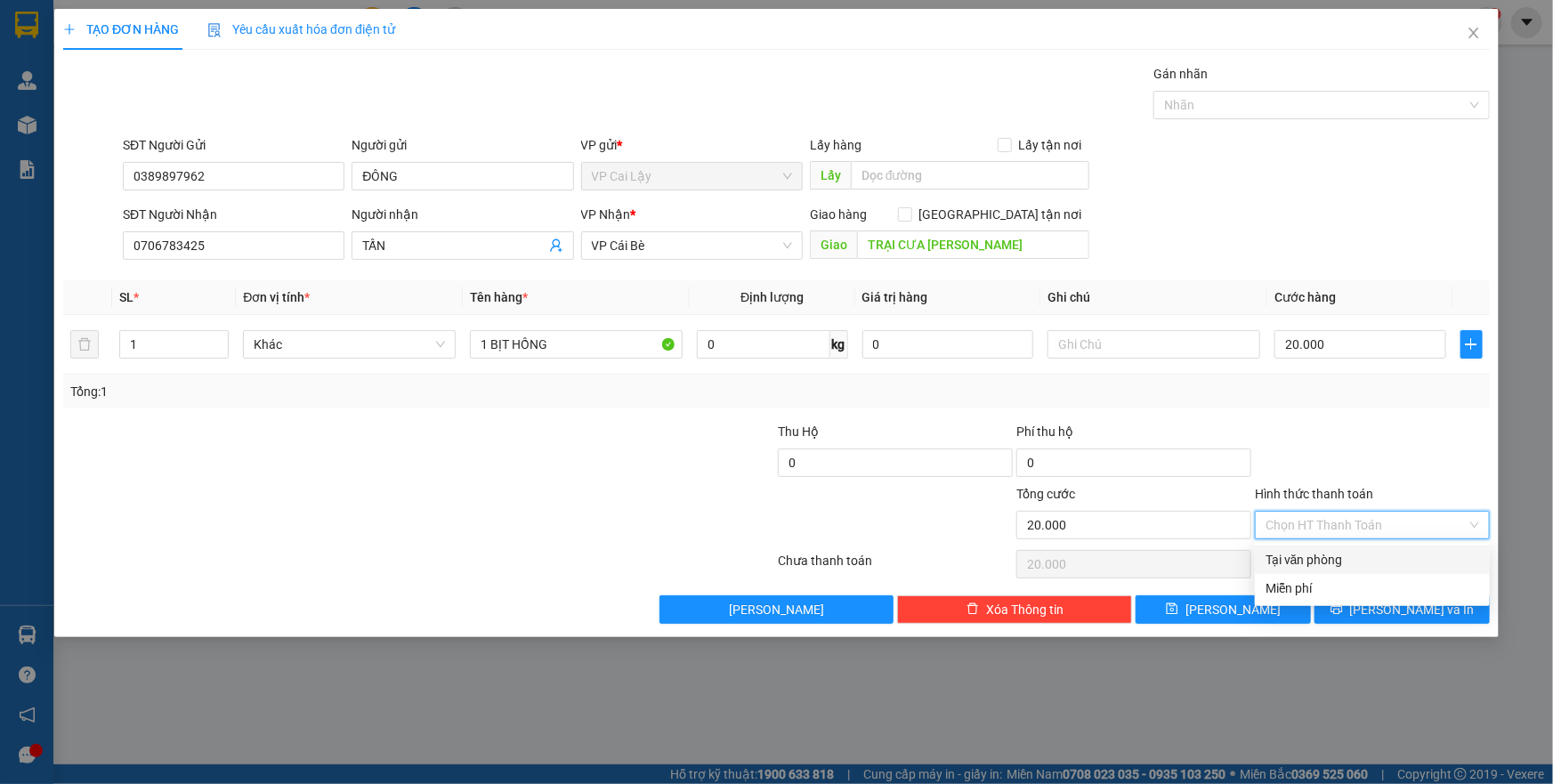
click at [1345, 560] on div "Tại văn phòng" at bounding box center [1372, 560] width 213 height 20
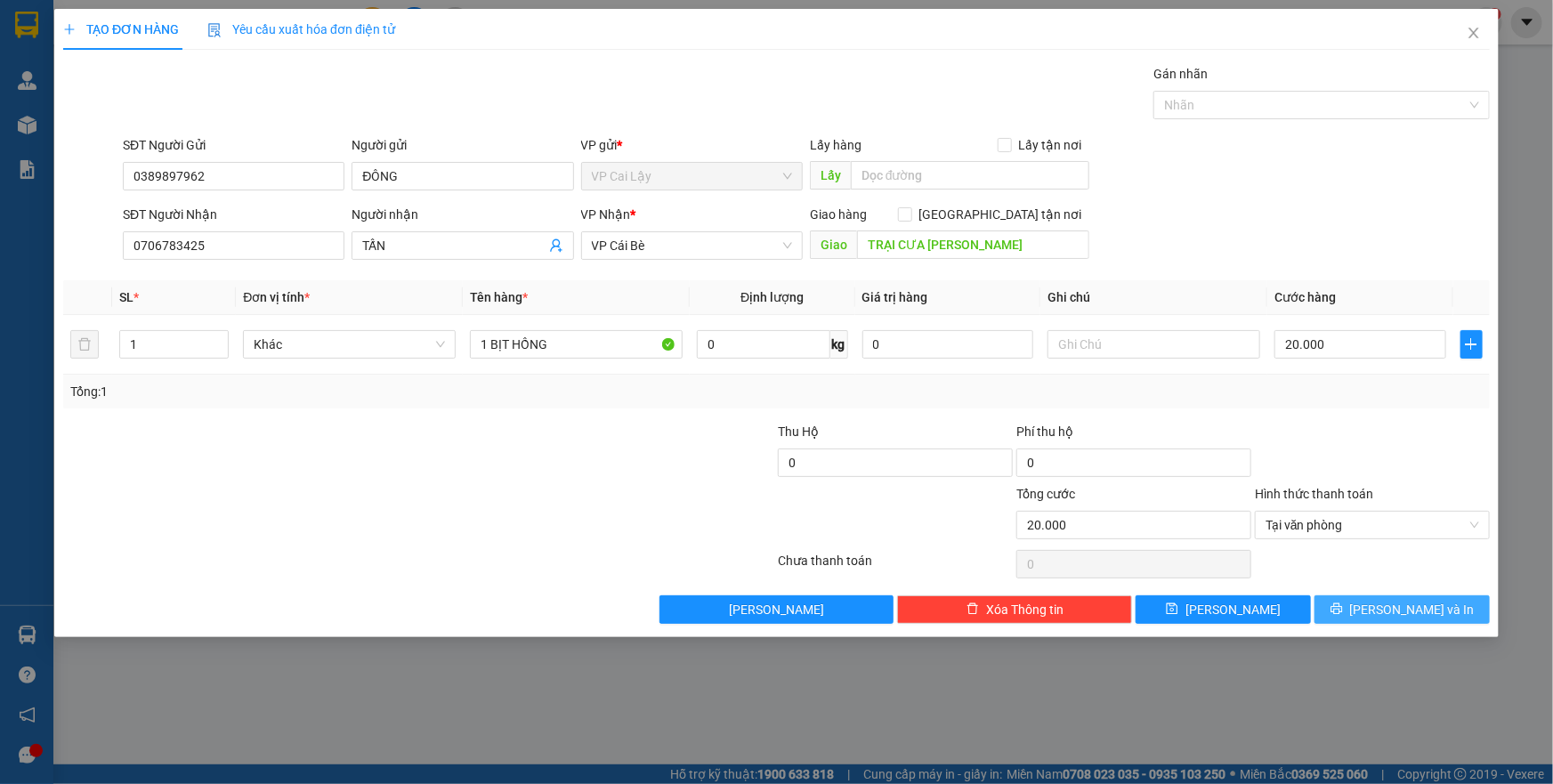
click at [1342, 607] on icon "printer" at bounding box center [1337, 608] width 13 height 13
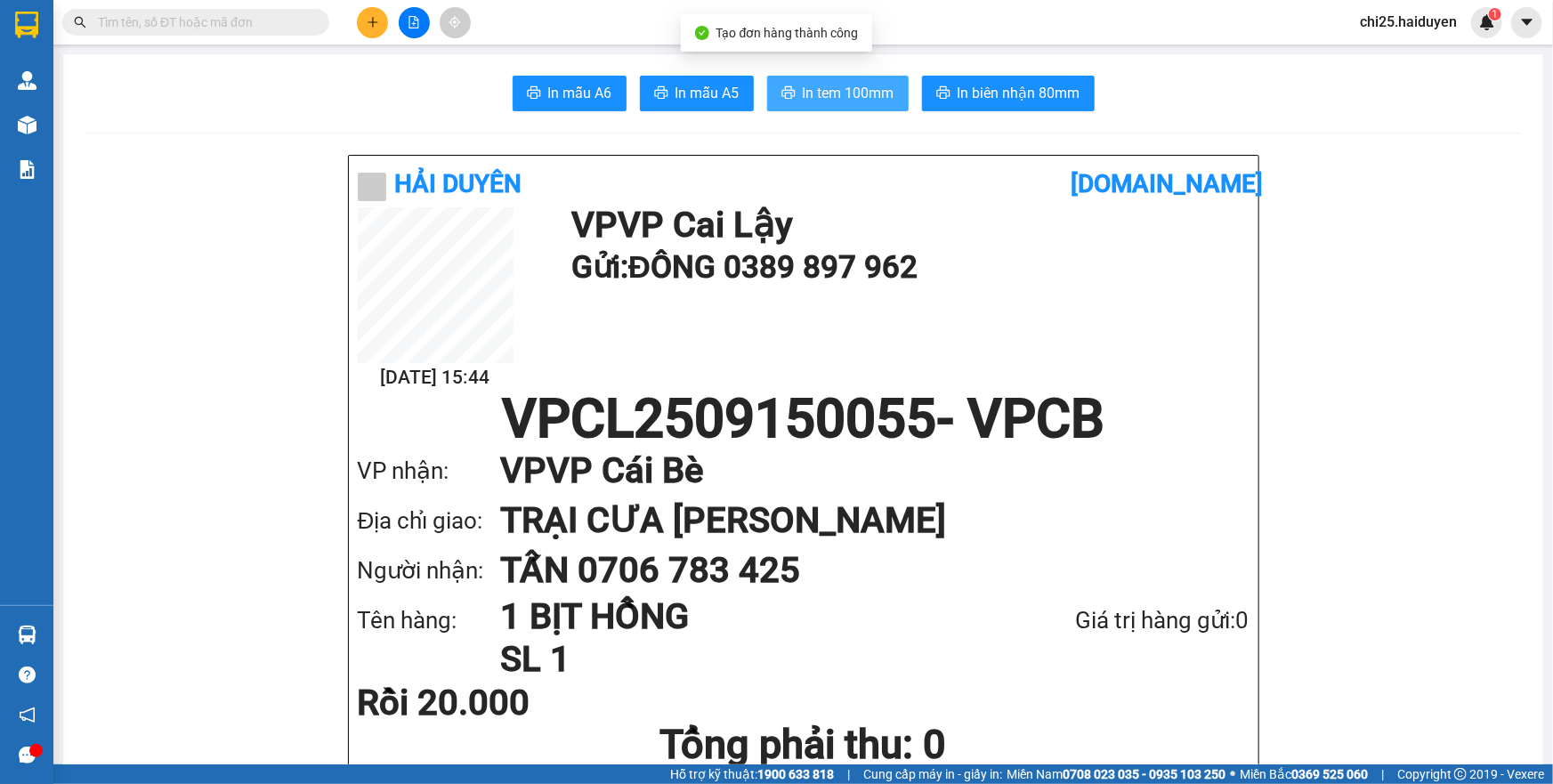
click at [824, 90] on span "In tem 100mm" at bounding box center [849, 93] width 92 height 23
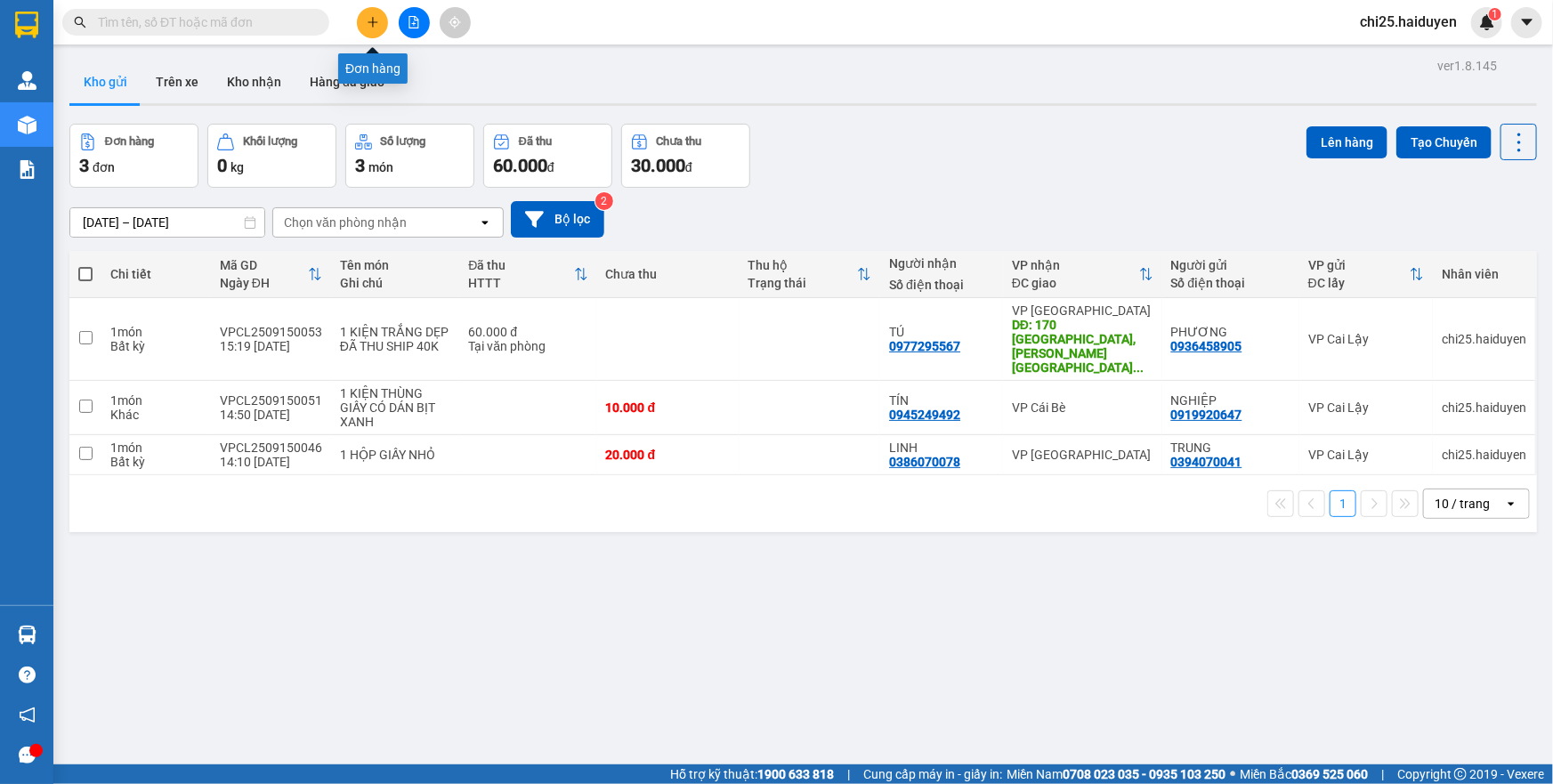
click at [380, 20] on button at bounding box center [372, 23] width 31 height 31
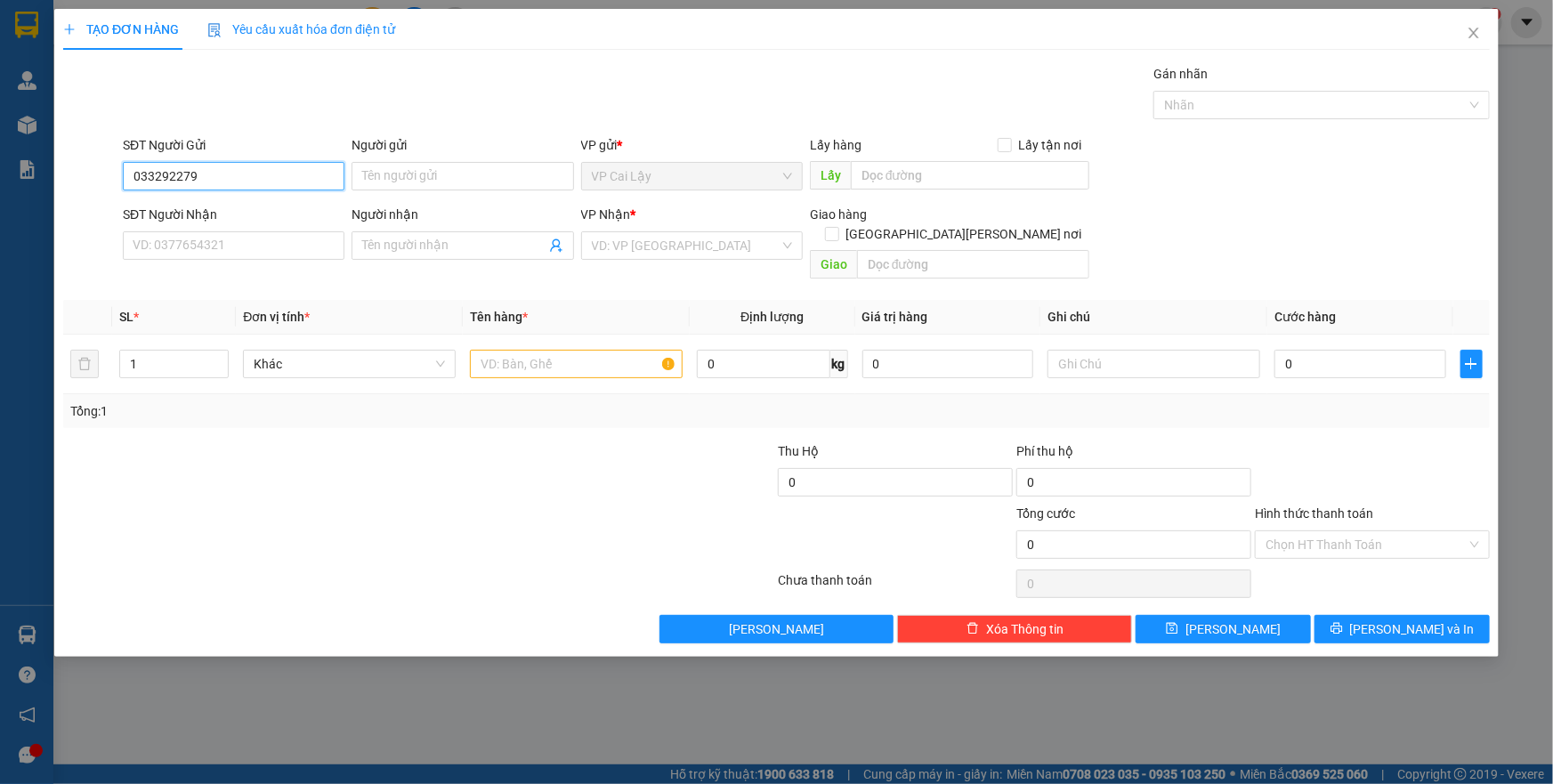
type input "0332922279"
click at [299, 214] on div "0332922279 - DÌ ÚT" at bounding box center [233, 211] width 200 height 20
type input "DÌ ÚT"
type input "0904389070"
type input "BÉ NĂM"
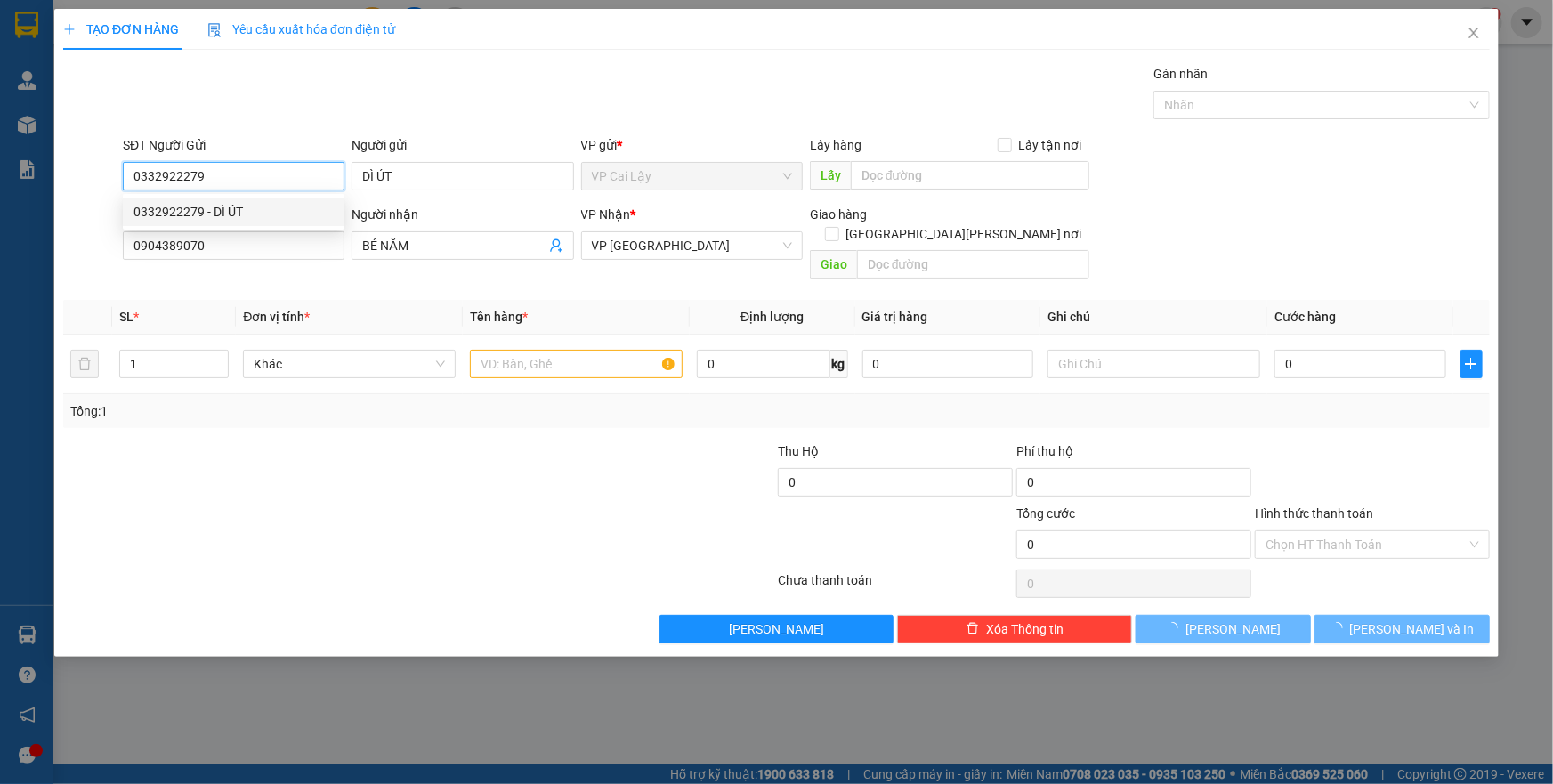
type input "20.000"
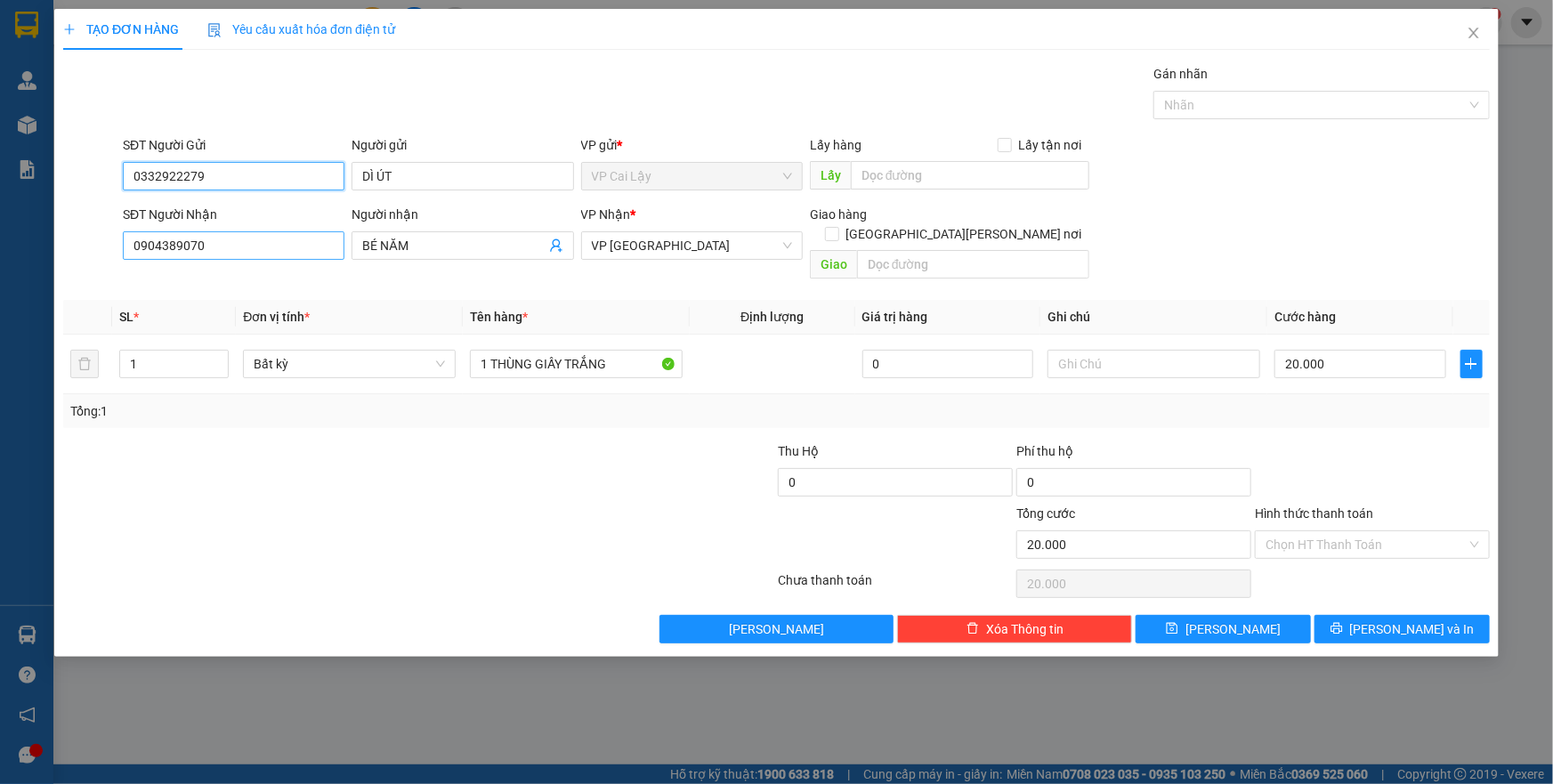
type input "0332922279"
click at [281, 246] on input "0904389070" at bounding box center [233, 245] width 221 height 28
type input "0"
type input "0909827182"
click at [256, 272] on div "0909827182 - [PERSON_NAME]" at bounding box center [233, 281] width 200 height 20
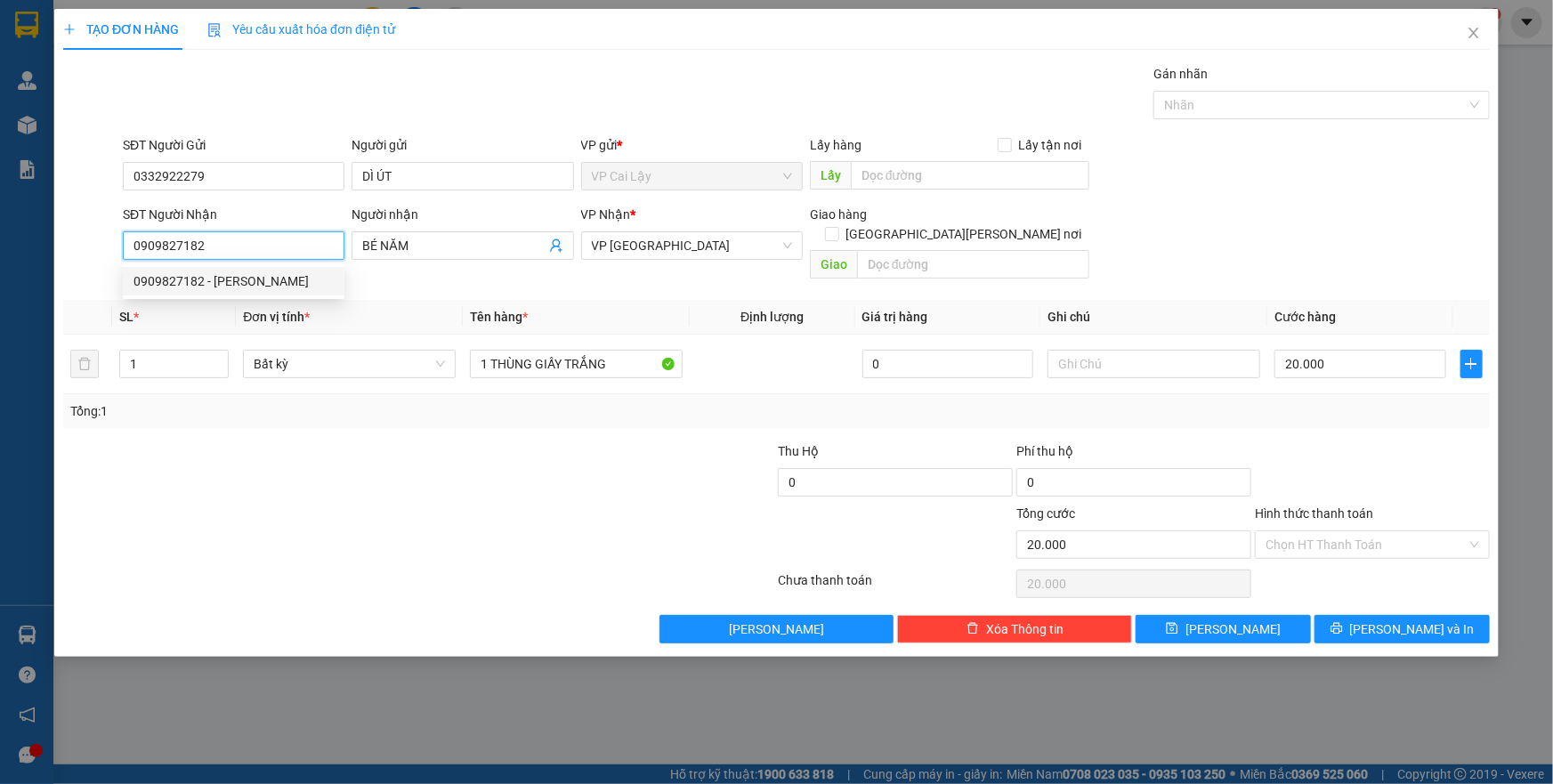
type input "VŨ"
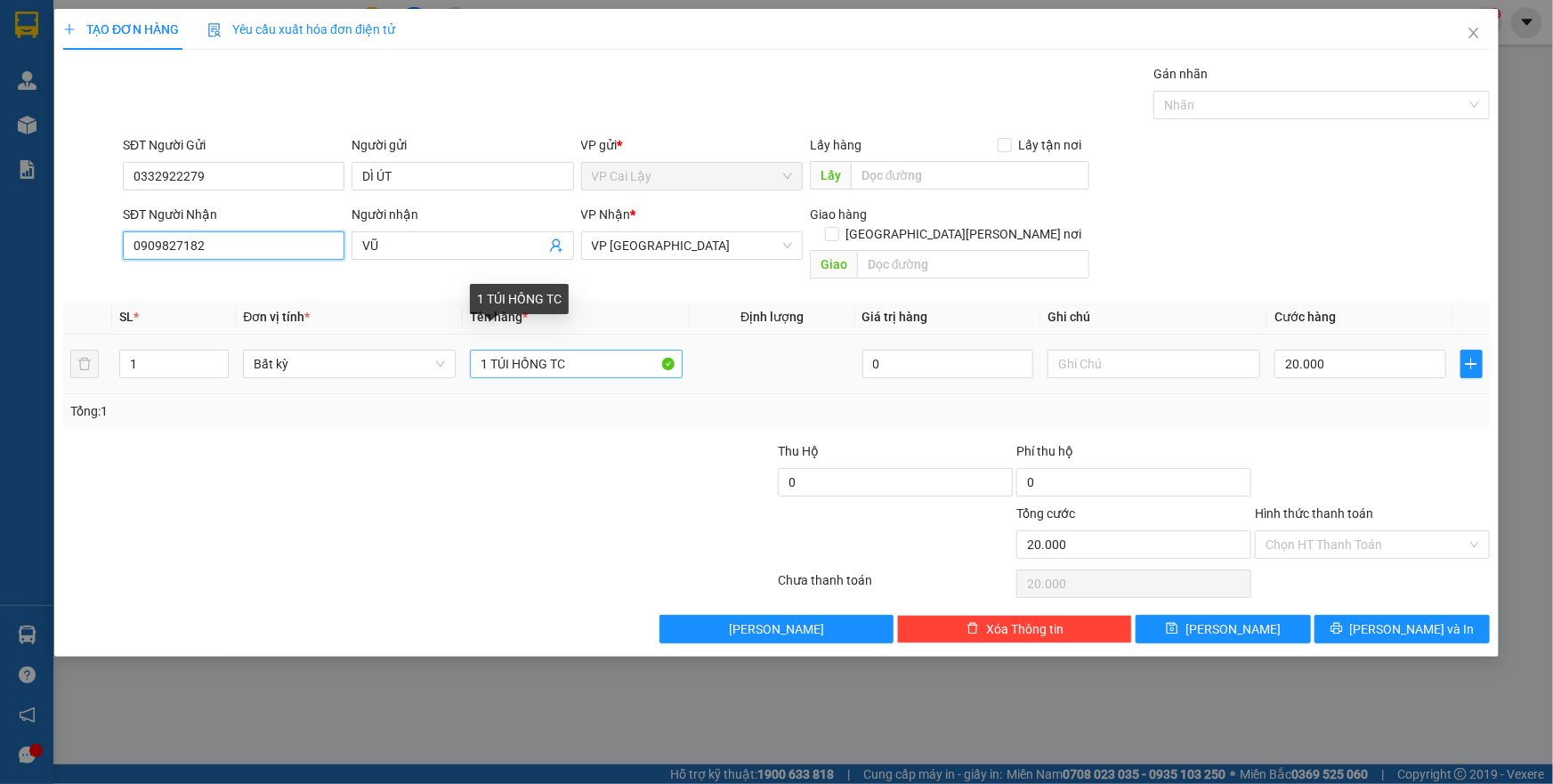
type input "0909827182"
click at [568, 349] on input "1 TÚI HỒNG TC" at bounding box center [576, 363] width 212 height 28
type input "1 KIỆN XANH LÁ ĐỒ ĂN"
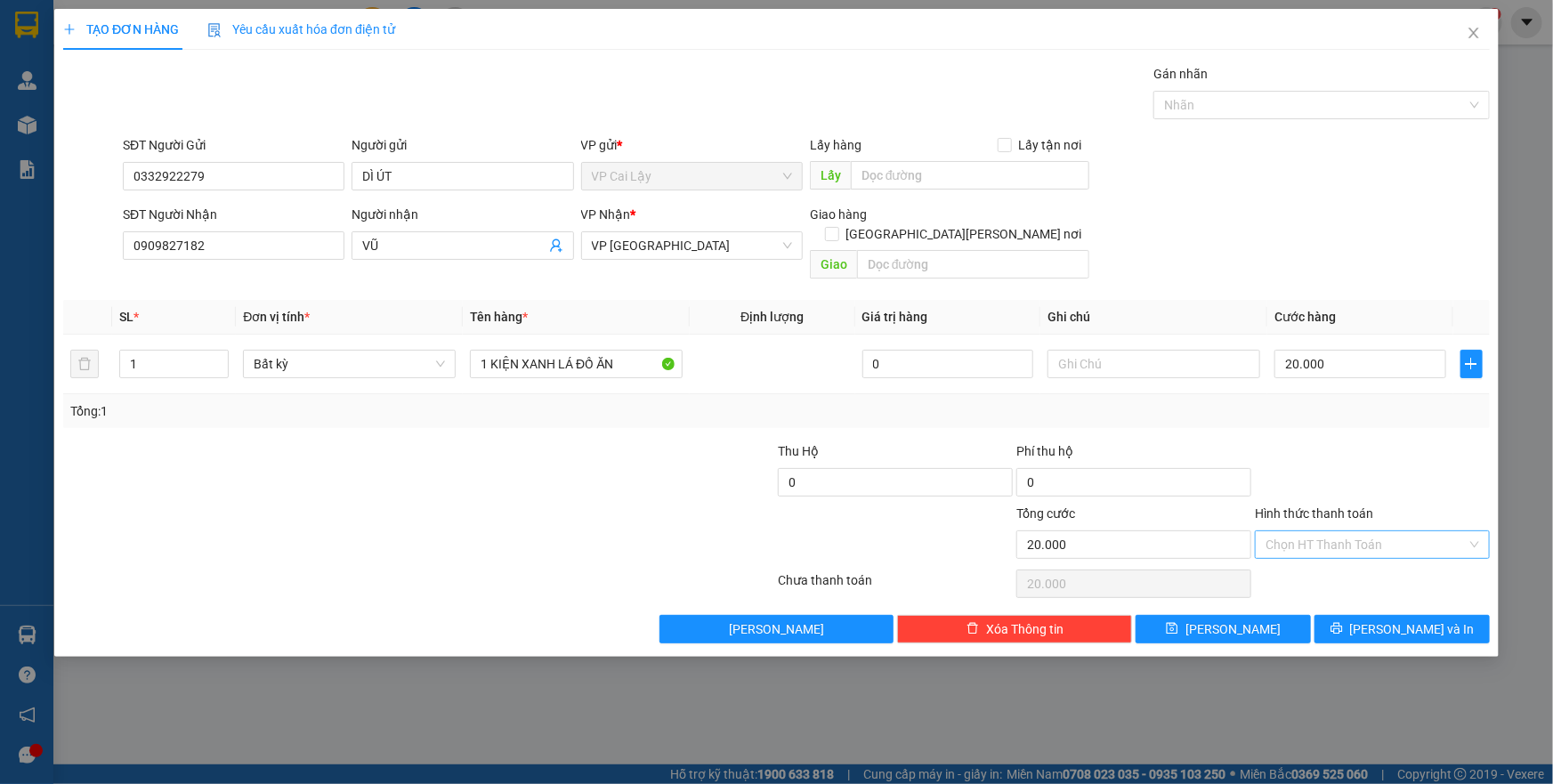
click at [1357, 530] on input "Hình thức thanh toán" at bounding box center [1365, 543] width 201 height 26
click at [1370, 560] on div "Tại văn phòng" at bounding box center [1372, 560] width 213 height 20
type input "0"
click at [1341, 623] on icon "printer" at bounding box center [1337, 628] width 12 height 12
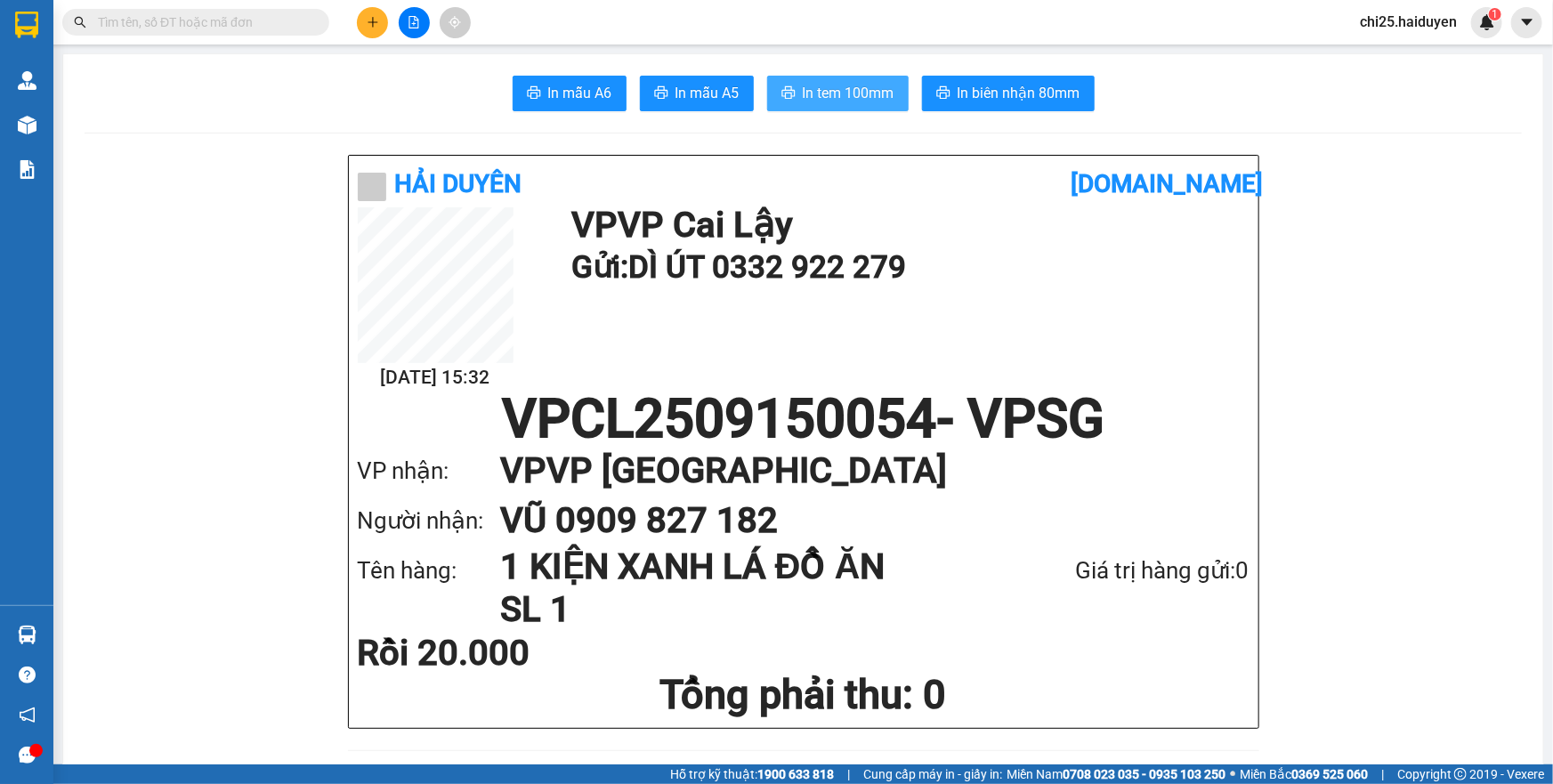
click at [872, 103] on span "In tem 100mm" at bounding box center [849, 93] width 92 height 23
click at [863, 85] on span "In tem 100mm" at bounding box center [849, 93] width 92 height 23
click at [187, 24] on input "text" at bounding box center [203, 23] width 210 height 20
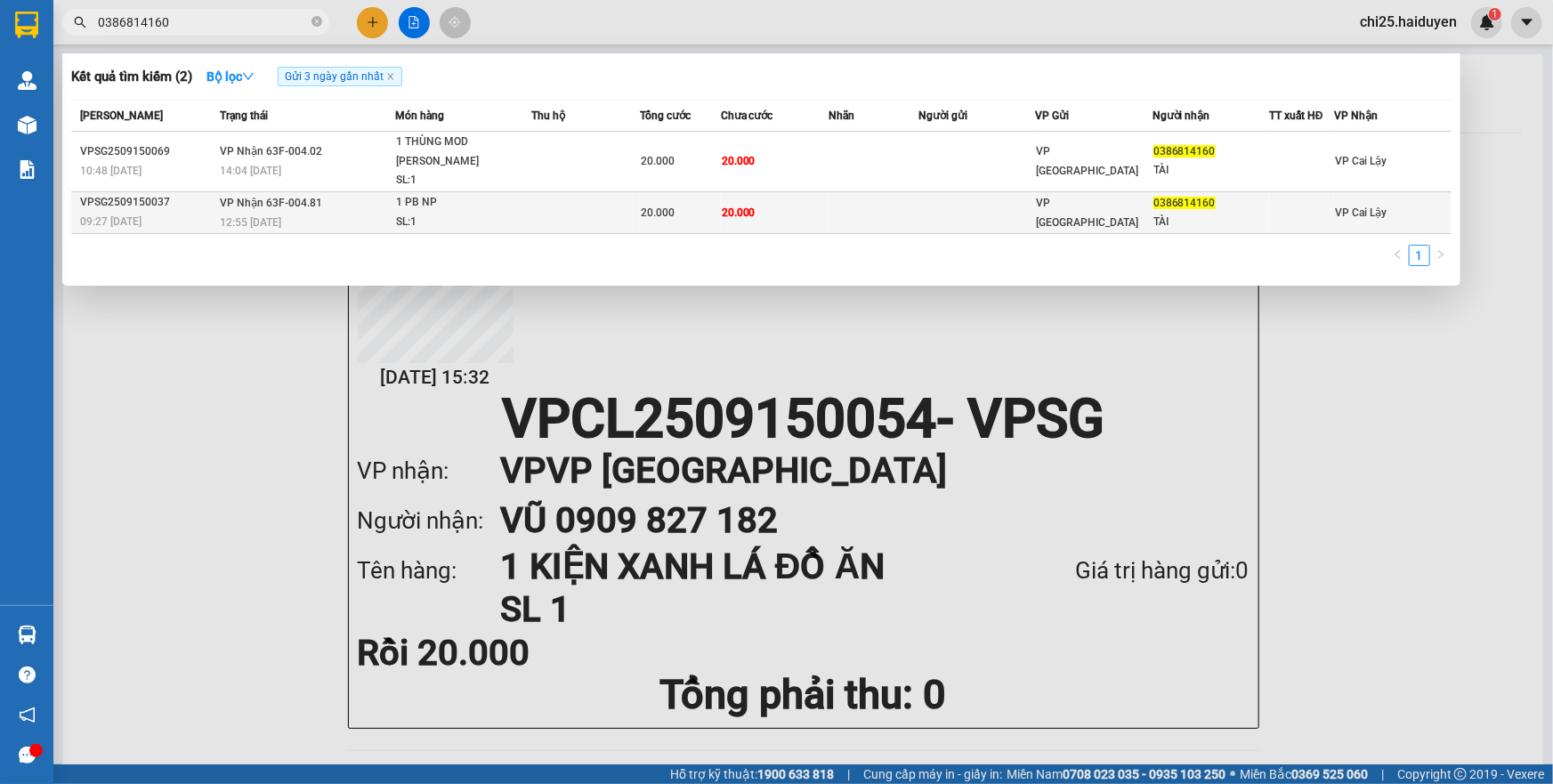
type input "0386814160"
click at [492, 212] on div "SL: 1" at bounding box center [462, 222] width 133 height 20
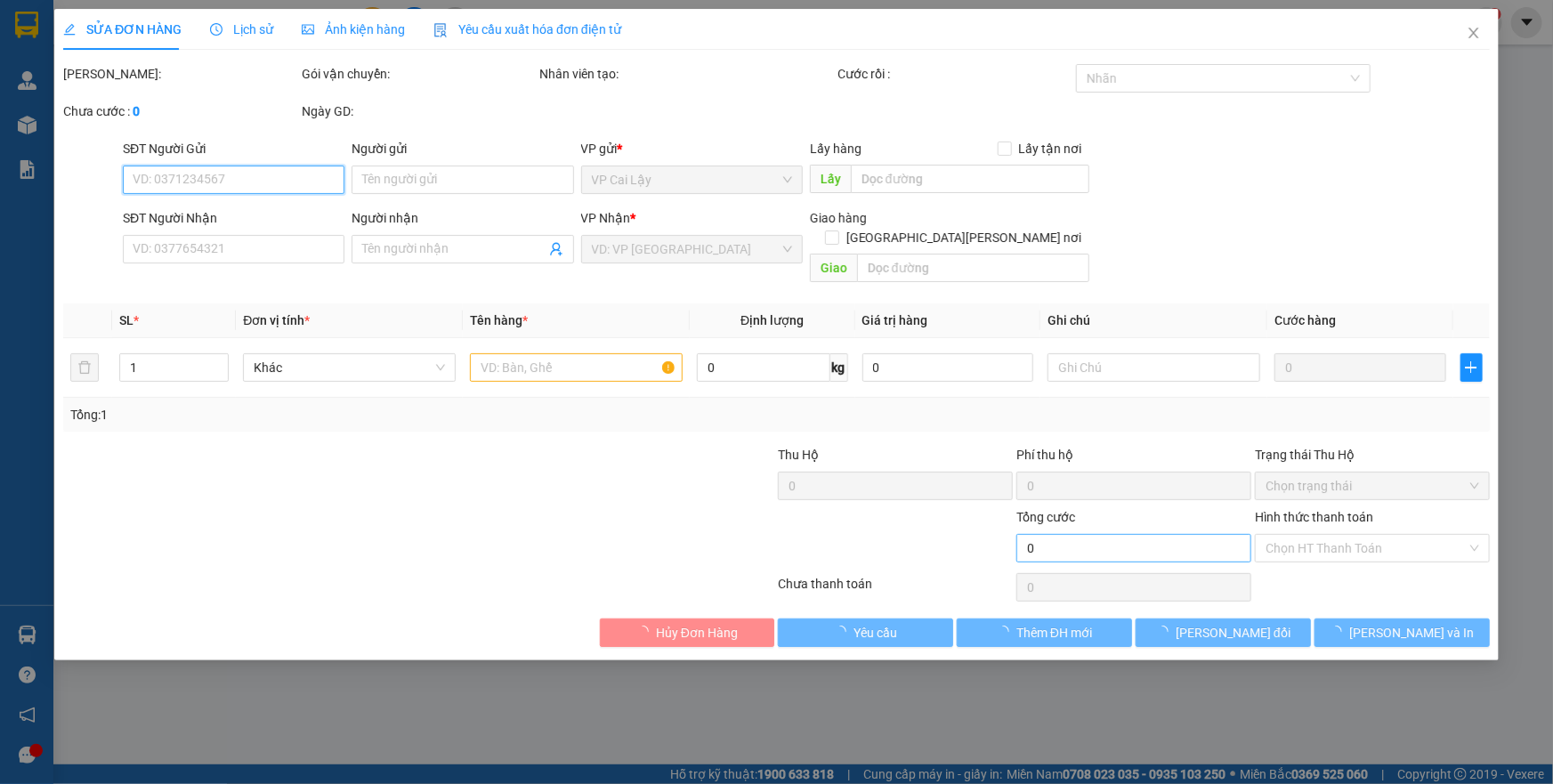
type input "0386814160"
type input "TÀI"
type input "20.000"
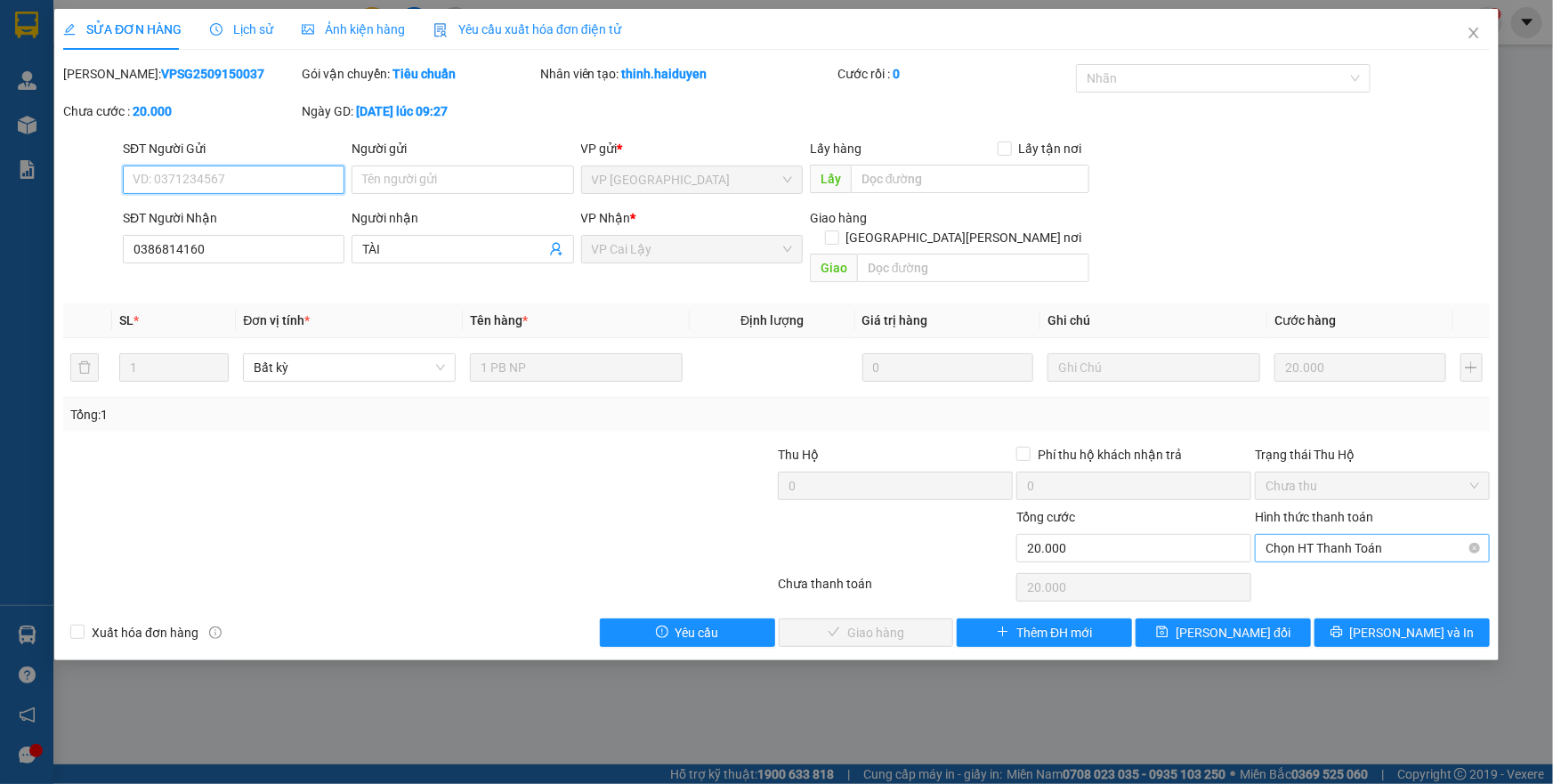
click at [1308, 534] on span "Chọn HT Thanh Toán" at bounding box center [1372, 547] width 213 height 26
click at [1299, 553] on div "Tại văn phòng" at bounding box center [1372, 563] width 213 height 20
type input "0"
click at [919, 623] on button "[PERSON_NAME] và [PERSON_NAME] hàng" at bounding box center [866, 632] width 175 height 28
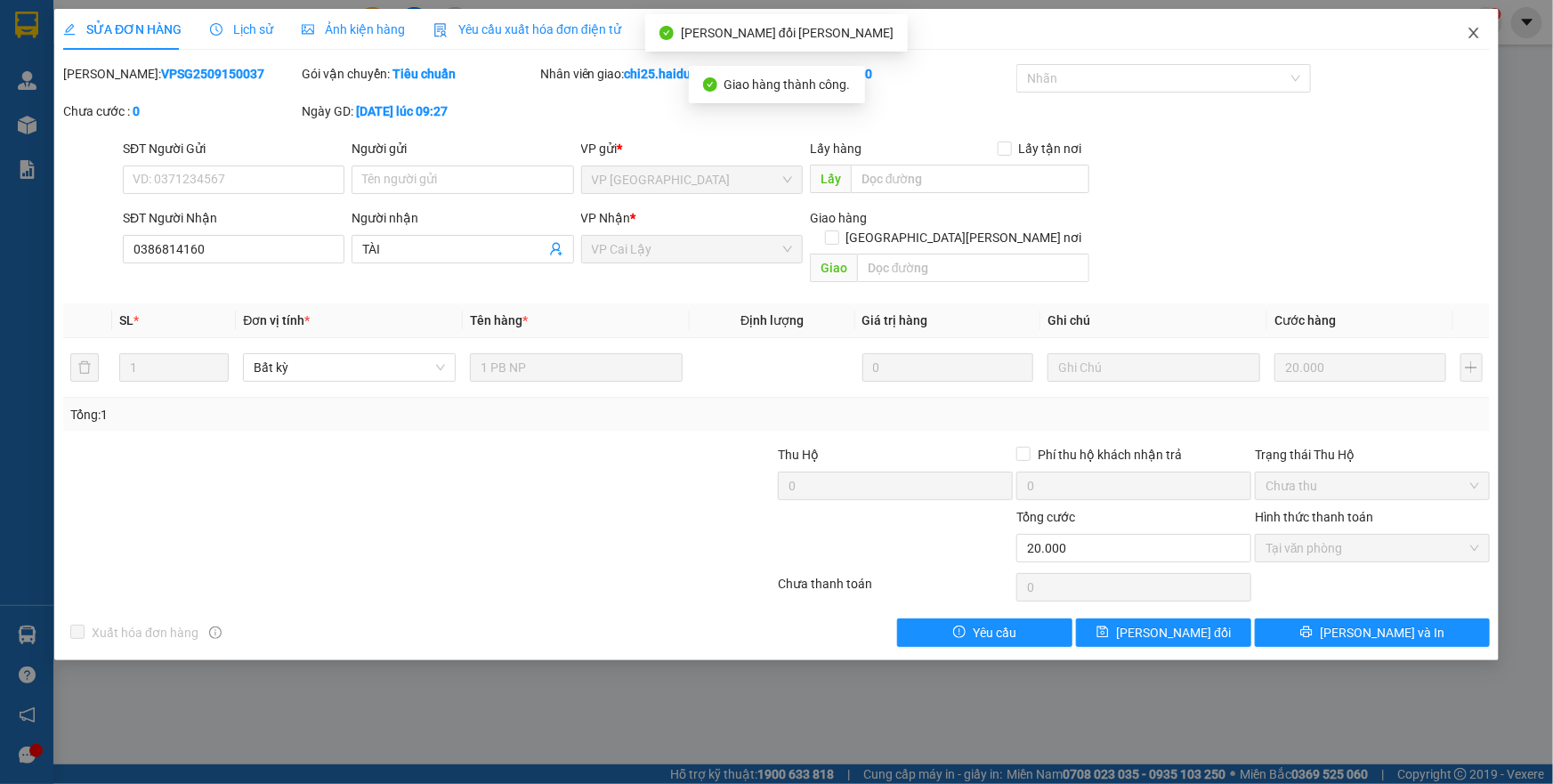
click at [1470, 35] on icon "close" at bounding box center [1474, 32] width 15 height 15
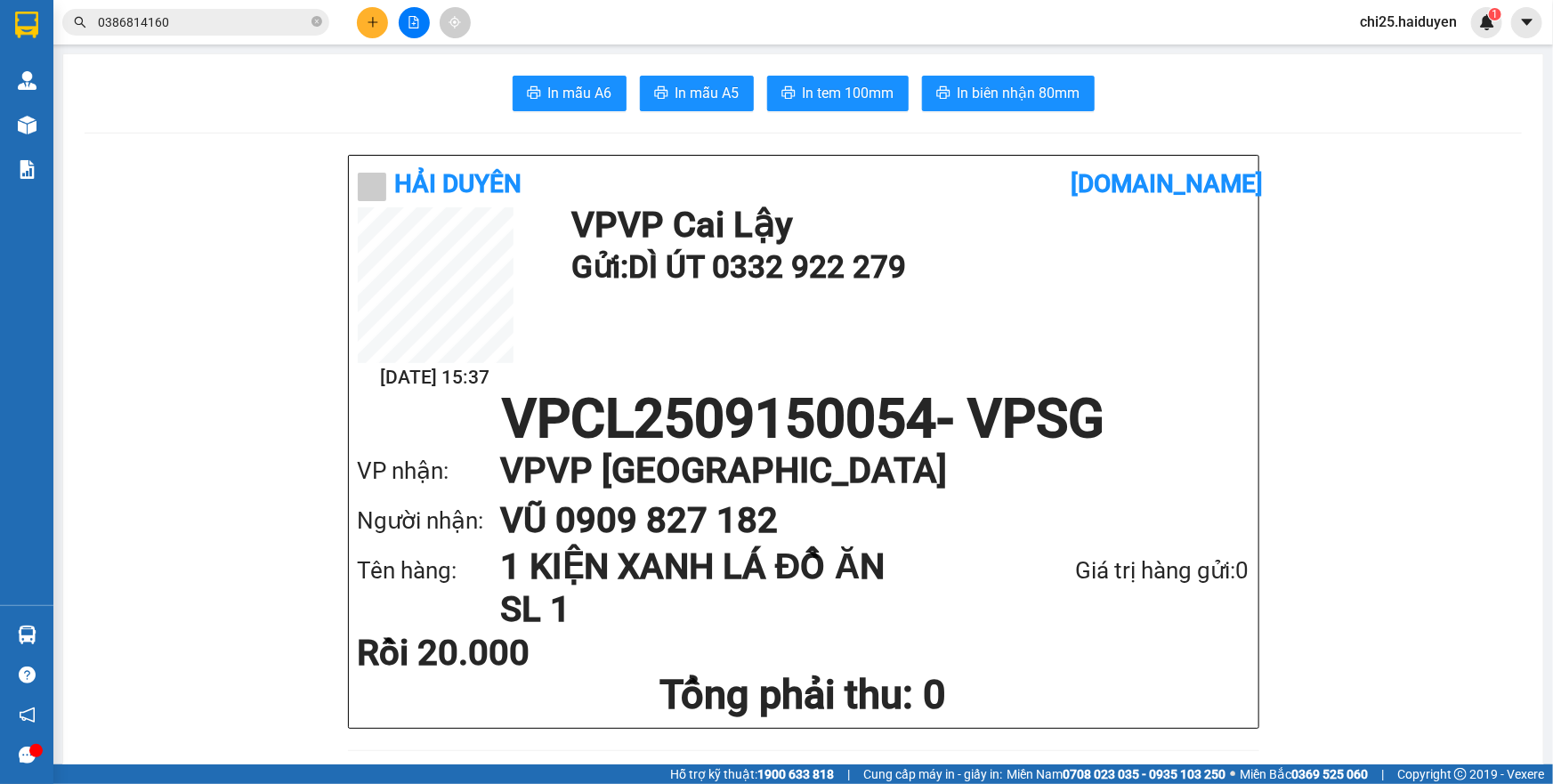
click at [269, 29] on input "0386814160" at bounding box center [203, 23] width 210 height 20
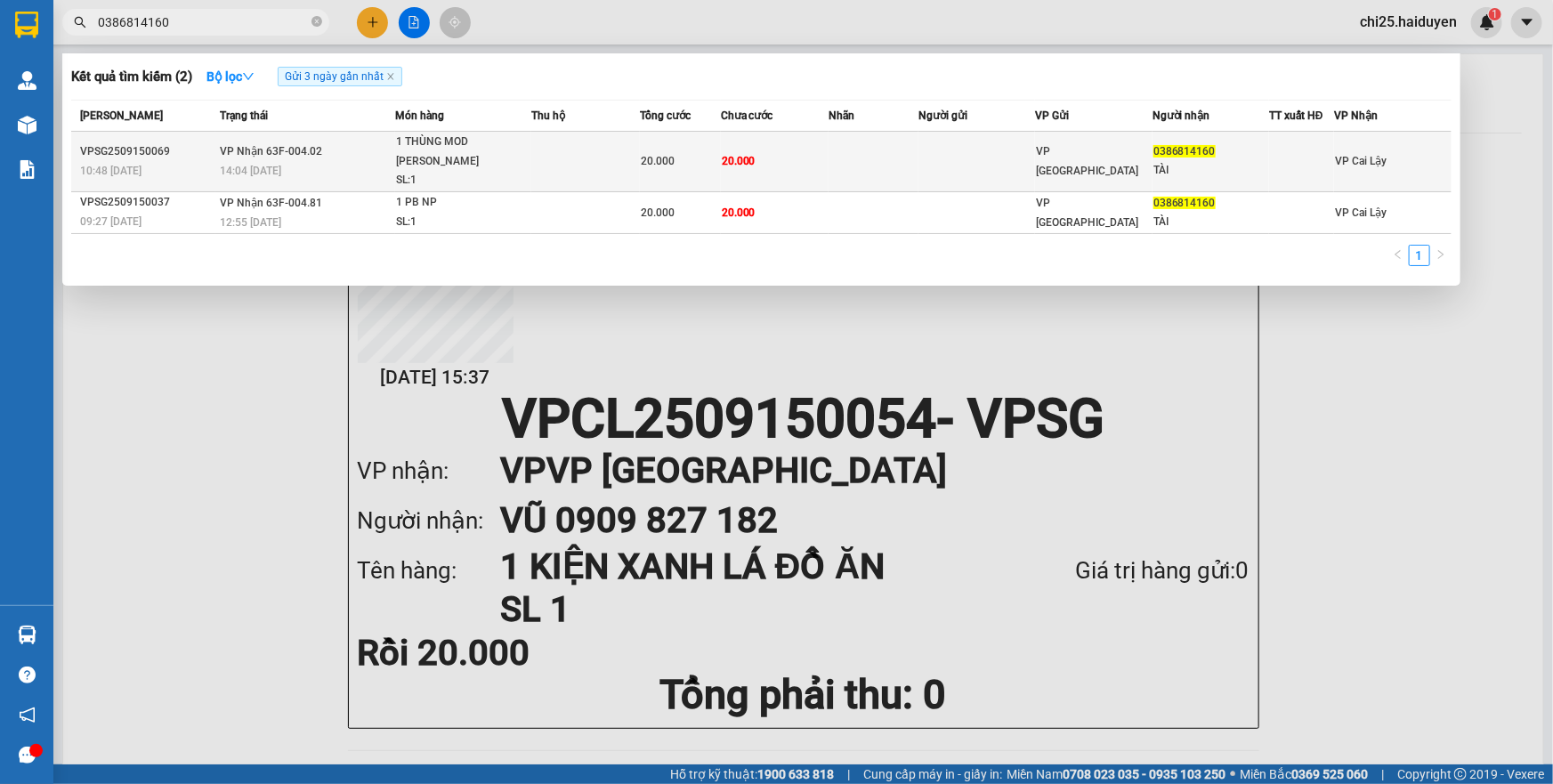
click at [930, 157] on td at bounding box center [976, 161] width 117 height 61
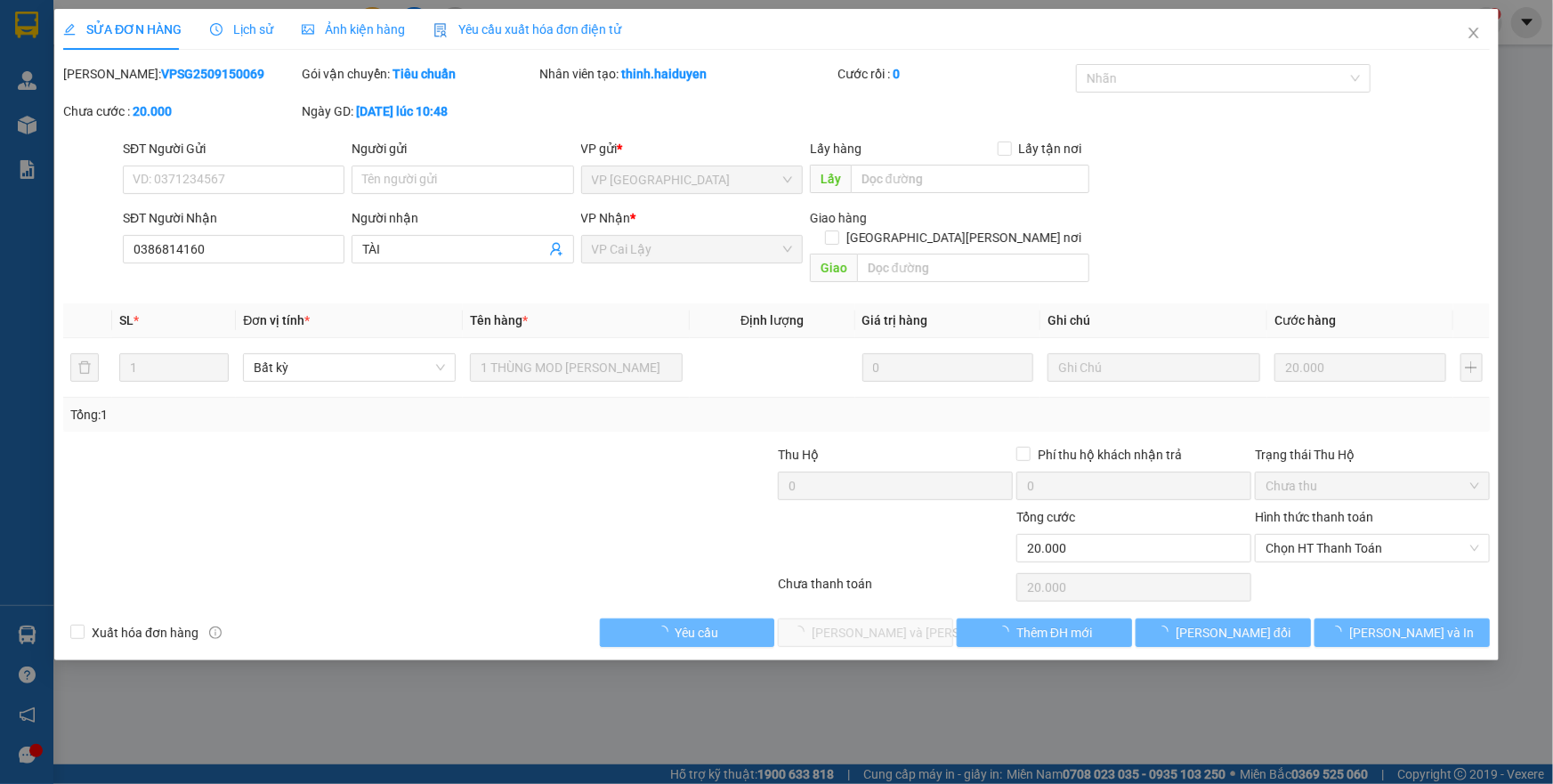
type input "0386814160"
type input "TÀI"
type input "20.000"
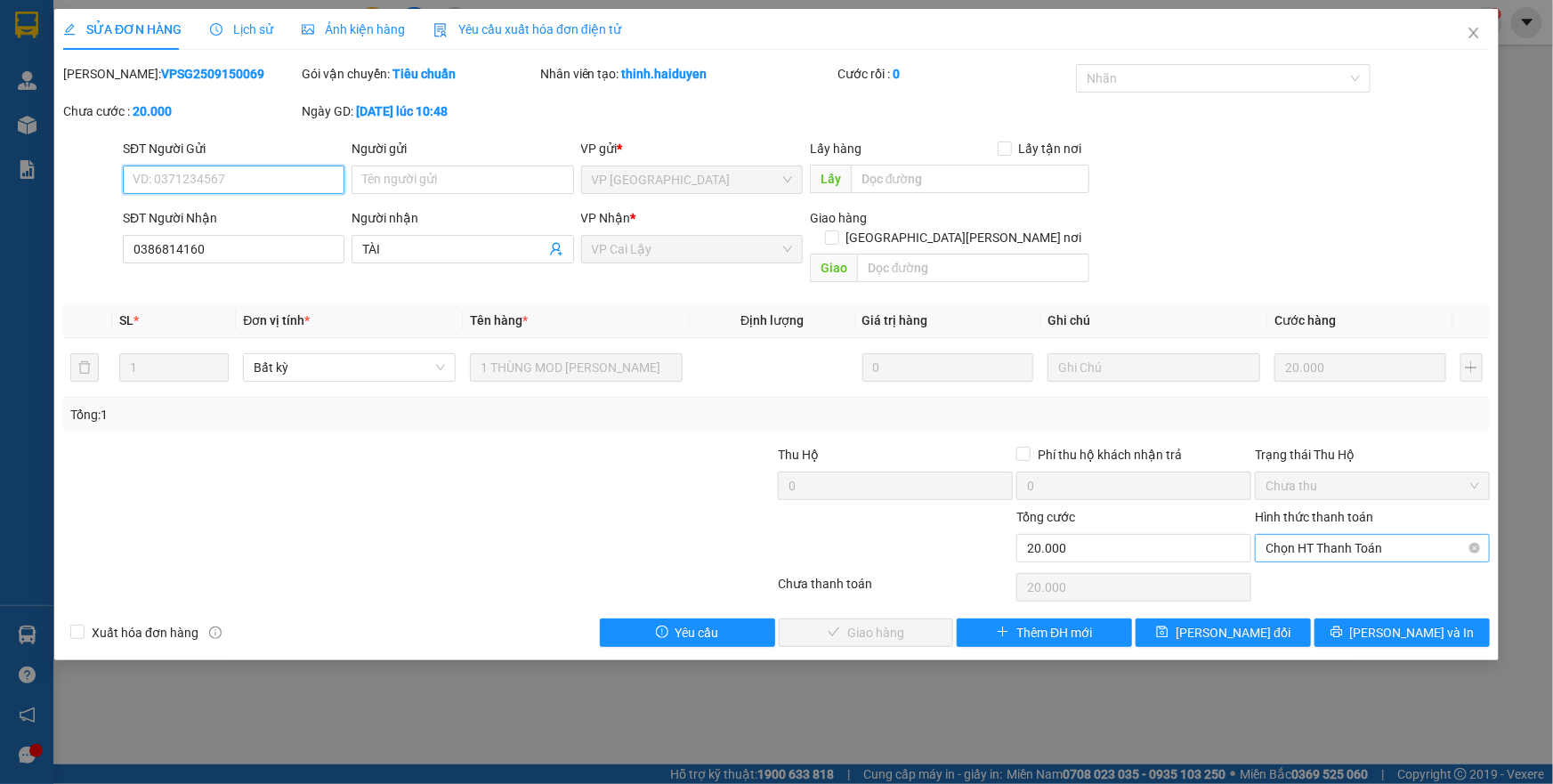
click at [1305, 534] on span "Chọn HT Thanh Toán" at bounding box center [1372, 547] width 213 height 26
click at [1299, 554] on div "Tại văn phòng" at bounding box center [1372, 563] width 213 height 20
type input "0"
click at [902, 623] on span "[PERSON_NAME] và [PERSON_NAME] hàng" at bounding box center [932, 632] width 240 height 20
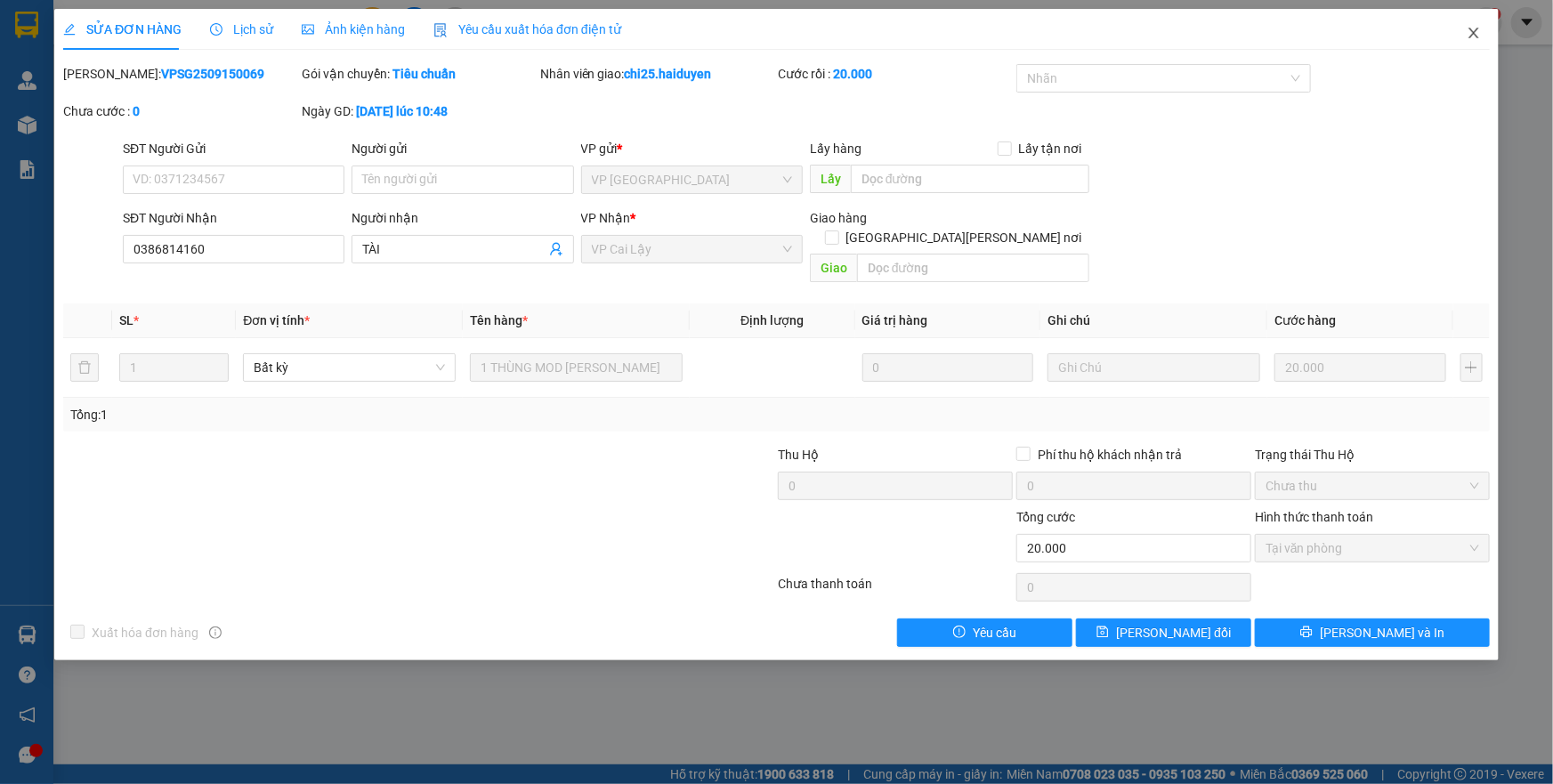
click at [1467, 32] on icon "close" at bounding box center [1474, 32] width 15 height 15
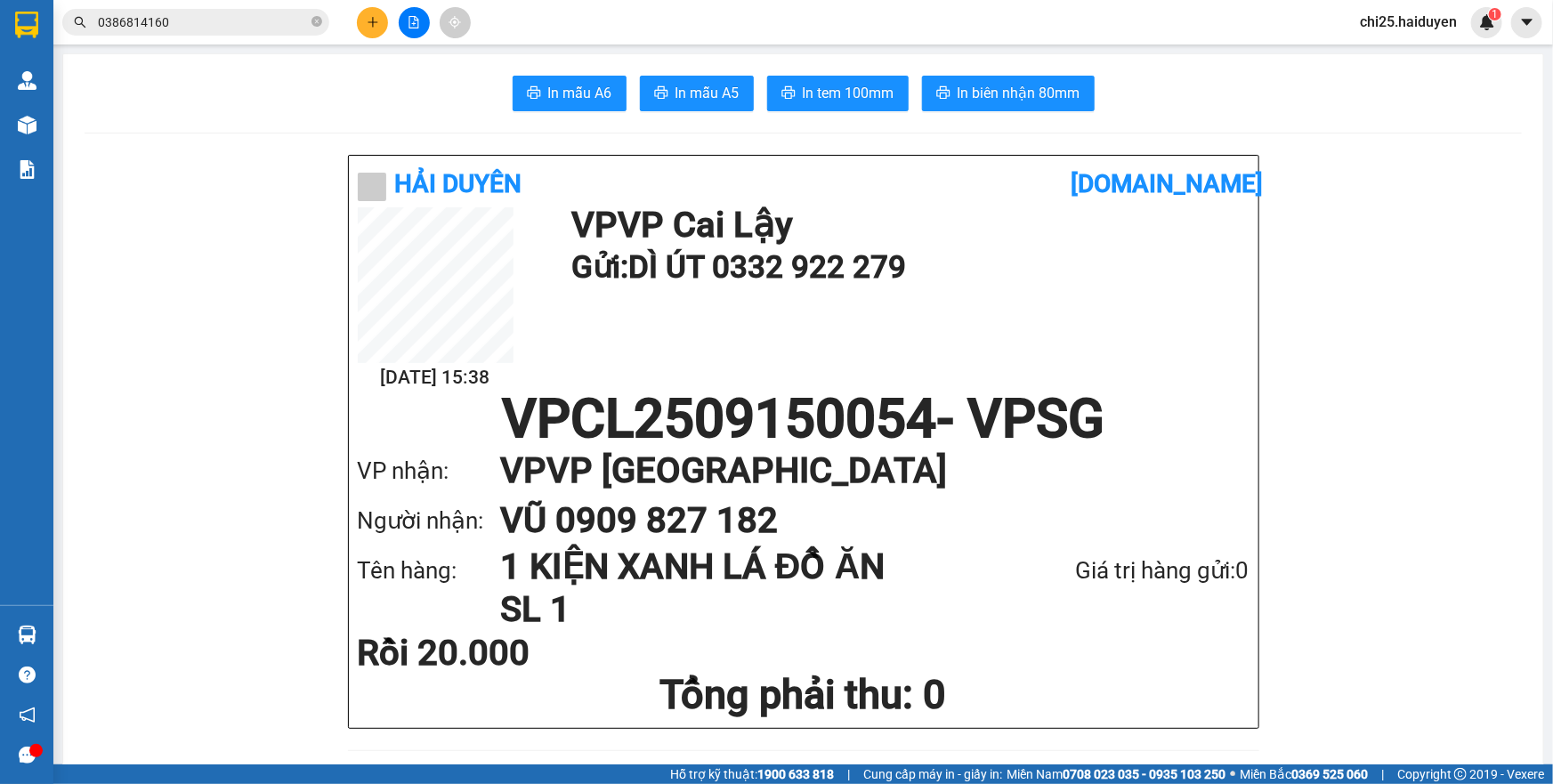
click at [266, 19] on input "0386814160" at bounding box center [203, 23] width 210 height 20
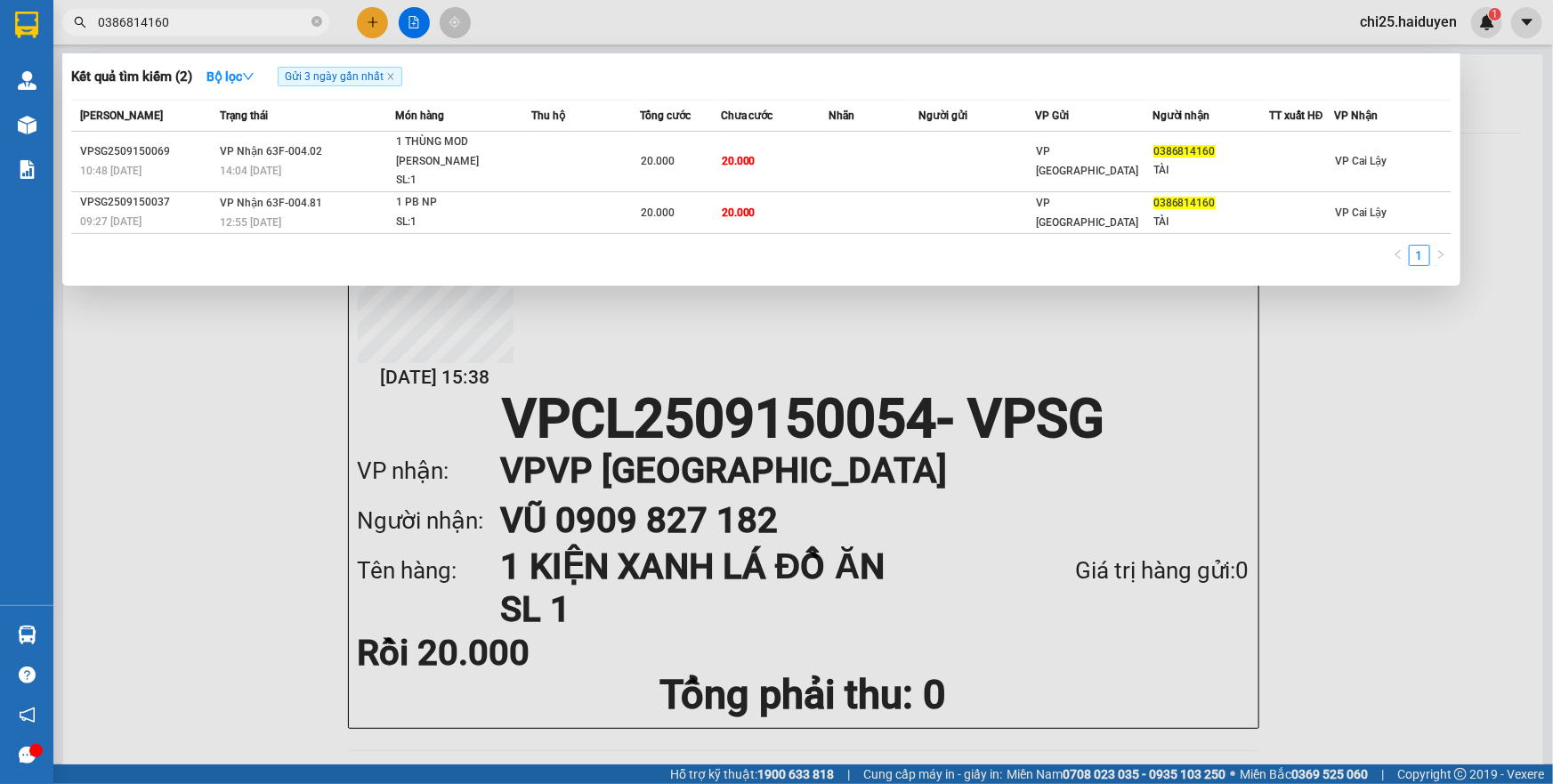
click at [266, 19] on input "0386814160" at bounding box center [203, 23] width 210 height 20
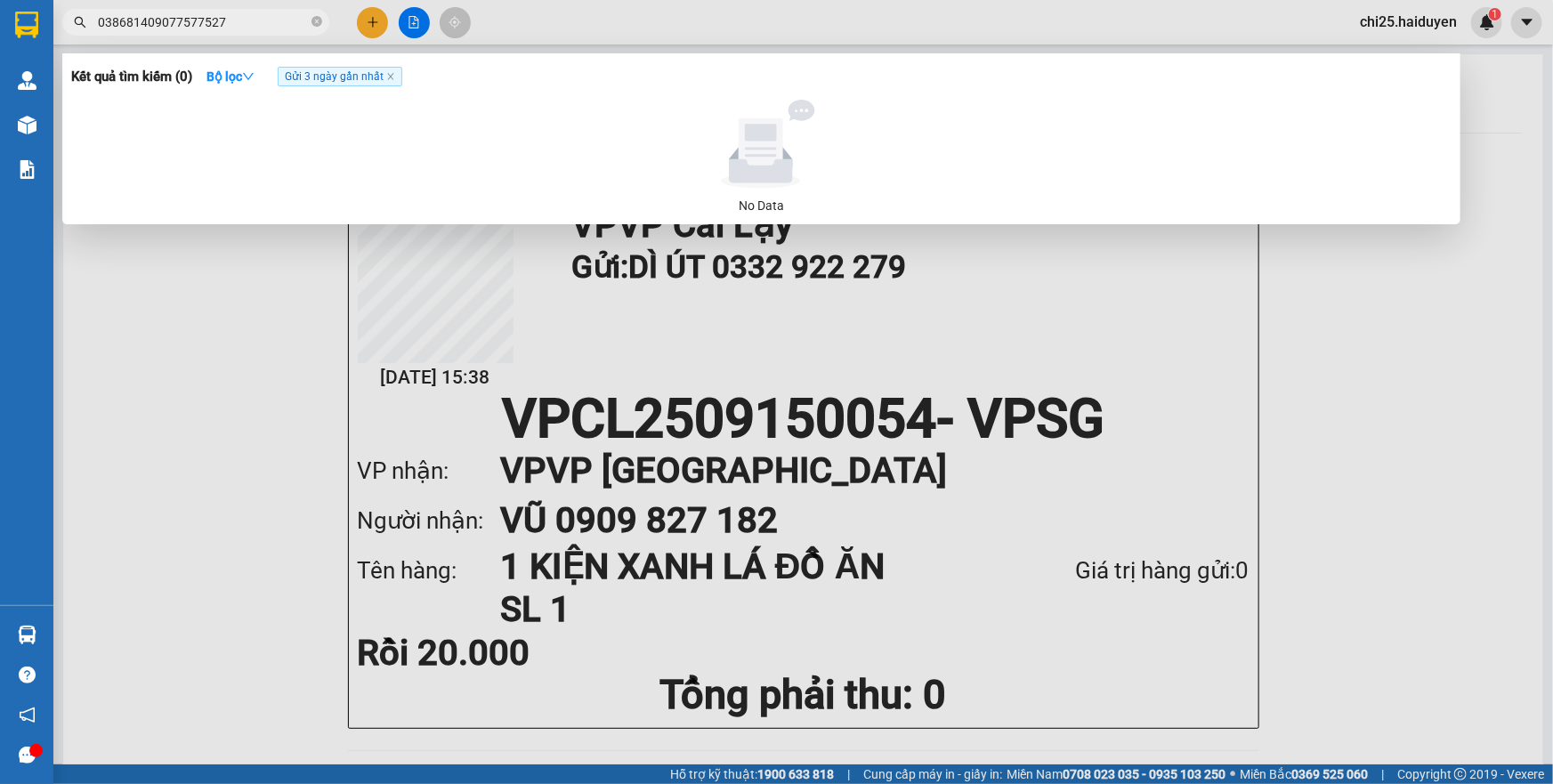
click at [266, 19] on input "038681409077577527" at bounding box center [203, 23] width 210 height 20
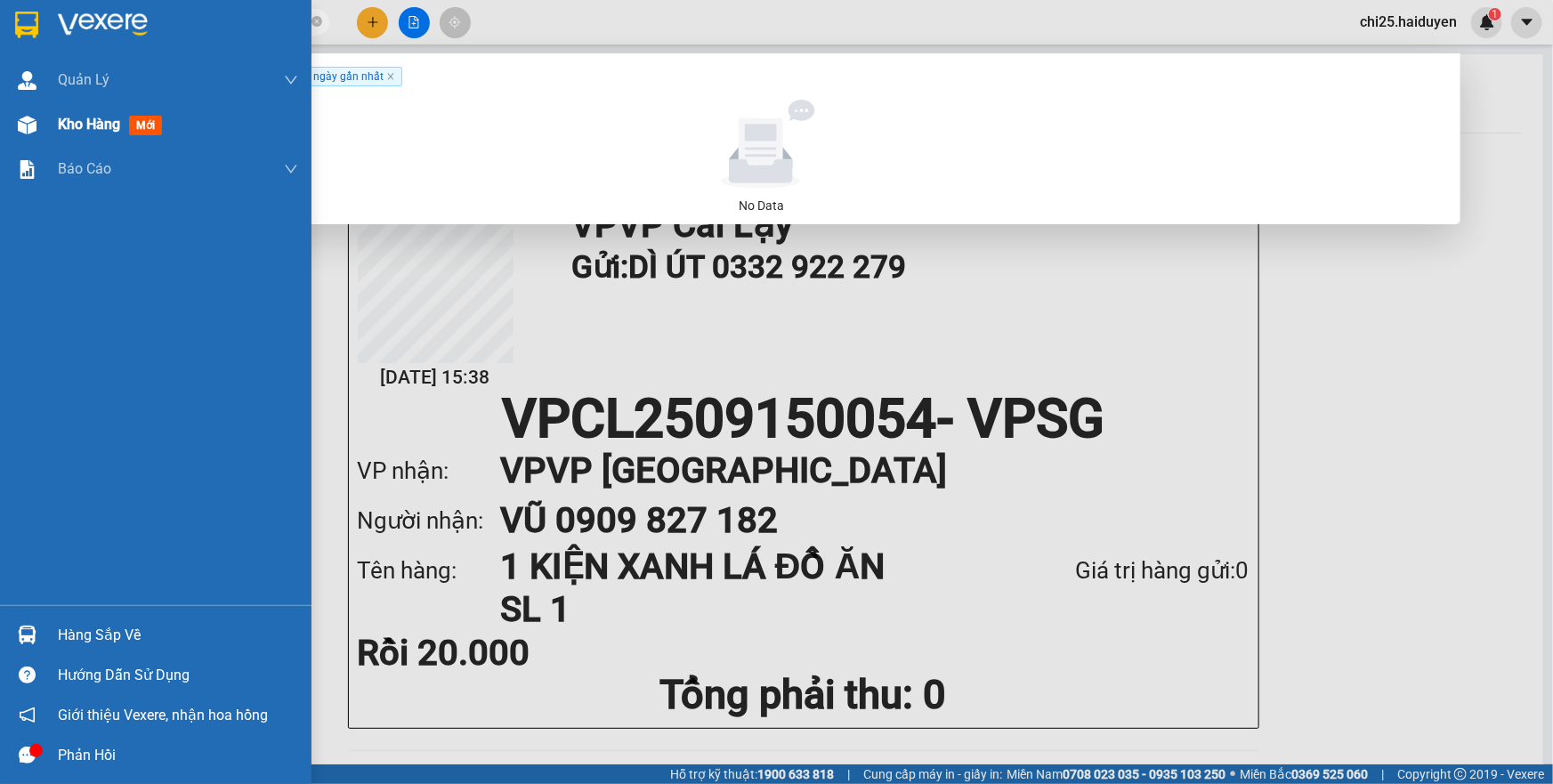
click at [53, 131] on div "Kho hàng mới" at bounding box center [156, 124] width 311 height 44
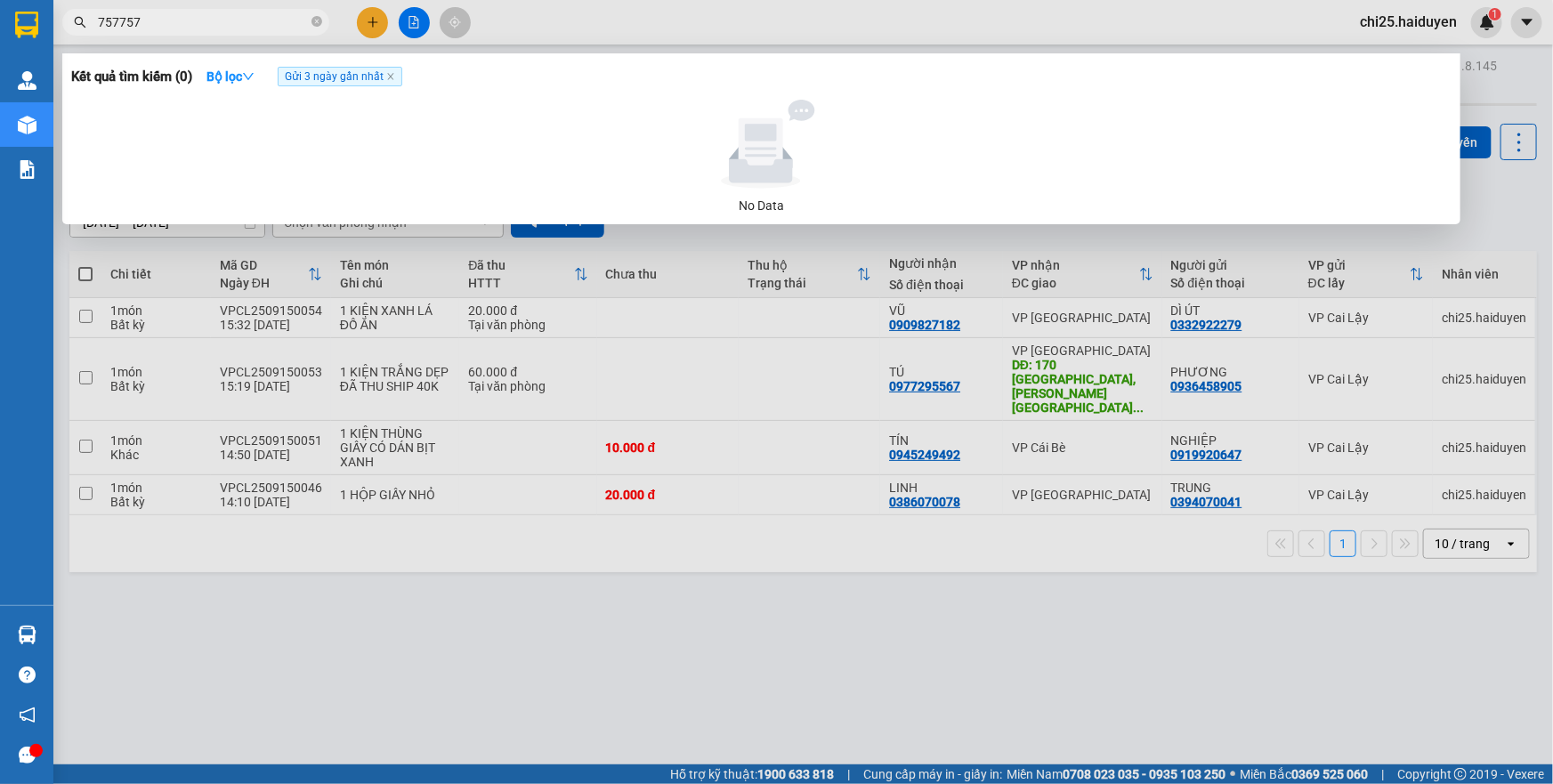
click at [541, 24] on div at bounding box center [776, 392] width 1553 height 784
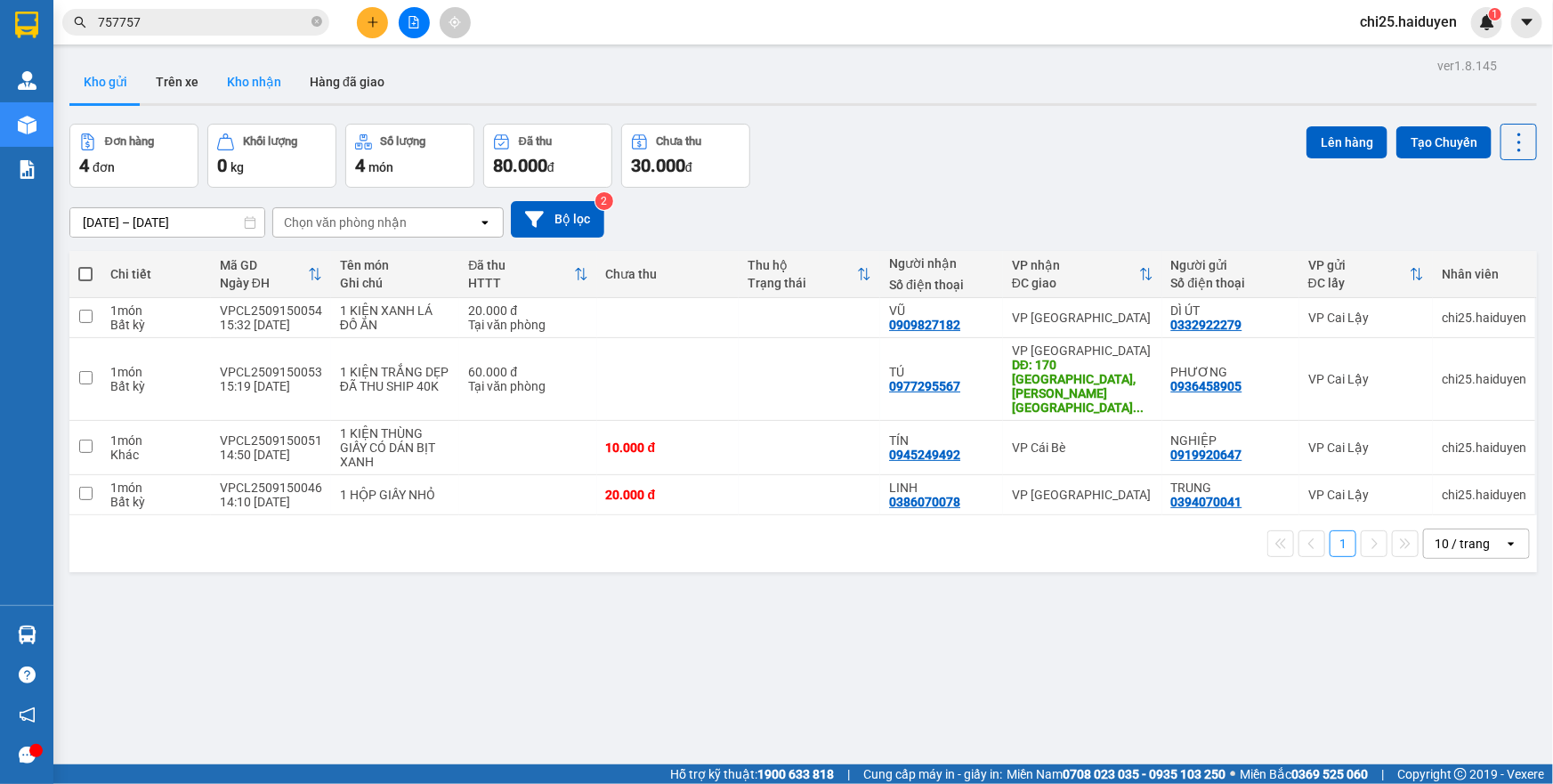
click at [232, 81] on button "Kho nhận" at bounding box center [254, 82] width 83 height 43
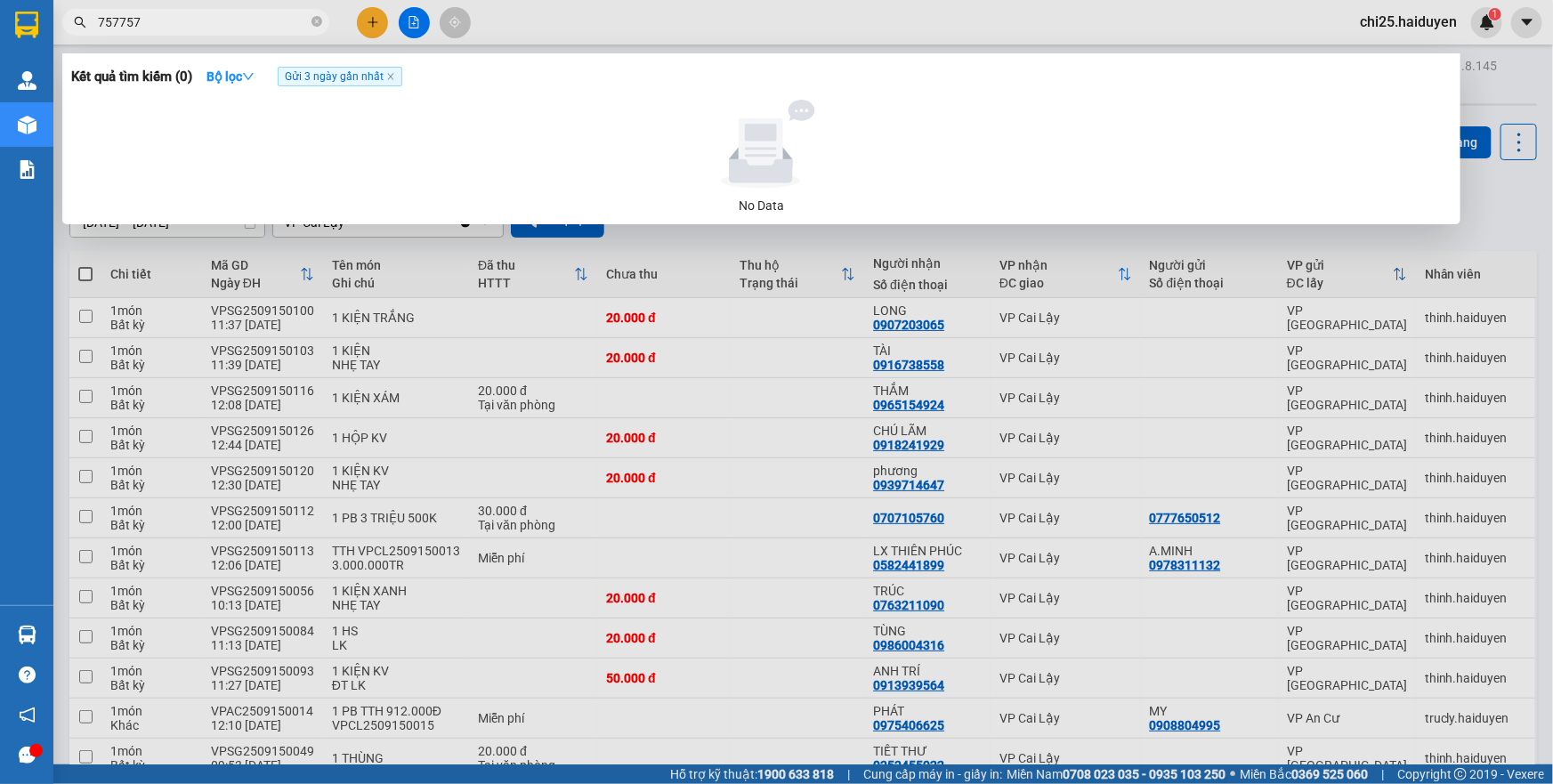
click at [198, 20] on input "757757" at bounding box center [203, 23] width 210 height 20
type input "0333955421"
click at [551, 24] on div at bounding box center [776, 392] width 1553 height 784
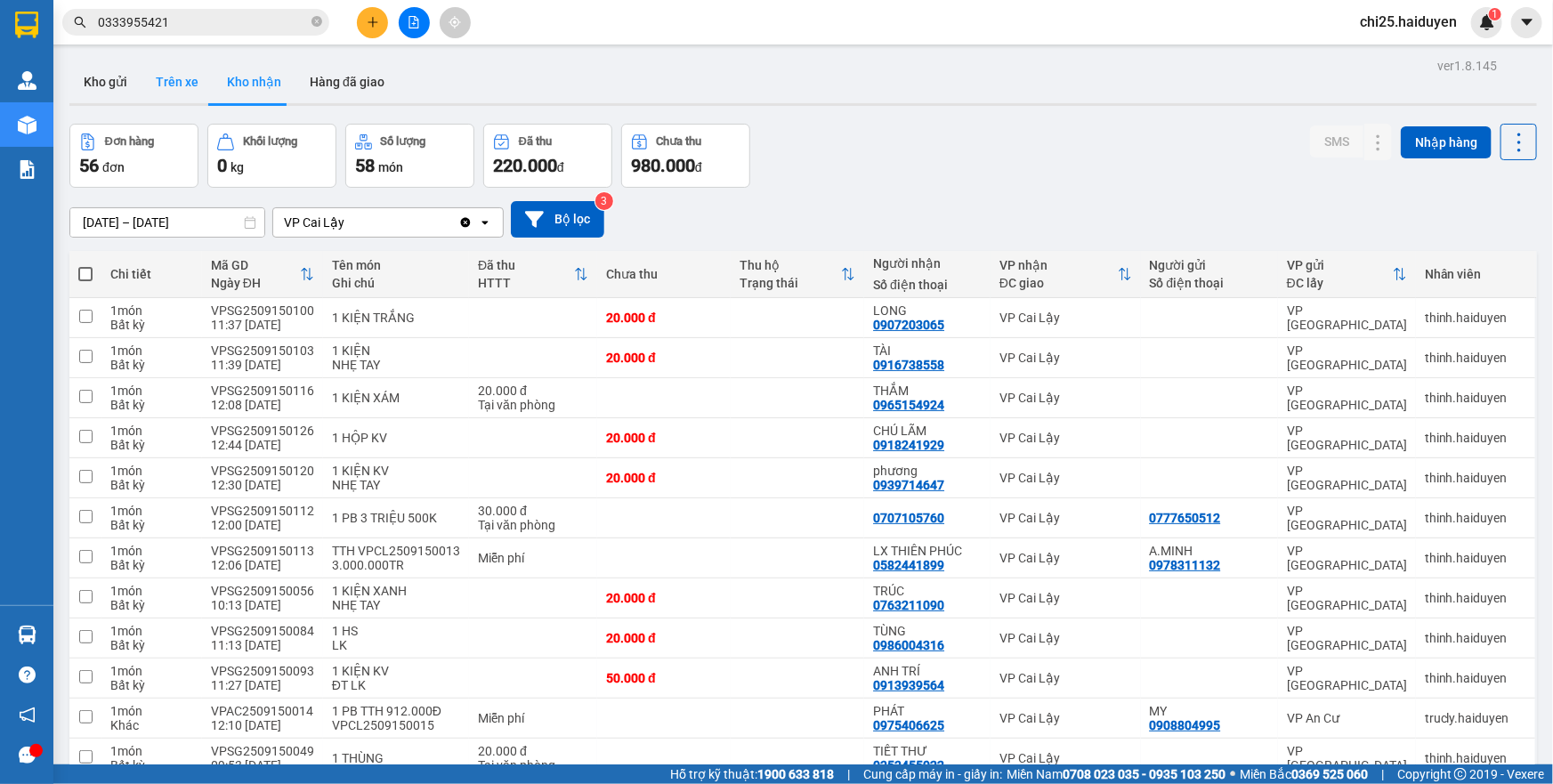
click at [180, 88] on button "Trên xe" at bounding box center [176, 82] width 71 height 43
type input "[DATE] – [DATE]"
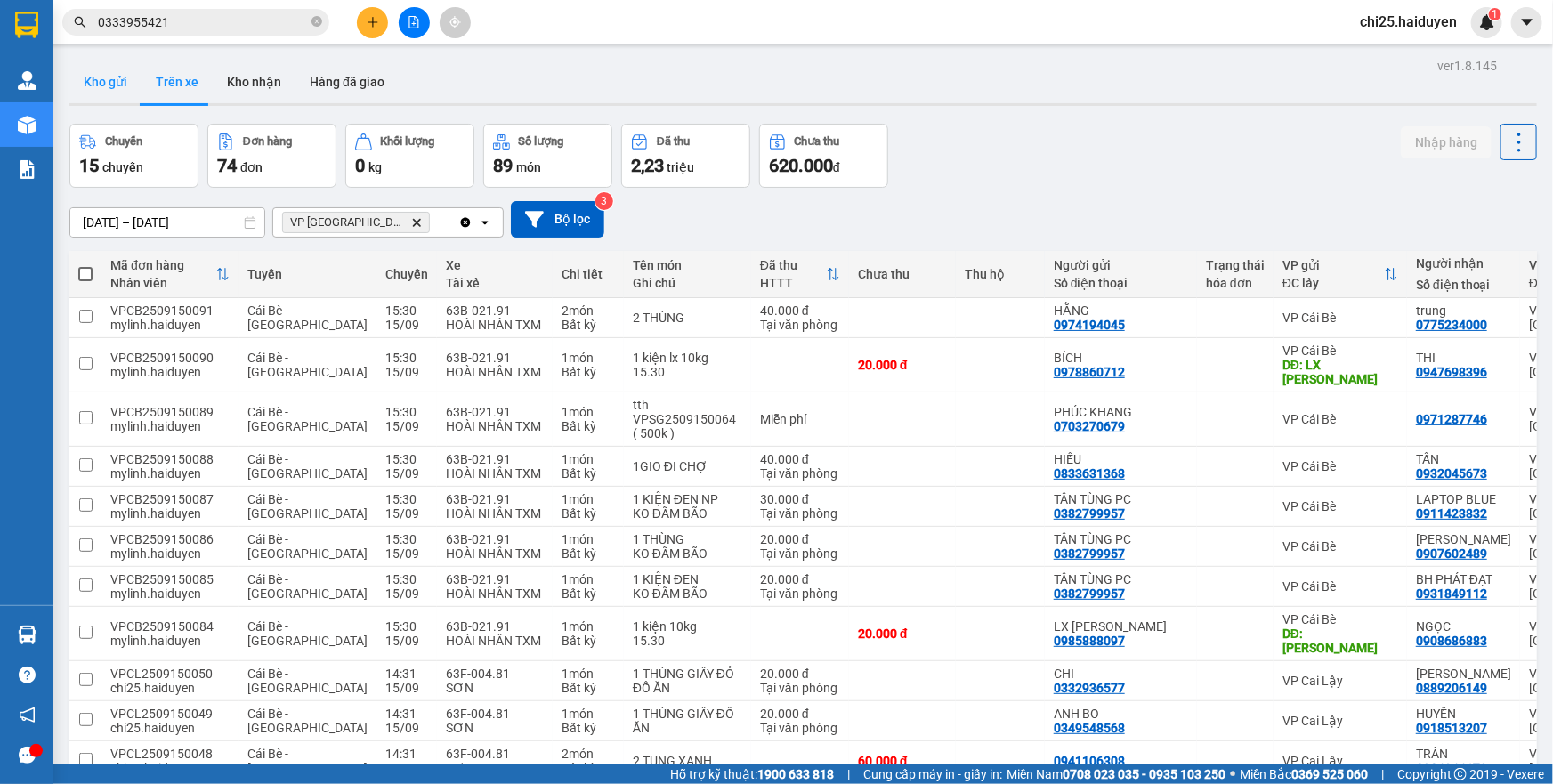
click at [124, 84] on button "Kho gửi" at bounding box center [106, 82] width 72 height 43
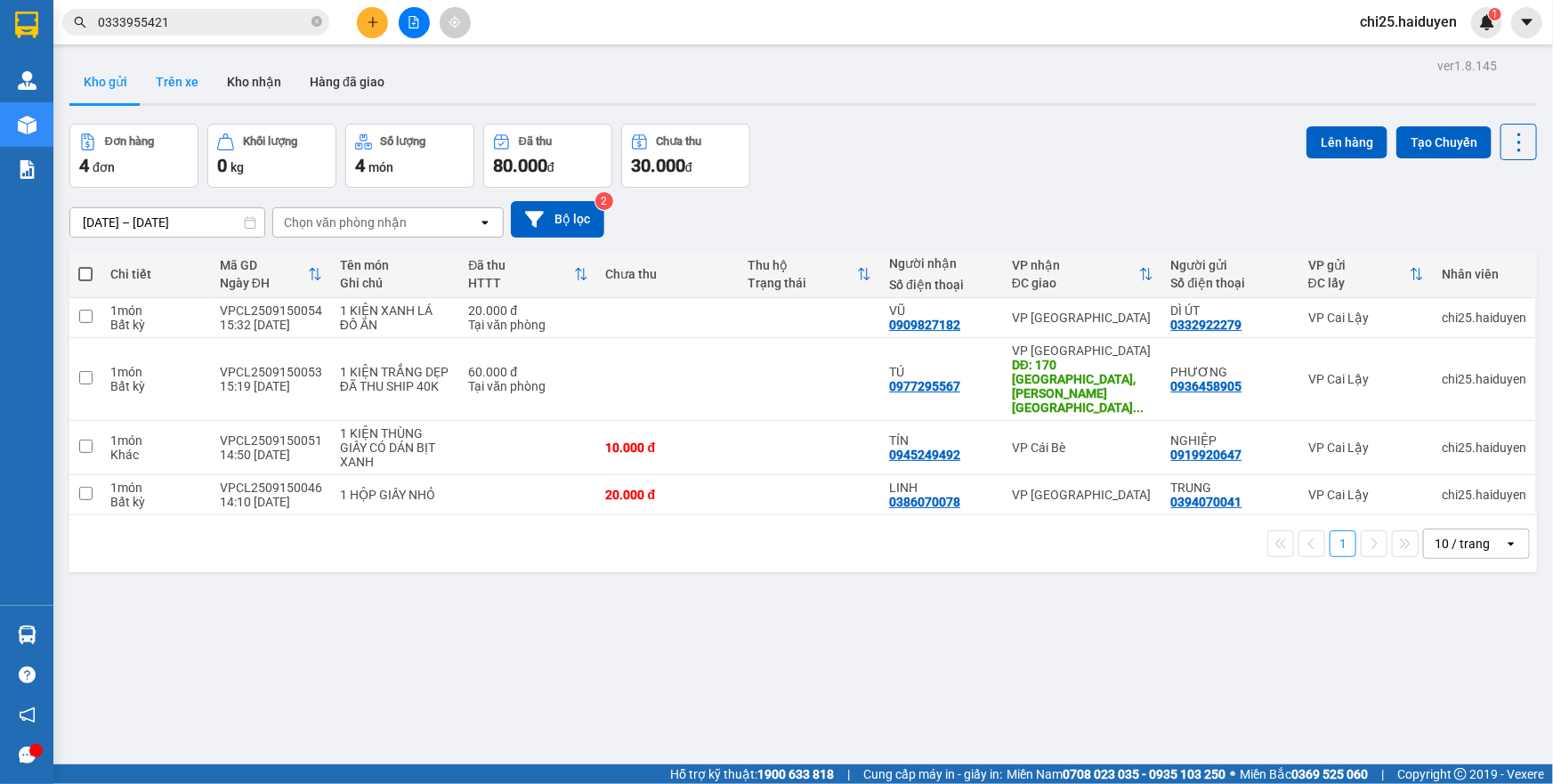
click at [170, 84] on button "Trên xe" at bounding box center [176, 82] width 71 height 43
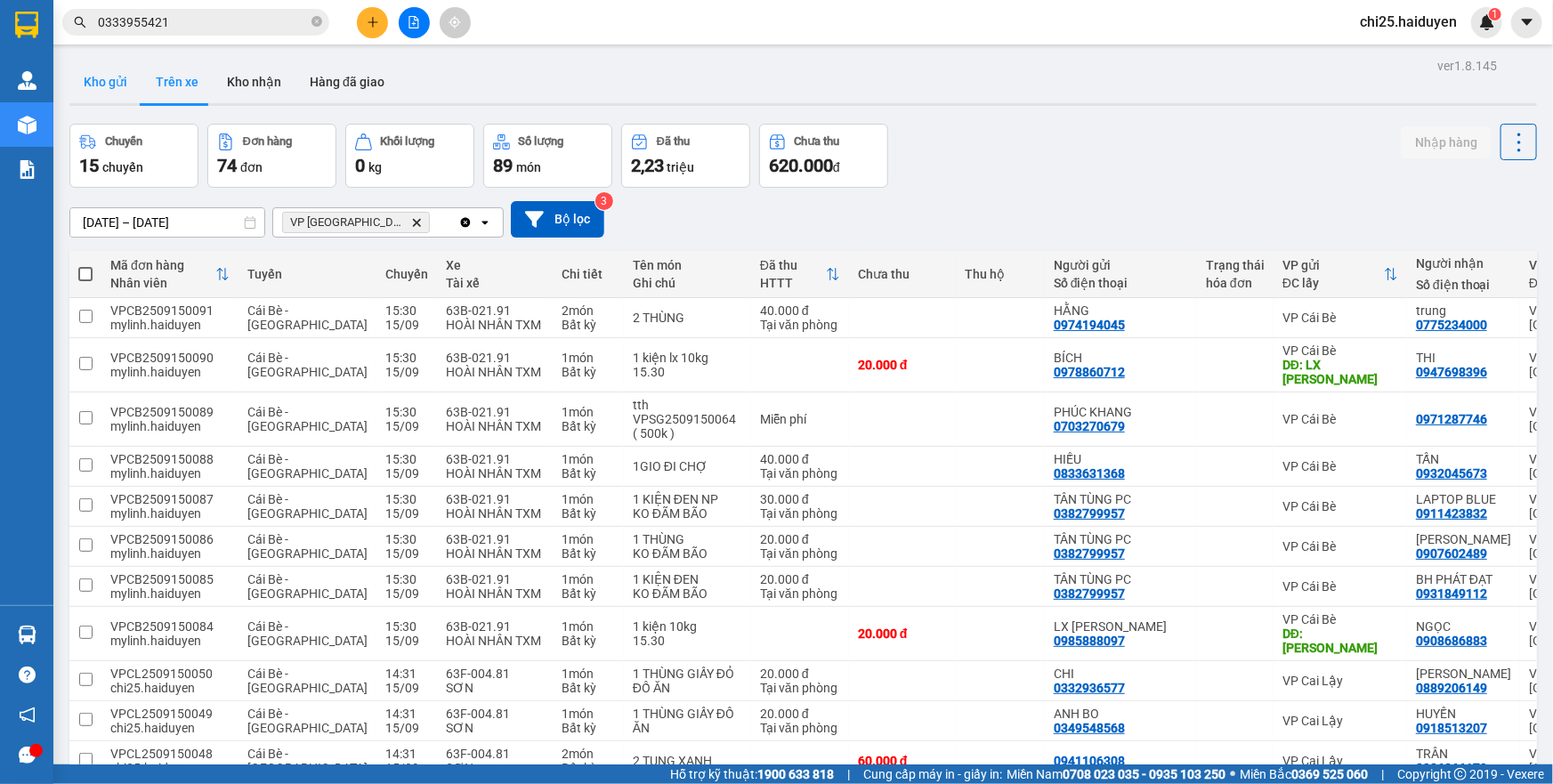
click at [111, 75] on button "Kho gửi" at bounding box center [106, 82] width 72 height 43
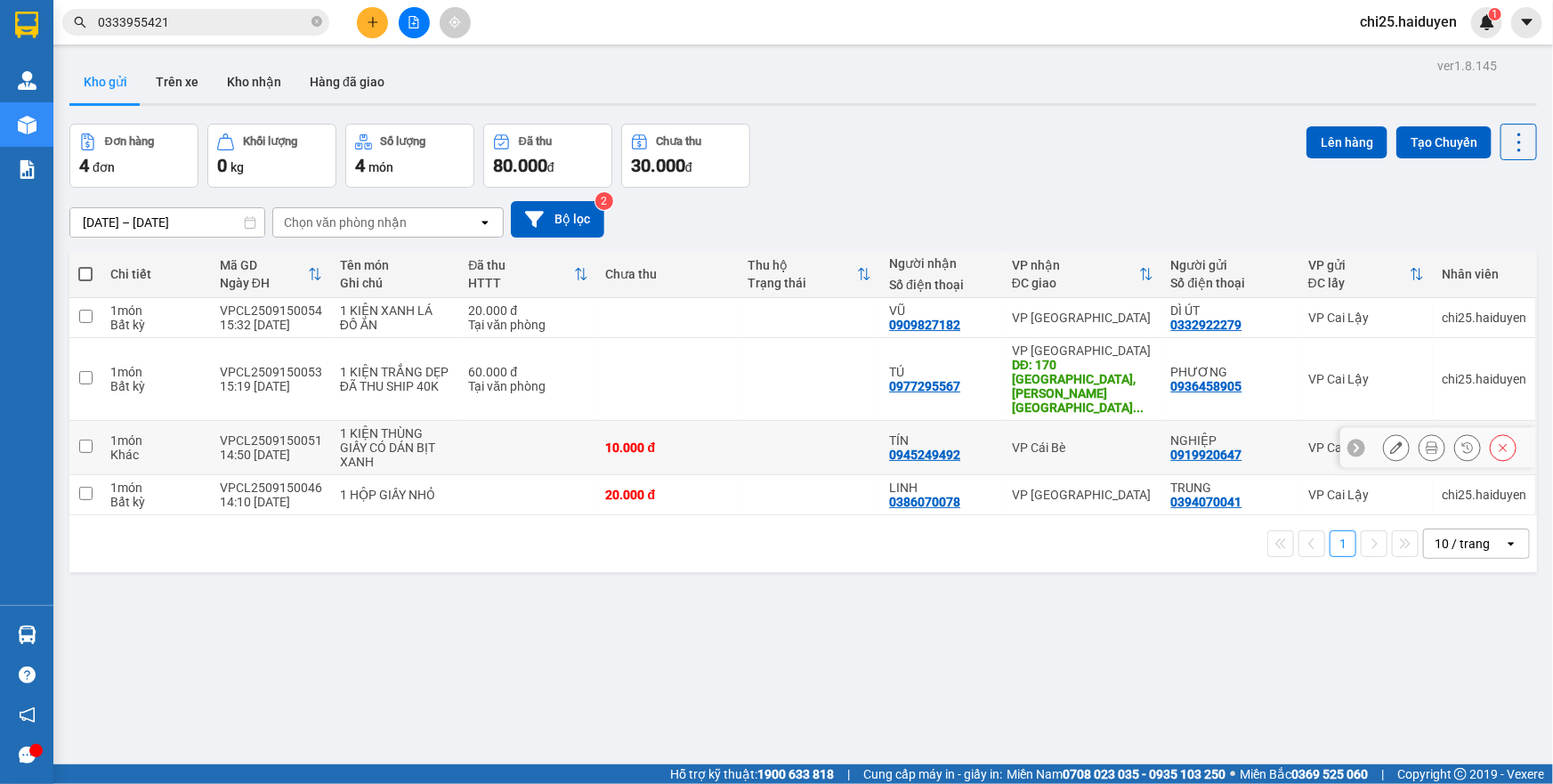
click at [1106, 426] on td "VP Cái Bè" at bounding box center [1082, 447] width 160 height 54
checkbox input "true"
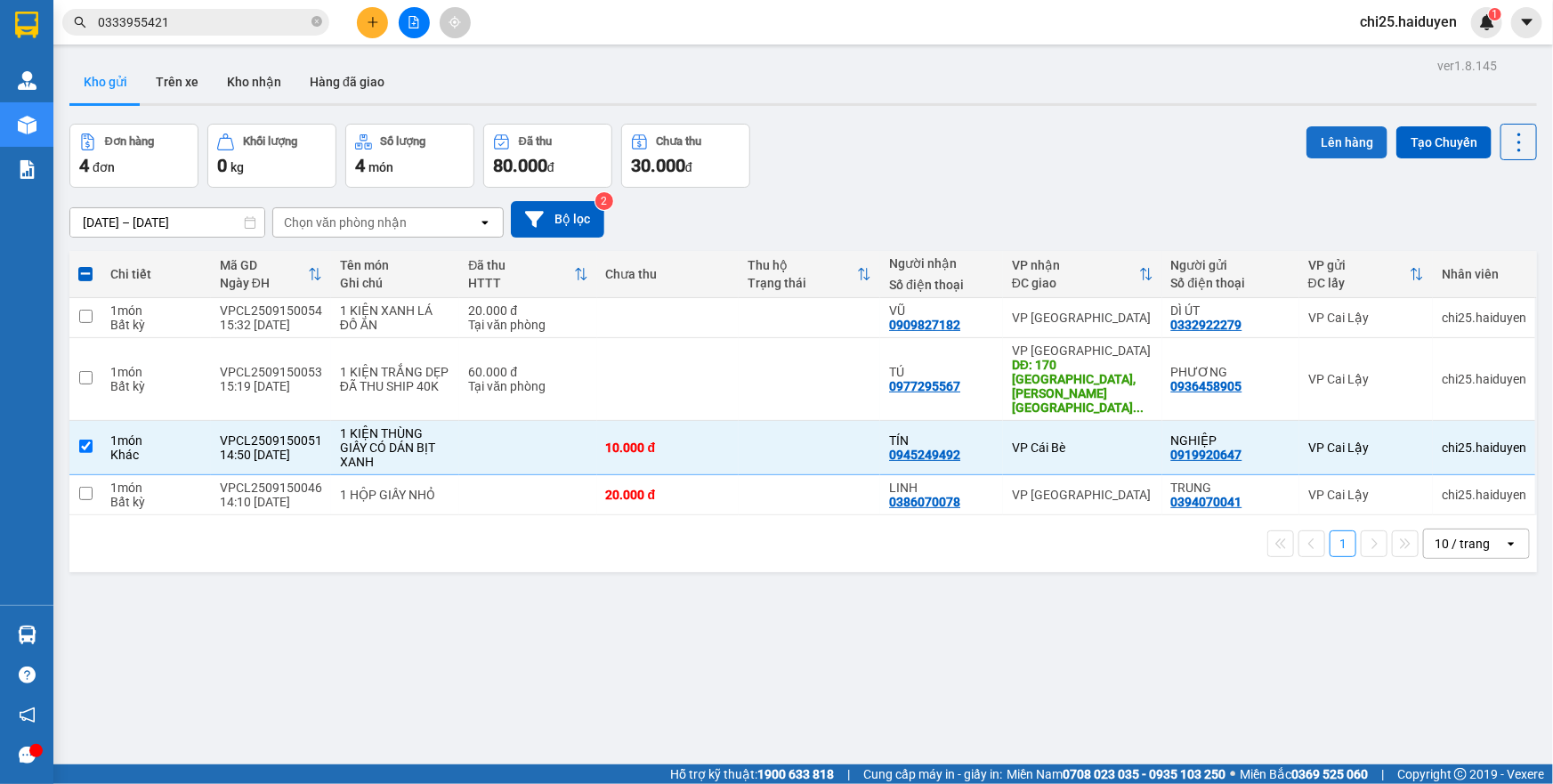
click at [1334, 140] on button "Lên hàng" at bounding box center [1346, 142] width 81 height 32
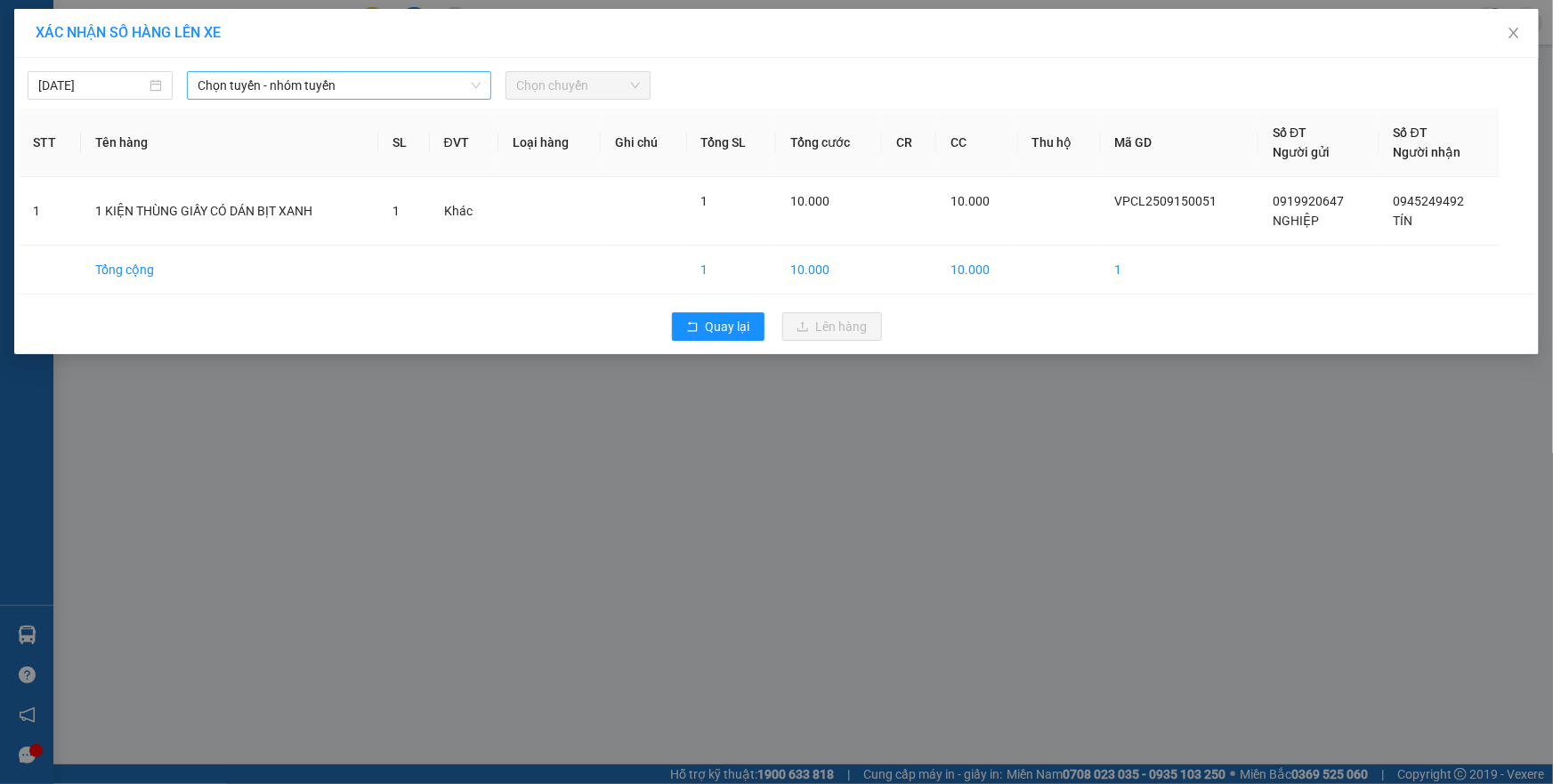
click at [255, 89] on span "Chọn tuyến - nhóm tuyến" at bounding box center [339, 85] width 283 height 26
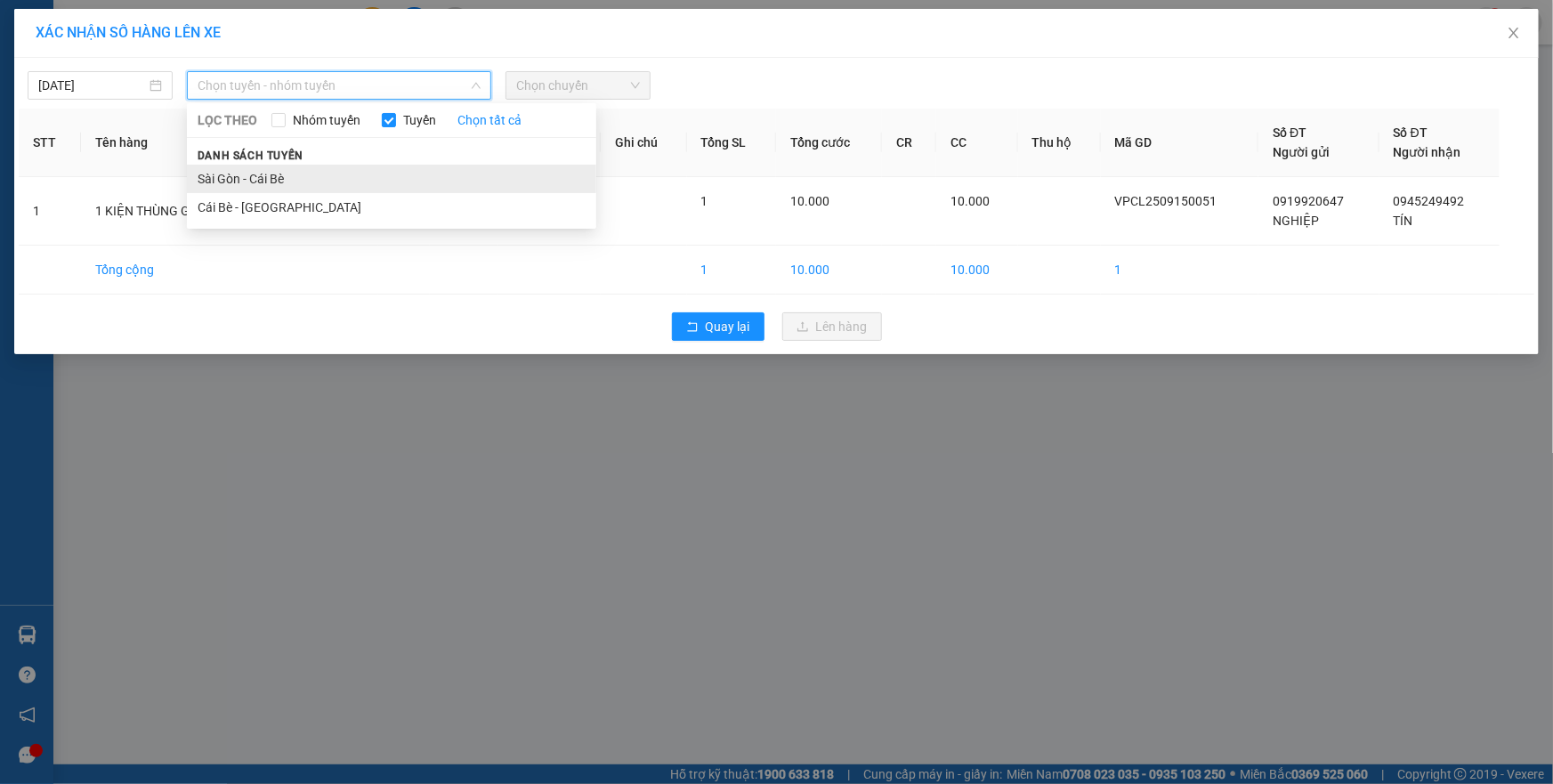
click at [277, 178] on li "Sài Gòn - Cái Bè" at bounding box center [392, 178] width 409 height 28
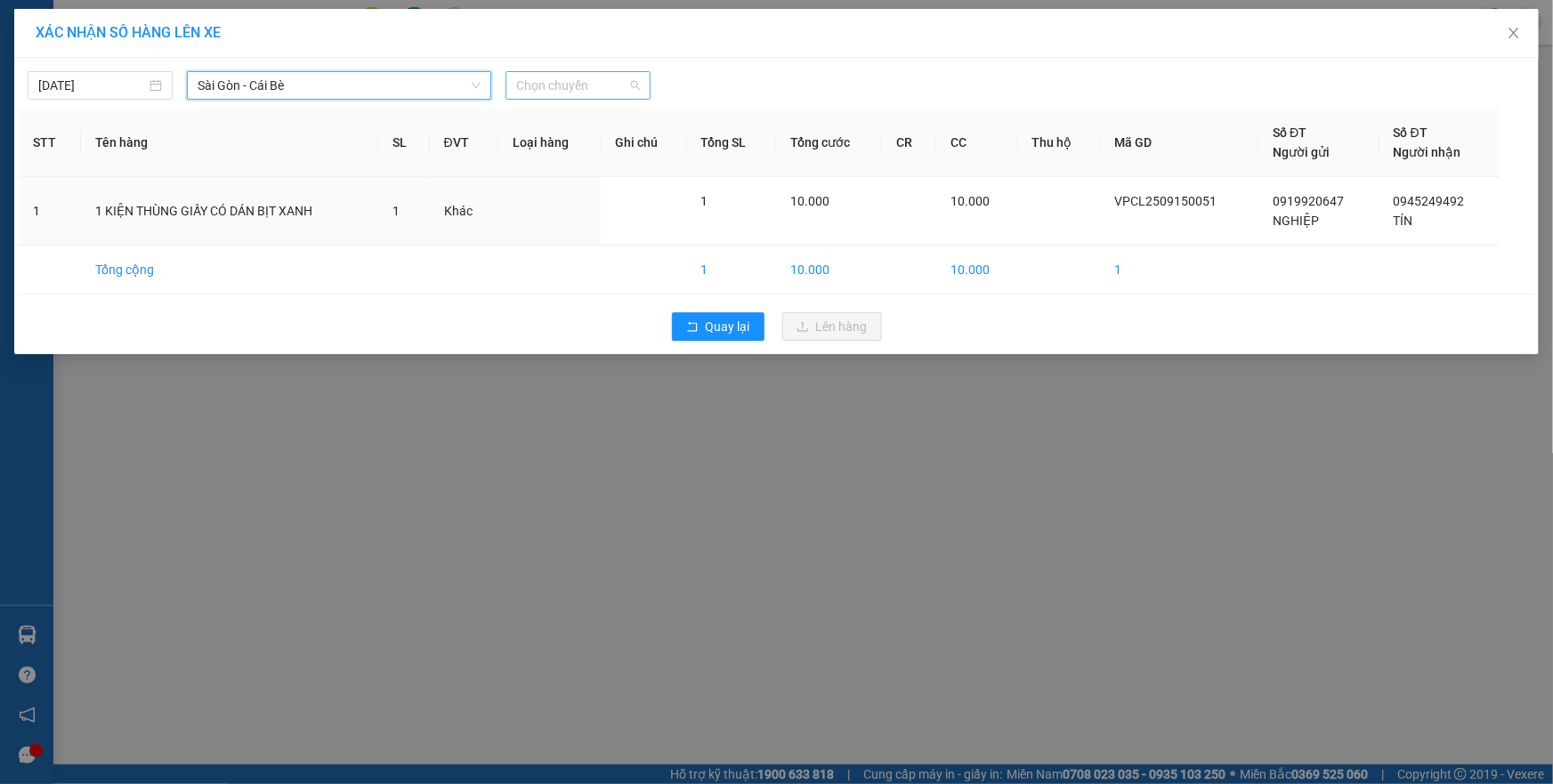
click at [528, 89] on span "Chọn chuyến" at bounding box center [578, 85] width 123 height 26
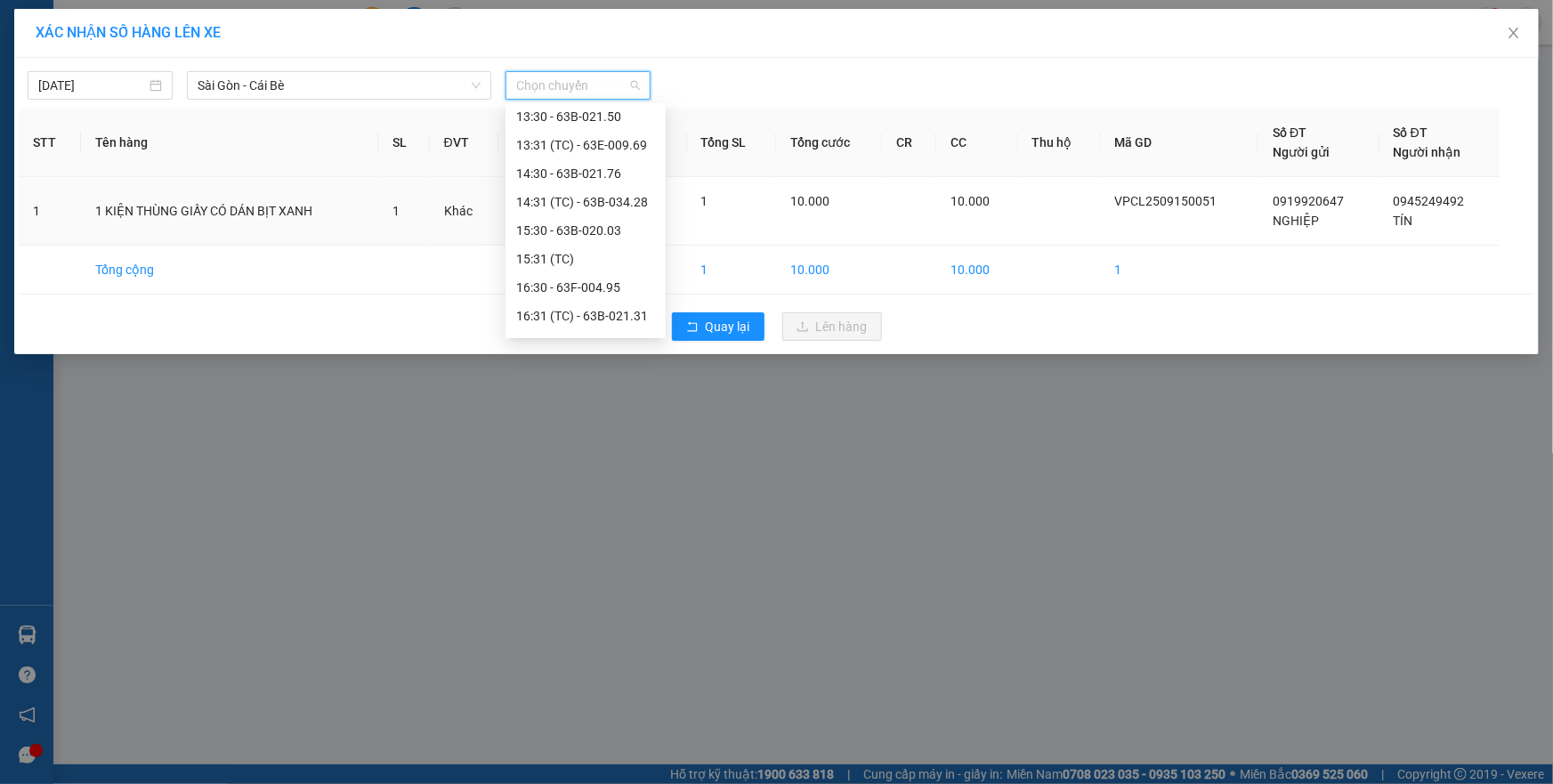
scroll to position [378, 0]
click at [618, 161] on div "13:31 (TC) - 63E-009.69" at bounding box center [586, 170] width 139 height 20
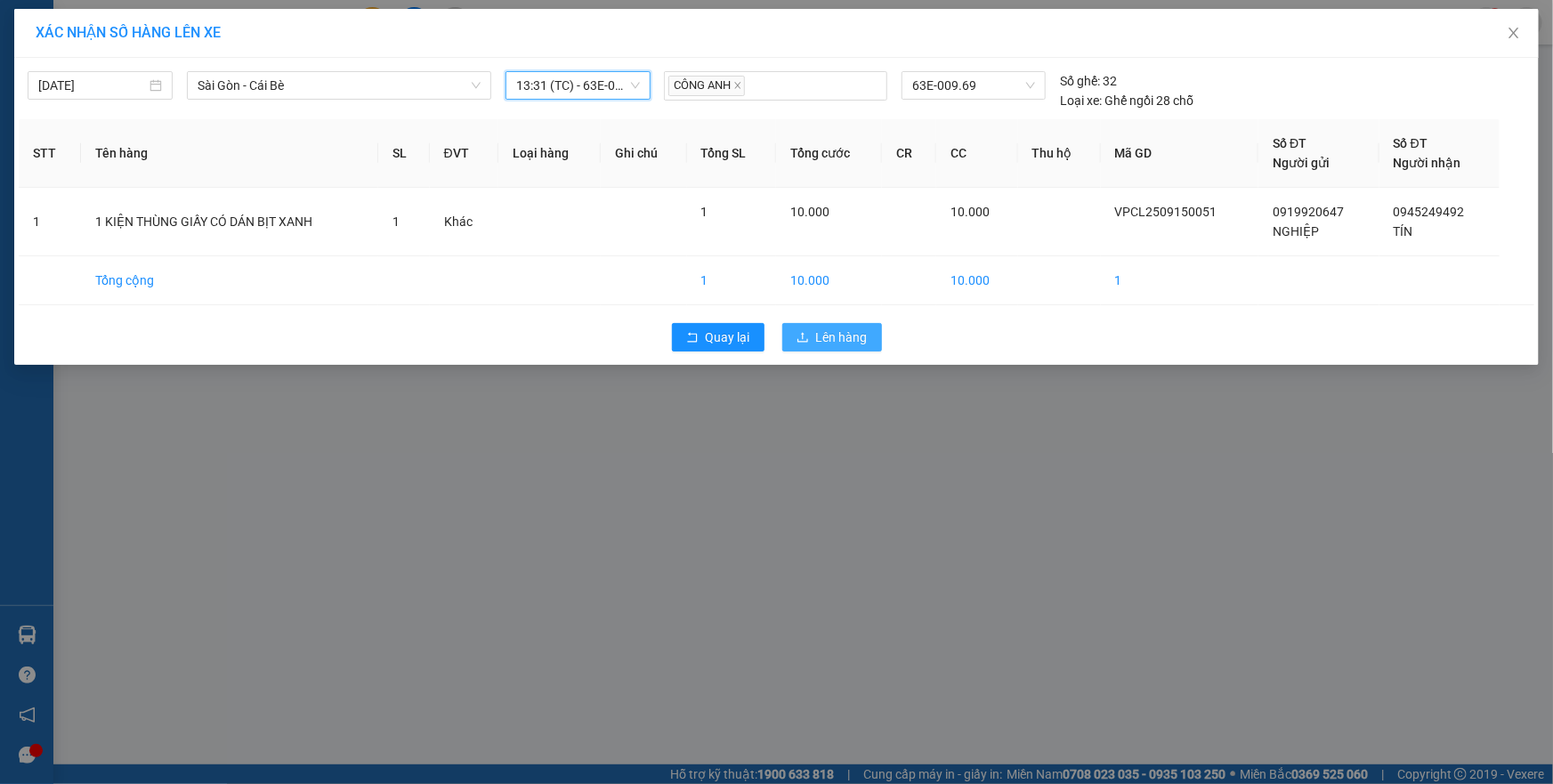
click at [814, 328] on button "Lên hàng" at bounding box center [832, 337] width 100 height 28
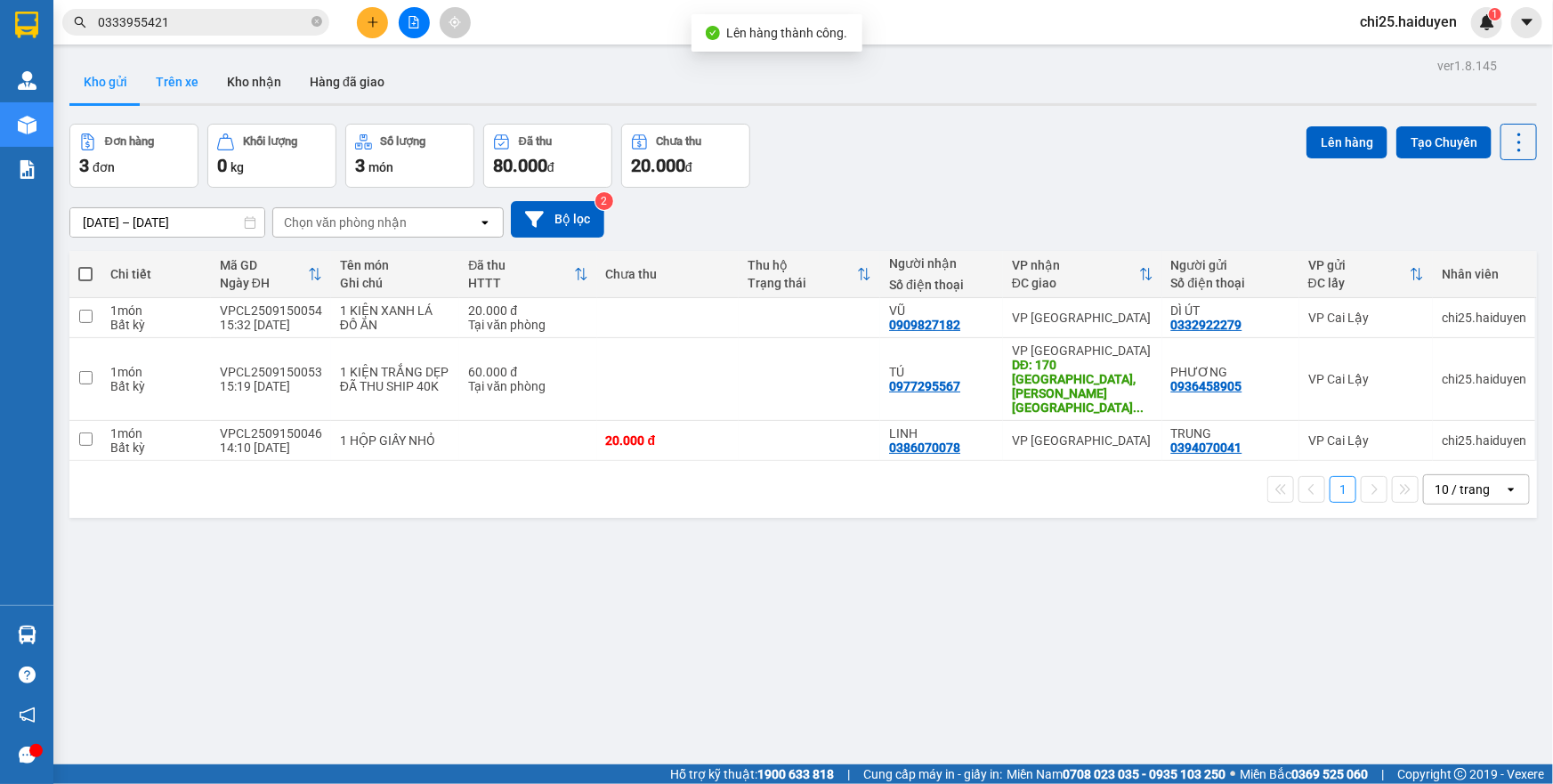
click at [176, 86] on button "Trên xe" at bounding box center [176, 82] width 71 height 43
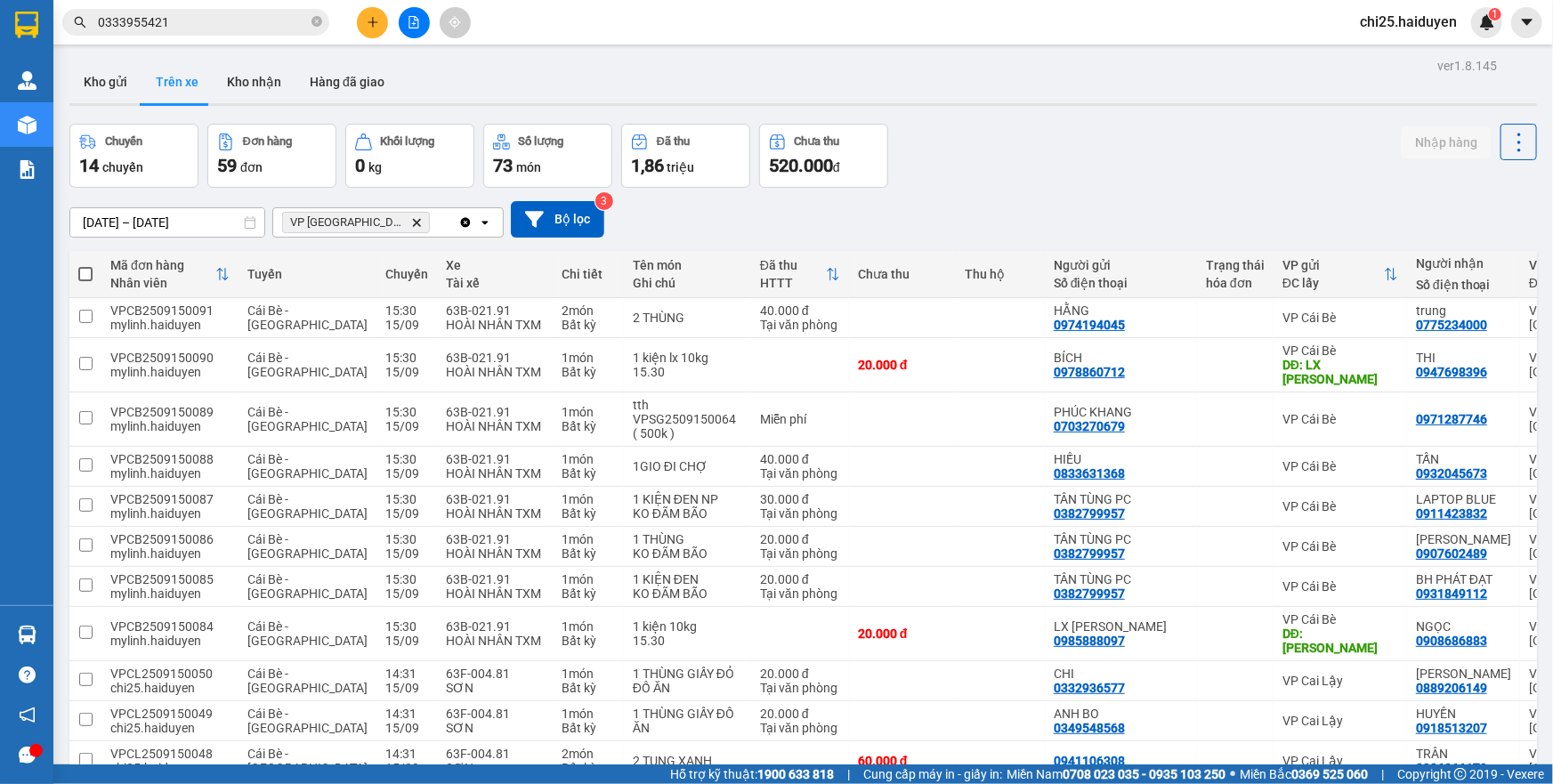
click at [413, 221] on icon "VP Sài Gòn, close by backspace" at bounding box center [417, 222] width 8 height 8
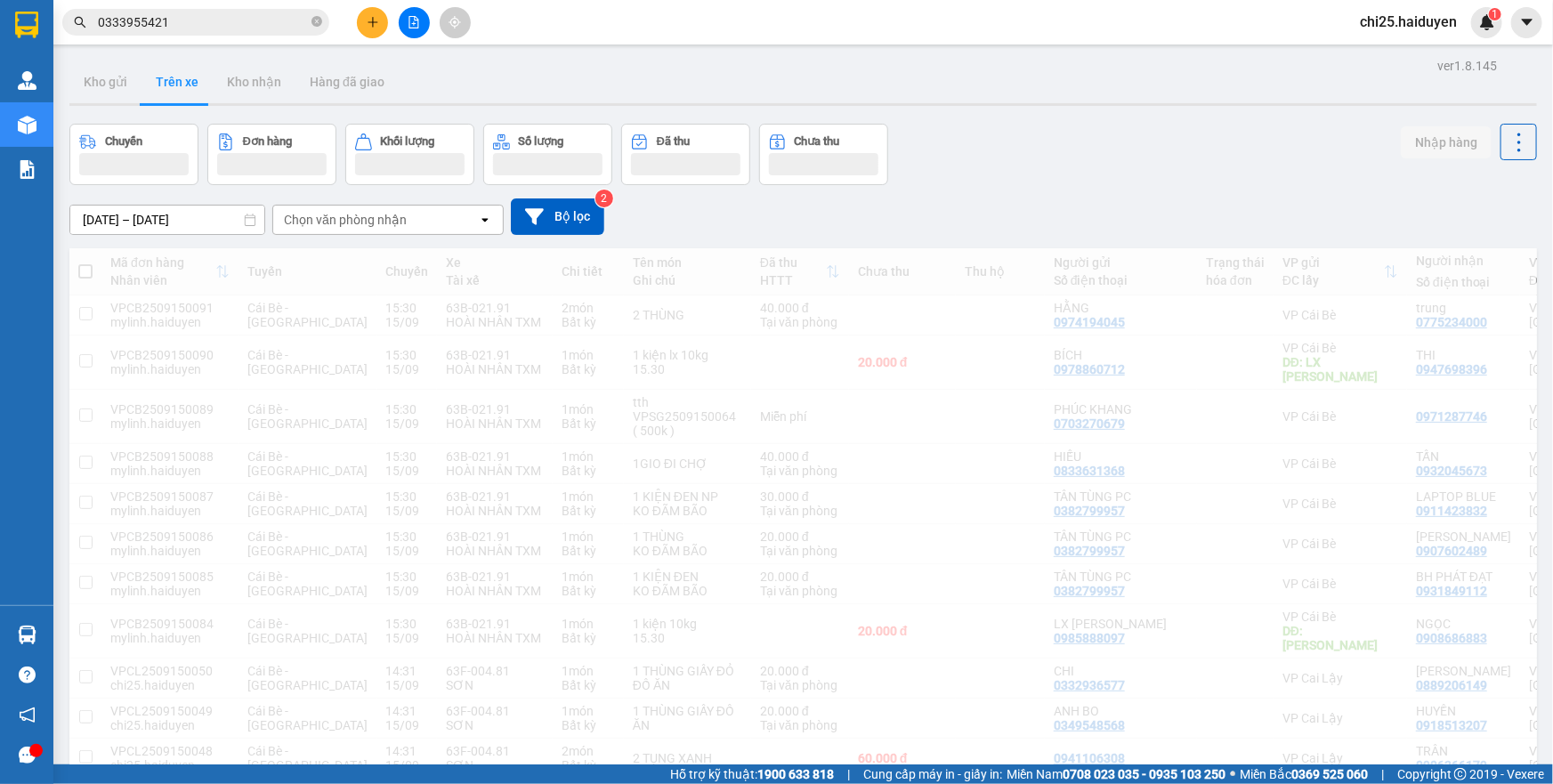
click at [355, 221] on div "Chọn văn phòng nhận" at bounding box center [345, 219] width 122 height 18
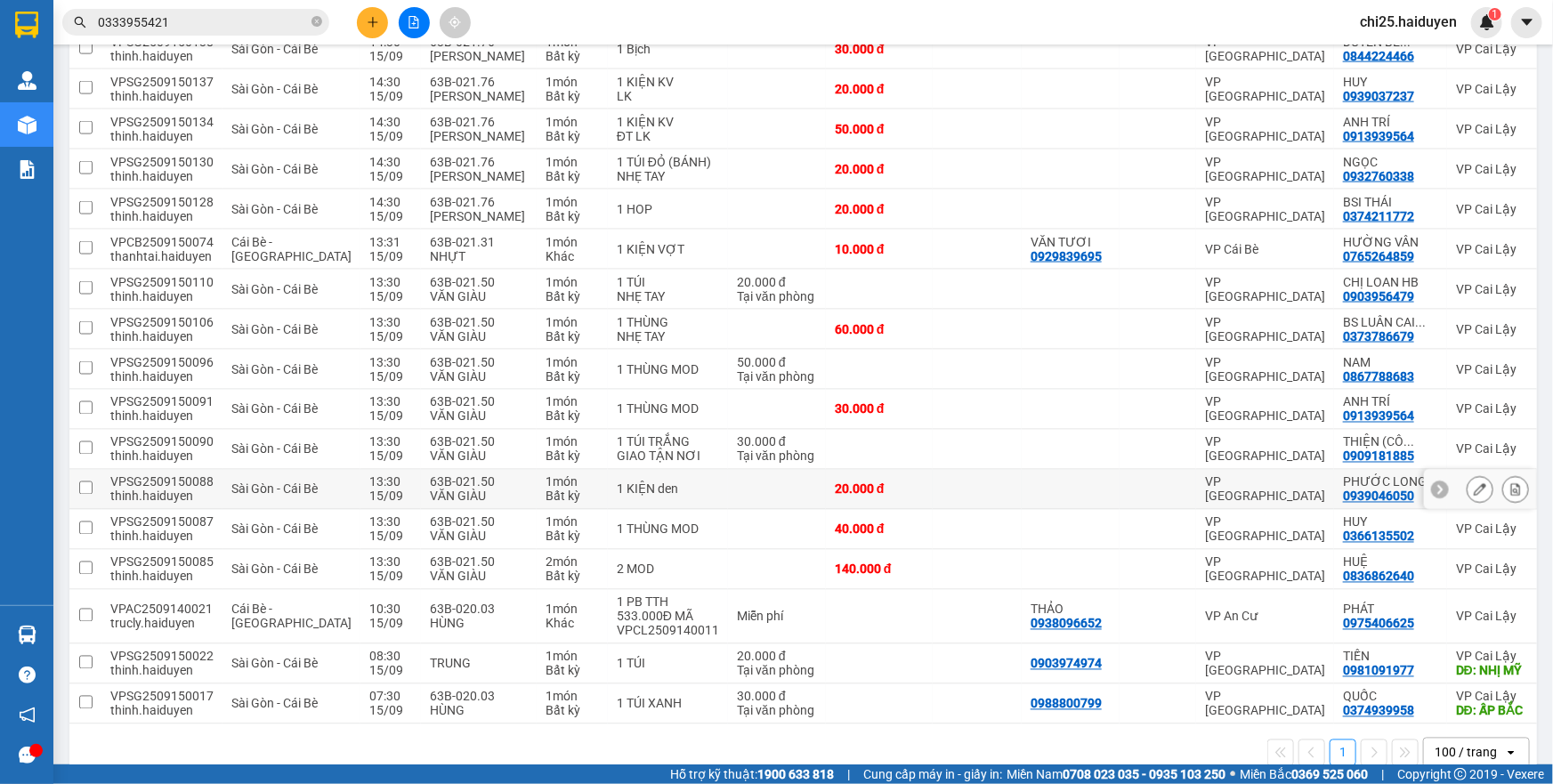
scroll to position [1294, 0]
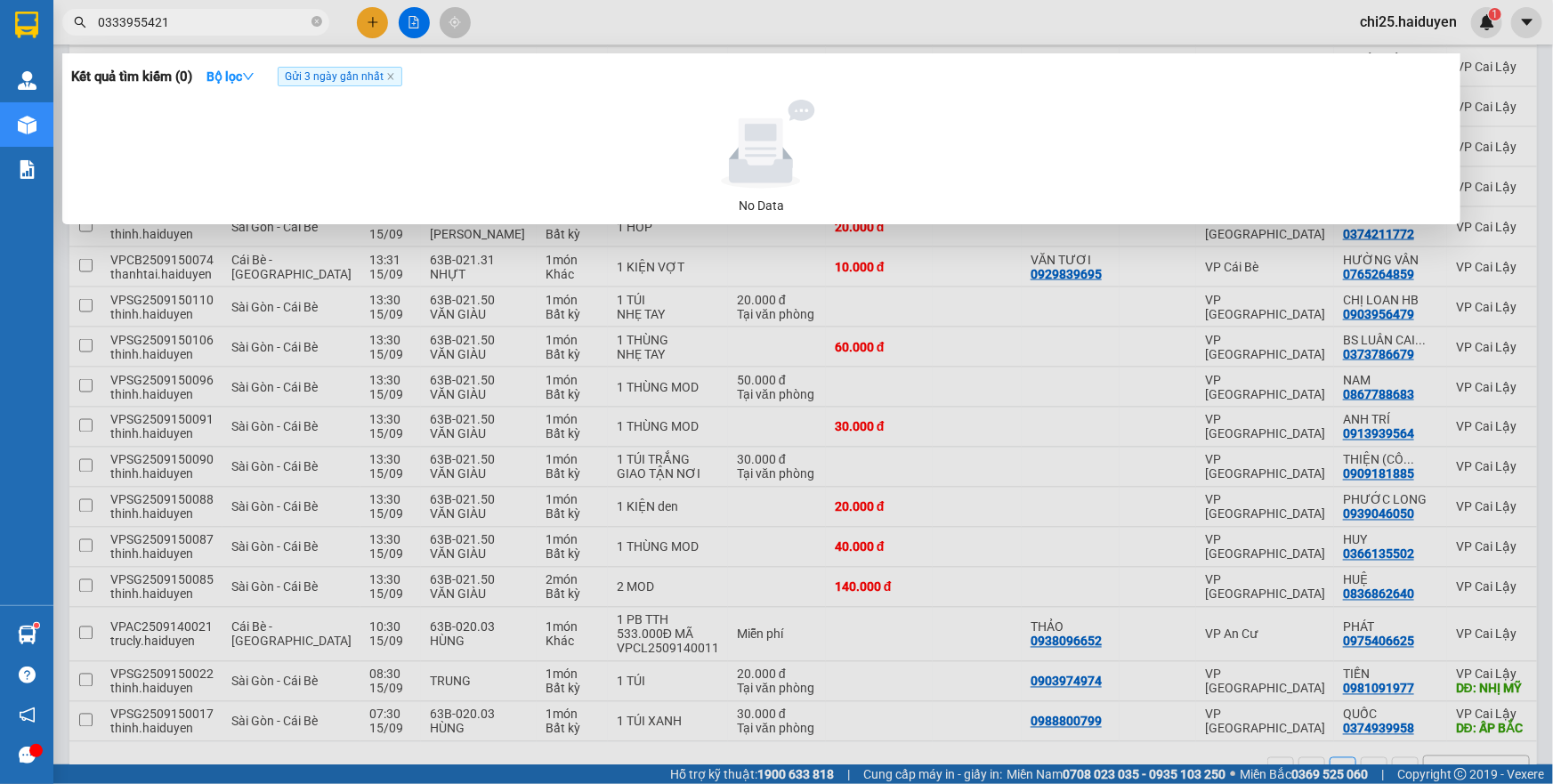
click at [197, 15] on input "0333955421" at bounding box center [203, 23] width 210 height 20
type input "0907757757"
click at [389, 78] on icon "close" at bounding box center [390, 76] width 9 height 9
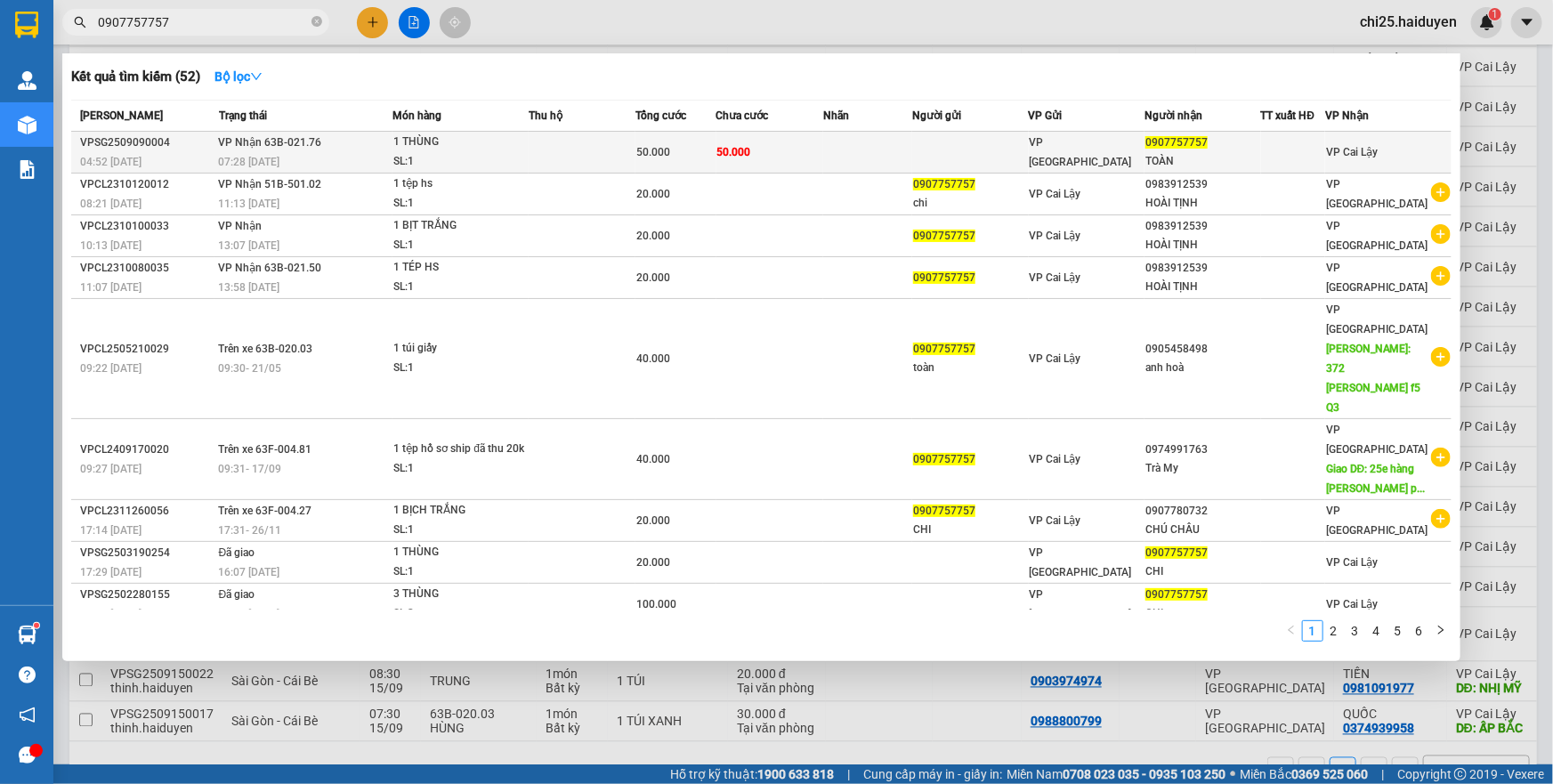
click at [678, 150] on div "50.000" at bounding box center [676, 152] width 78 height 20
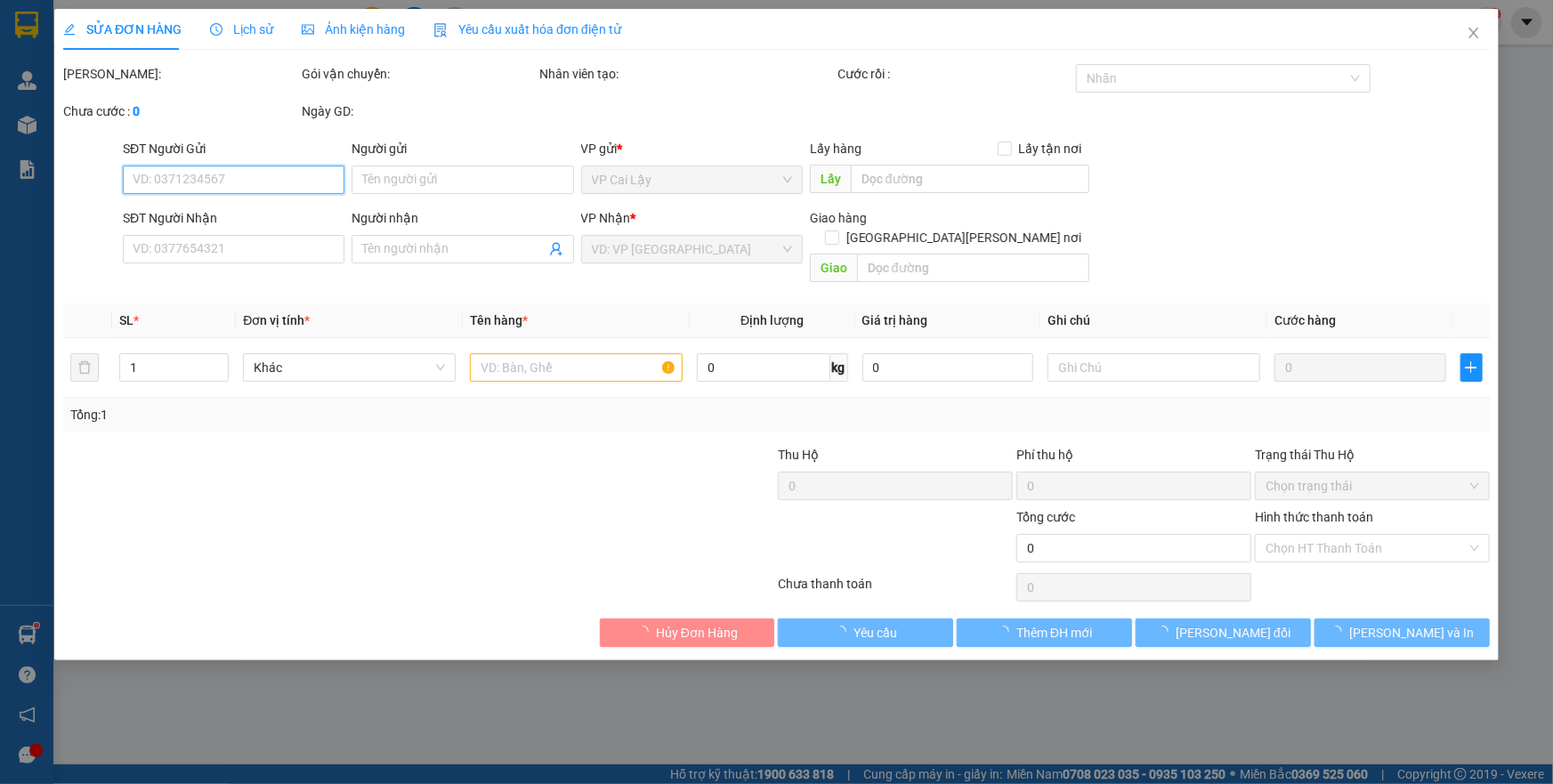
type input "0907757757"
type input "TOÀN"
type input "50.000"
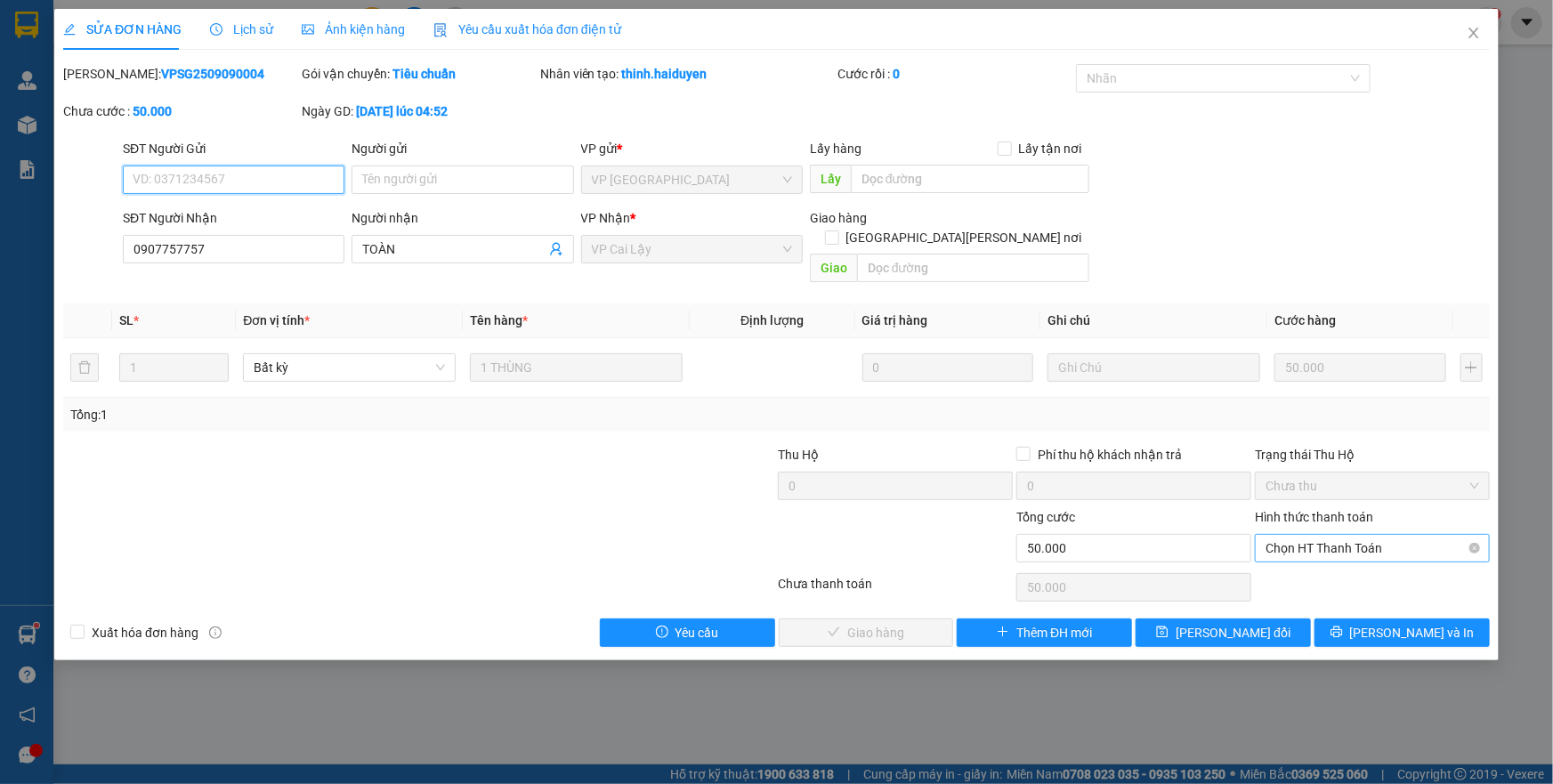
click at [1301, 534] on span "Chọn HT Thanh Toán" at bounding box center [1372, 547] width 213 height 26
click at [1287, 560] on div "Tại văn phòng" at bounding box center [1372, 563] width 213 height 20
type input "0"
click at [871, 623] on span "[PERSON_NAME] và [PERSON_NAME] hàng" at bounding box center [932, 632] width 240 height 20
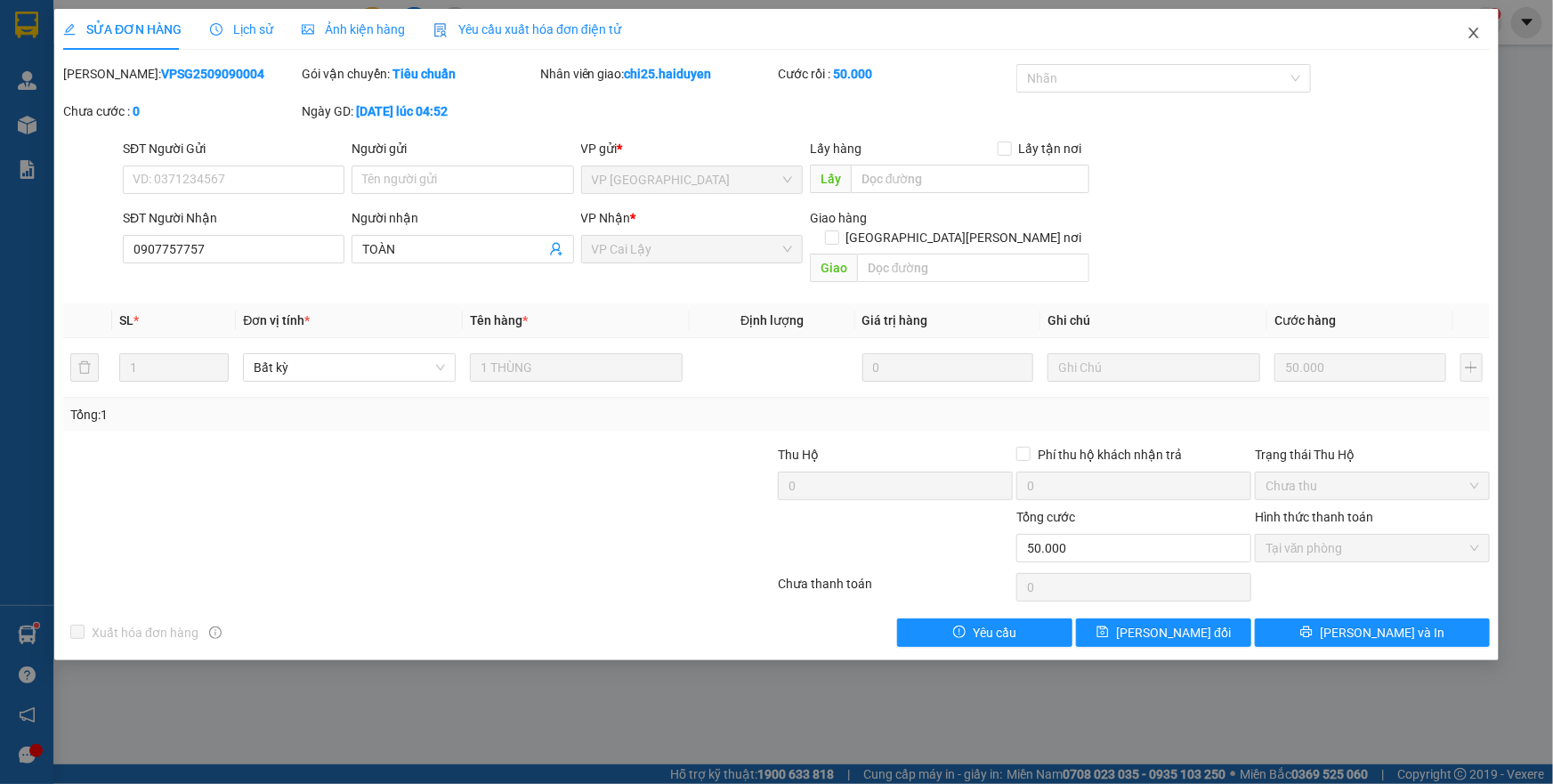
click at [1473, 35] on icon "close" at bounding box center [1474, 32] width 15 height 15
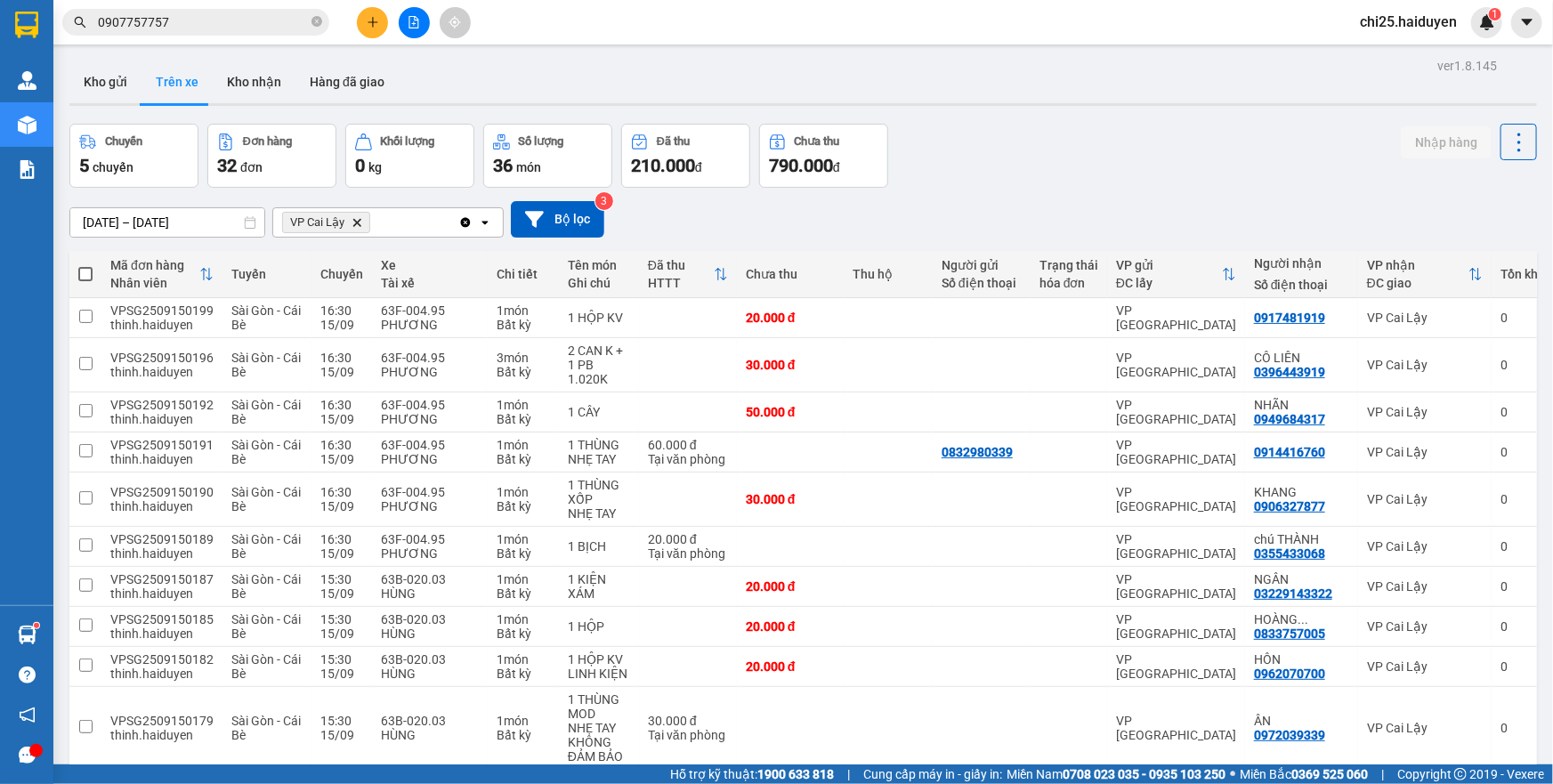
click at [373, 25] on icon "plus" at bounding box center [372, 22] width 1 height 10
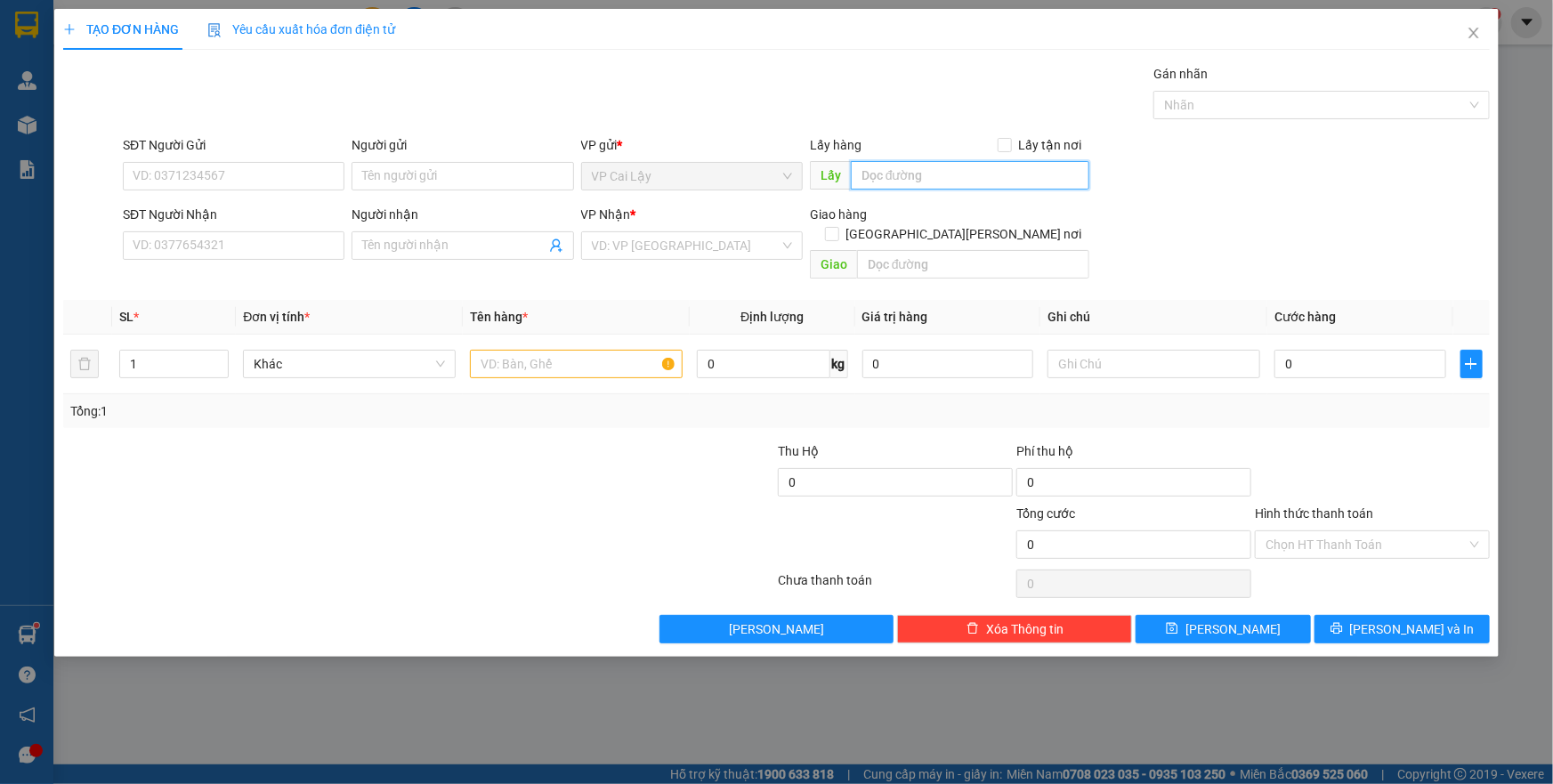
click at [951, 173] on input "text" at bounding box center [970, 174] width 239 height 28
click at [216, 176] on input "SĐT Người Gửi" at bounding box center [233, 175] width 221 height 28
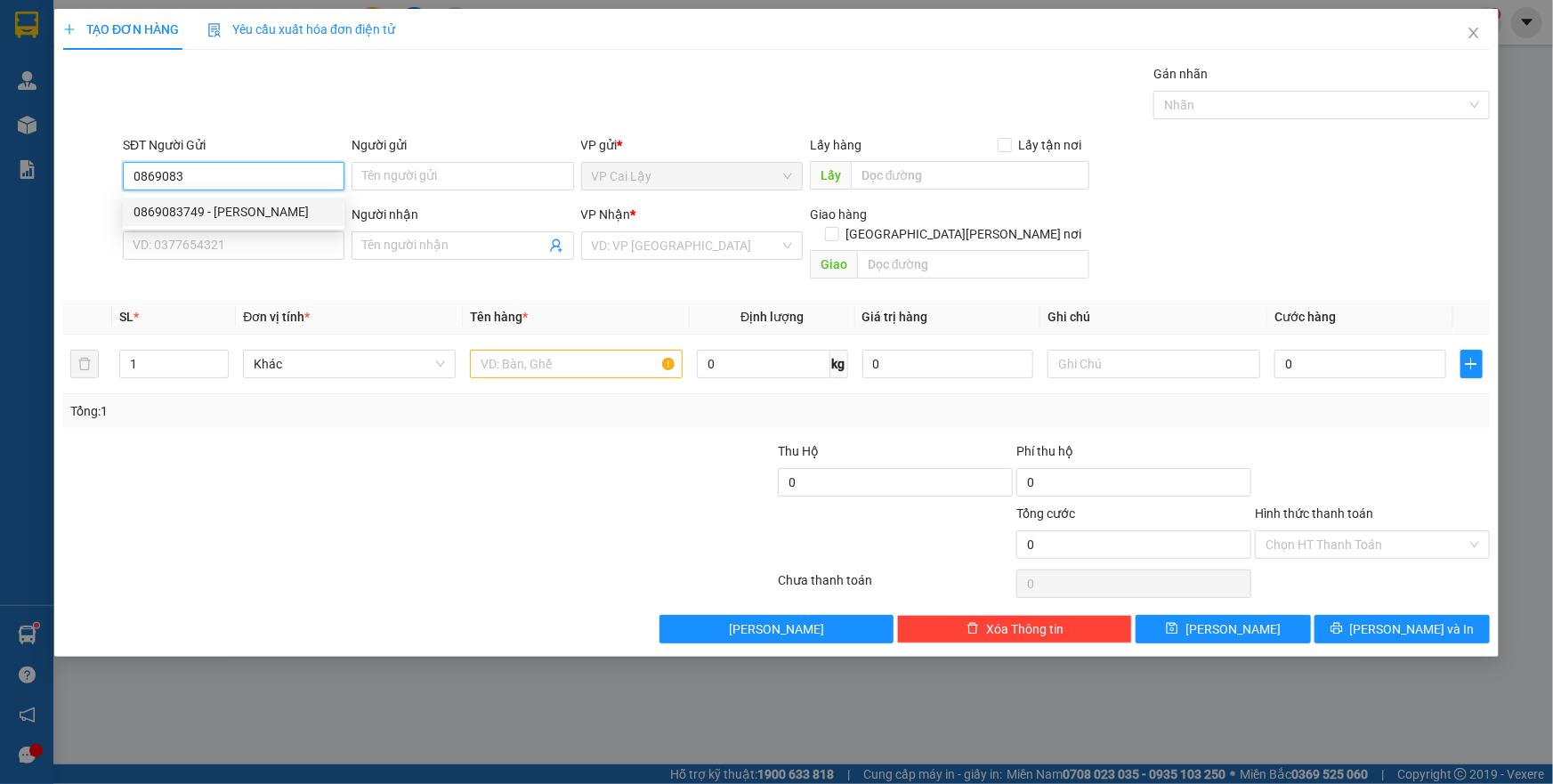
type input "0869083749"
type input "VŨ"
type input "CTY [PERSON_NAME], [PERSON_NAME]"
type input "0927750536"
type input "HIẾU"
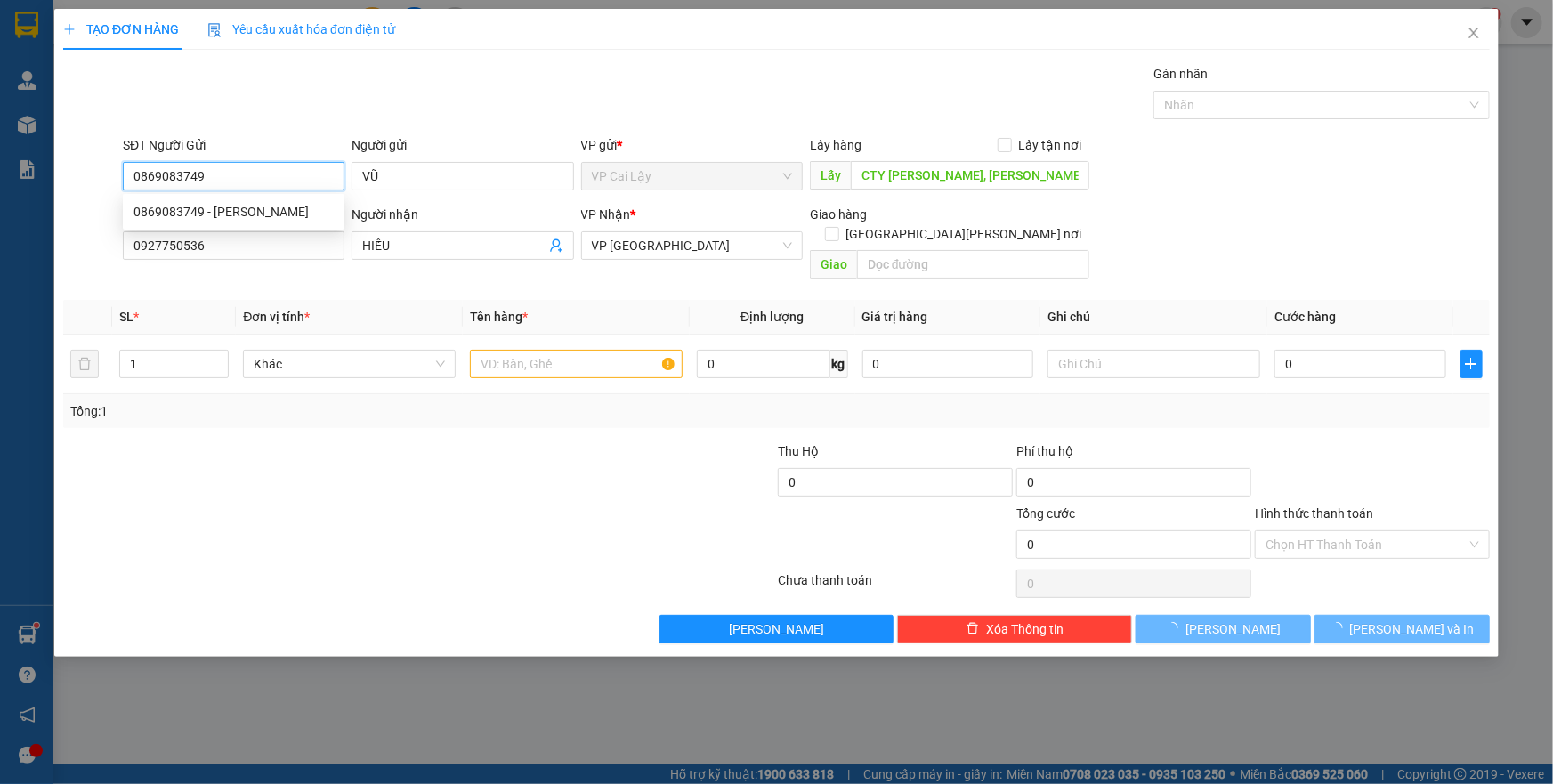
type input "30.000"
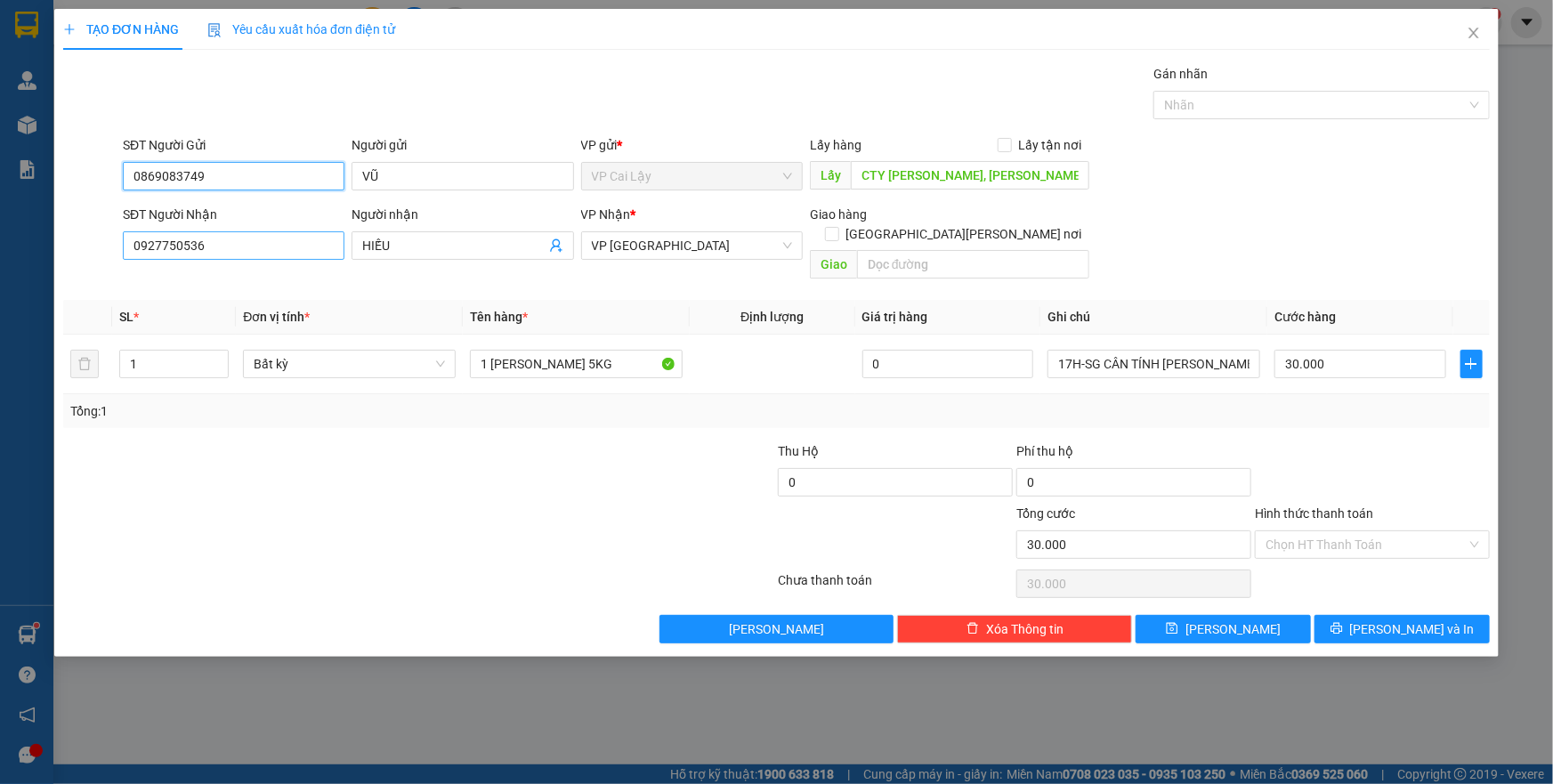
type input "0869083749"
click at [225, 246] on input "0927750536" at bounding box center [233, 245] width 221 height 28
click at [235, 280] on div "0927750536 - [PERSON_NAME]" at bounding box center [233, 281] width 200 height 20
click at [240, 245] on input "0927750536" at bounding box center [233, 245] width 221 height 28
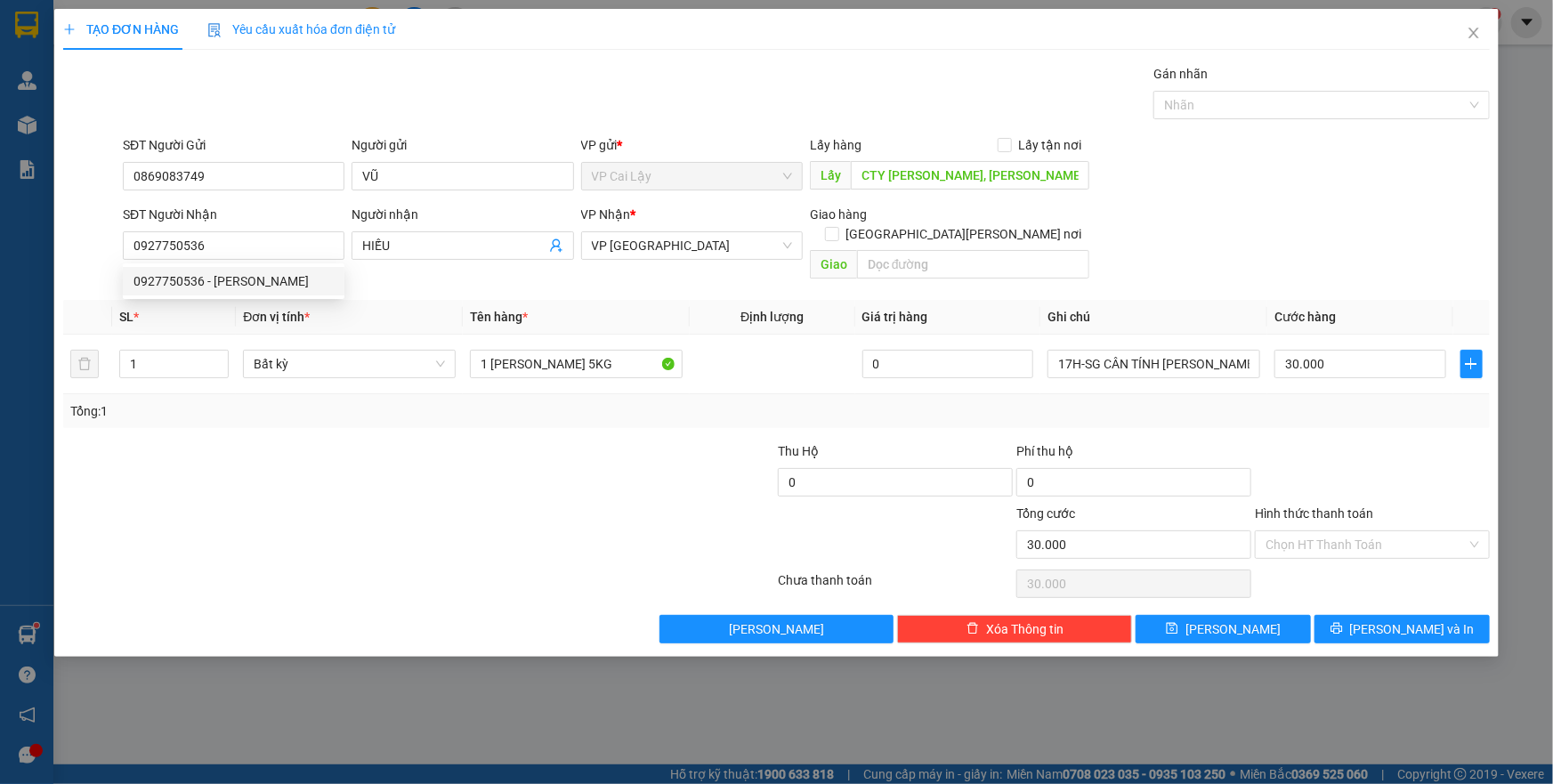
click at [259, 200] on form "SĐT Người Gửi 0869083749 Người gửi VŨ VP gửi * [PERSON_NAME] Lậy Lấy hàng Lấy t…" at bounding box center [776, 210] width 1427 height 151
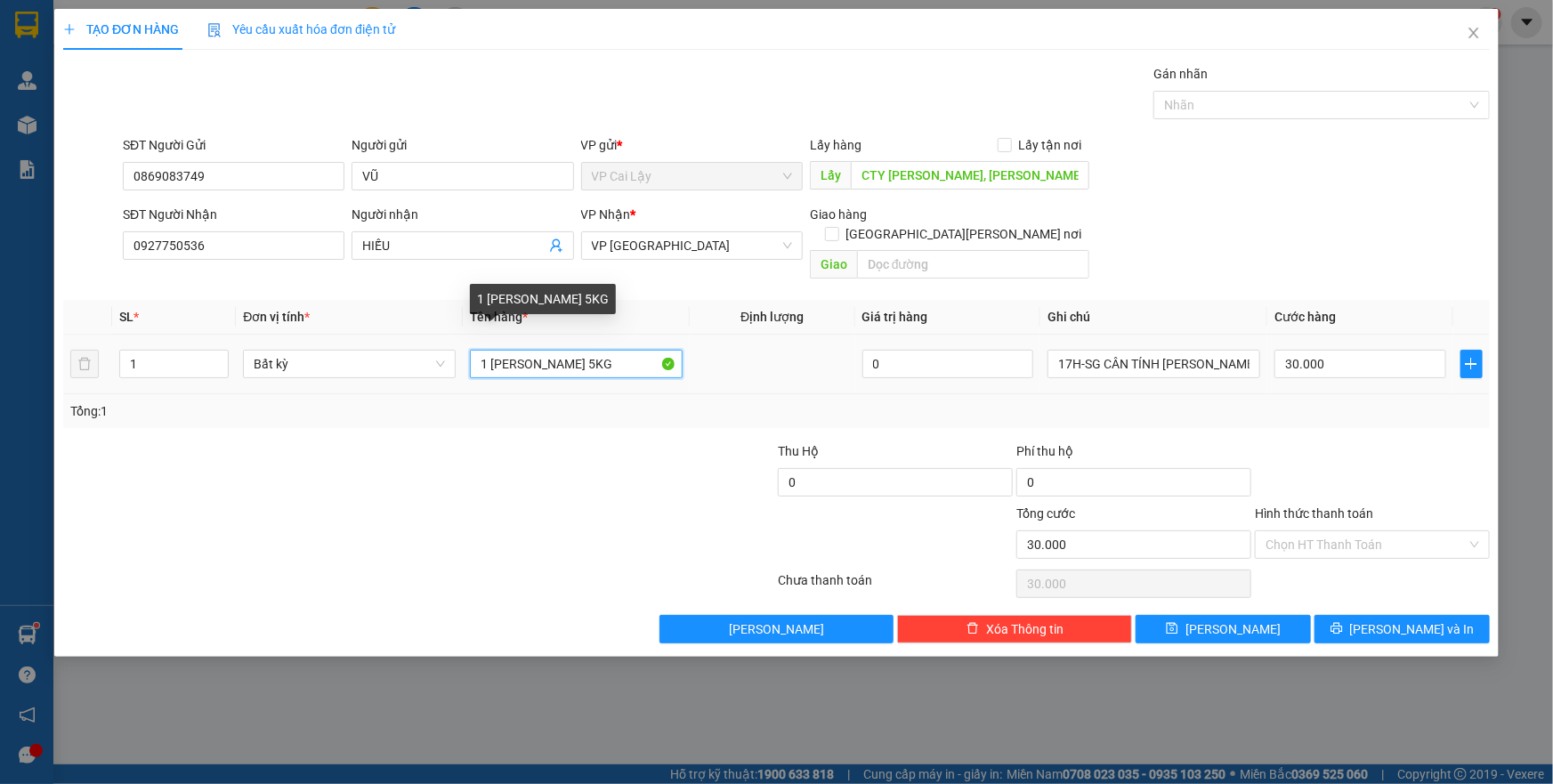
click at [553, 349] on input "1 [PERSON_NAME] 5KG" at bounding box center [576, 363] width 212 height 28
type input "2 THÙNG 15KG"
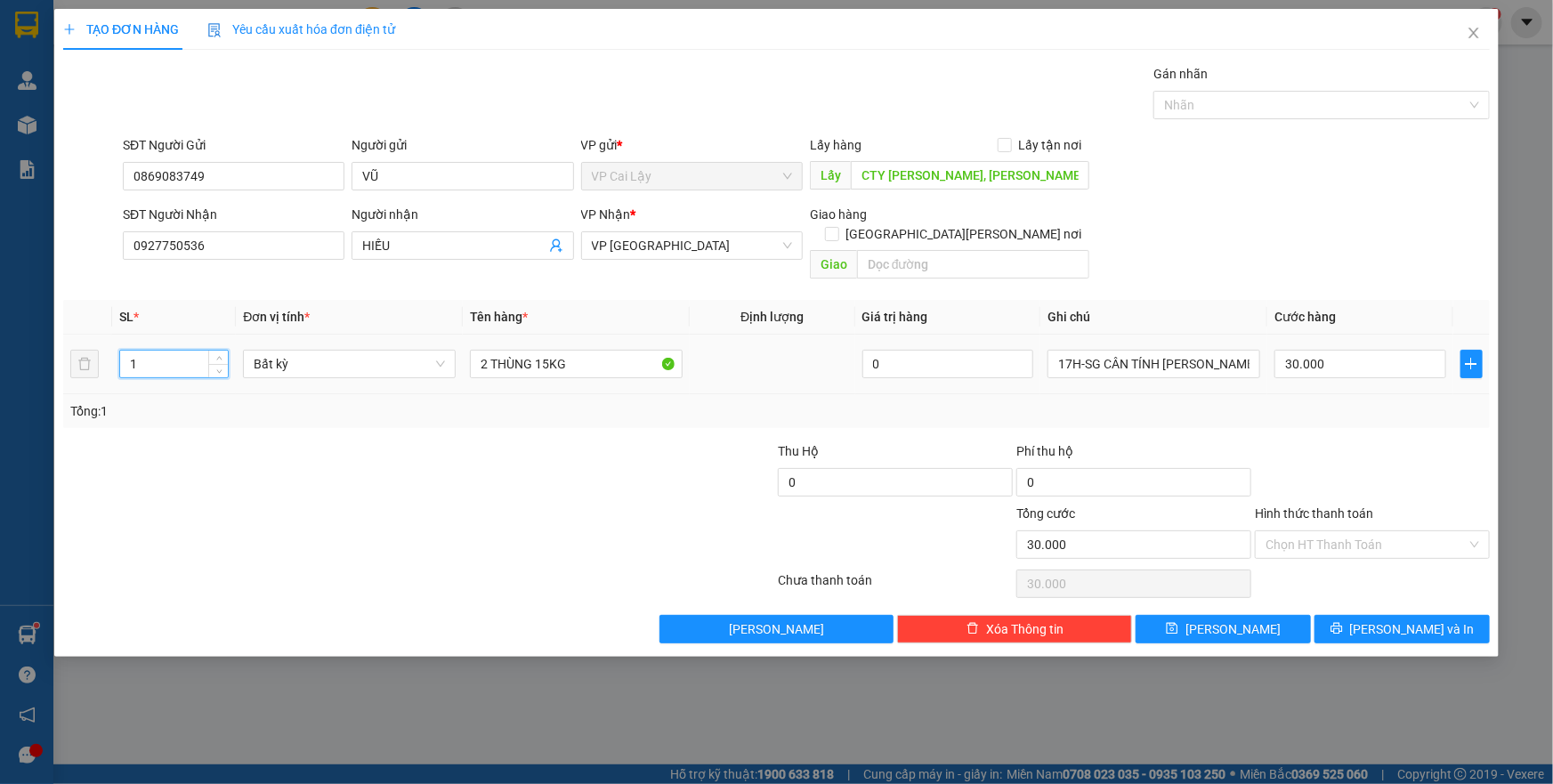
drag, startPoint x: 143, startPoint y: 344, endPoint x: 118, endPoint y: 346, distance: 25.1
click at [119, 349] on div "1" at bounding box center [174, 363] width 110 height 28
type input "2"
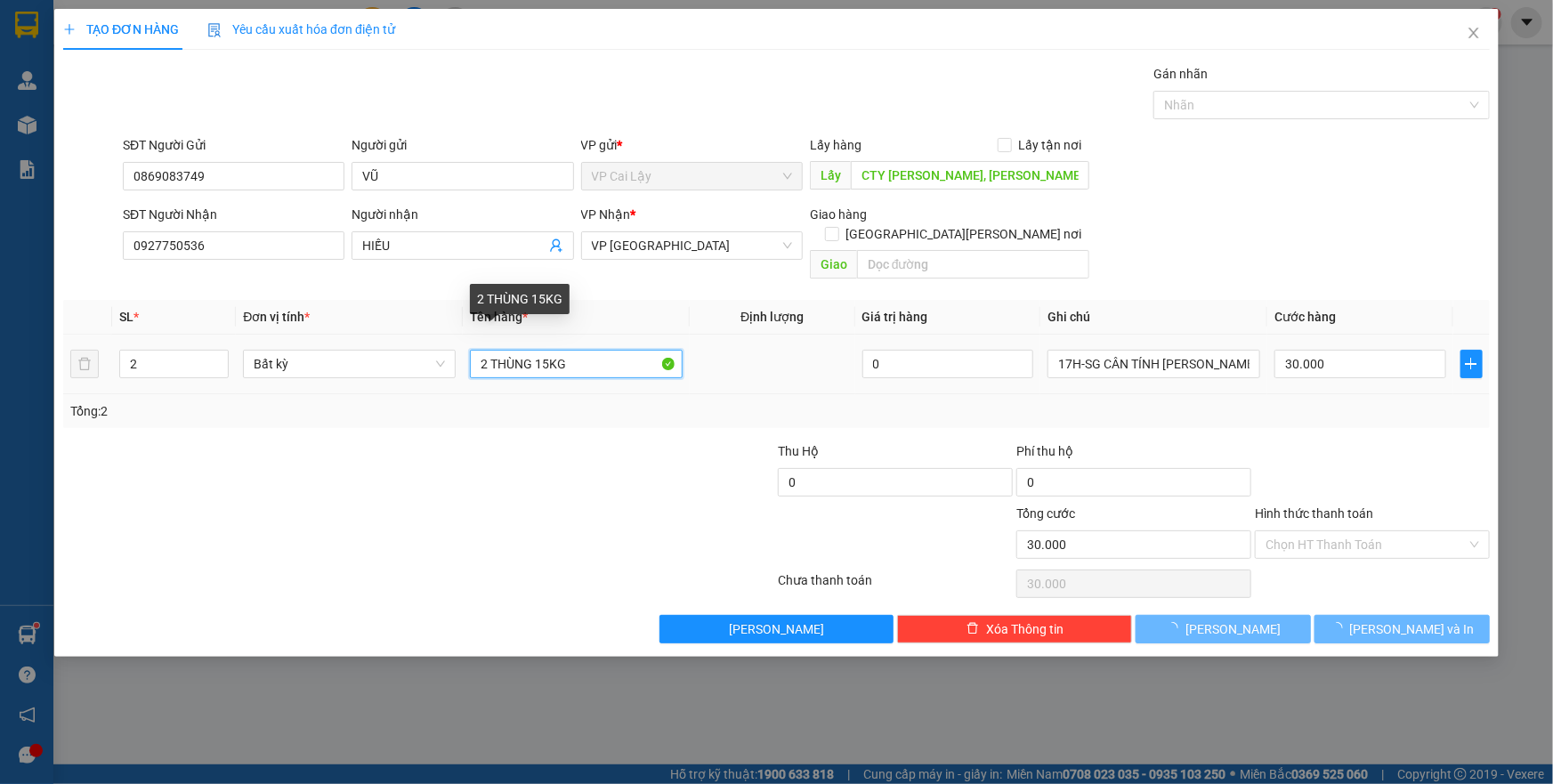
click at [549, 349] on input "2 THÙNG 15KG" at bounding box center [576, 363] width 212 height 28
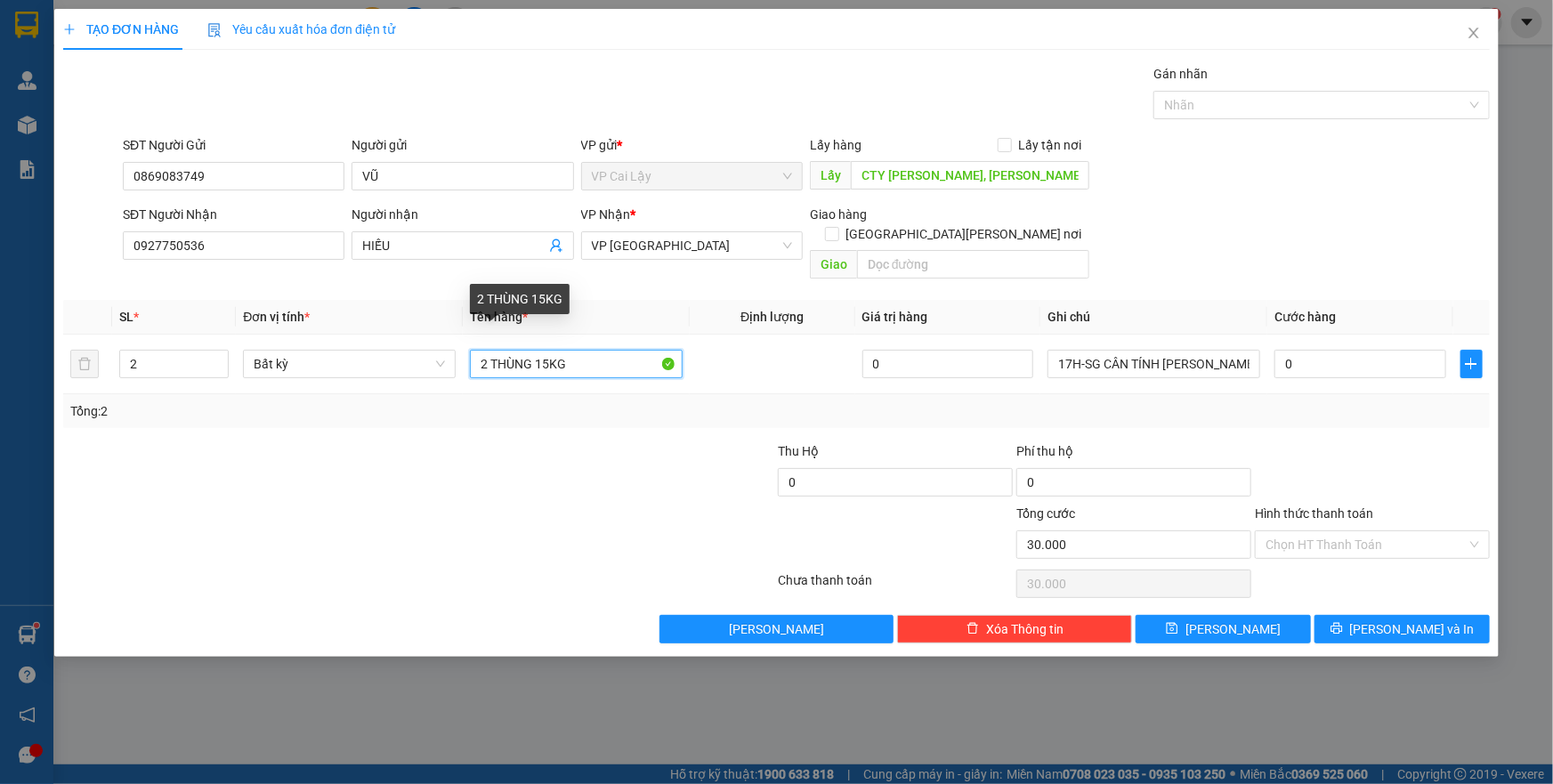
type input "0"
type input "2 THÙNG 30KG"
click at [1139, 349] on input "17H-SG CÂN TÍNH [PERSON_NAME]" at bounding box center [1153, 363] width 212 height 28
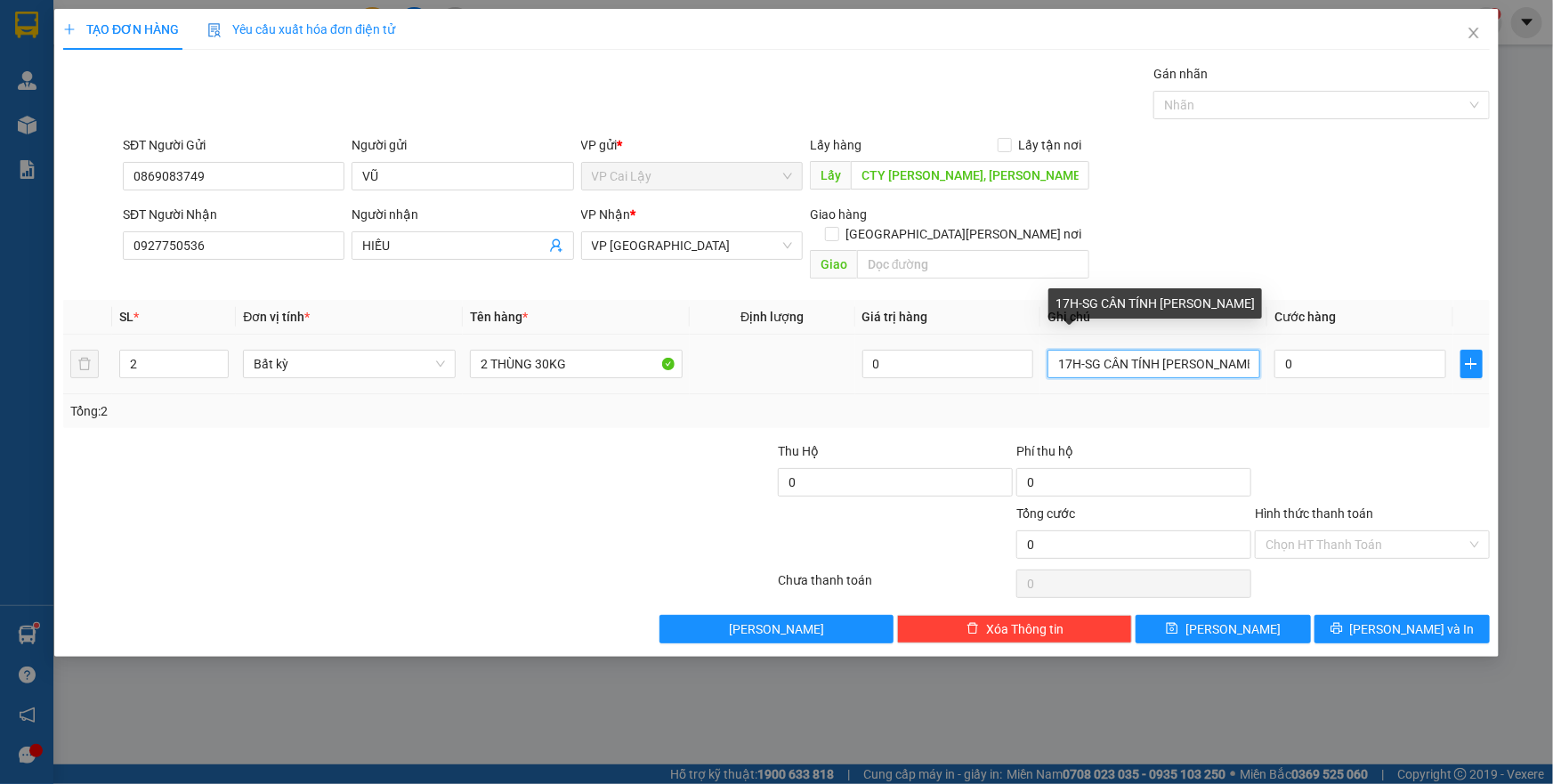
click at [1139, 349] on input "17H-SG CÂN TÍNH [PERSON_NAME]" at bounding box center [1153, 363] width 212 height 28
type input "16H"
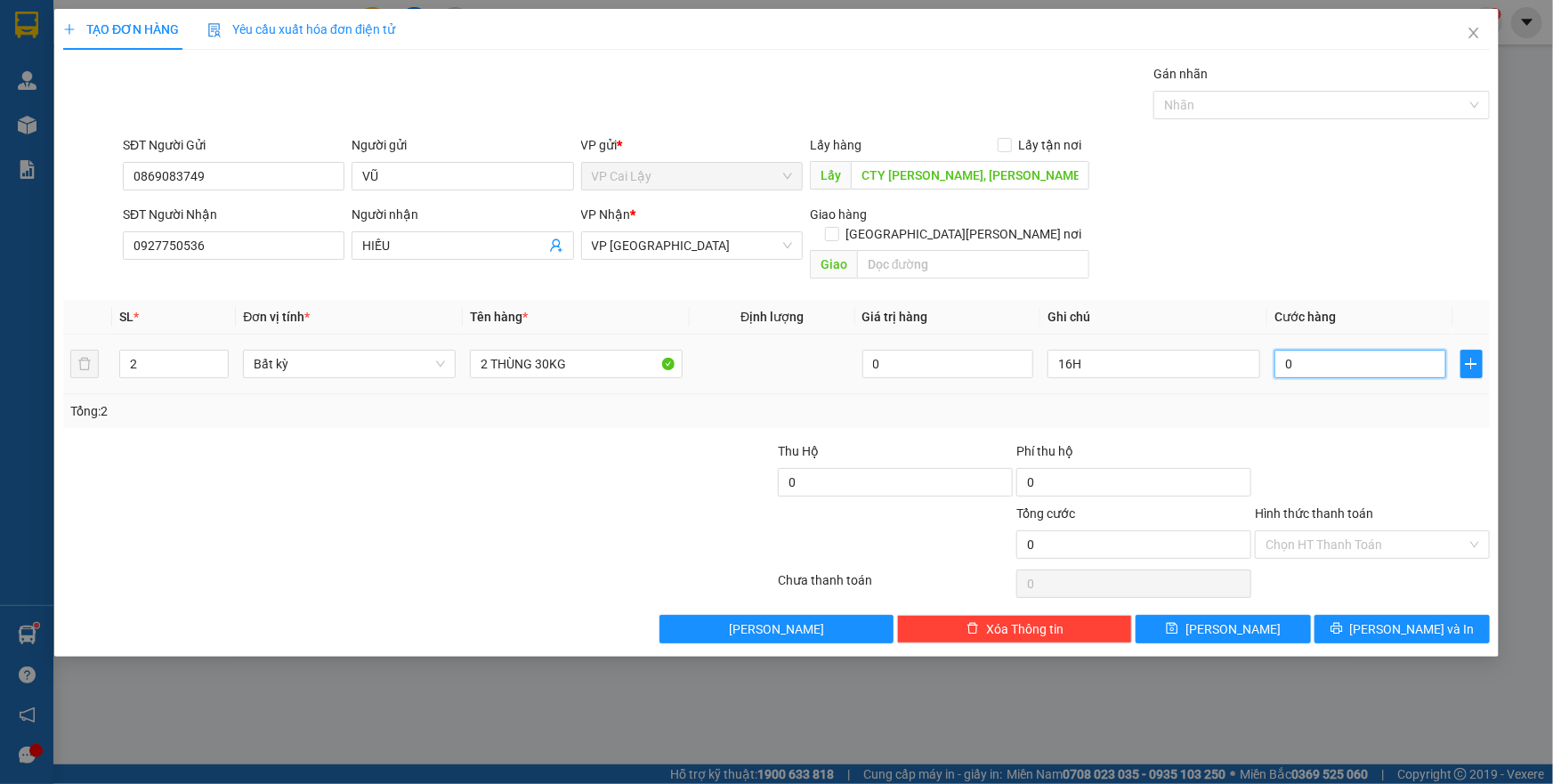
click at [1342, 349] on input "0" at bounding box center [1359, 363] width 171 height 28
type input "7"
type input "70"
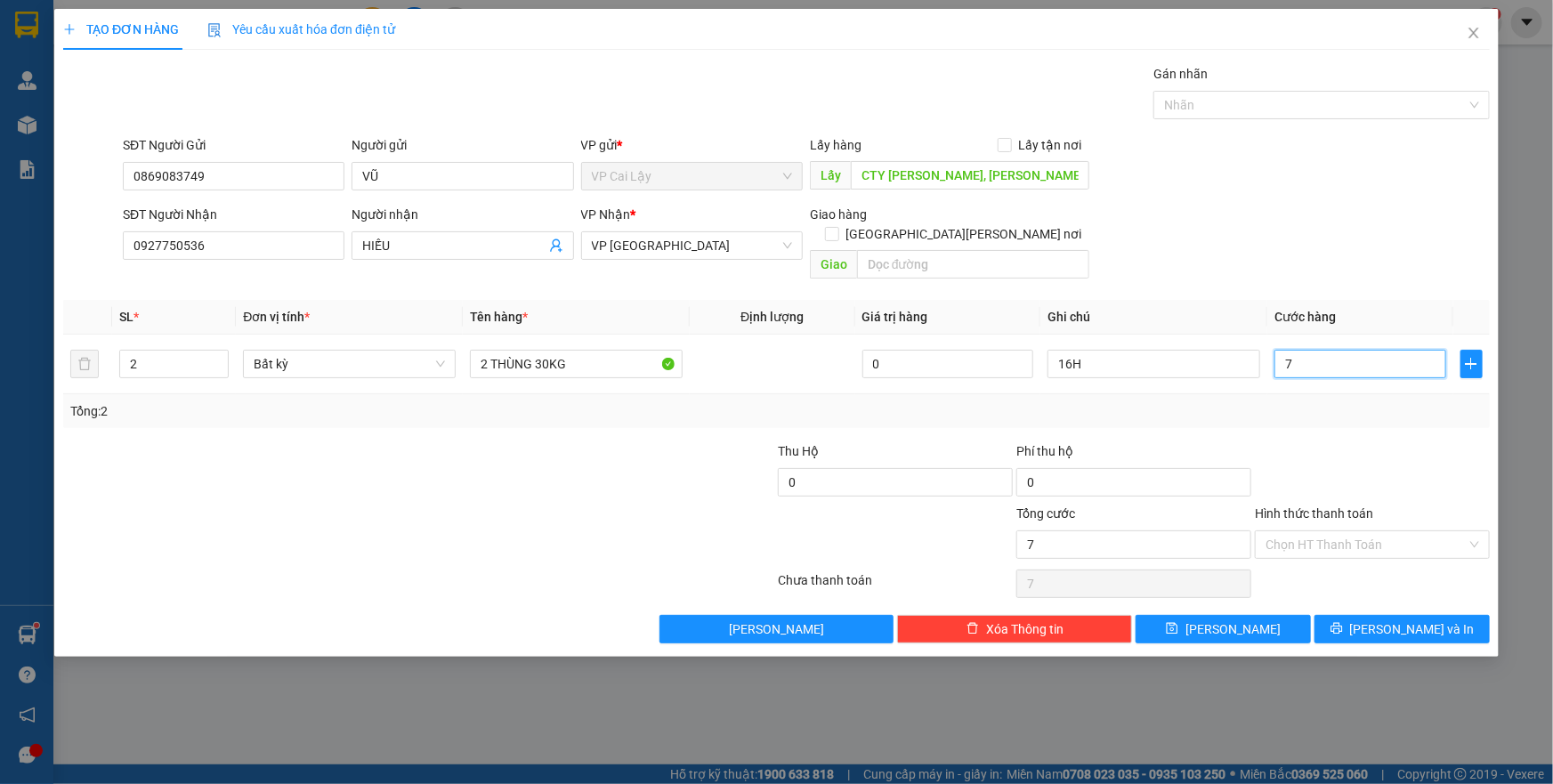
type input "70"
type input "70.000"
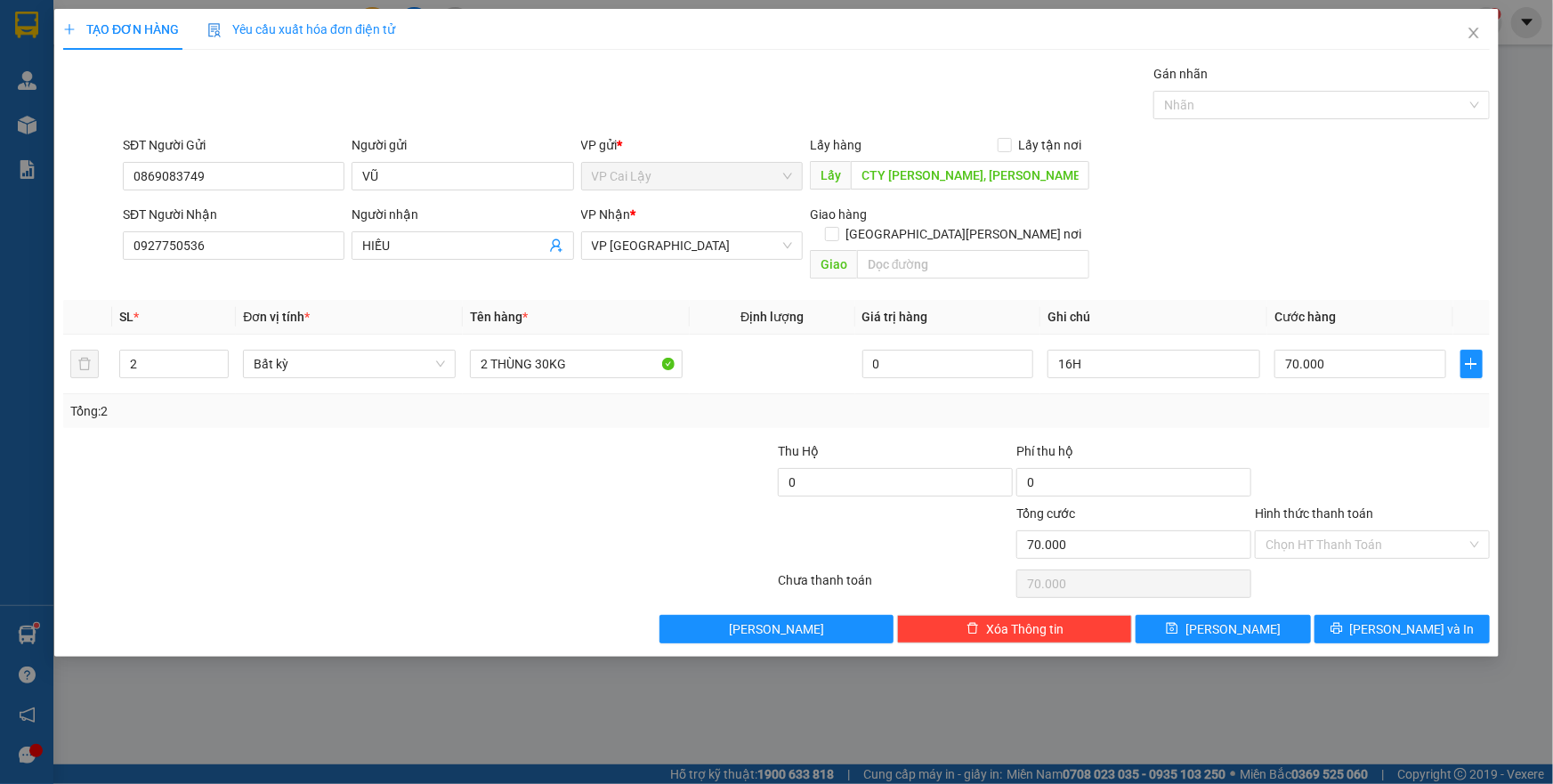
click at [1371, 441] on div at bounding box center [1372, 473] width 239 height 63
click at [1365, 615] on button "[PERSON_NAME] và In" at bounding box center [1401, 628] width 175 height 28
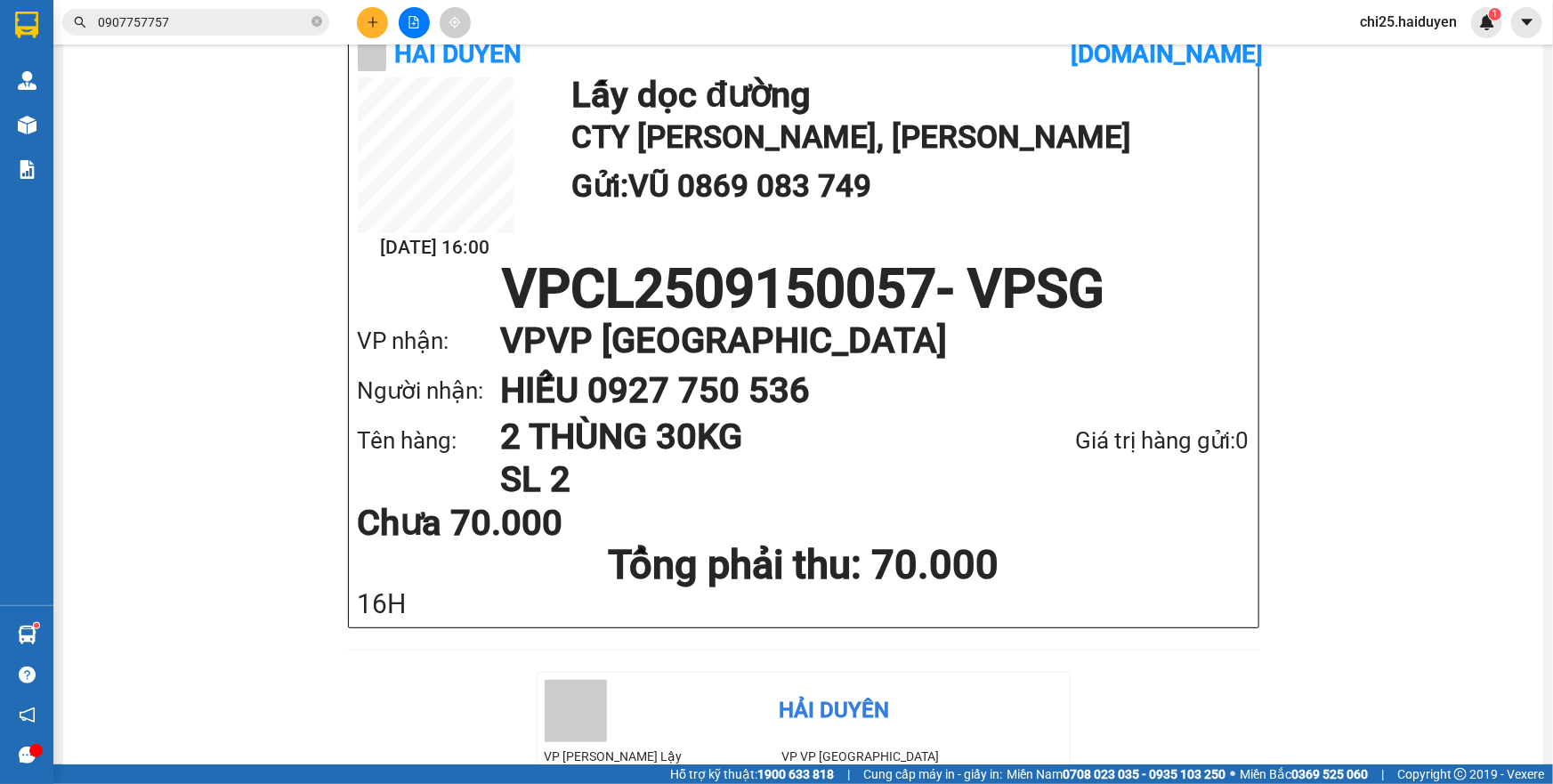
scroll to position [161, 0]
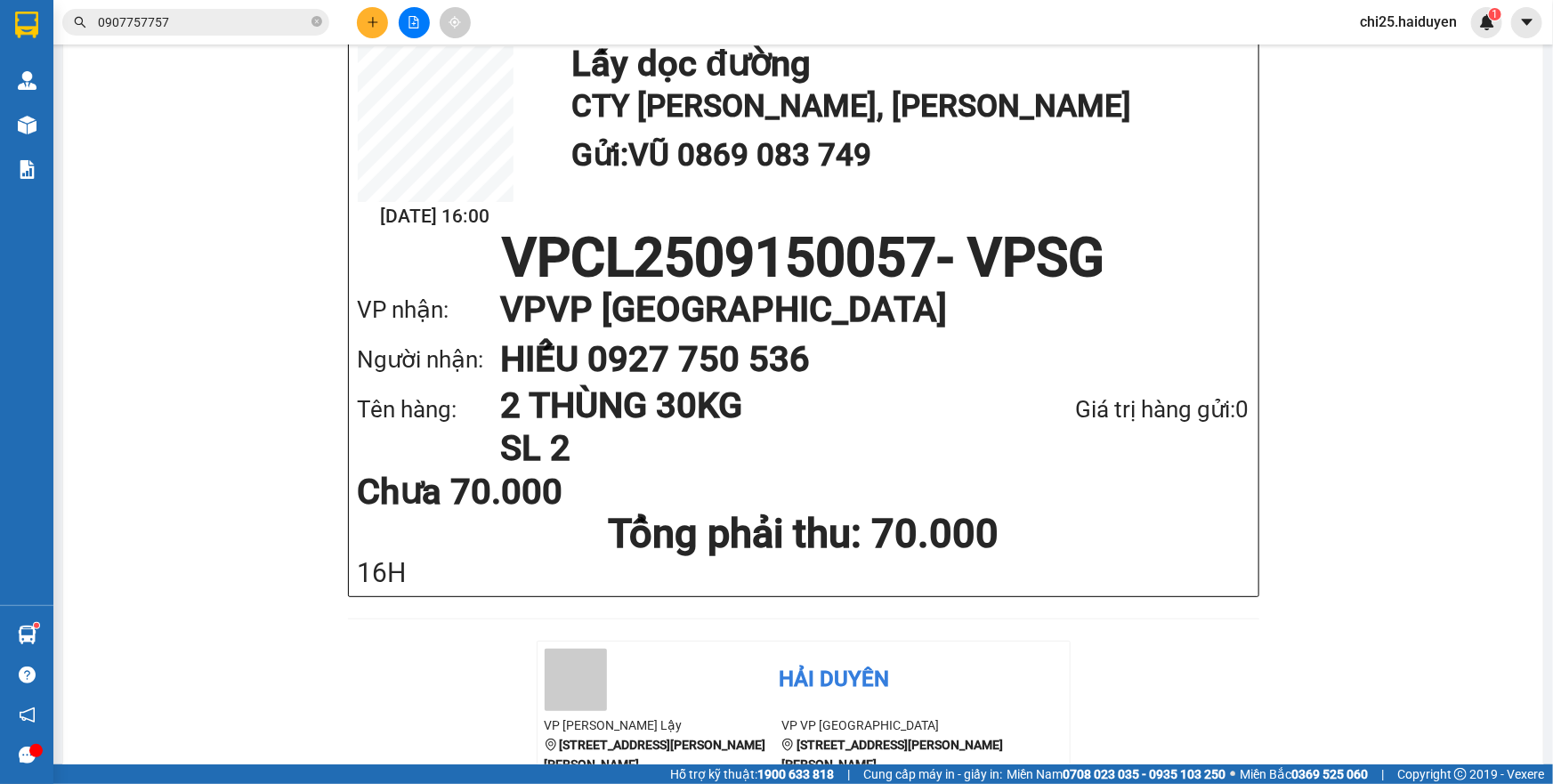
click at [210, 25] on input "0907757757" at bounding box center [203, 23] width 210 height 20
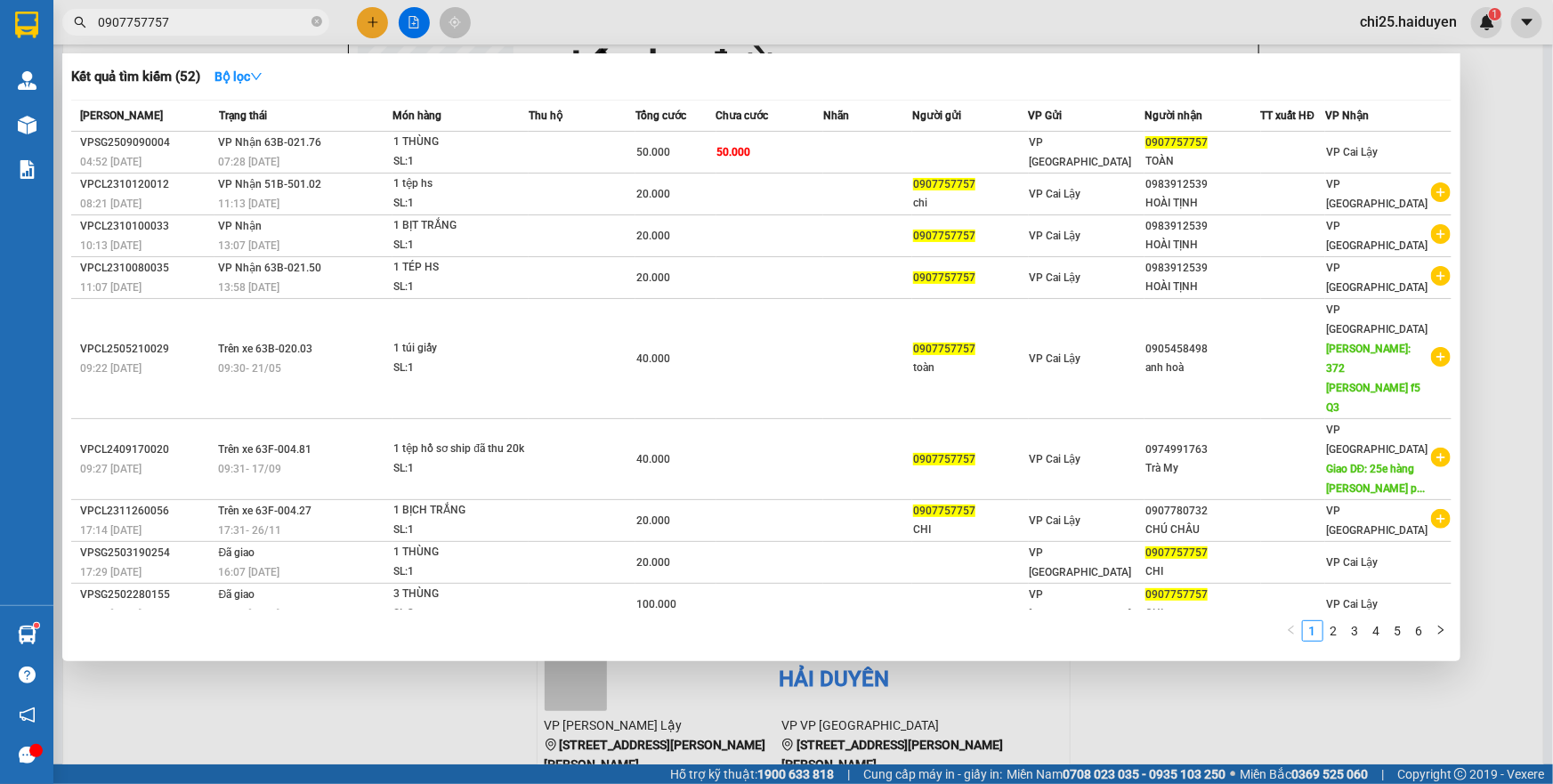
click at [210, 25] on input "0907757757" at bounding box center [203, 23] width 210 height 20
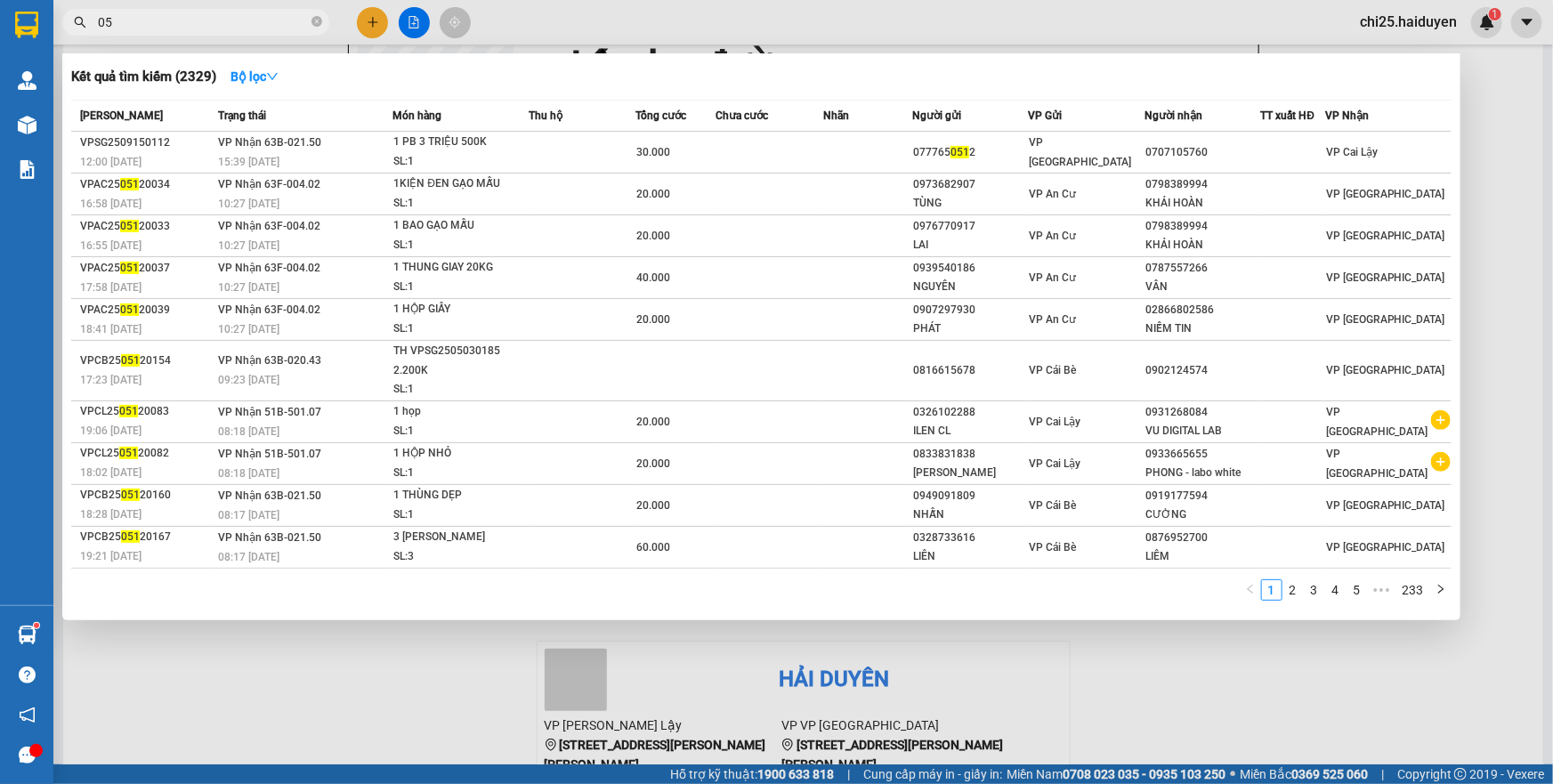
type input "0"
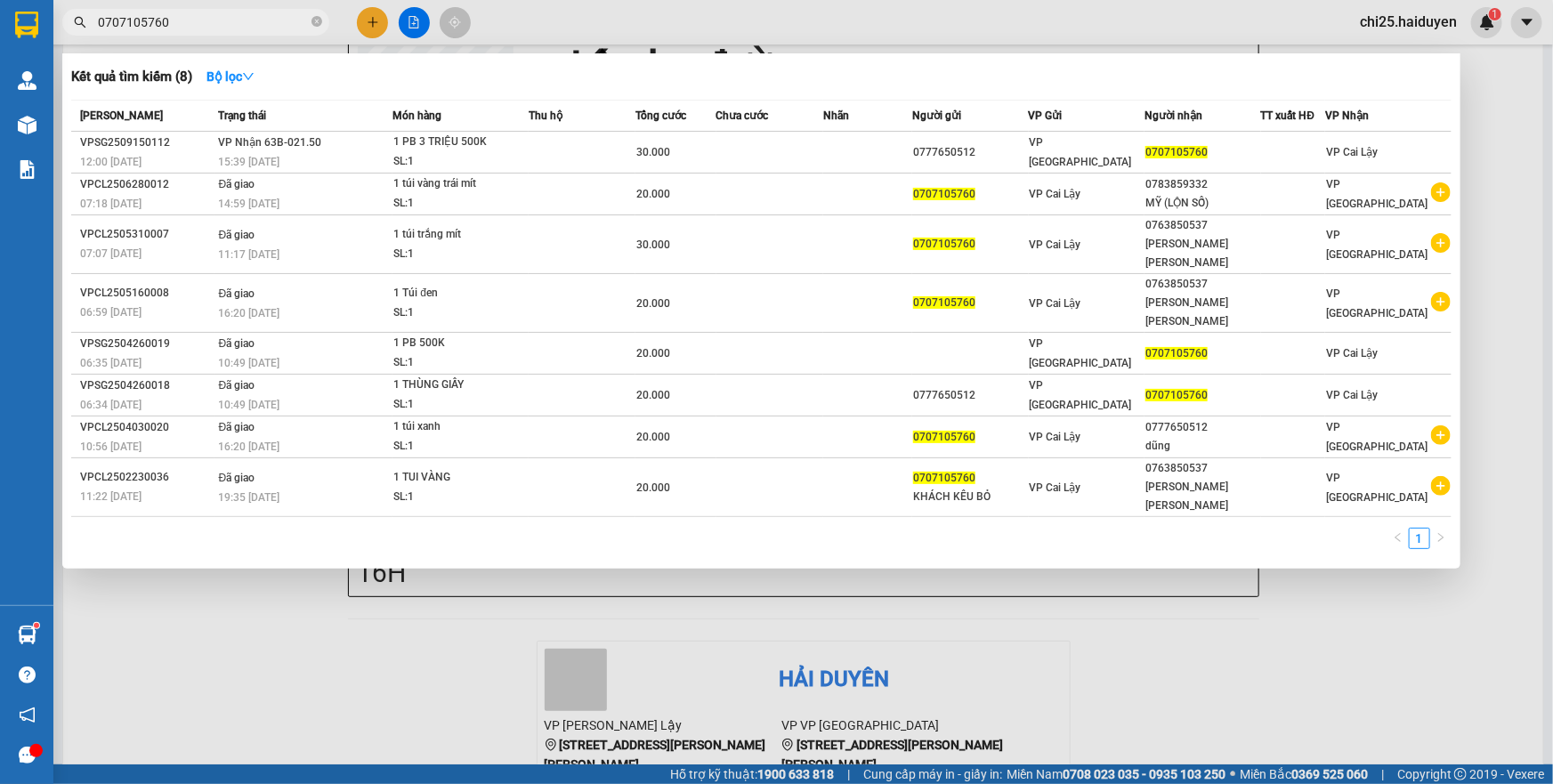
type input "0707105760"
click at [1491, 231] on div at bounding box center [776, 392] width 1553 height 784
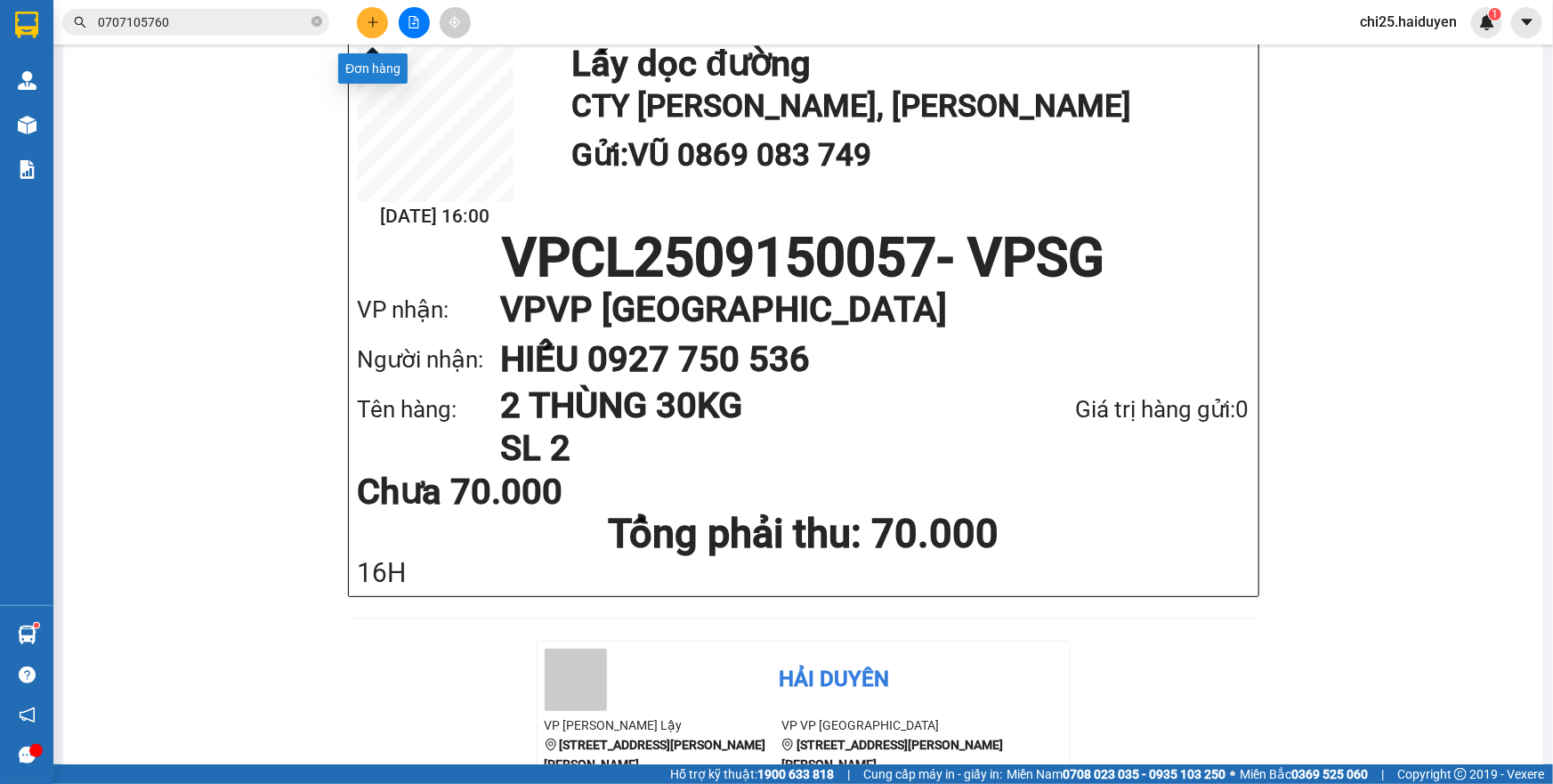
click at [375, 18] on icon "plus" at bounding box center [372, 22] width 13 height 13
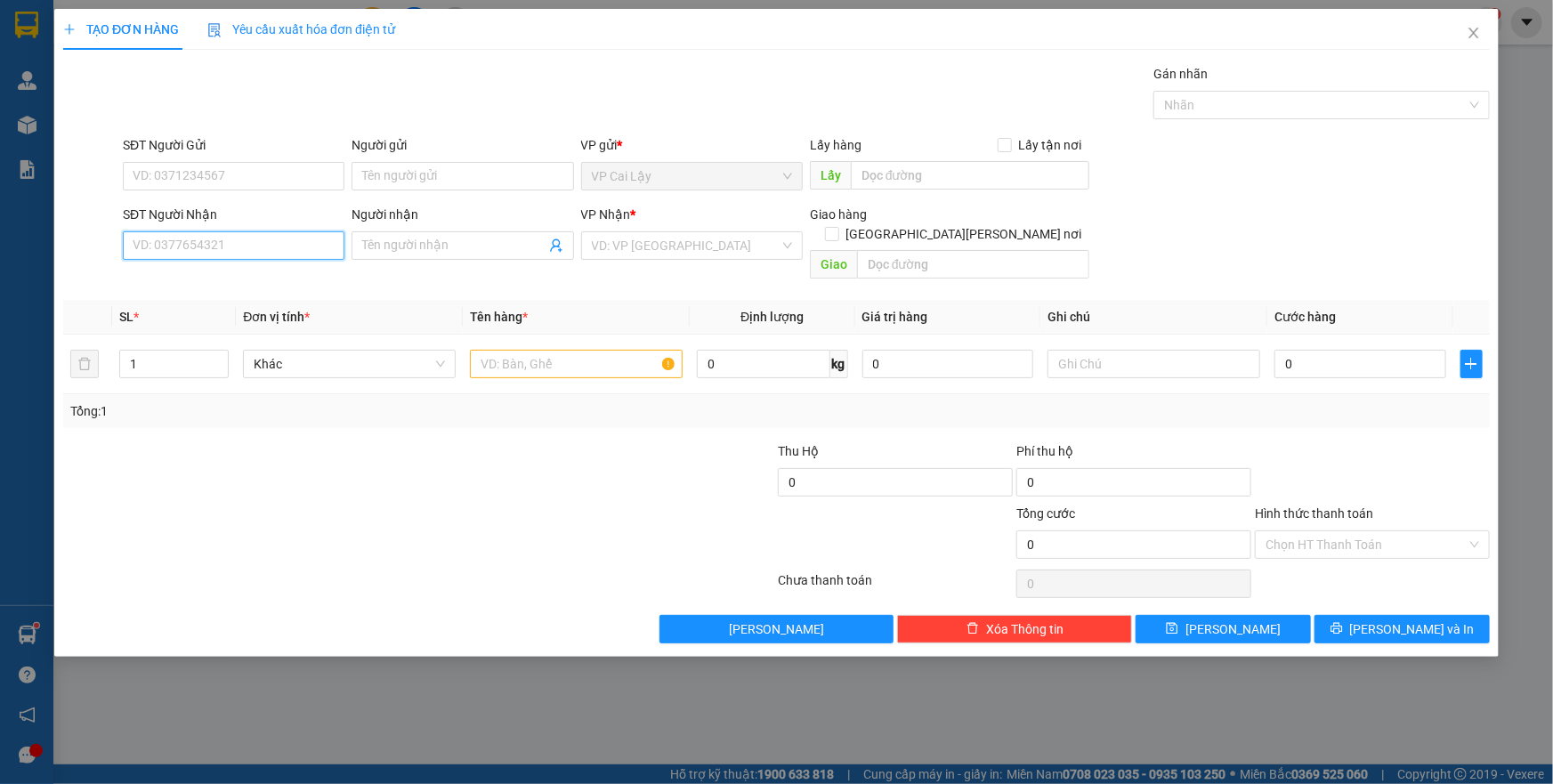
click at [244, 240] on input "SĐT Người Nhận" at bounding box center [233, 245] width 221 height 28
type input "0918119442"
type input "HUY HÀO"
type input "20.000"
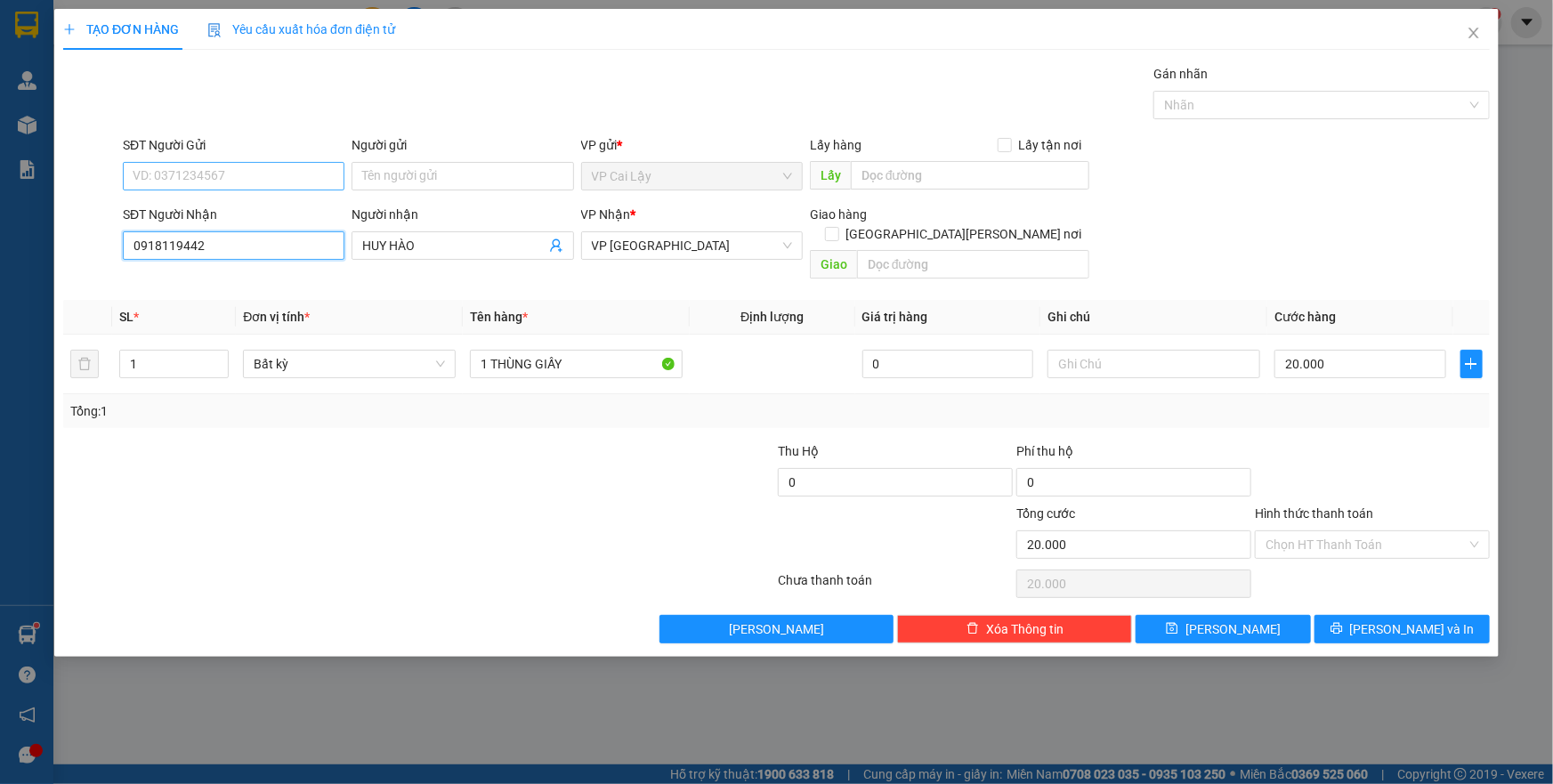
type input "0918119442"
click at [292, 169] on input "SĐT Người Gửi" at bounding box center [233, 175] width 221 height 28
type input "0766812703"
type input "NGA"
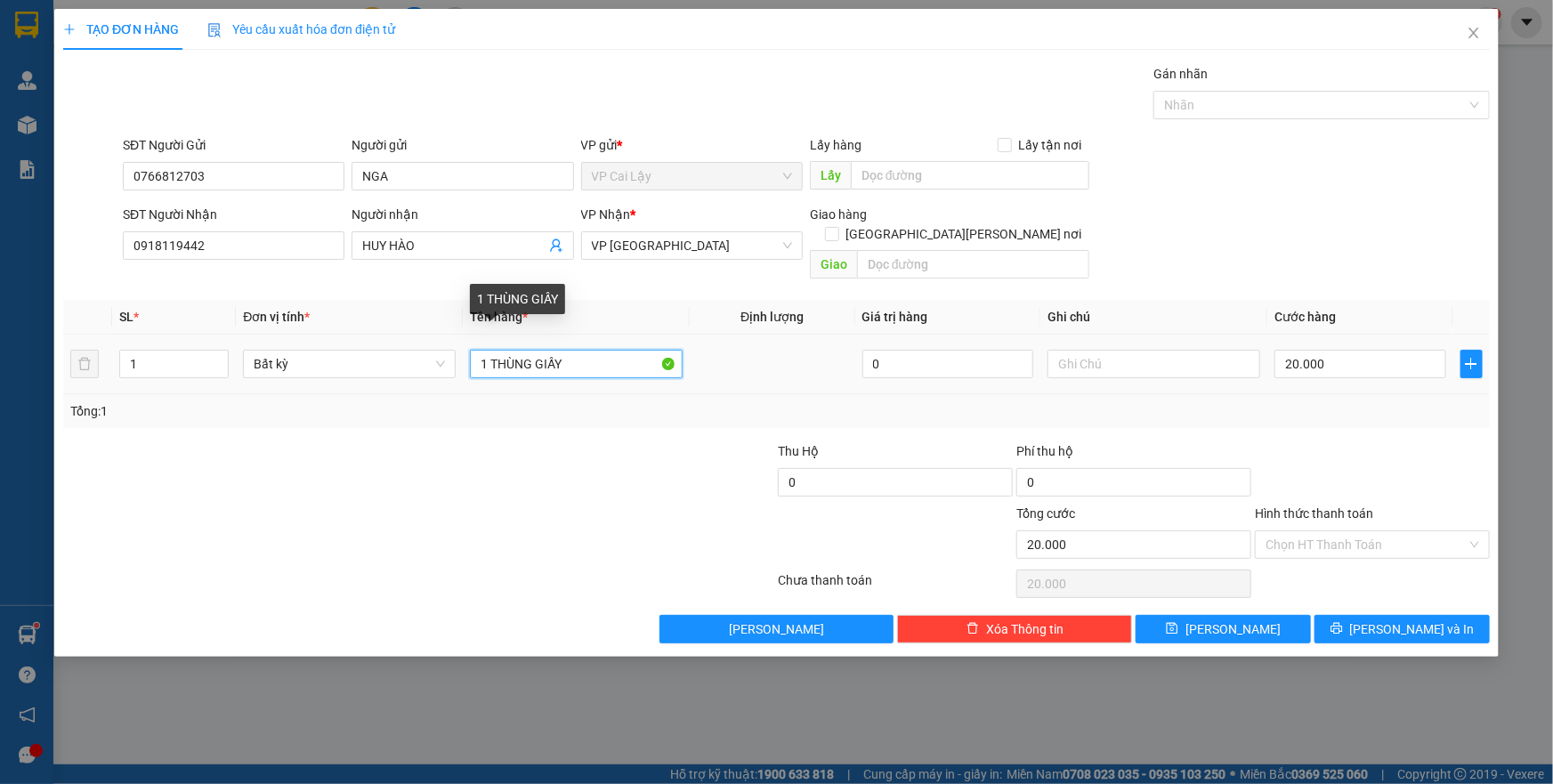
click at [605, 349] on input "1 THÙNG GIẤY" at bounding box center [576, 363] width 212 height 28
click at [1366, 530] on input "Hình thức thanh toán" at bounding box center [1365, 543] width 201 height 26
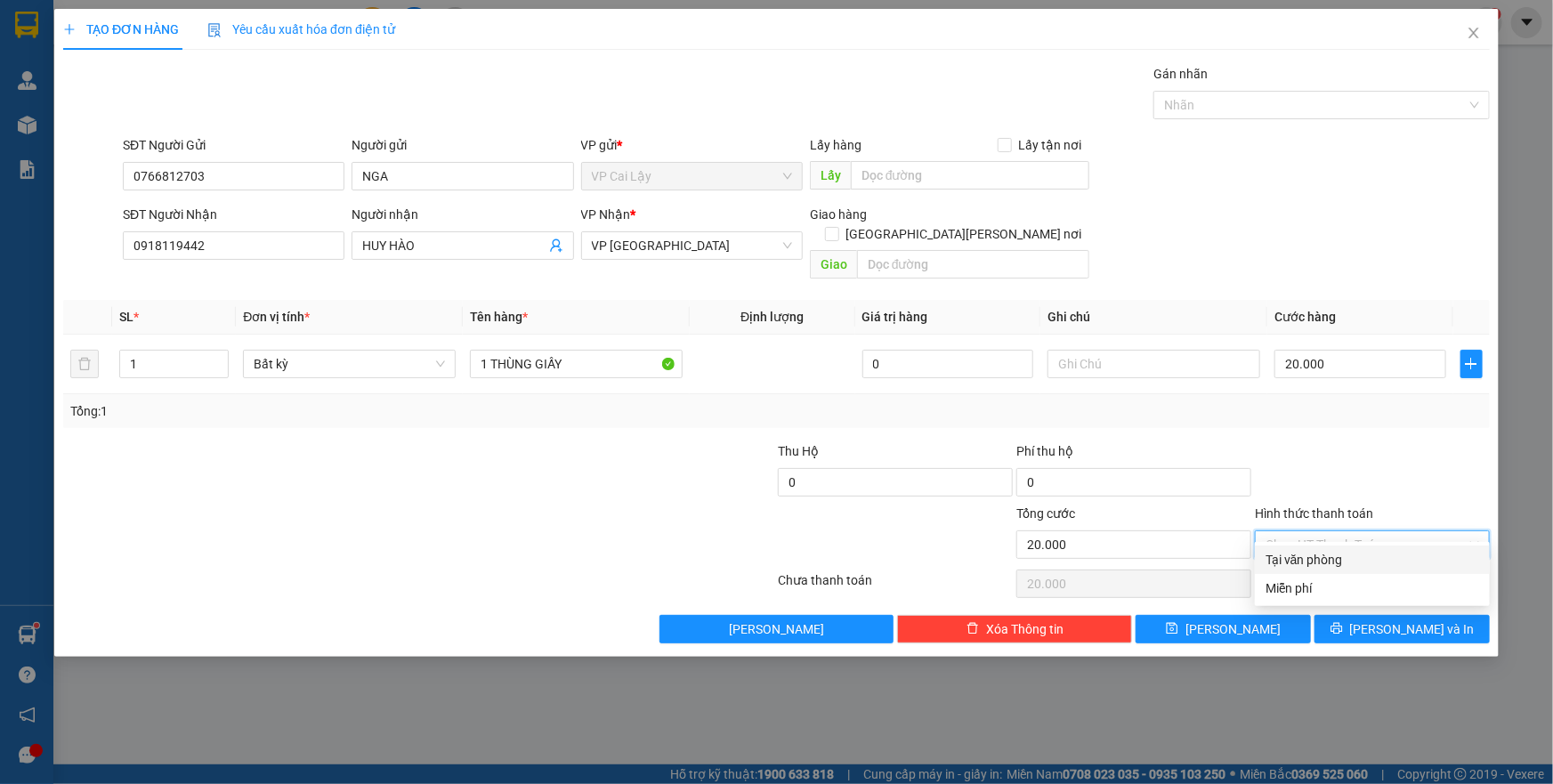
click at [1370, 555] on div "Tại văn phòng" at bounding box center [1372, 560] width 213 height 20
type input "0"
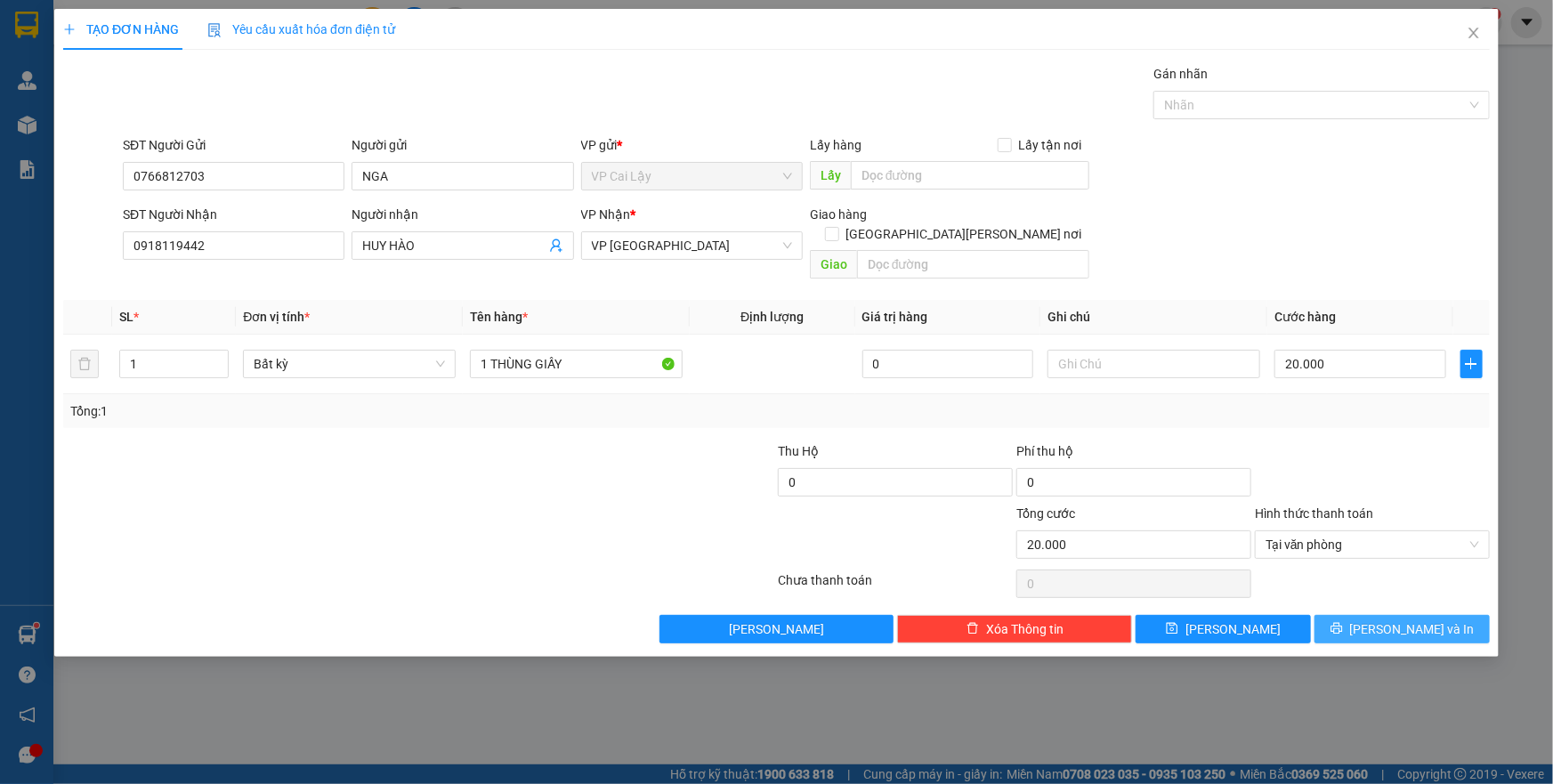
click at [1384, 615] on button "[PERSON_NAME] và In" at bounding box center [1401, 628] width 175 height 28
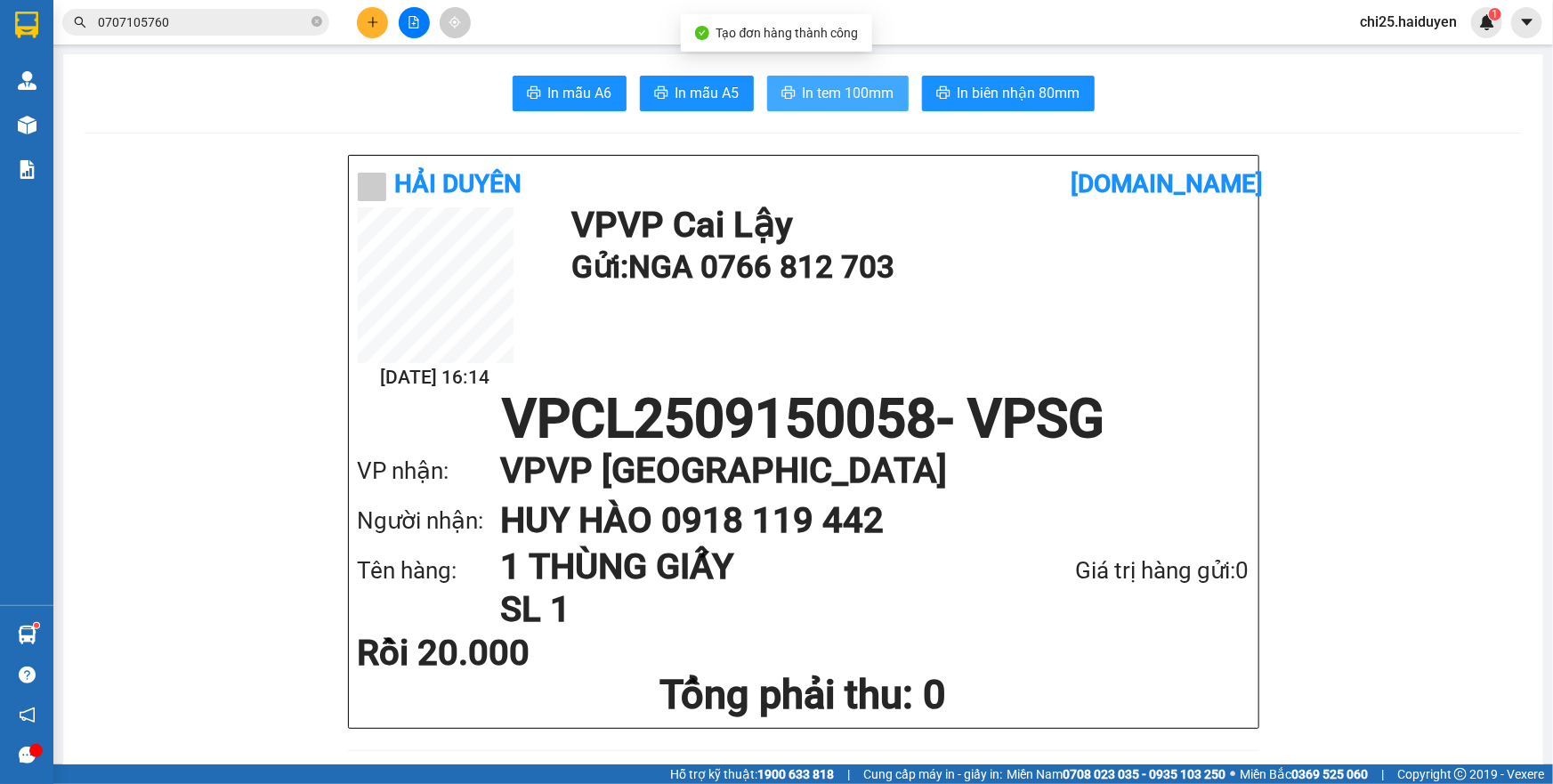
click at [803, 102] on span "In tem 100mm" at bounding box center [849, 93] width 92 height 23
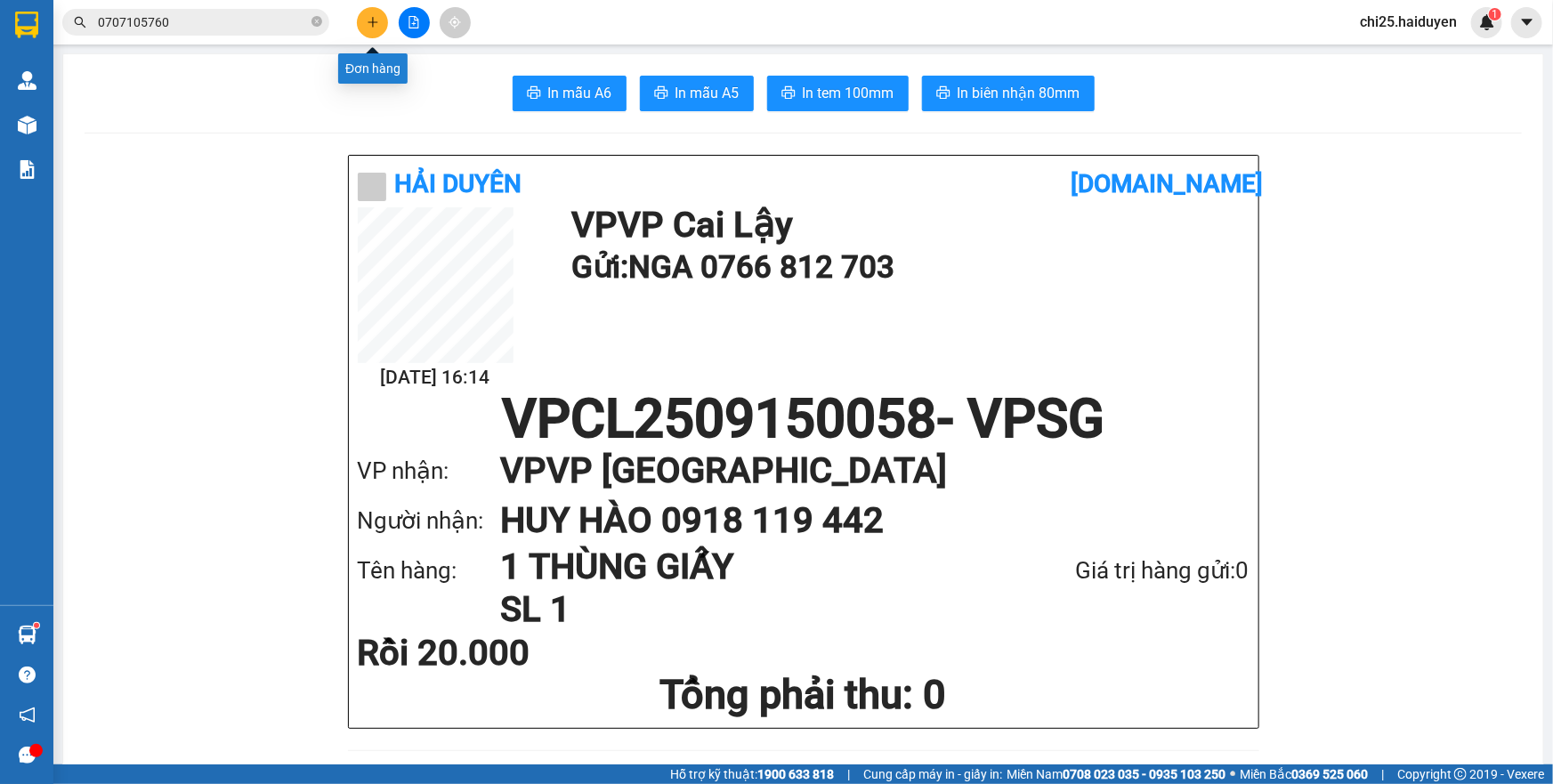
click at [374, 32] on button at bounding box center [372, 23] width 31 height 31
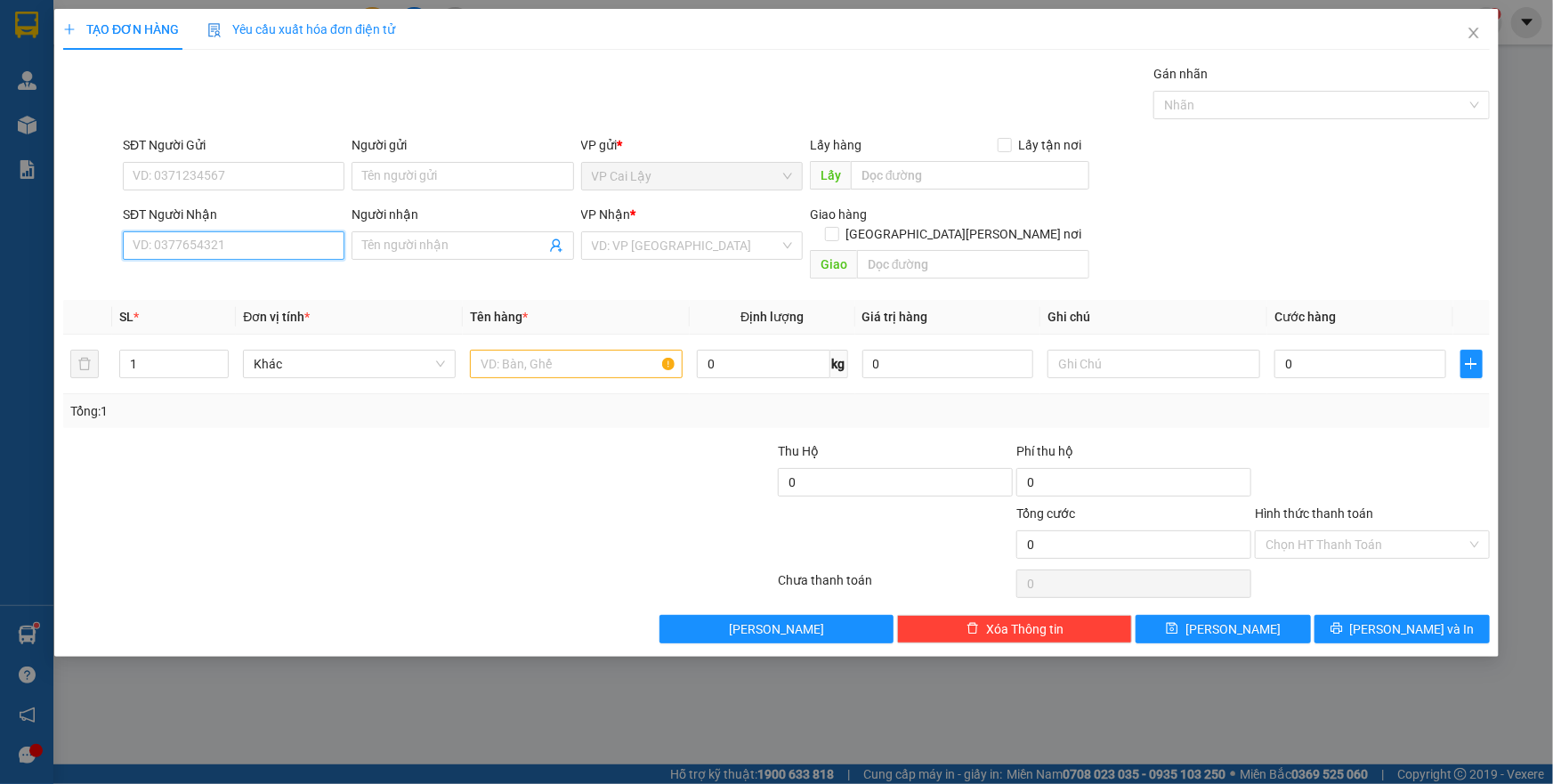
click at [236, 239] on input "SĐT Người Nhận" at bounding box center [233, 245] width 221 height 28
type input "0902485667"
click at [499, 250] on input "Người nhận" at bounding box center [453, 246] width 182 height 20
type input "b"
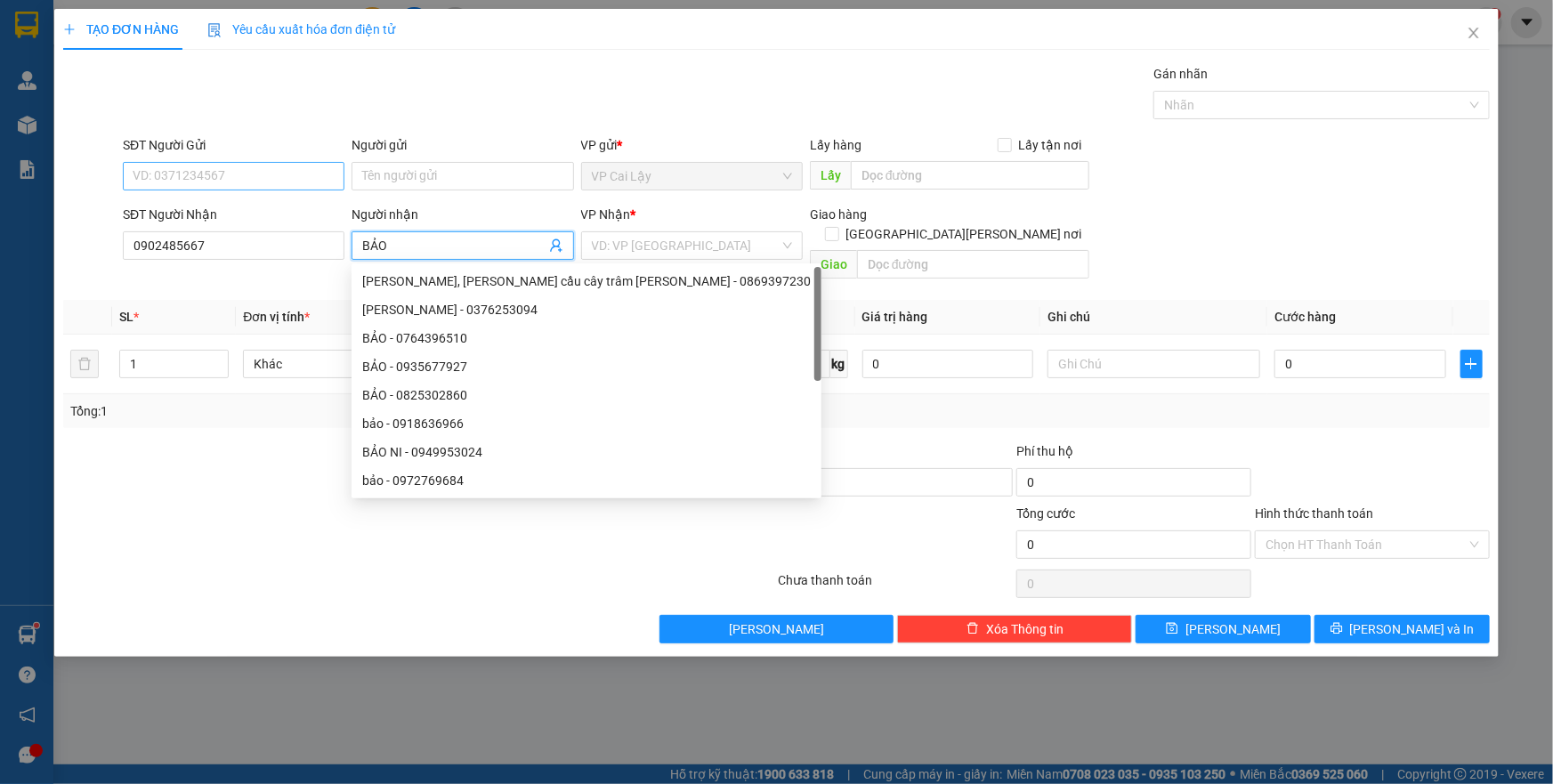
type input "BẢO"
click at [249, 170] on input "SĐT Người Gửi" at bounding box center [233, 175] width 221 height 28
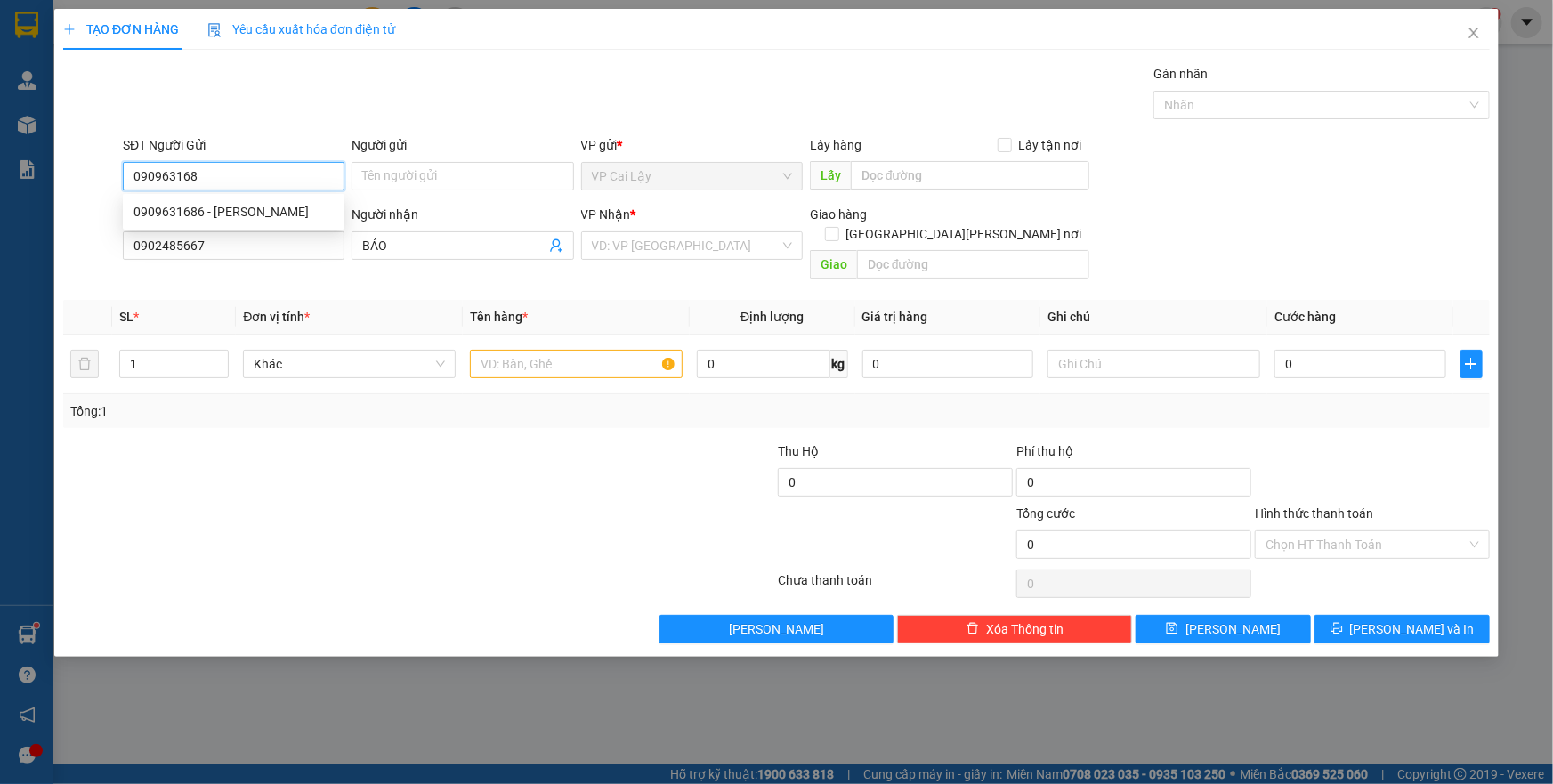
type input "0909631686"
click at [285, 209] on div "0909631686 - [PERSON_NAME]" at bounding box center [233, 211] width 200 height 20
type input "[PERSON_NAME]"
type input "XNM [GEOGRAPHIC_DATA]"
type input "30.000"
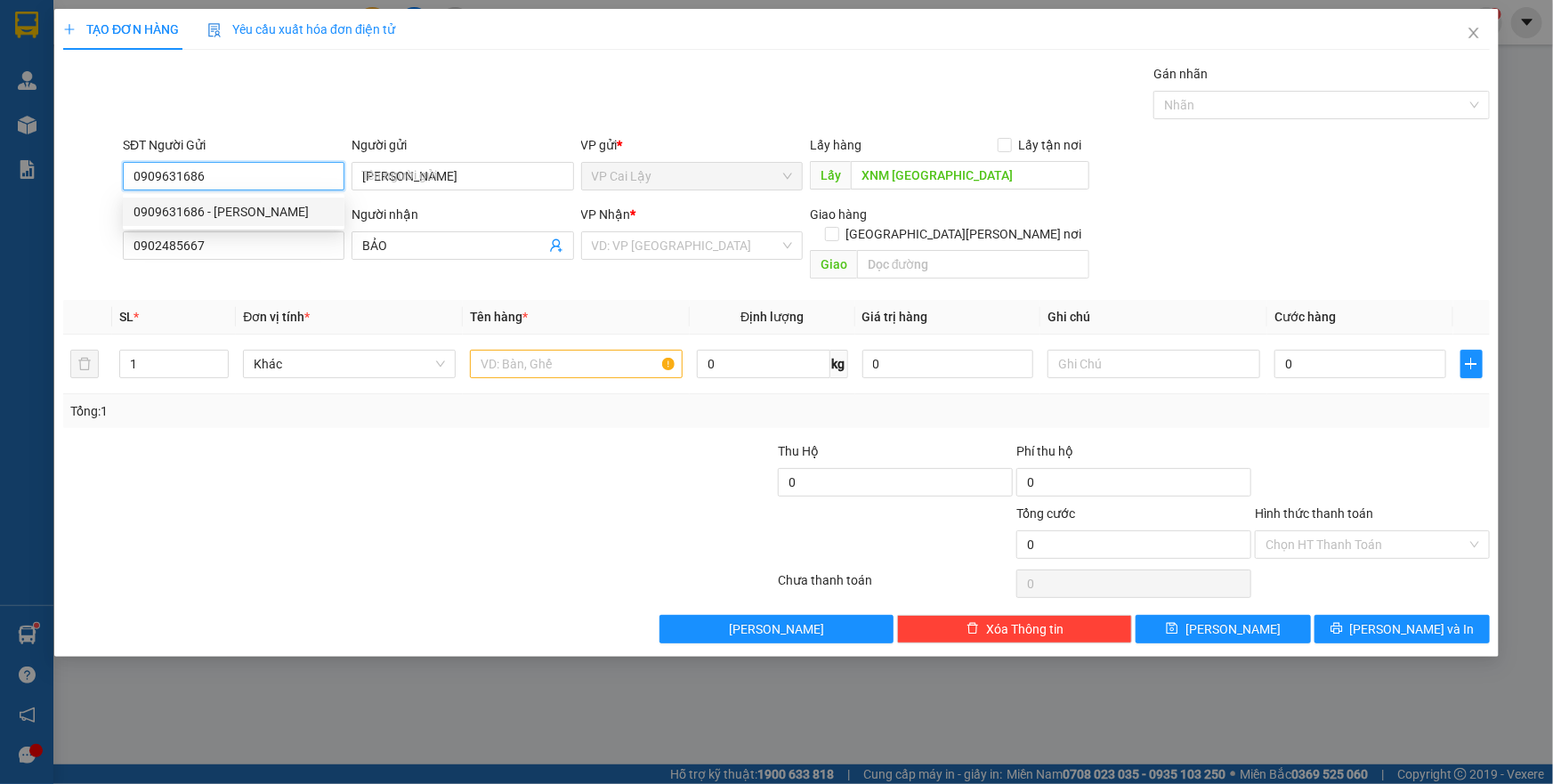
type input "30.000"
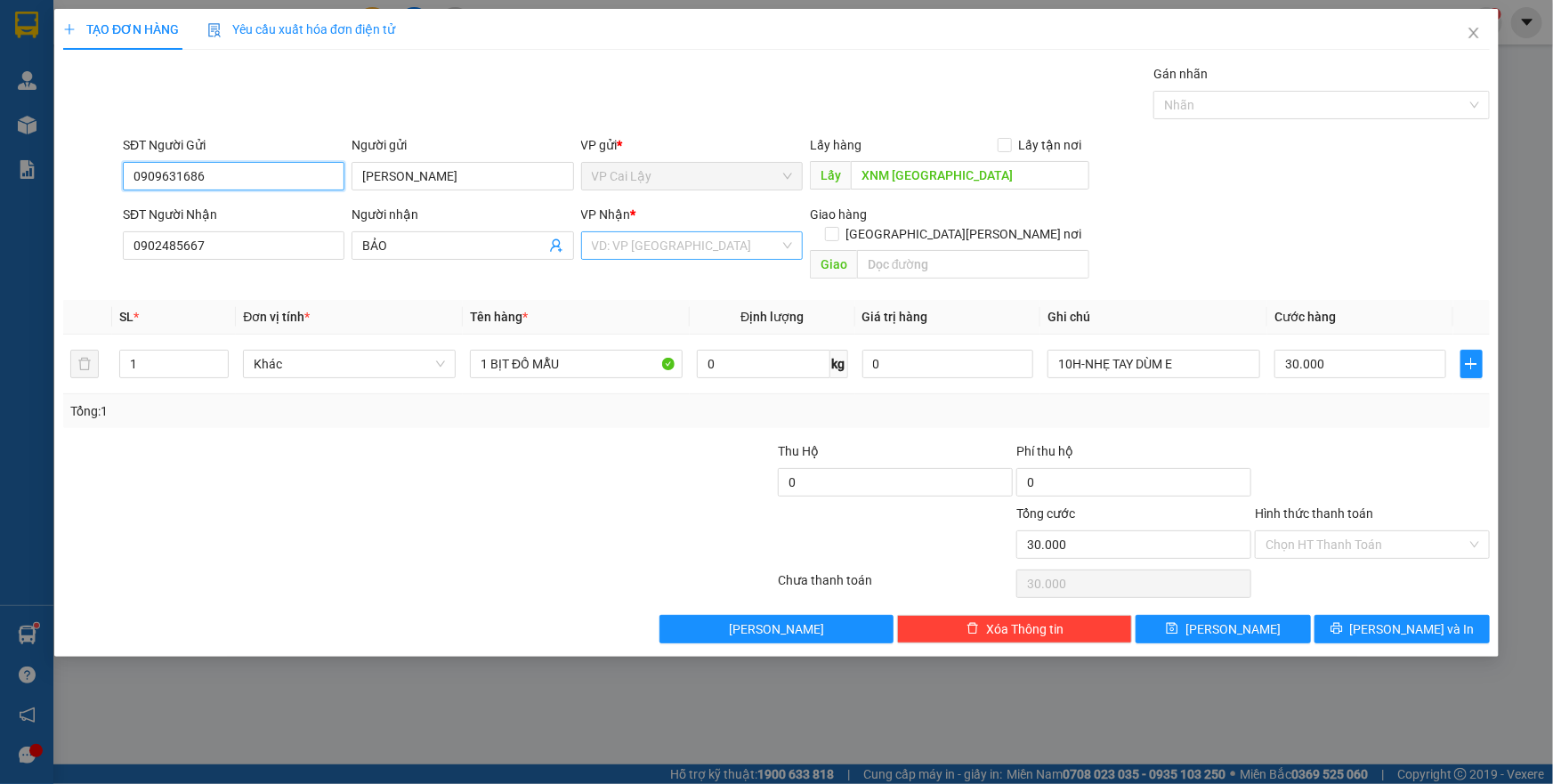
type input "0909631686"
click at [661, 241] on input "search" at bounding box center [685, 245] width 188 height 26
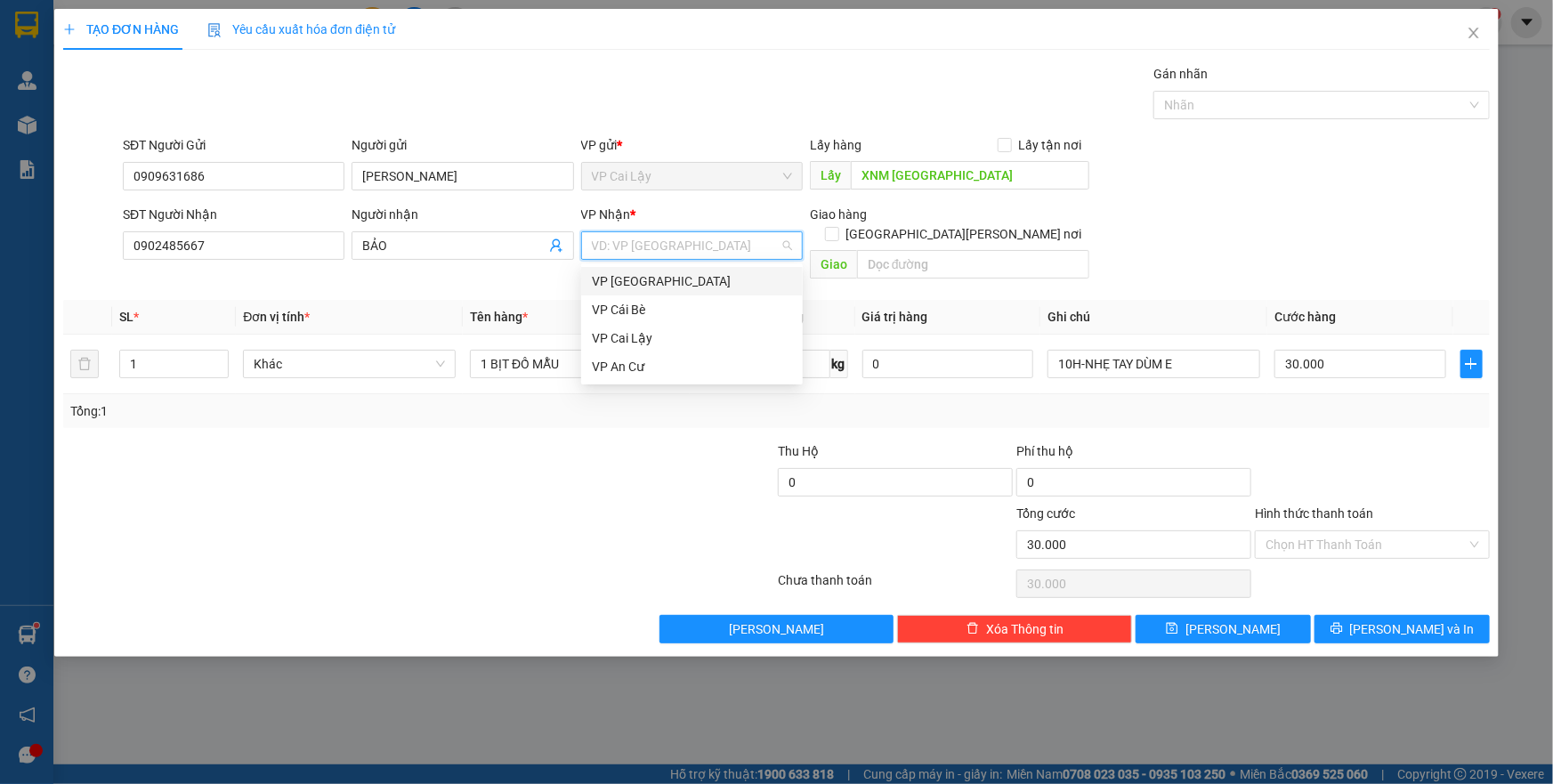
click at [619, 281] on div "VP [GEOGRAPHIC_DATA]" at bounding box center [691, 281] width 200 height 20
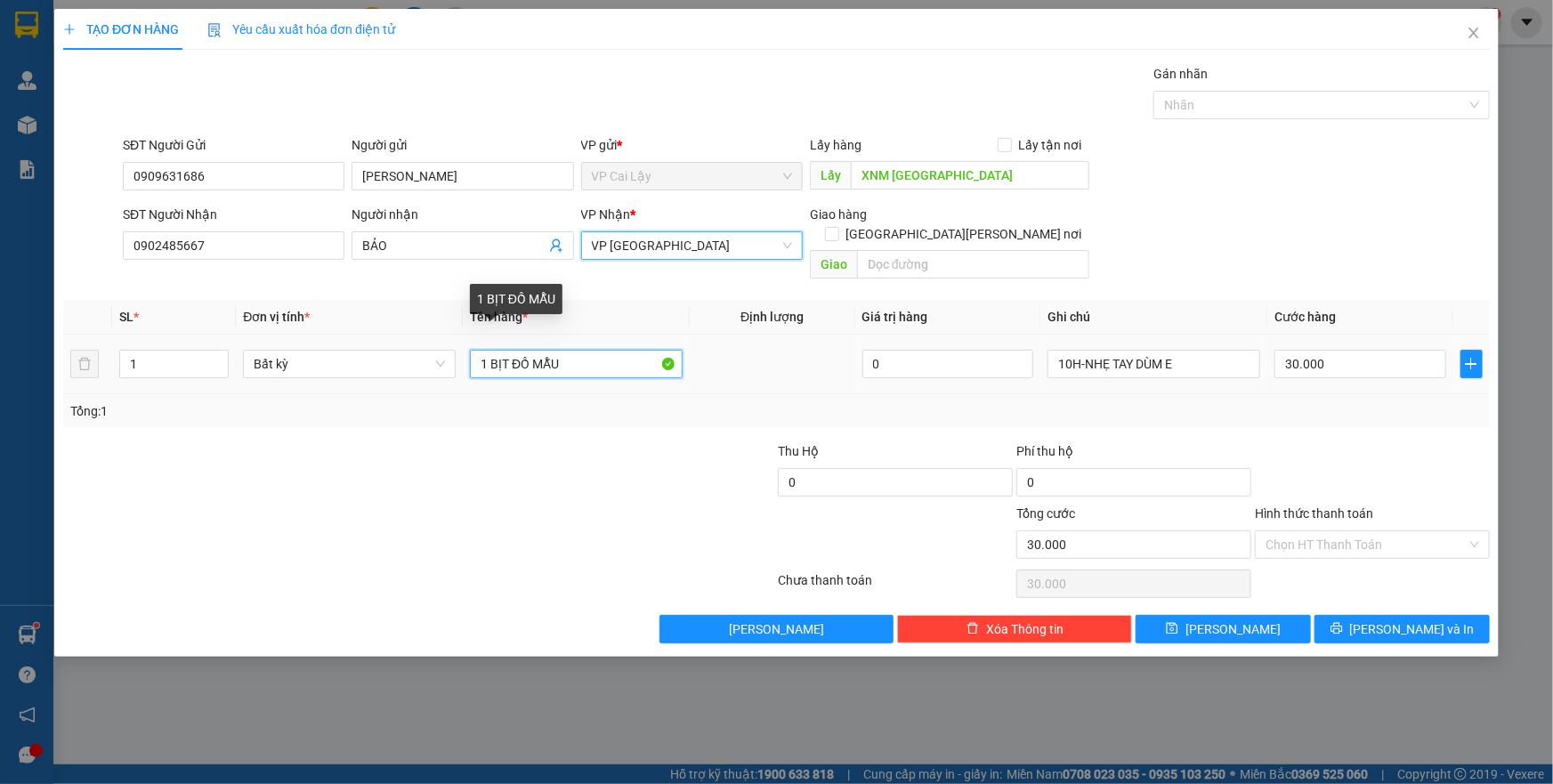
click at [537, 349] on input "1 BỊT ĐỒ MẪU" at bounding box center [576, 363] width 212 height 28
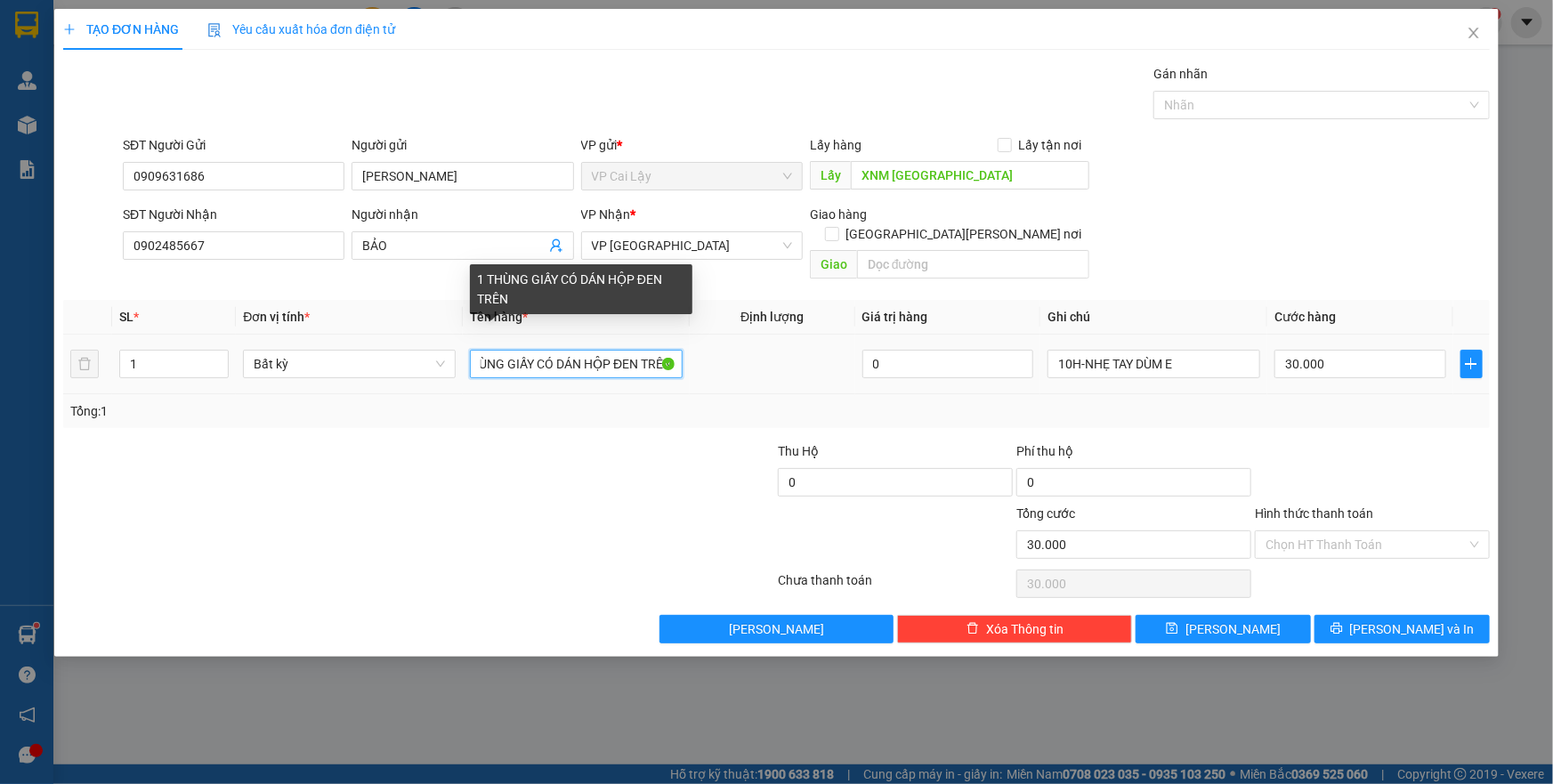
scroll to position [0, 28]
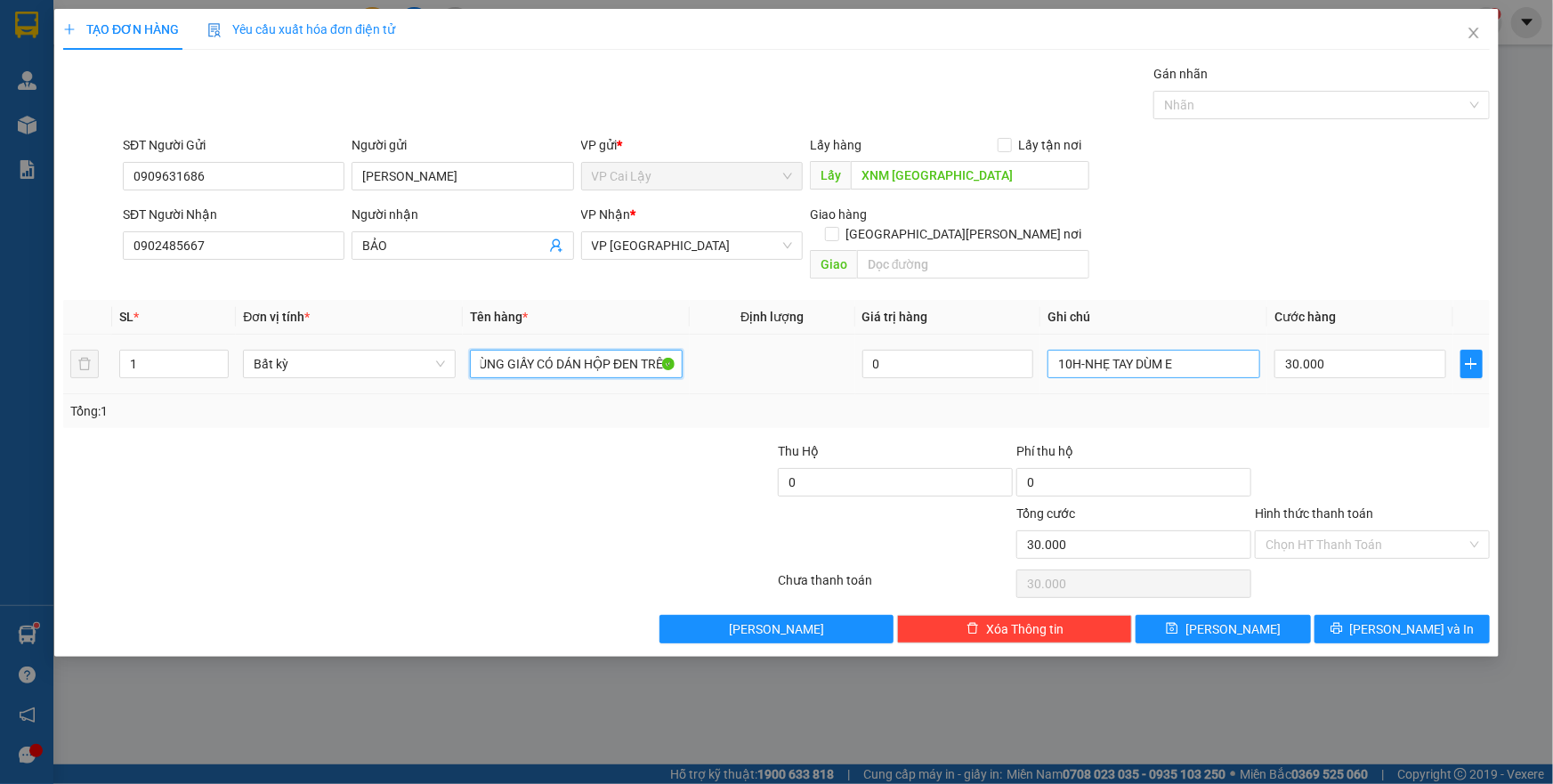
type input "1 THÙNG GIẤY CÓ DÁN HỘP ĐEN TRÊN"
click at [1104, 349] on input "10H-NHẸ TAY DÙM E" at bounding box center [1153, 363] width 212 height 28
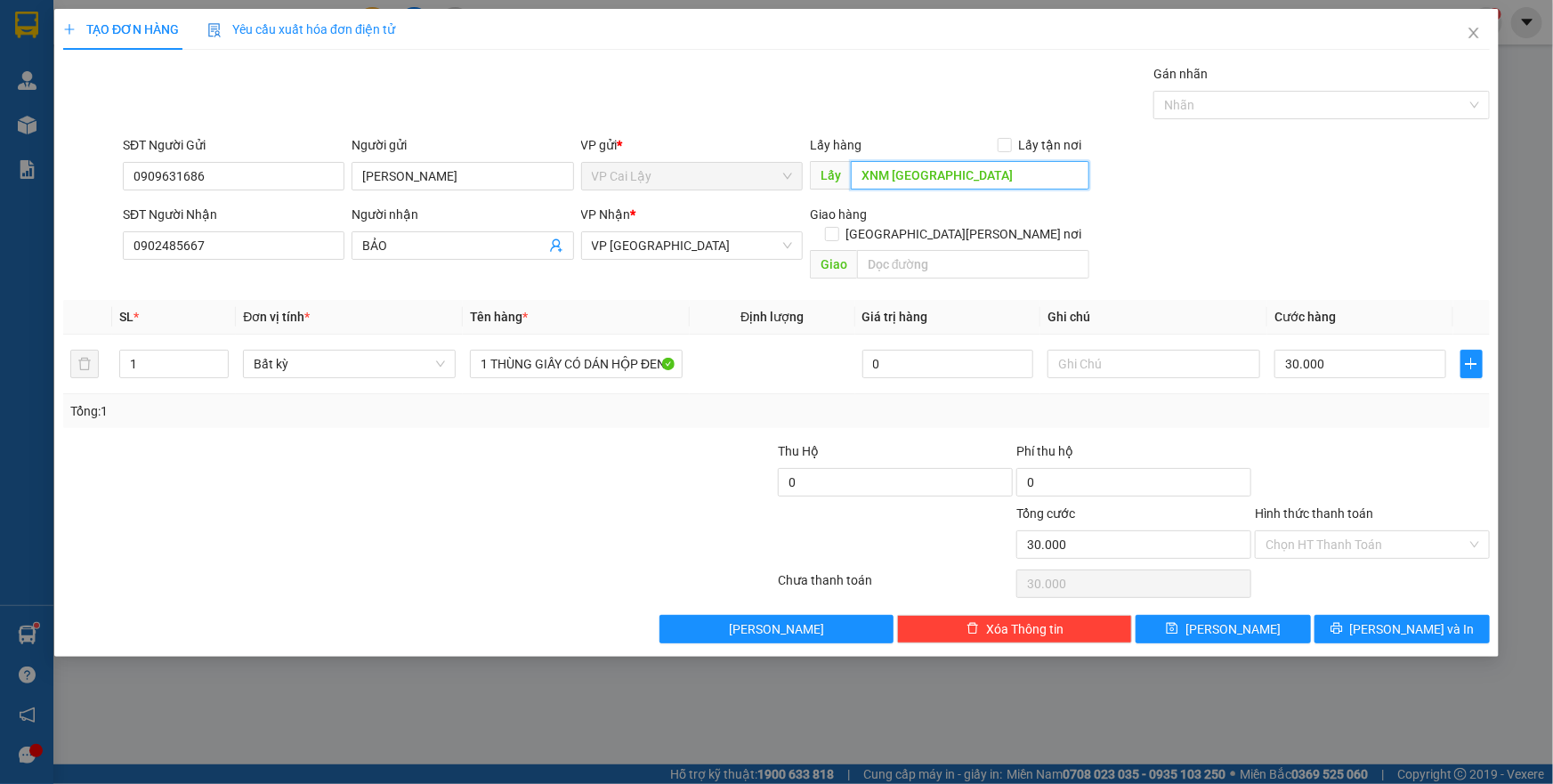
click at [1014, 166] on input "XNM [GEOGRAPHIC_DATA]" at bounding box center [970, 174] width 239 height 28
click at [1332, 349] on input "30.000" at bounding box center [1359, 363] width 171 height 28
type input "2"
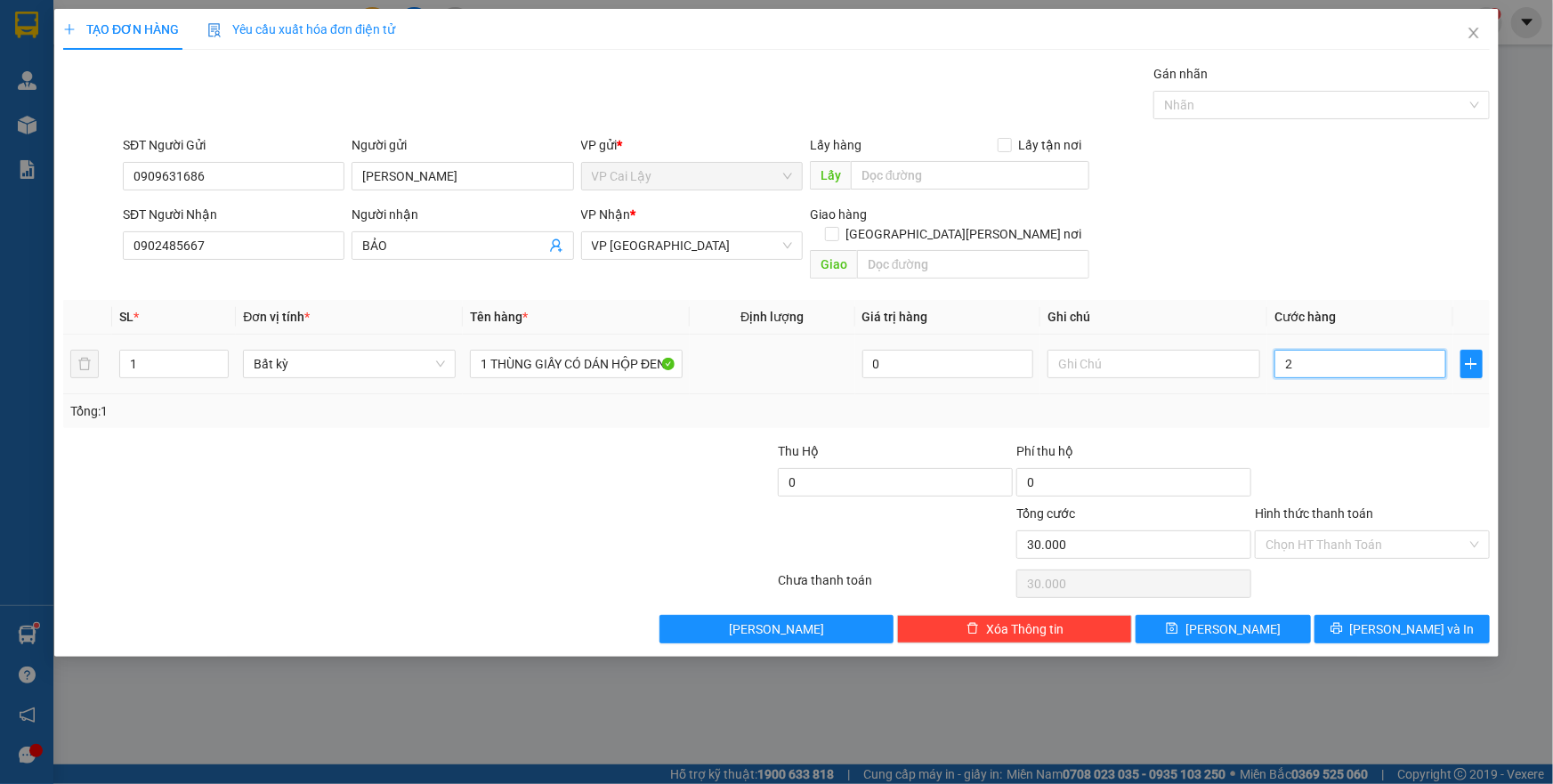
type input "2"
type input "20"
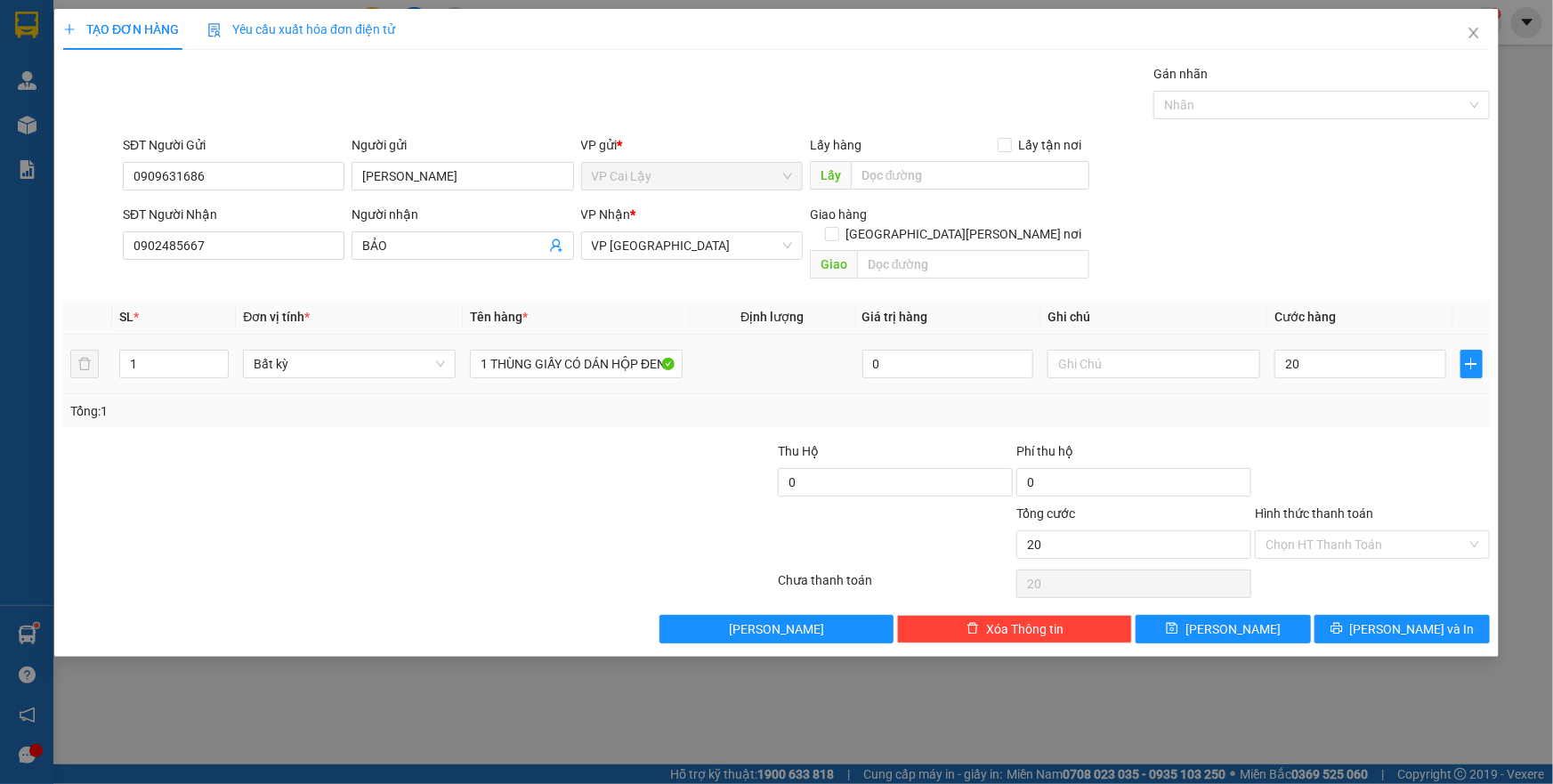
type input "20.000"
click at [1339, 504] on div "Hình thức thanh toán" at bounding box center [1372, 516] width 235 height 26
click at [1379, 533] on input "Hình thức thanh toán" at bounding box center [1365, 543] width 201 height 26
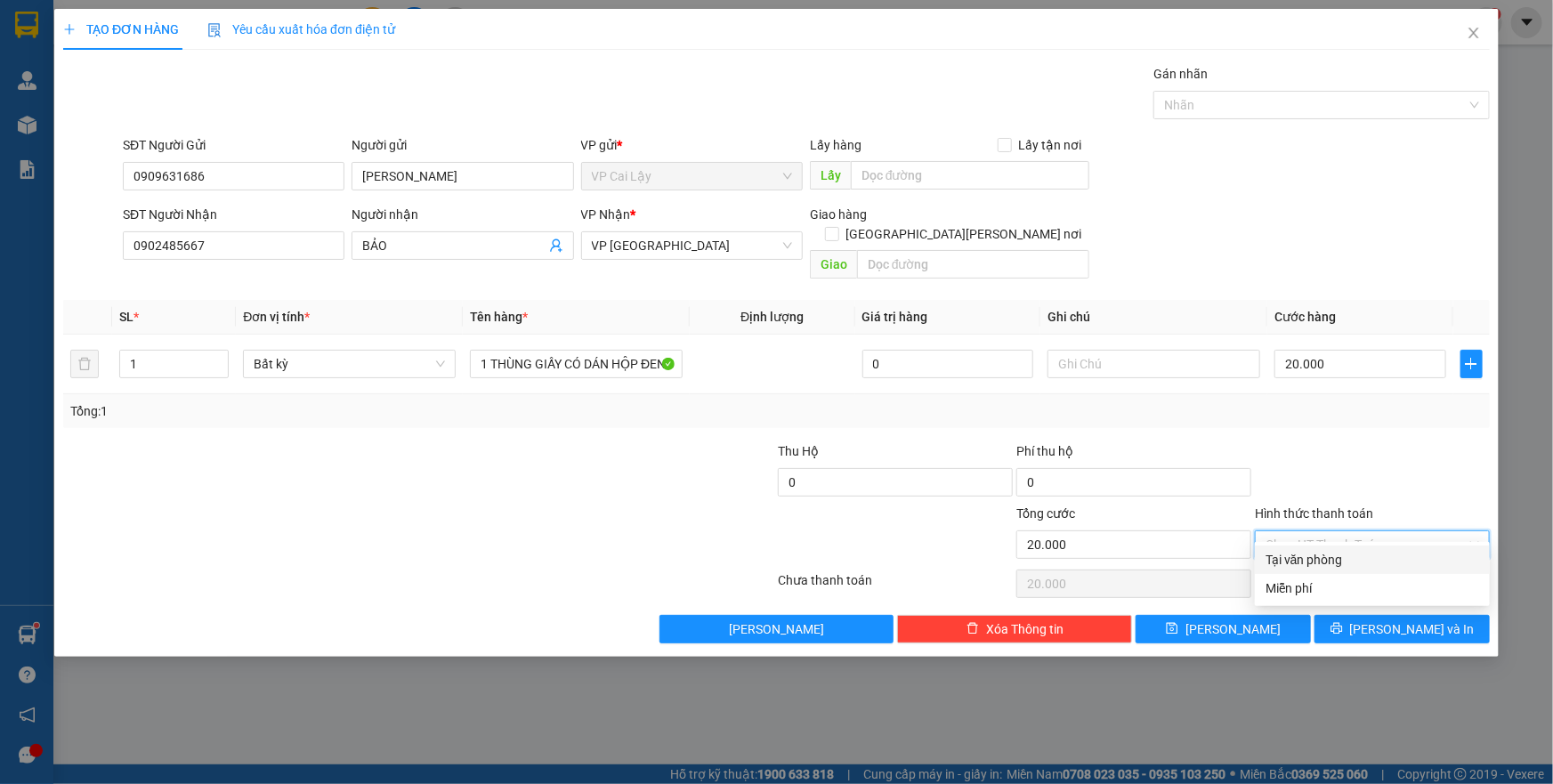
click at [1364, 560] on div "Tại văn phòng" at bounding box center [1372, 560] width 213 height 20
type input "0"
click at [1342, 622] on icon "printer" at bounding box center [1337, 627] width 13 height 13
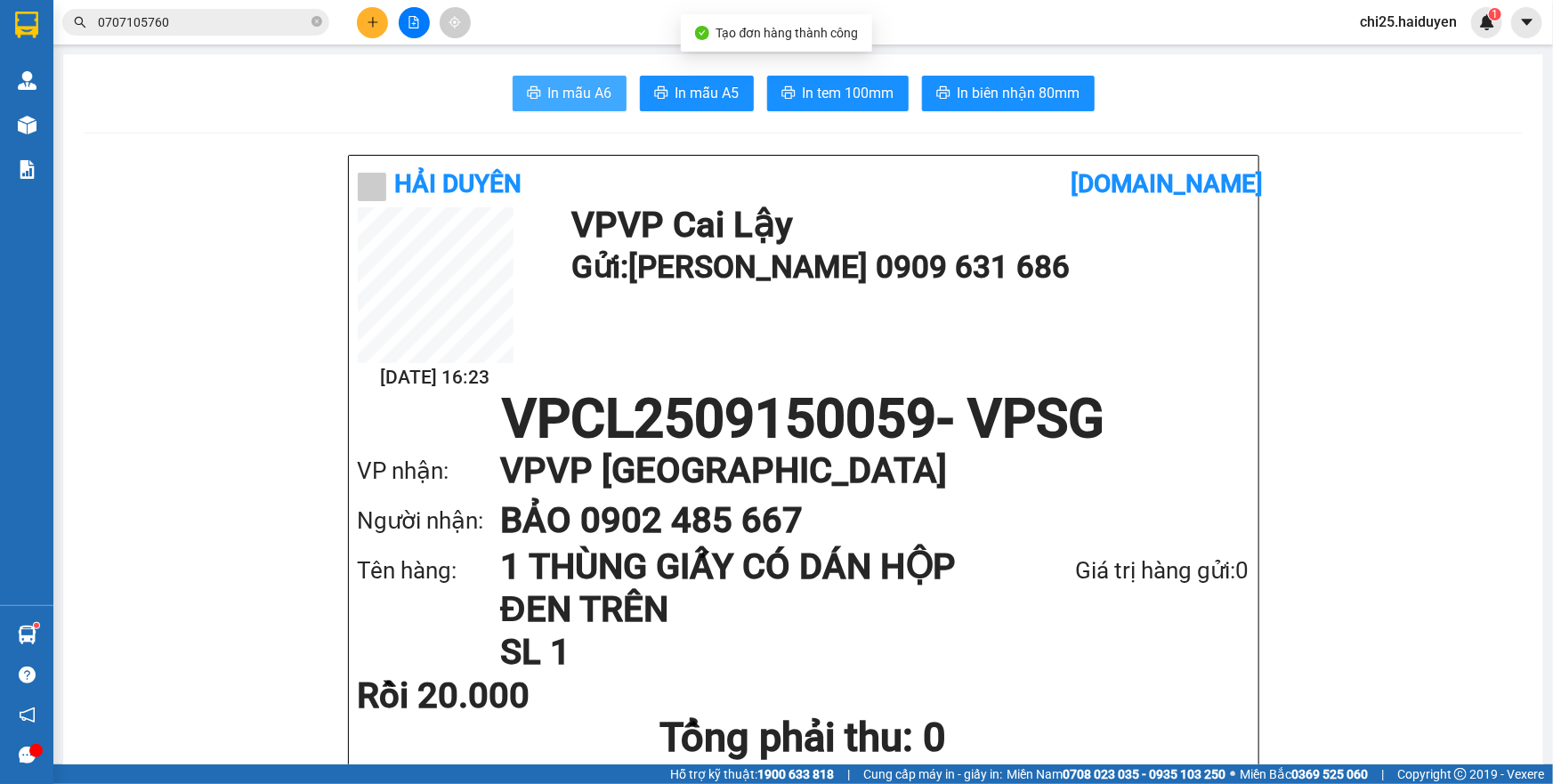
click at [564, 96] on span "In mẫu A6" at bounding box center [580, 93] width 64 height 23
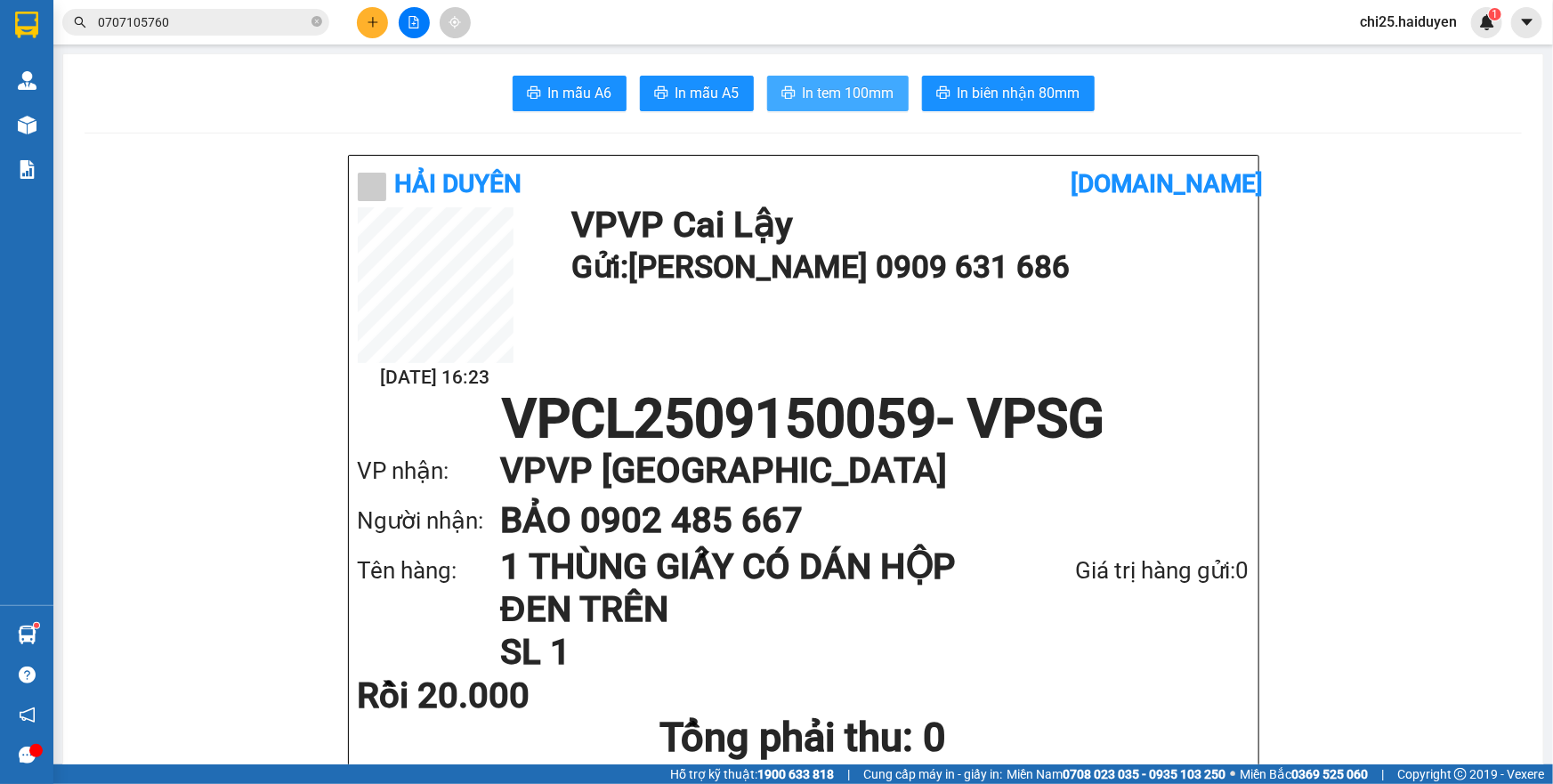
click at [807, 94] on span "In tem 100mm" at bounding box center [849, 93] width 92 height 23
click at [296, 23] on input "0707105760" at bounding box center [203, 23] width 210 height 20
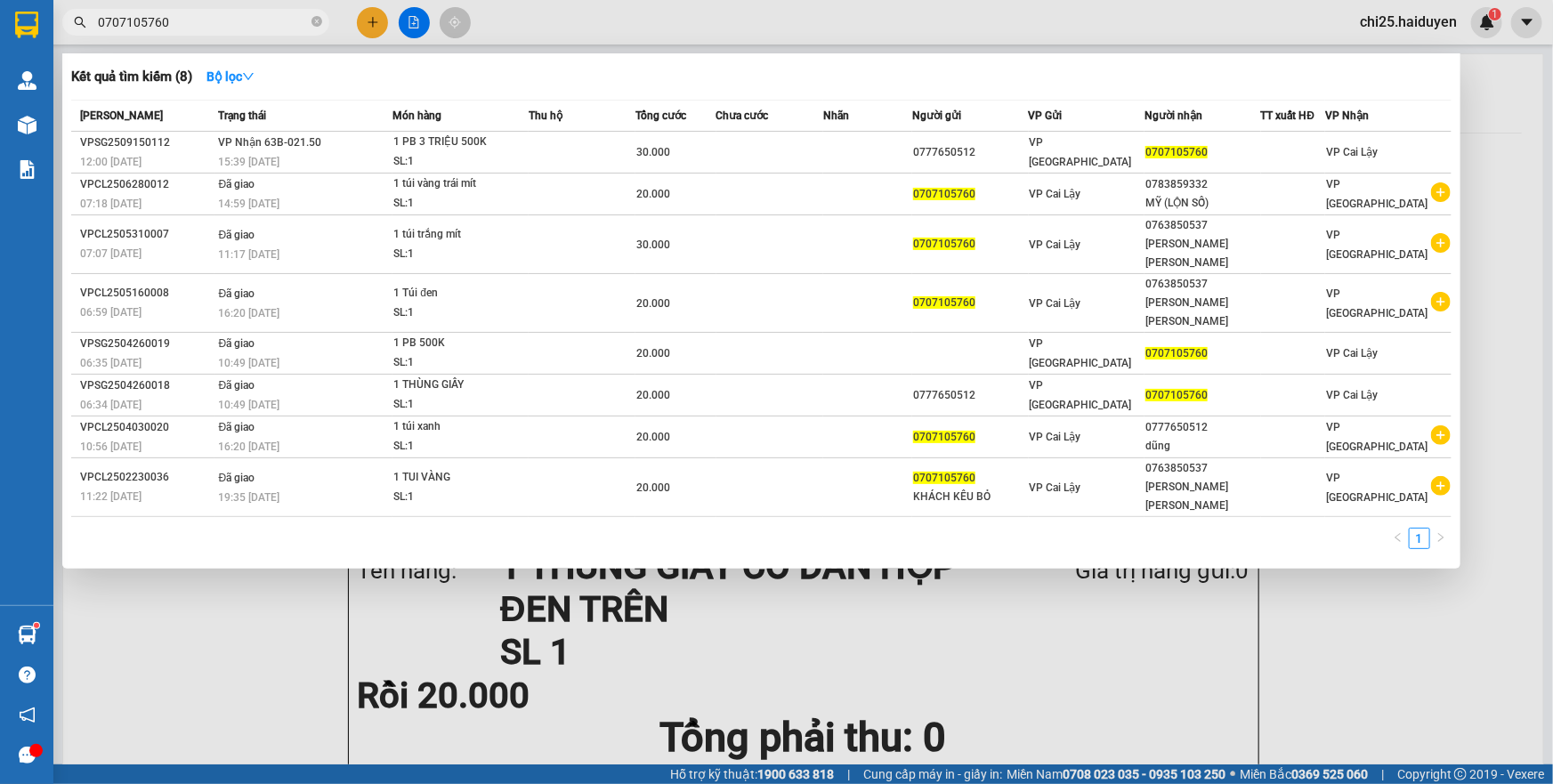
click at [296, 23] on input "0707105760" at bounding box center [203, 23] width 210 height 20
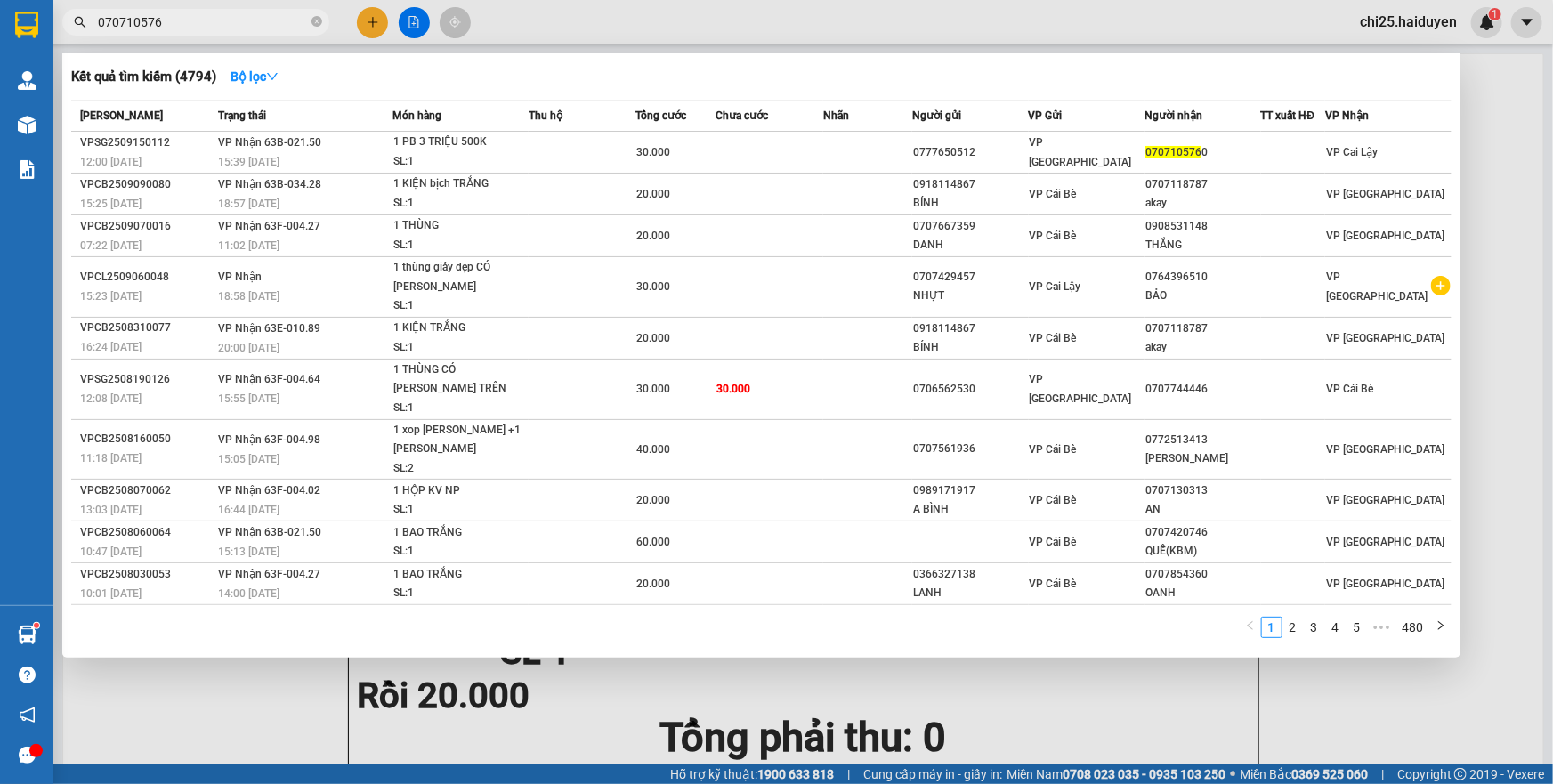
type input "0707105760"
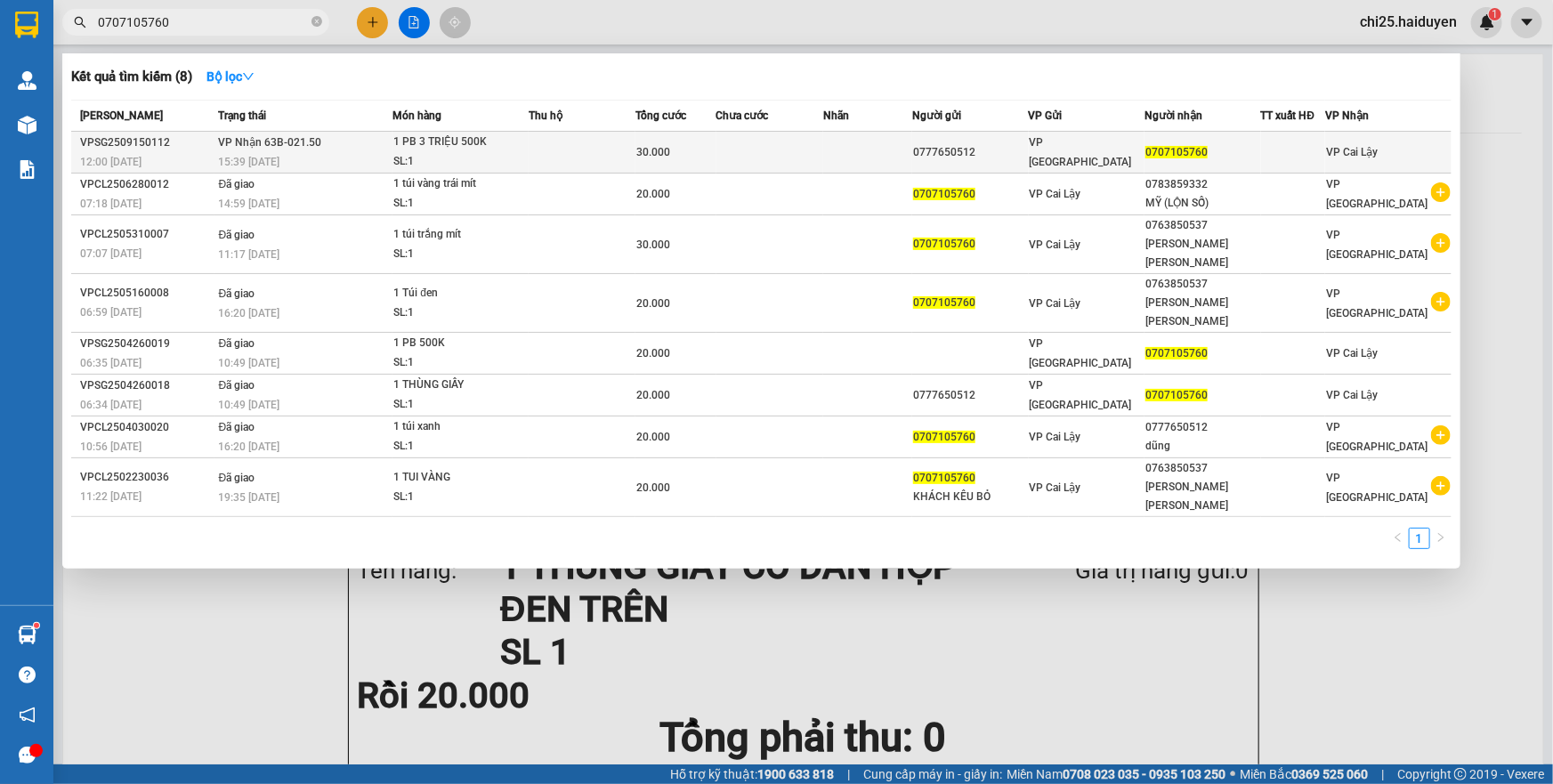
click at [1027, 151] on div "0777650512" at bounding box center [969, 152] width 114 height 19
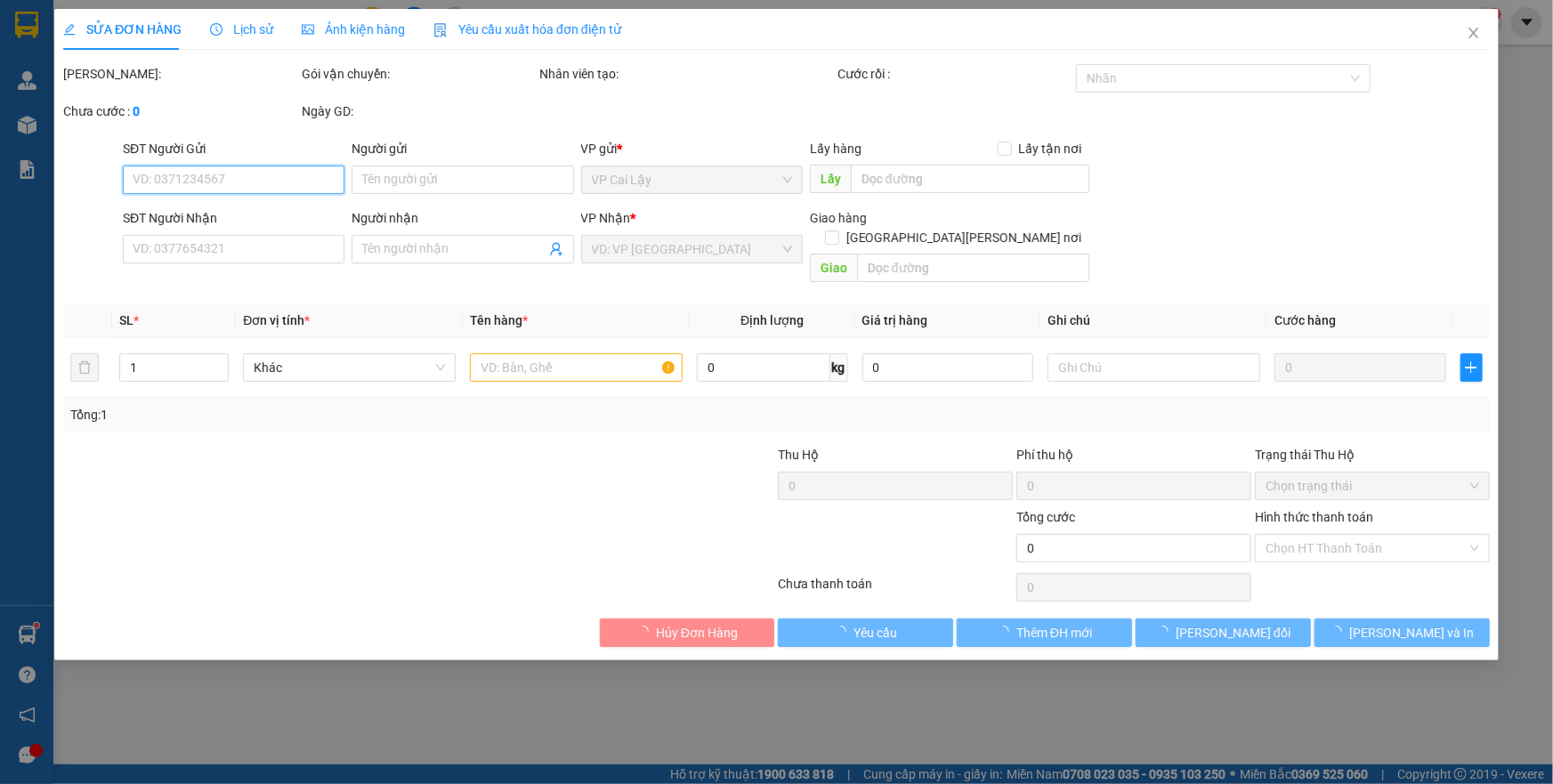
type input "0777650512"
type input "0707105760"
type input "30.000"
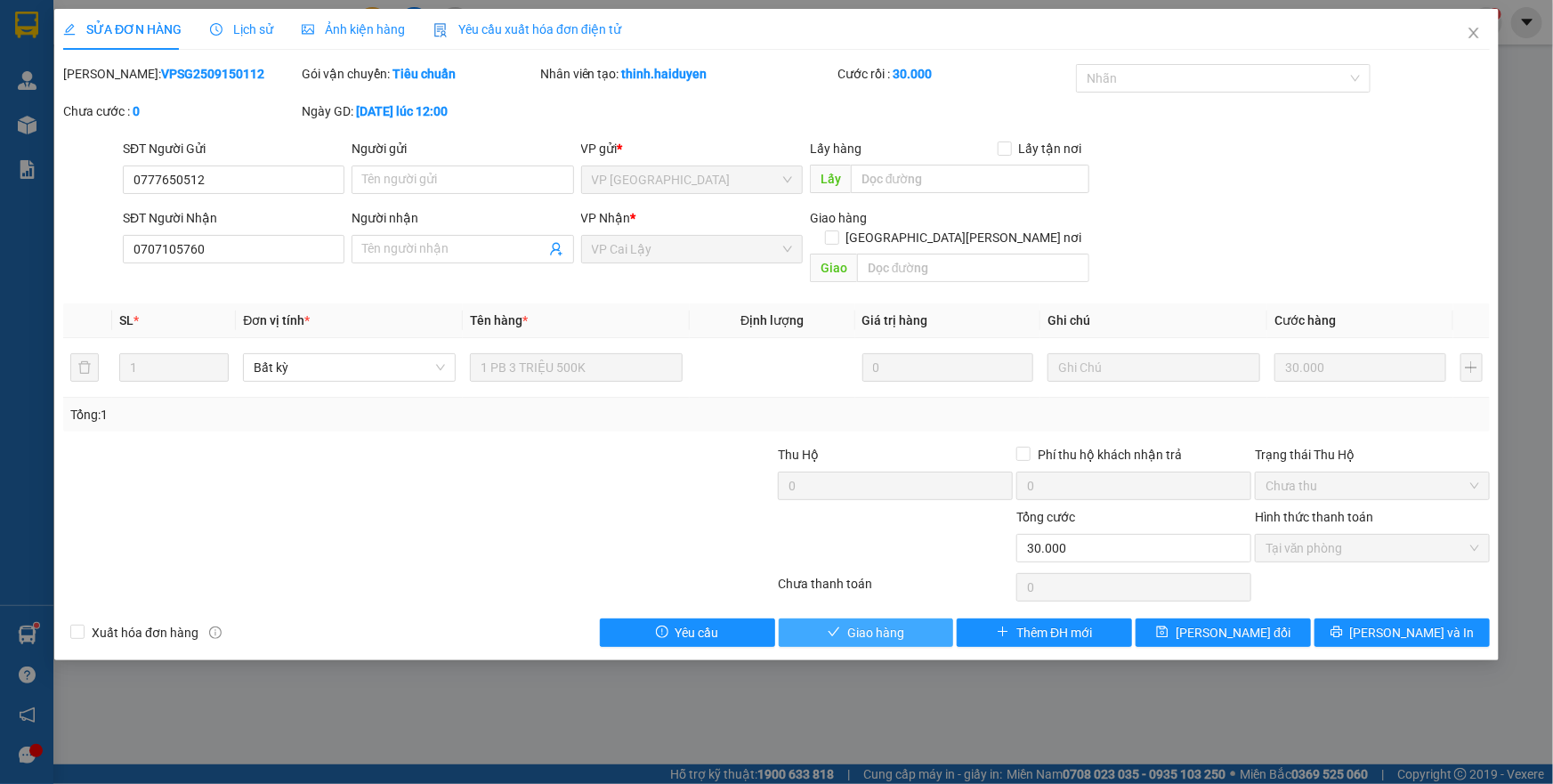
click at [921, 619] on button "Giao hàng" at bounding box center [866, 632] width 175 height 28
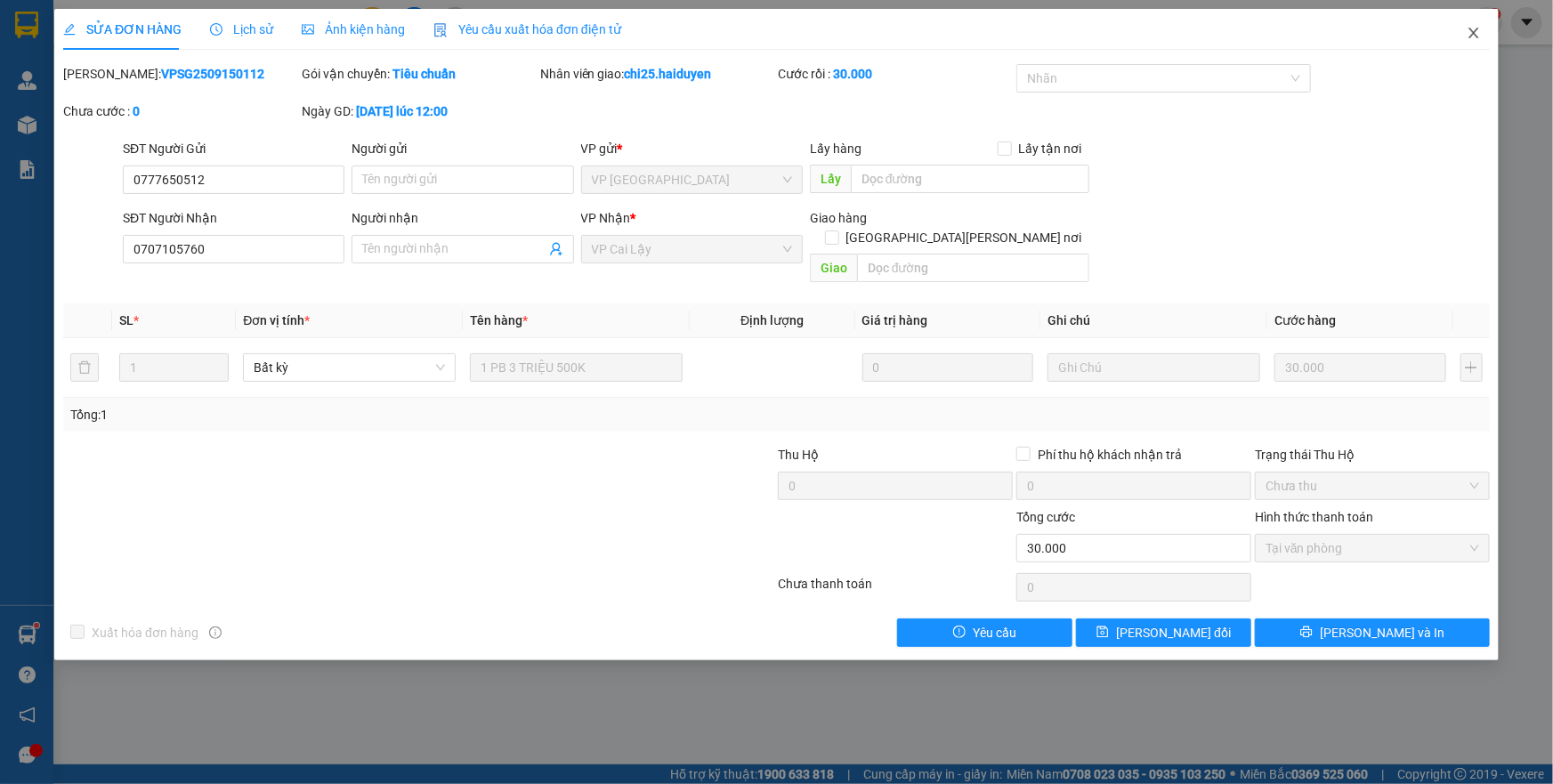
click at [1477, 34] on icon "close" at bounding box center [1474, 32] width 15 height 15
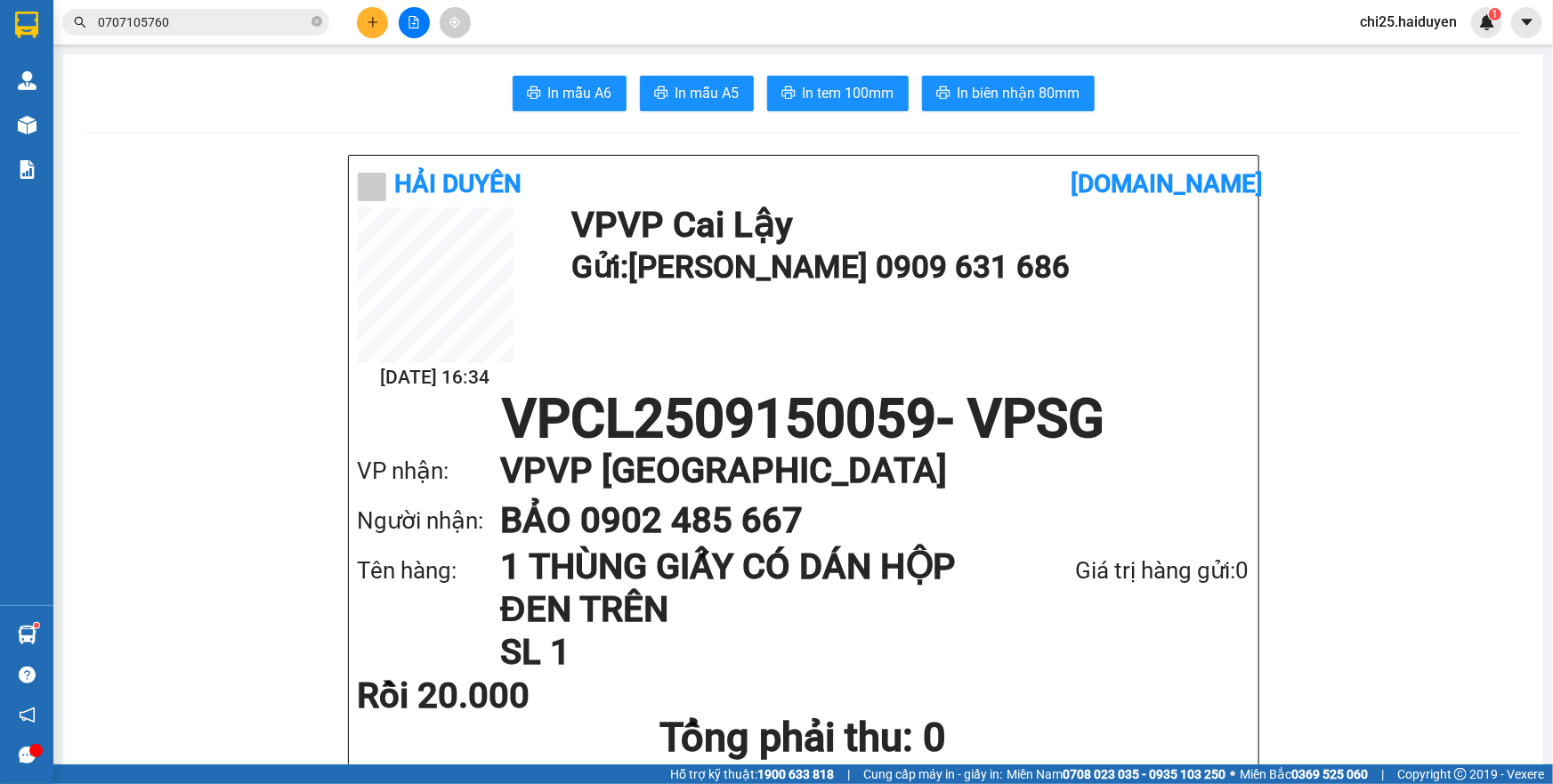
click at [391, 23] on div at bounding box center [413, 23] width 133 height 31
click at [387, 25] on button at bounding box center [372, 23] width 31 height 31
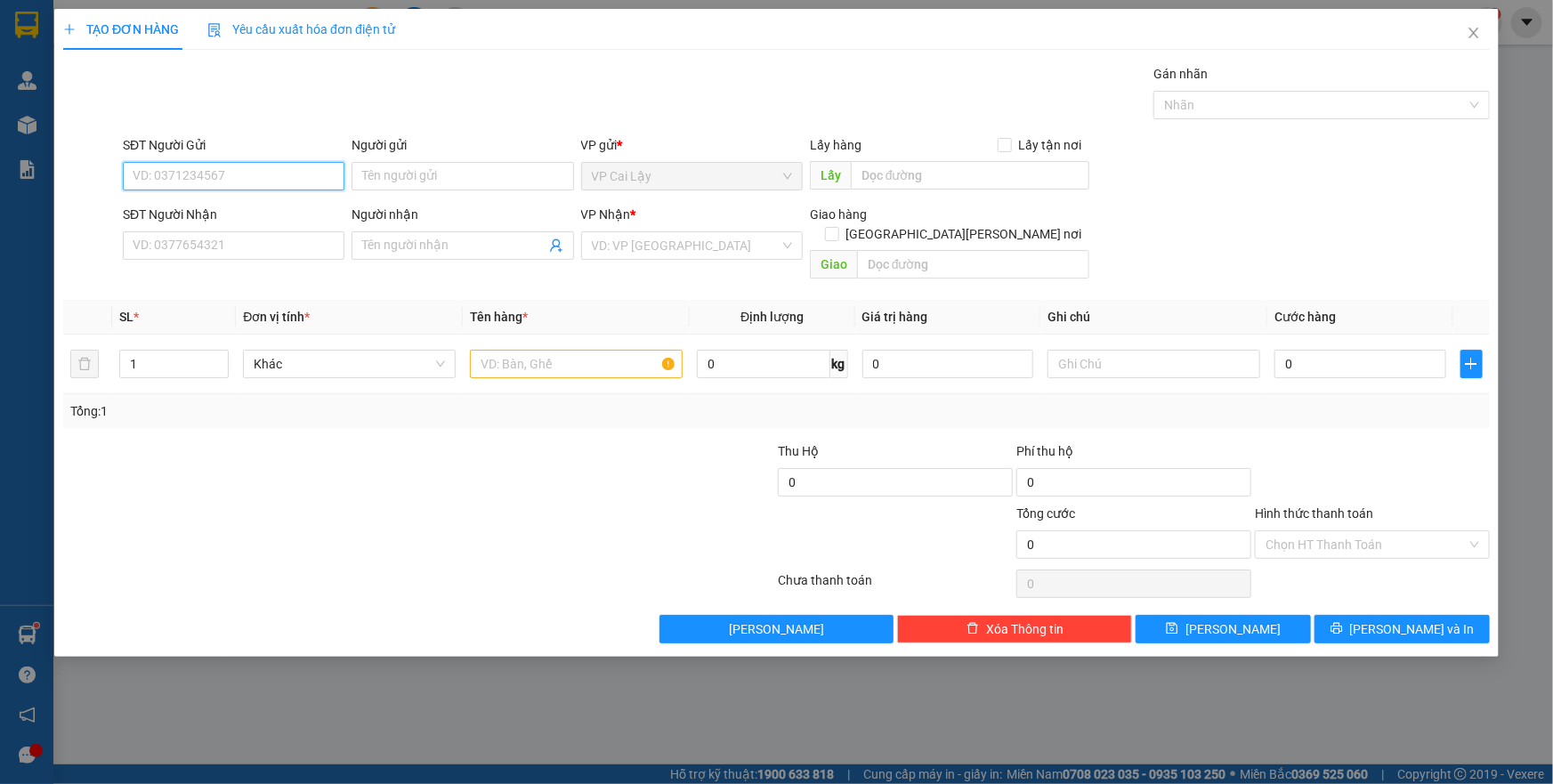
click at [173, 186] on input "SĐT Người Gửi" at bounding box center [233, 175] width 221 height 28
click at [195, 231] on input "SĐT Người Nhận" at bounding box center [233, 245] width 221 height 28
type input "0974187970"
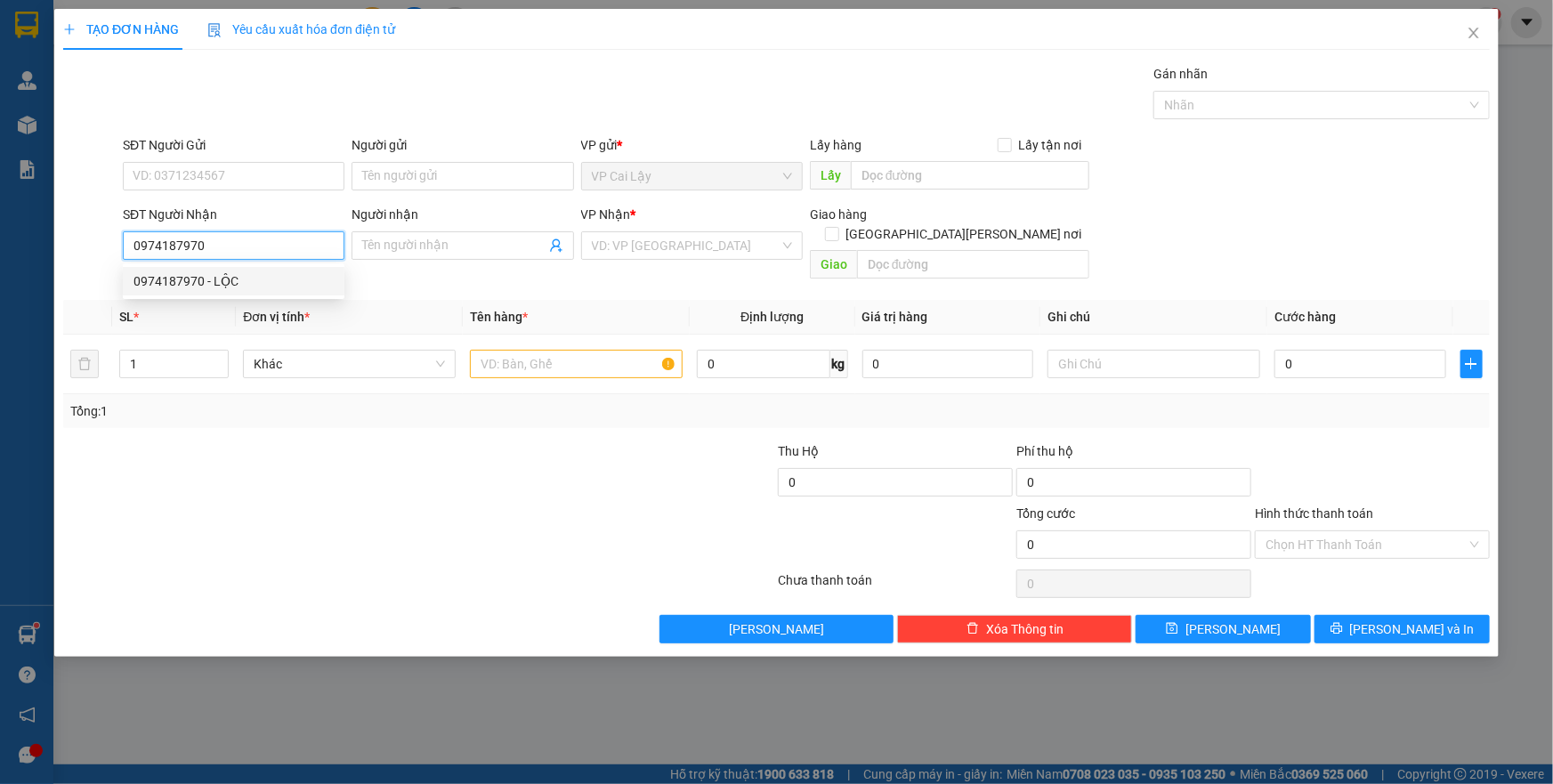
click at [169, 281] on div "0974187970 - LỘC" at bounding box center [233, 281] width 200 height 20
type input "LỘC"
type input "20.000"
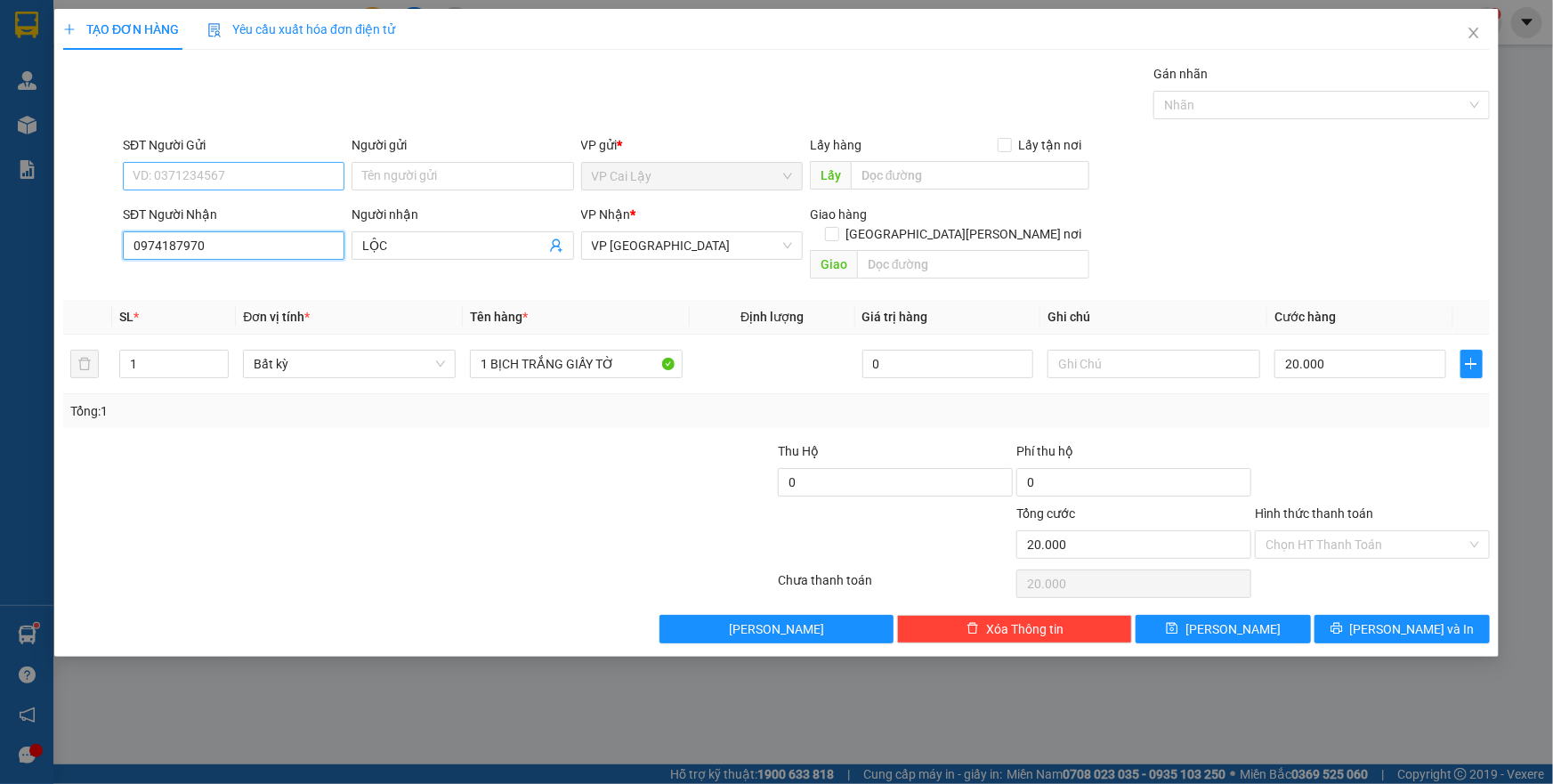
type input "0974187970"
click at [218, 173] on input "SĐT Người Gửi" at bounding box center [233, 175] width 221 height 28
click at [221, 212] on div "0346885267 - HẰNG" at bounding box center [233, 211] width 200 height 20
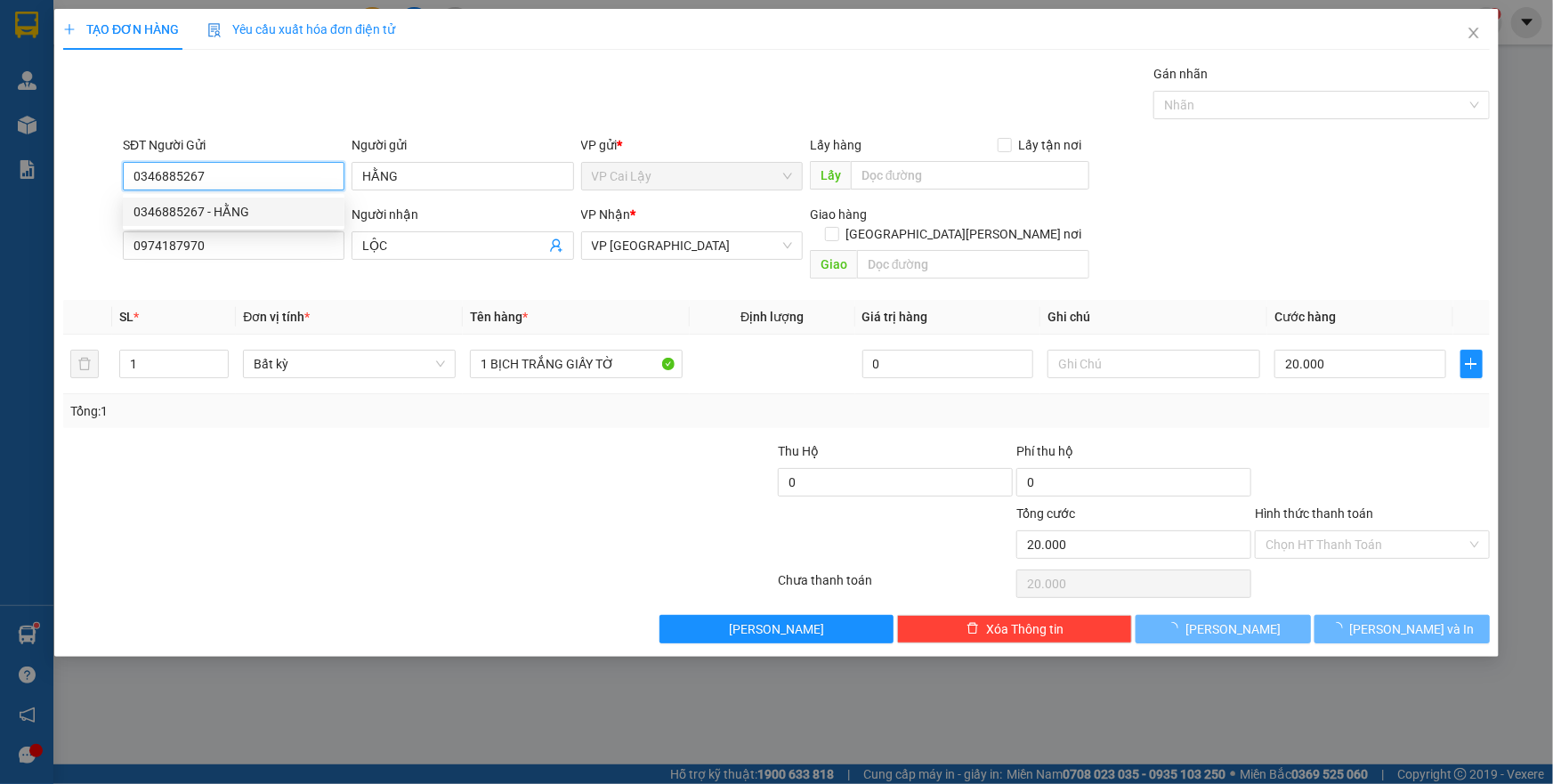
type input "0346885267"
type input "HẰNG"
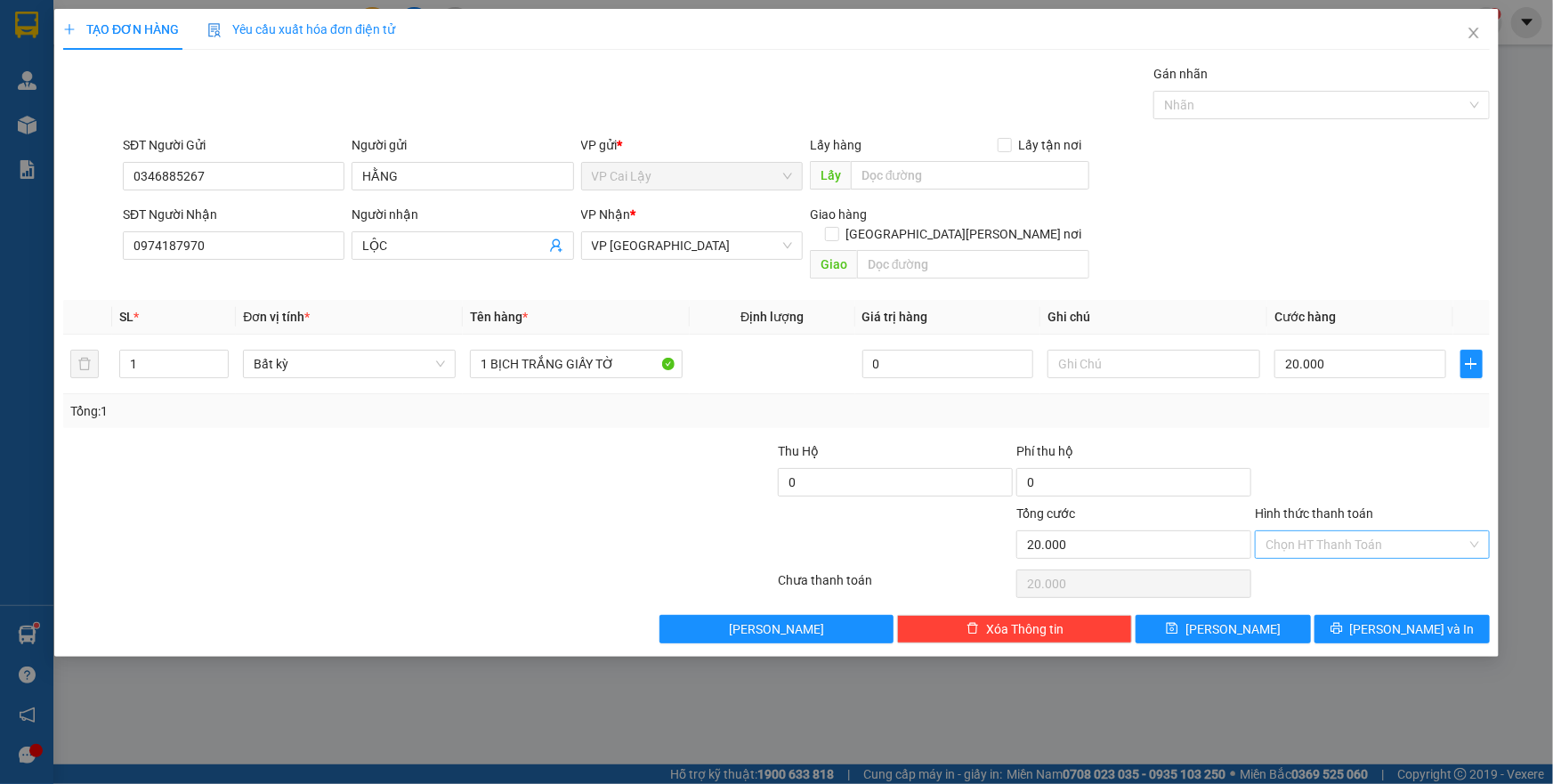
click at [1366, 530] on input "Hình thức thanh toán" at bounding box center [1365, 543] width 201 height 26
click at [1376, 546] on div "Tại văn phòng" at bounding box center [1372, 559] width 235 height 28
type input "20.000"
click at [1408, 590] on div "Transit Pickup Surcharge Ids Transit Deliver Surcharge Ids Transit Deliver Surc…" at bounding box center [776, 353] width 1427 height 579
click at [1415, 619] on span "[PERSON_NAME] và In" at bounding box center [1412, 628] width 124 height 20
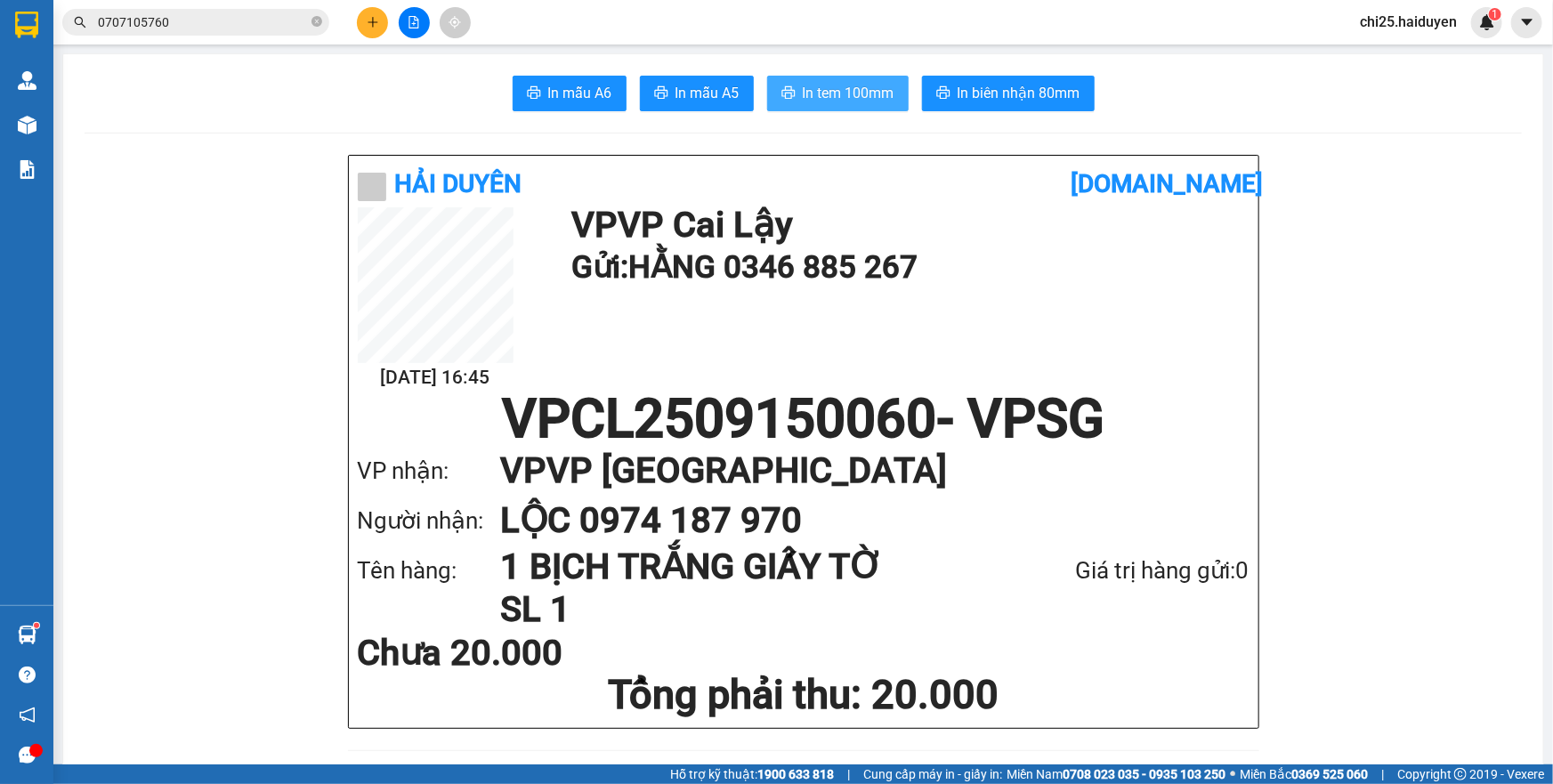
click at [799, 80] on button "In tem 100mm" at bounding box center [837, 93] width 141 height 35
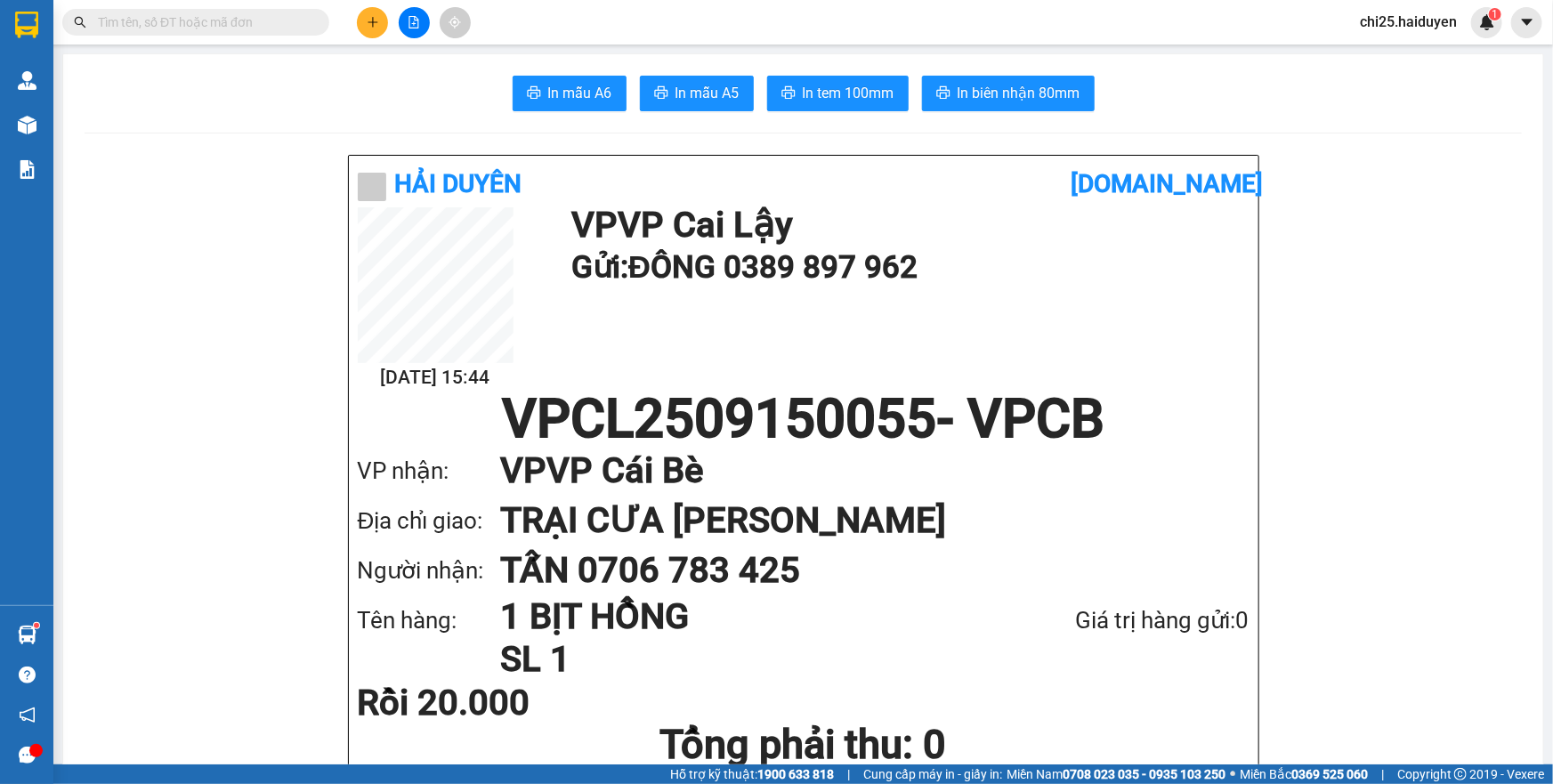
click at [305, 15] on input "text" at bounding box center [203, 23] width 210 height 20
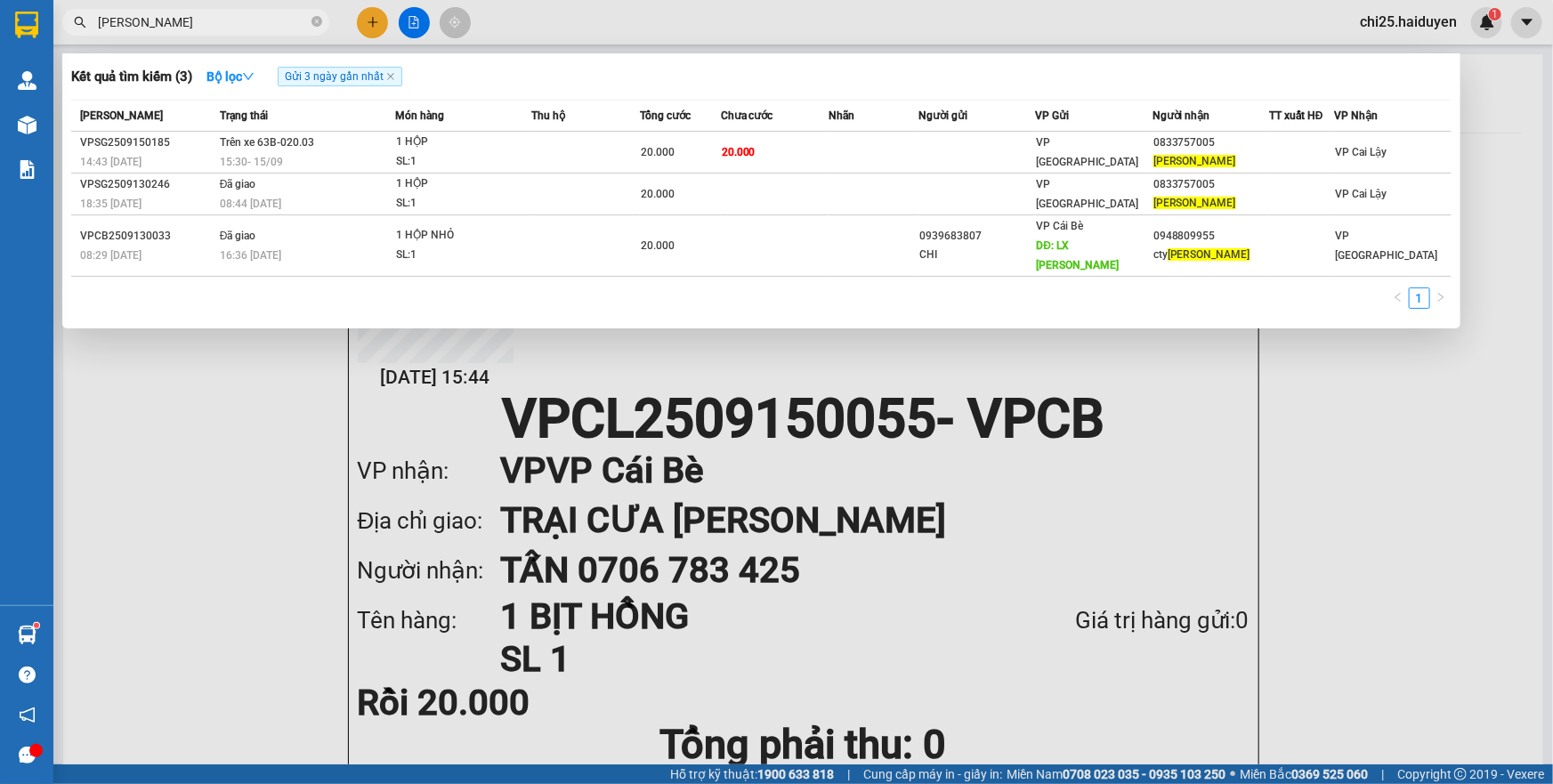
type input "HOÀNG LONG"
click at [239, 395] on div at bounding box center [776, 392] width 1553 height 784
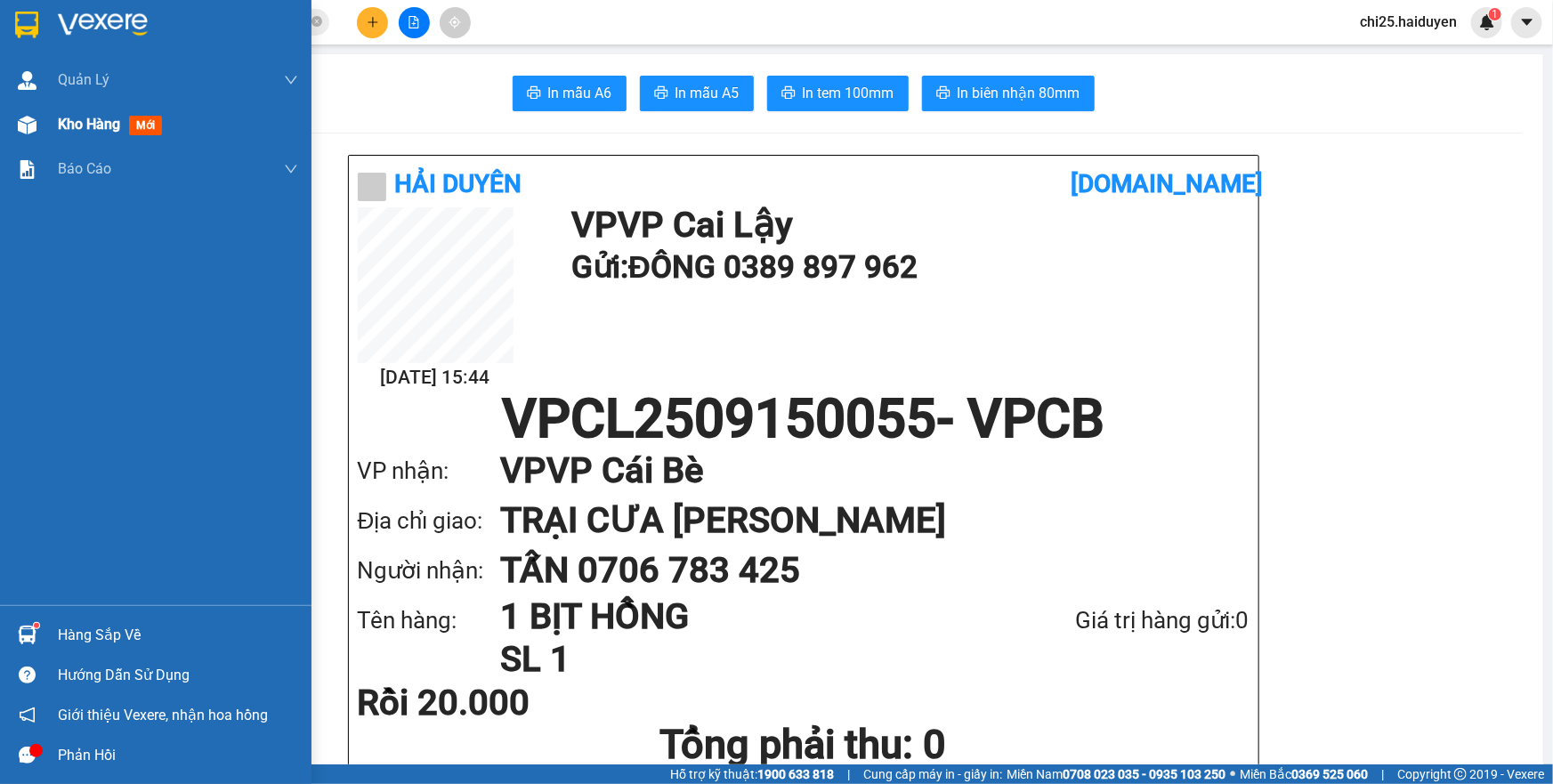
click at [93, 124] on span "Kho hàng" at bounding box center [89, 123] width 63 height 17
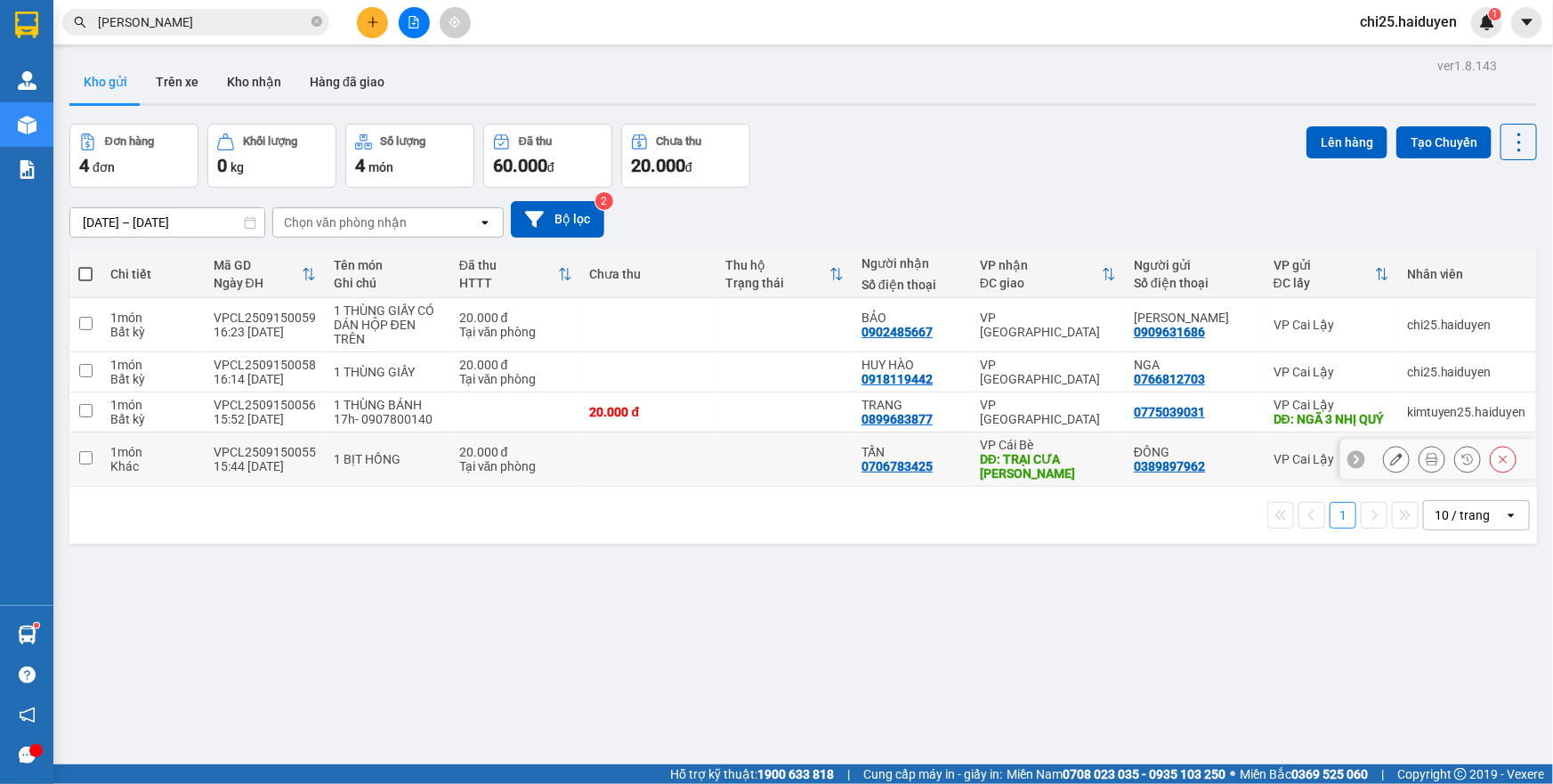
click at [811, 471] on td at bounding box center [784, 459] width 136 height 54
checkbox input "true"
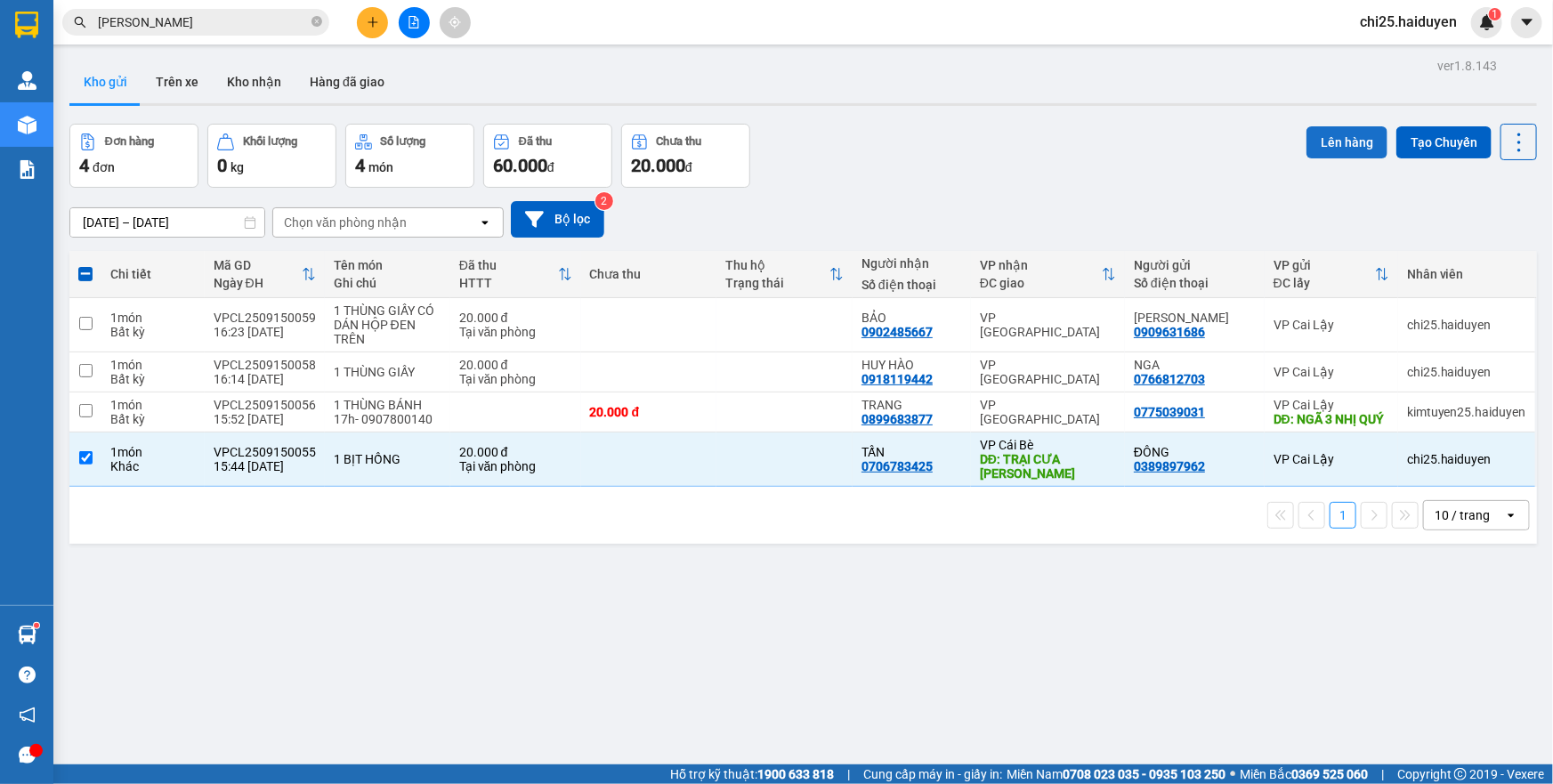
click at [1335, 142] on button "Lên hàng" at bounding box center [1346, 142] width 81 height 32
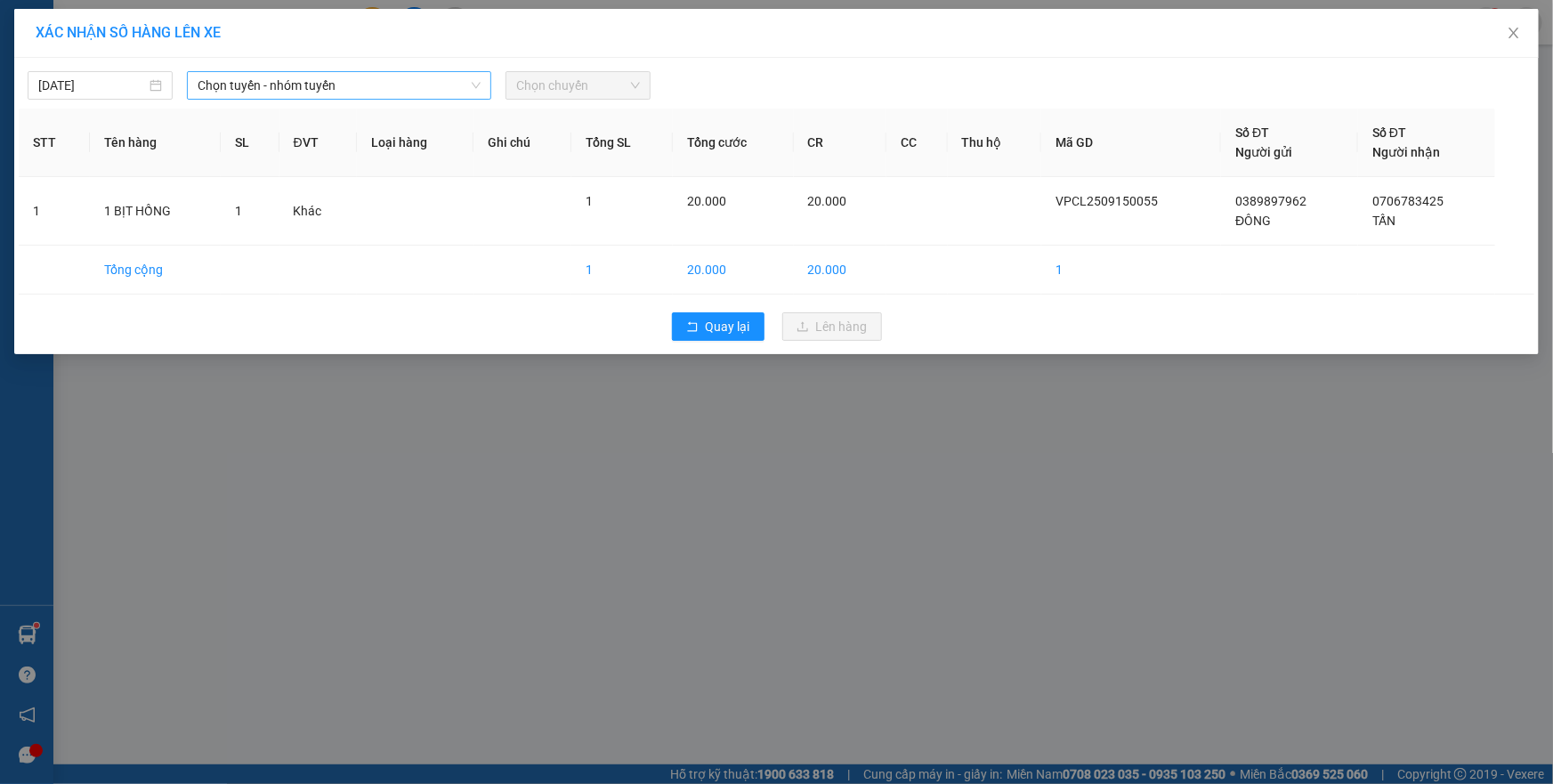
click at [263, 91] on span "Chọn tuyến - nhóm tuyến" at bounding box center [339, 85] width 283 height 26
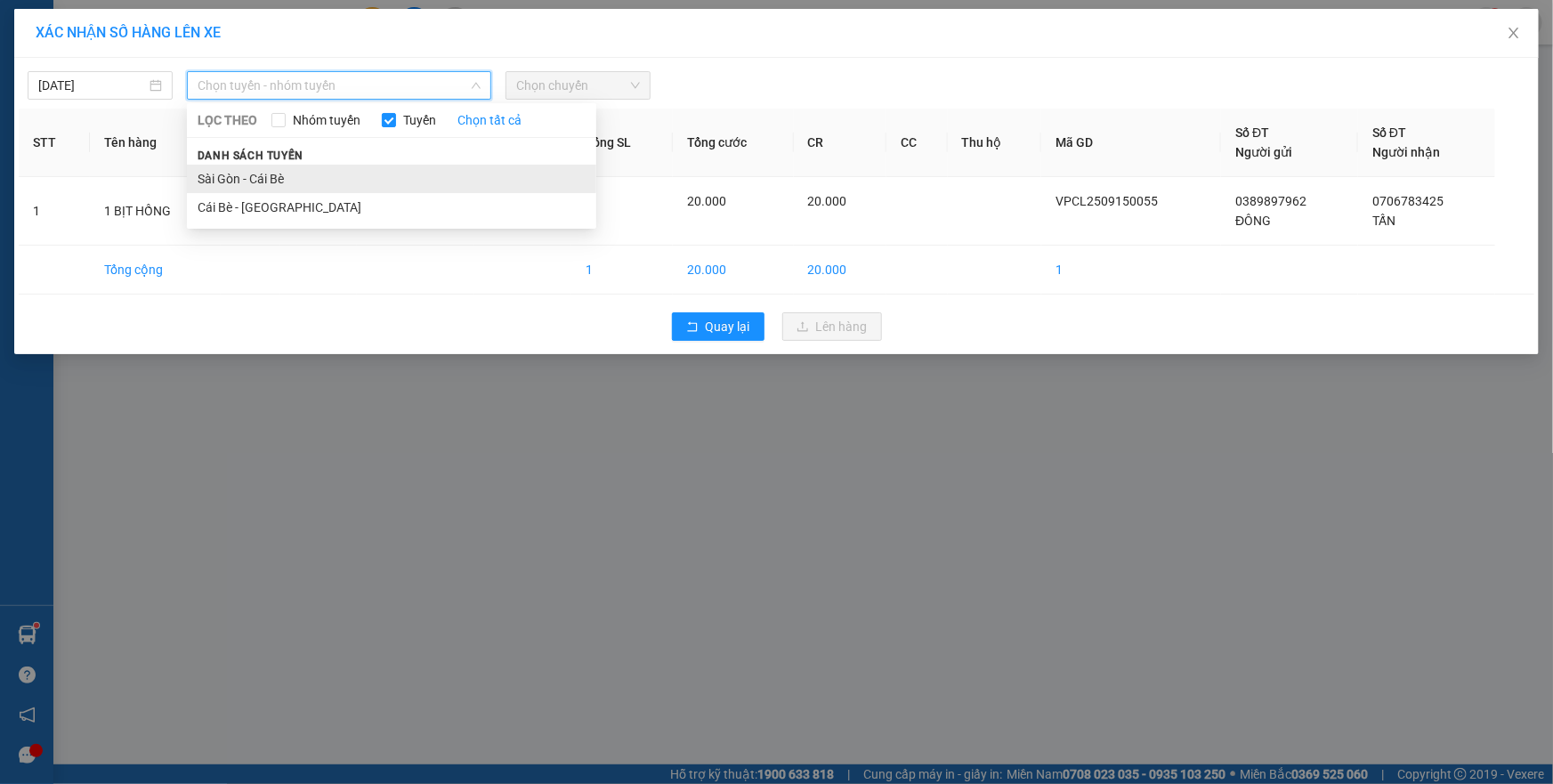
click at [279, 178] on li "Sài Gòn - Cái Bè" at bounding box center [392, 178] width 409 height 28
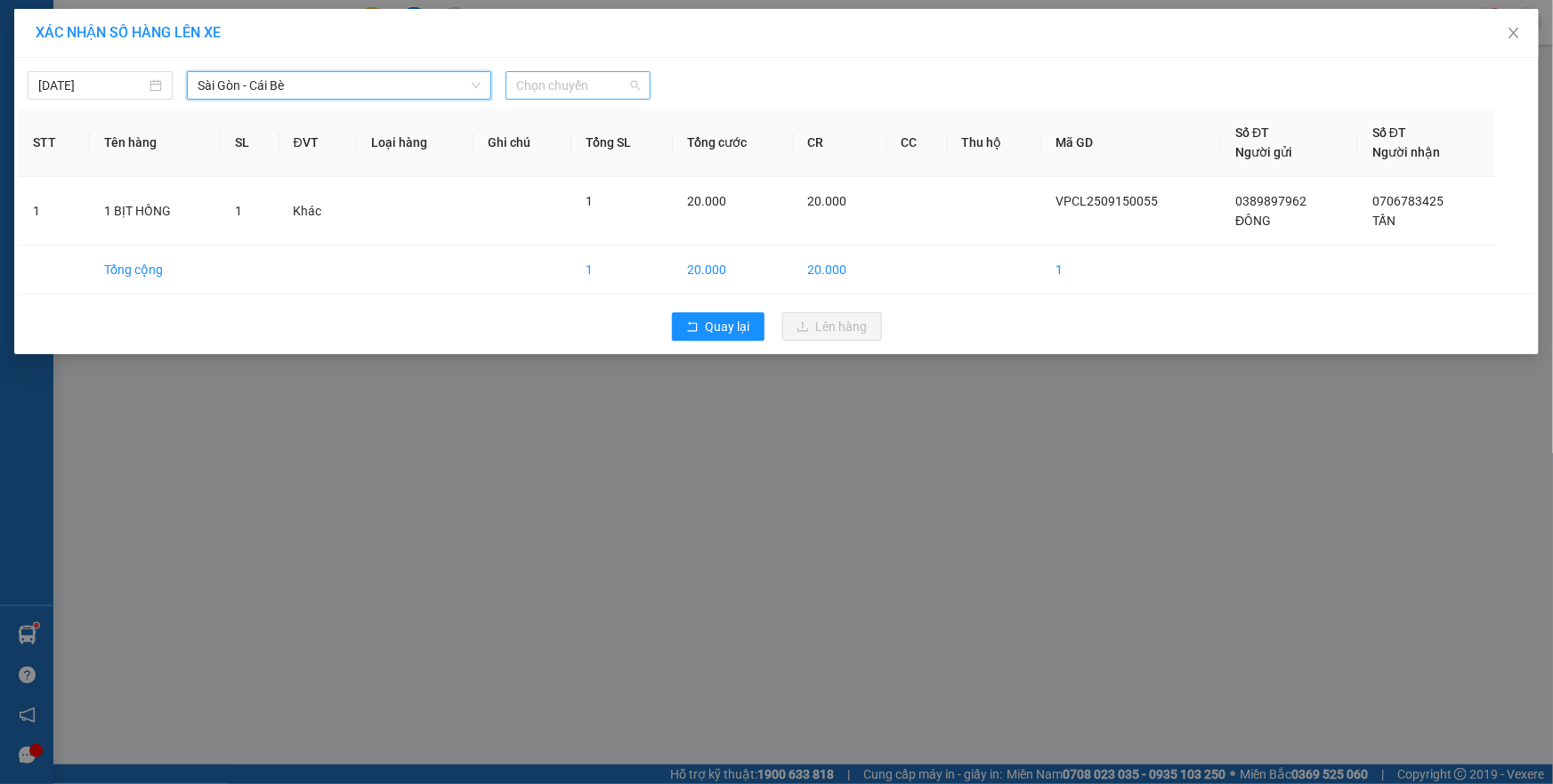
click at [556, 83] on span "Chọn chuyến" at bounding box center [578, 85] width 123 height 26
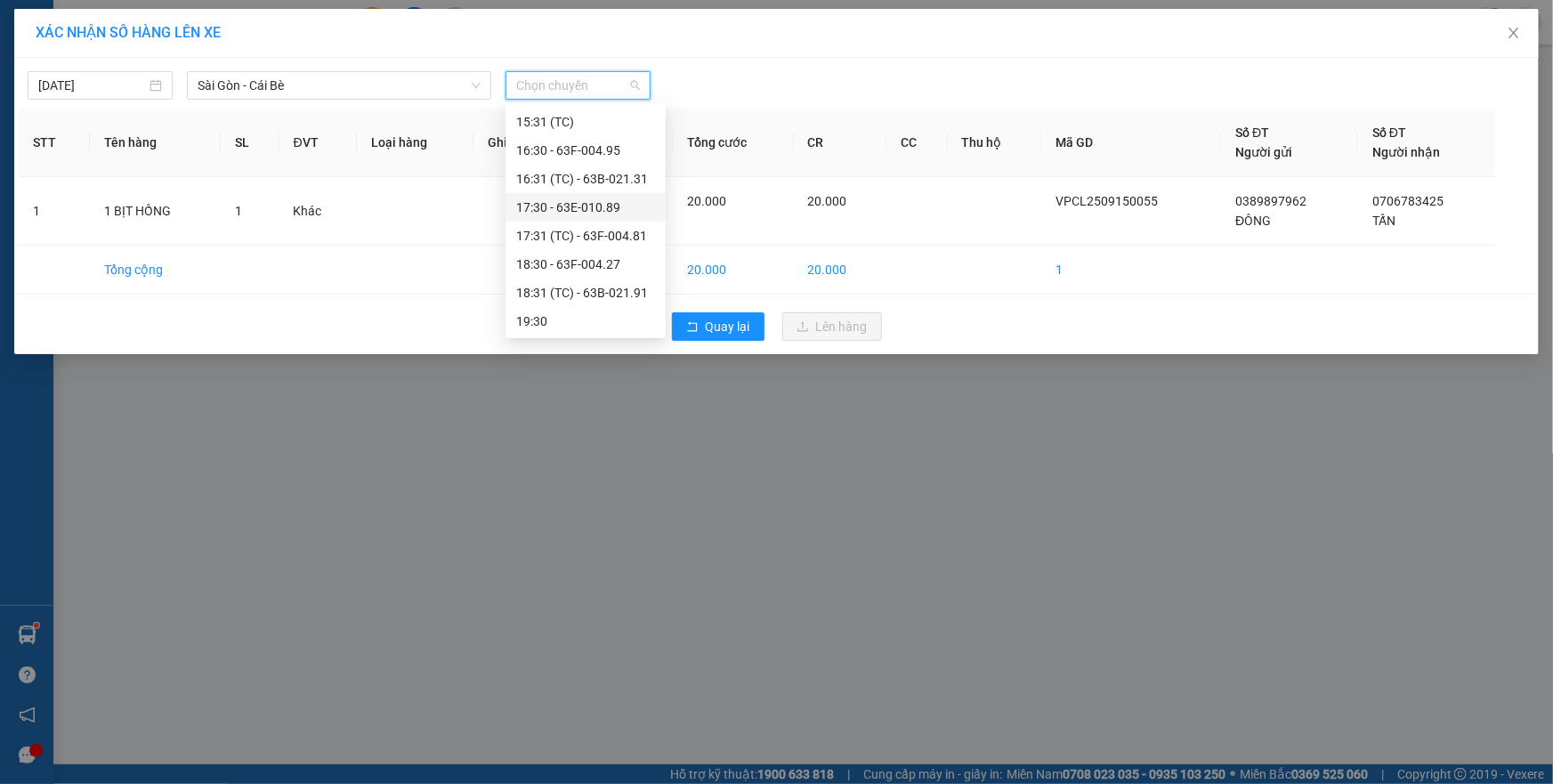
scroll to position [459, 0]
click at [612, 148] on div "14:31 (TC) - 63B-034.28" at bounding box center [586, 146] width 139 height 20
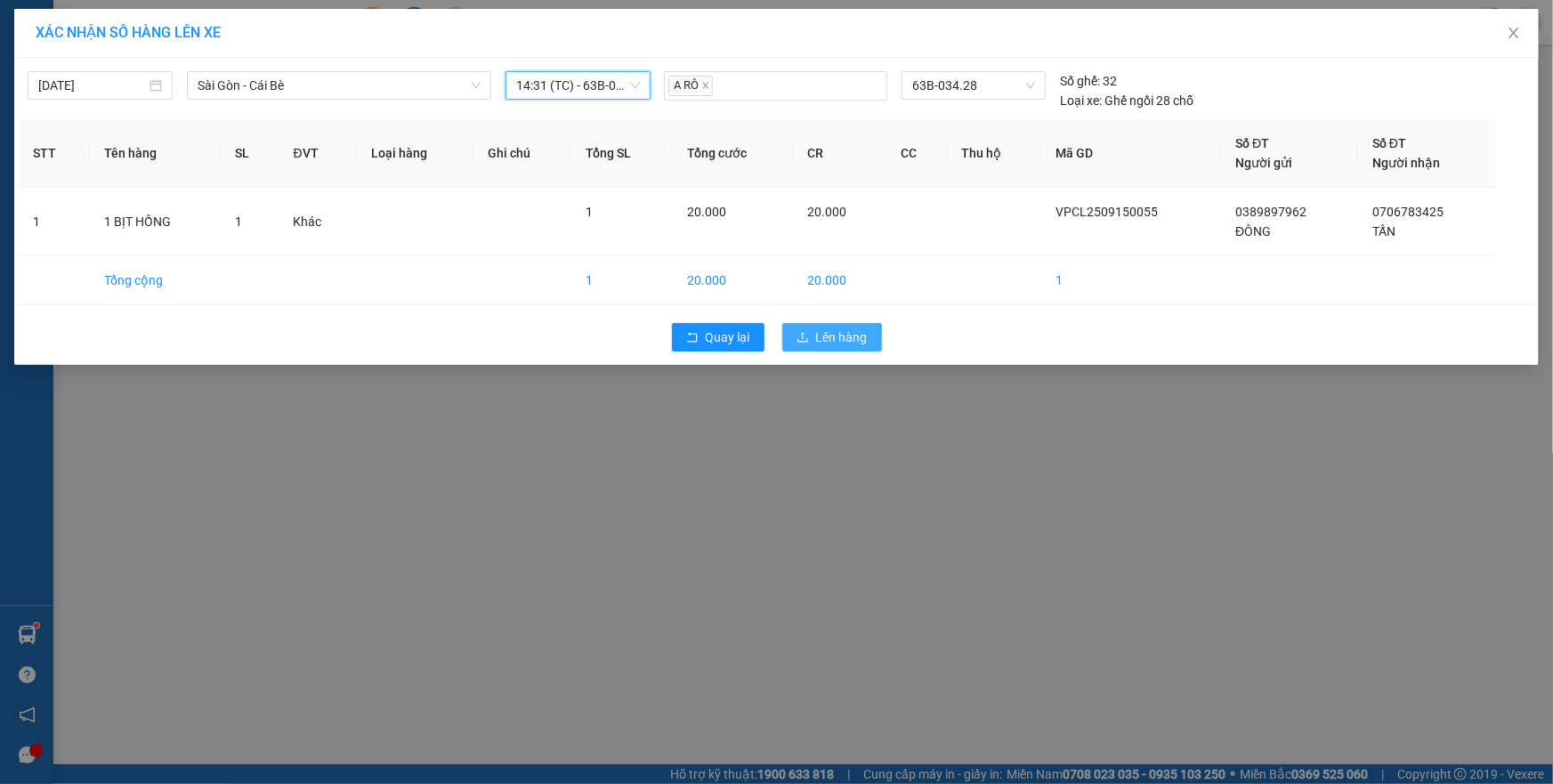
click at [852, 336] on span "Lên hàng" at bounding box center [841, 337] width 52 height 20
